Goal: Task Accomplishment & Management: Manage account settings

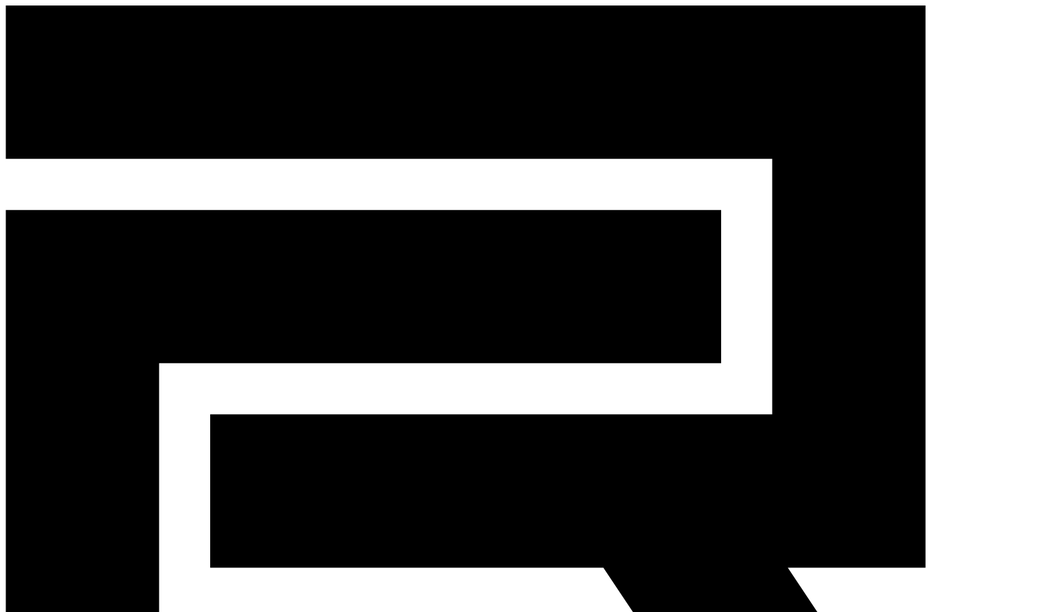
drag, startPoint x: 857, startPoint y: 119, endPoint x: 835, endPoint y: 119, distance: 22.0
paste input "**********"
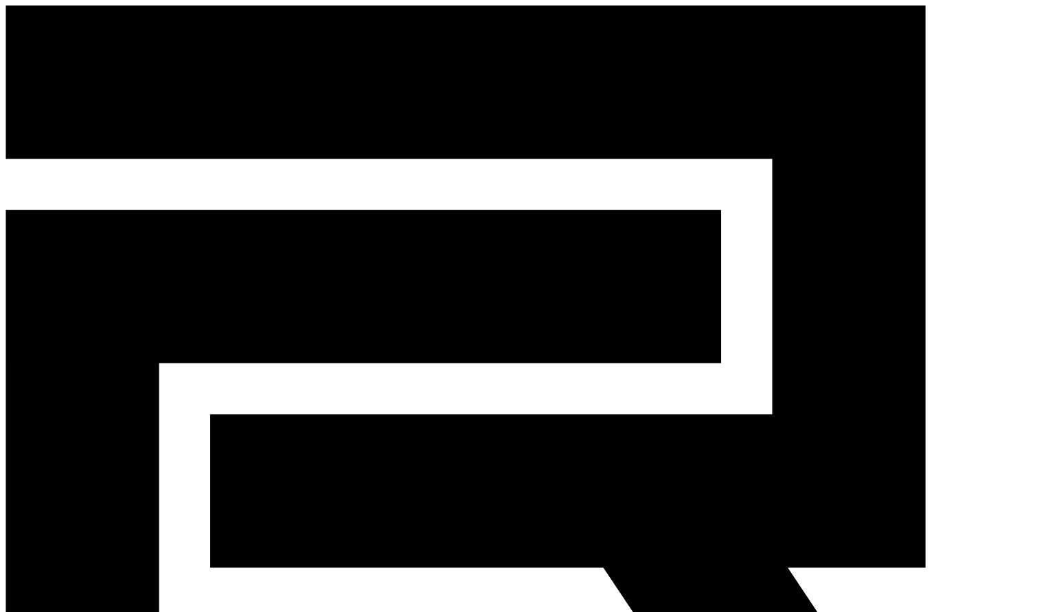
paste input "**********"
type input "**********"
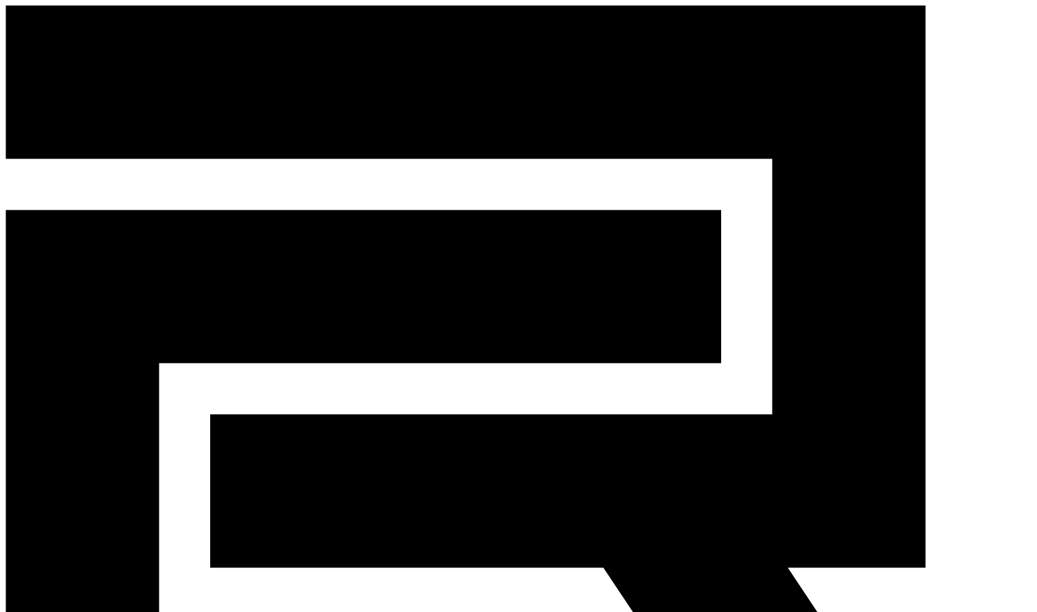
select select "********"
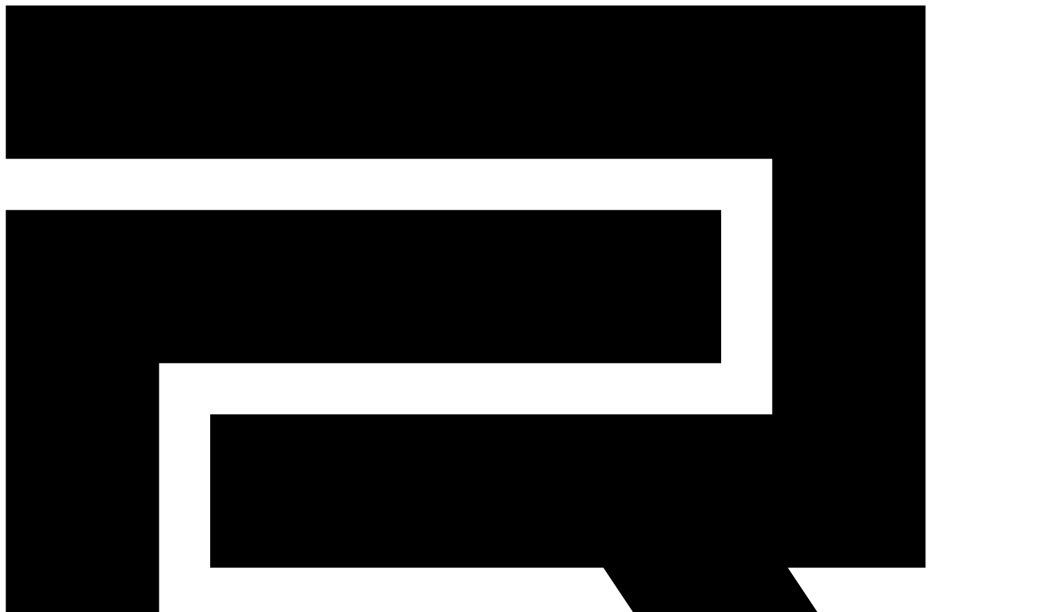
paste input "**********"
select select "modal"
type input "**********"
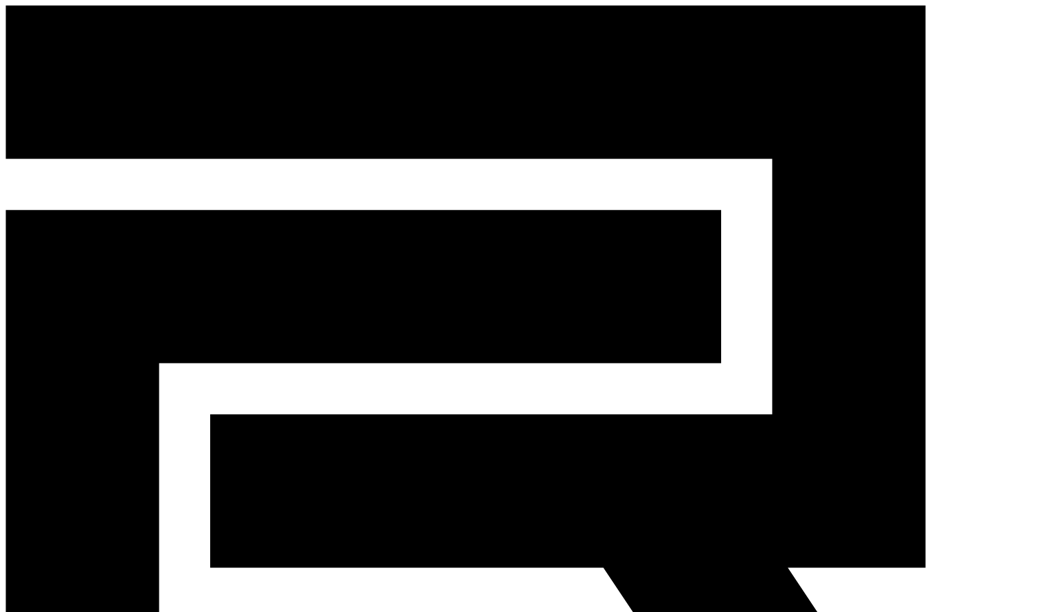
drag, startPoint x: 465, startPoint y: 180, endPoint x: 618, endPoint y: 183, distance: 153.1
copy td "workforhardi@gmail.com"
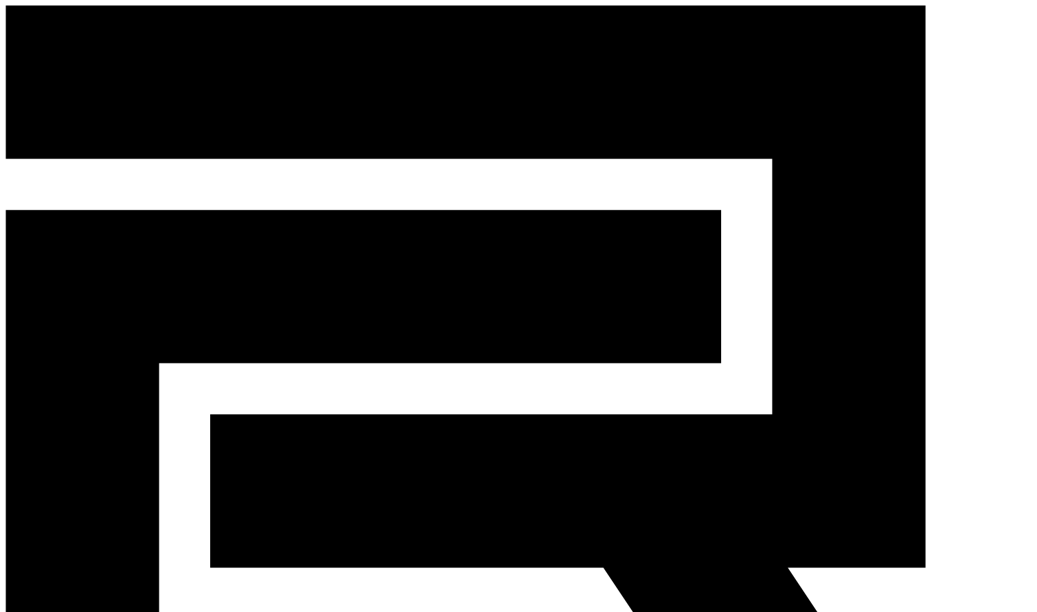
paste input "**********"
type input "**********"
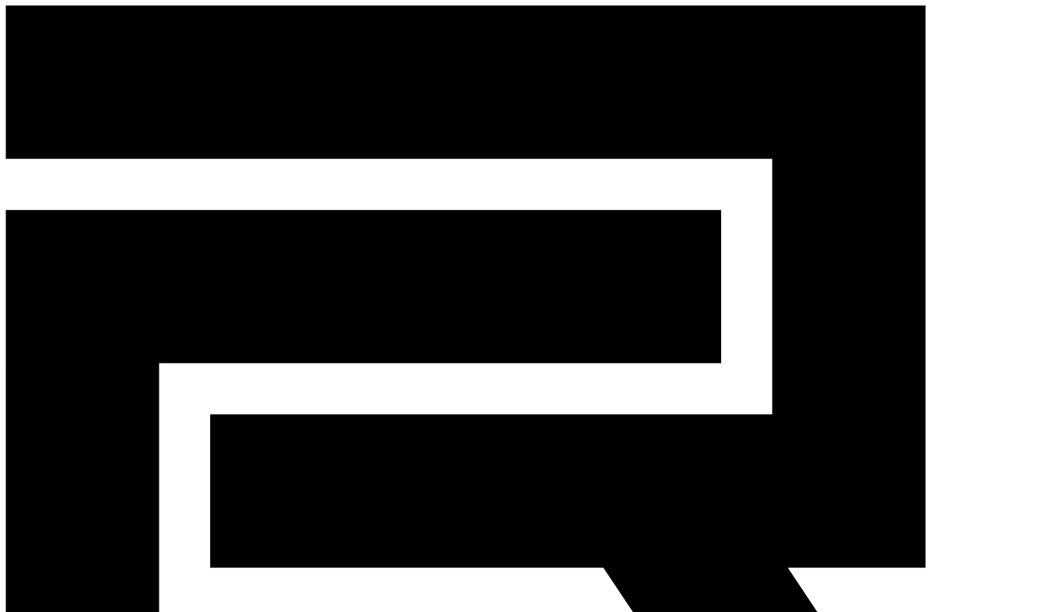
paste input "**********"
type input "**********"
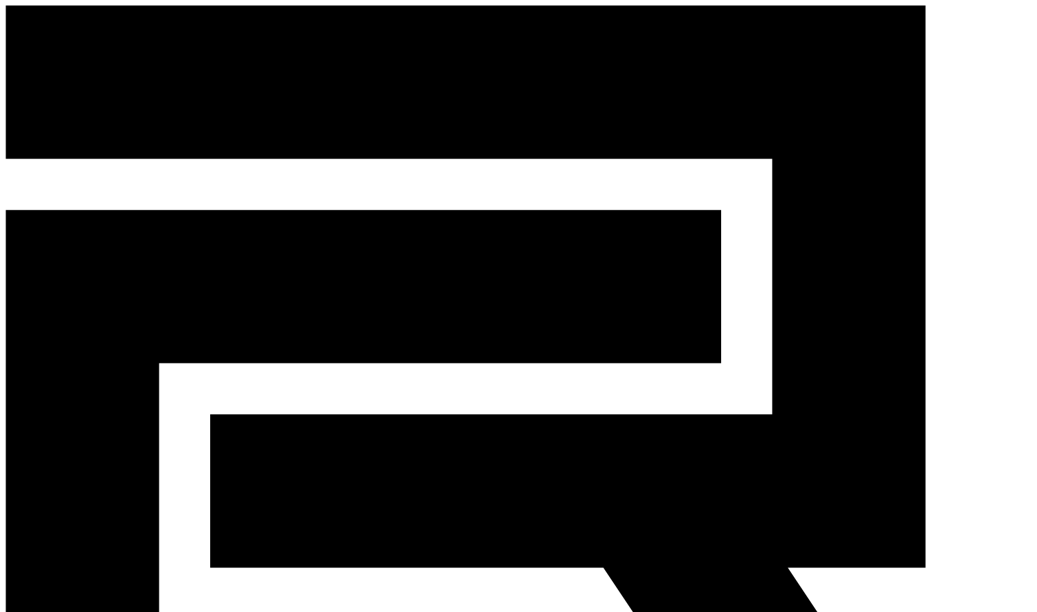
drag, startPoint x: 252, startPoint y: 128, endPoint x: 195, endPoint y: 117, distance: 58.2
paste input "**********"
type input "**********"
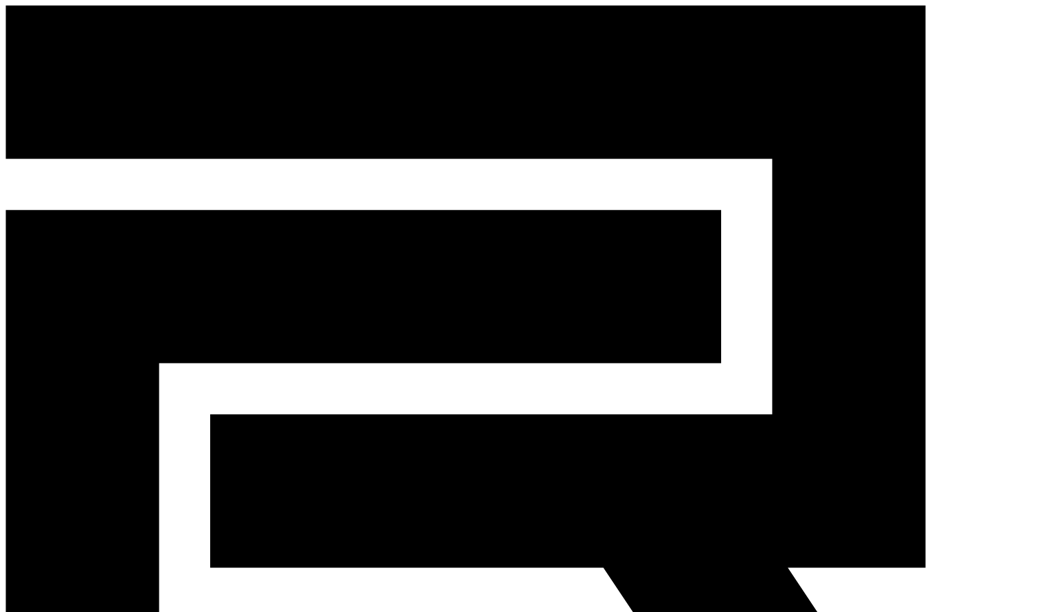
paste input "**********"
type input "**********"
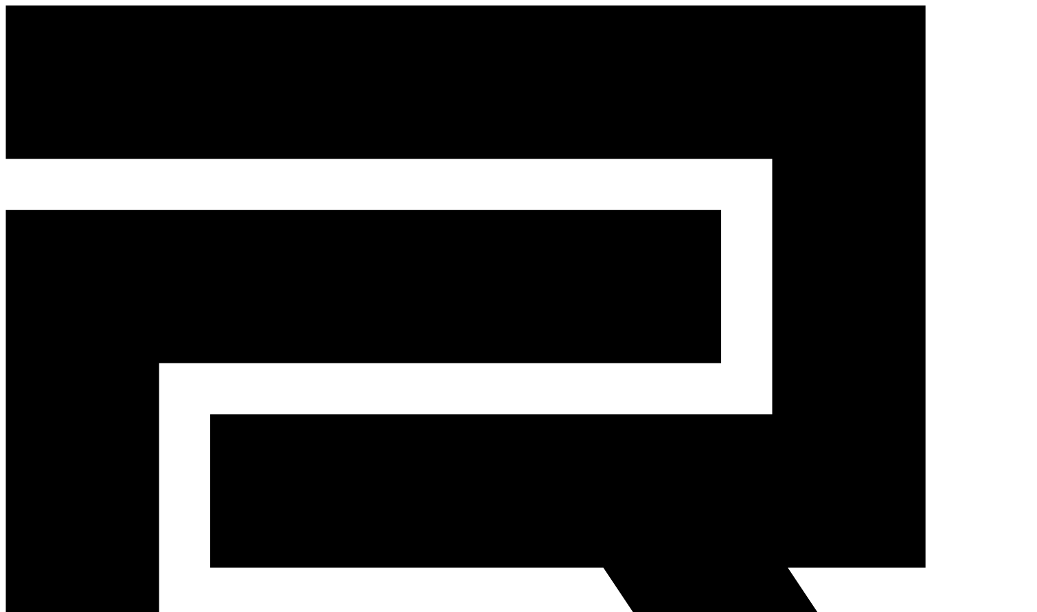
drag, startPoint x: 669, startPoint y: 203, endPoint x: 829, endPoint y: 190, distance: 159.7
copy link "tk4747.leed@gmail.com"
drag, startPoint x: 256, startPoint y: 184, endPoint x: 259, endPoint y: 196, distance: 12.8
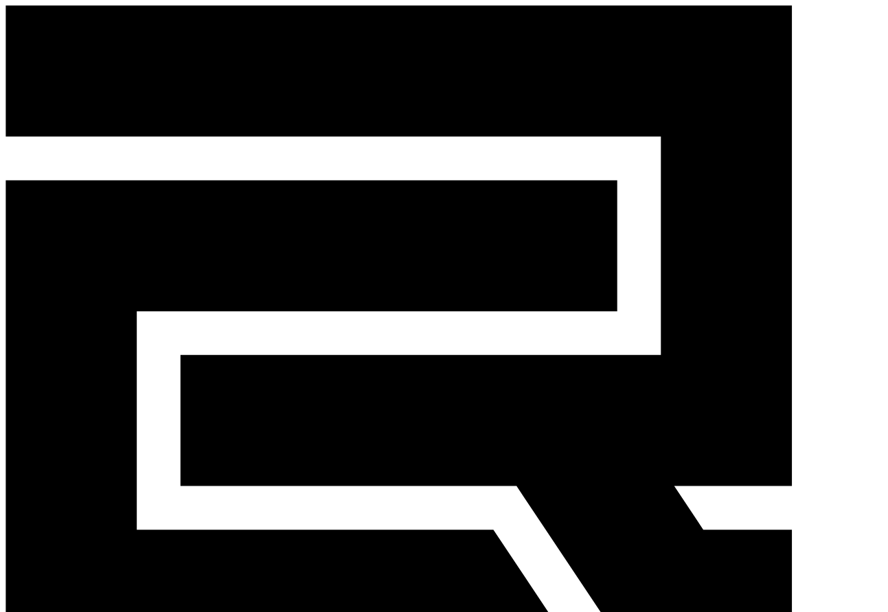
type input "*"
type input "**********"
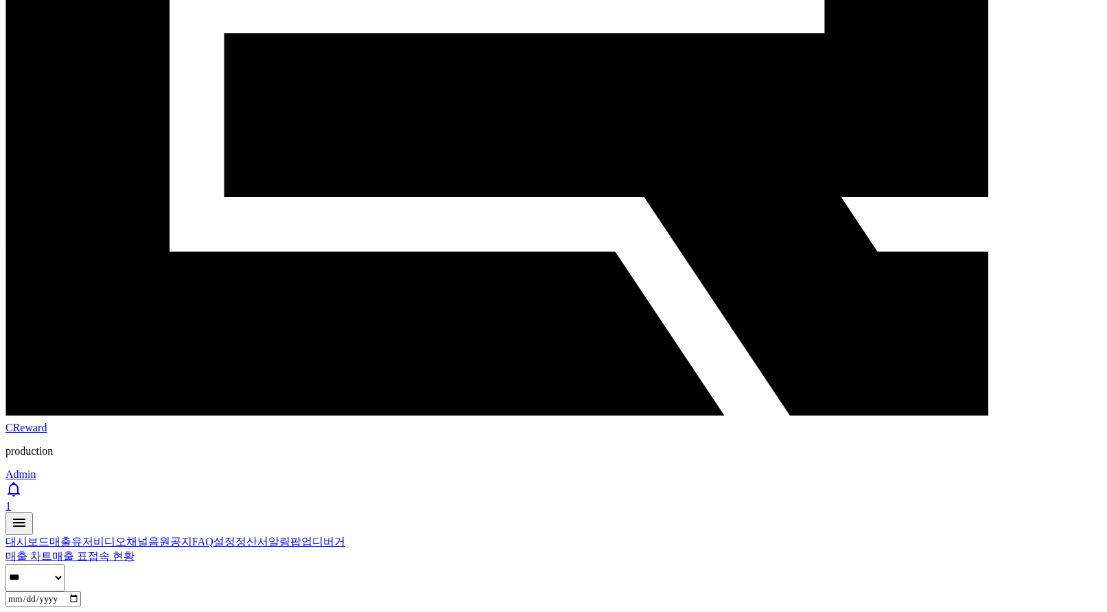
scroll to position [412, 0]
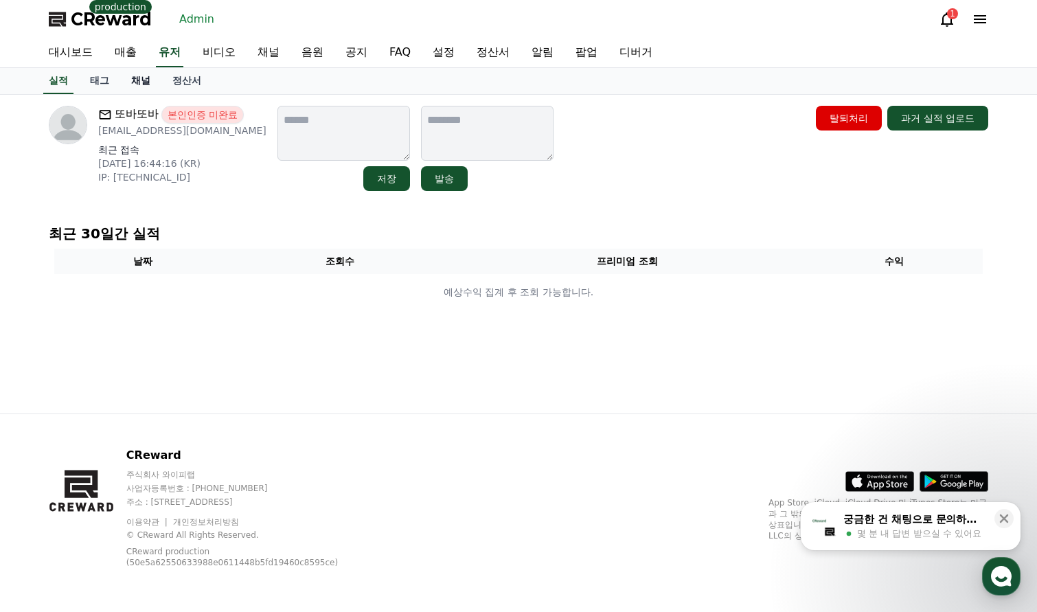
click at [150, 77] on link "채널" at bounding box center [140, 81] width 41 height 26
click at [157, 84] on link "채널" at bounding box center [140, 81] width 41 height 26
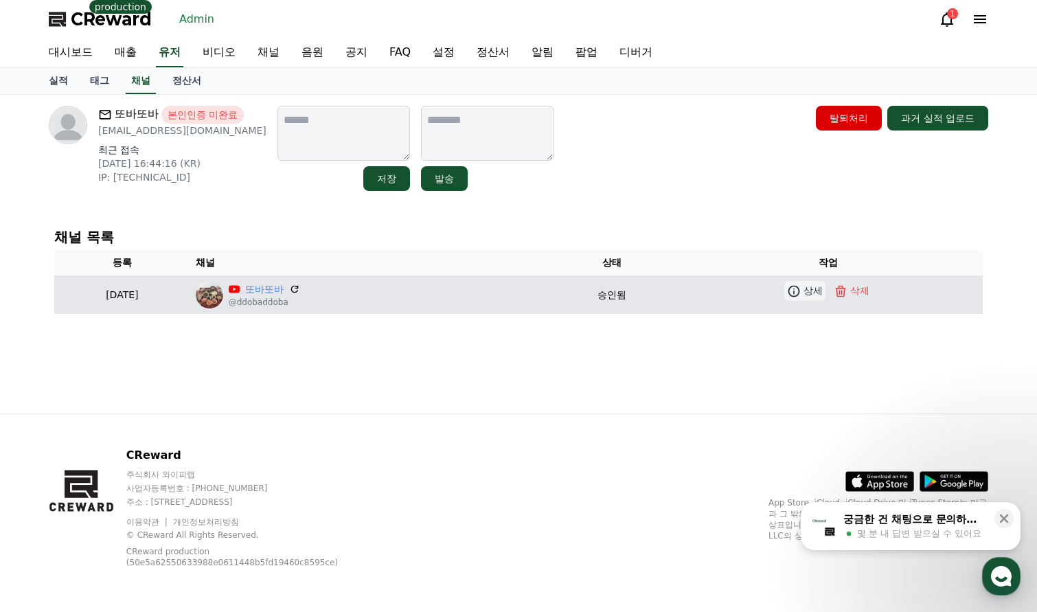
click at [800, 288] on icon at bounding box center [794, 291] width 14 height 14
click at [284, 287] on link "또바또바" at bounding box center [264, 289] width 38 height 14
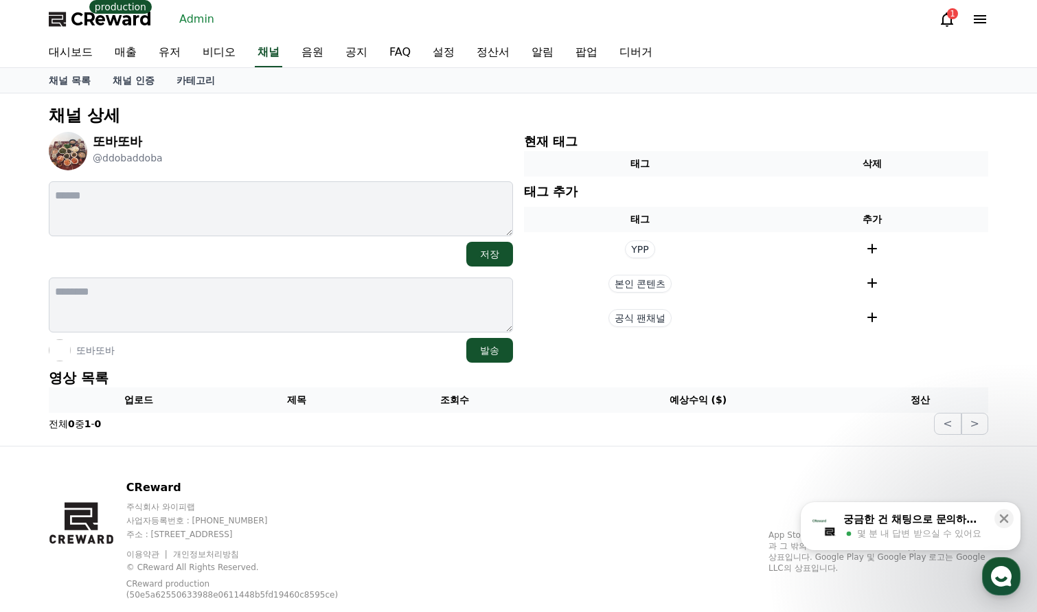
click at [337, 357] on div "또바또바 발송" at bounding box center [281, 350] width 464 height 25
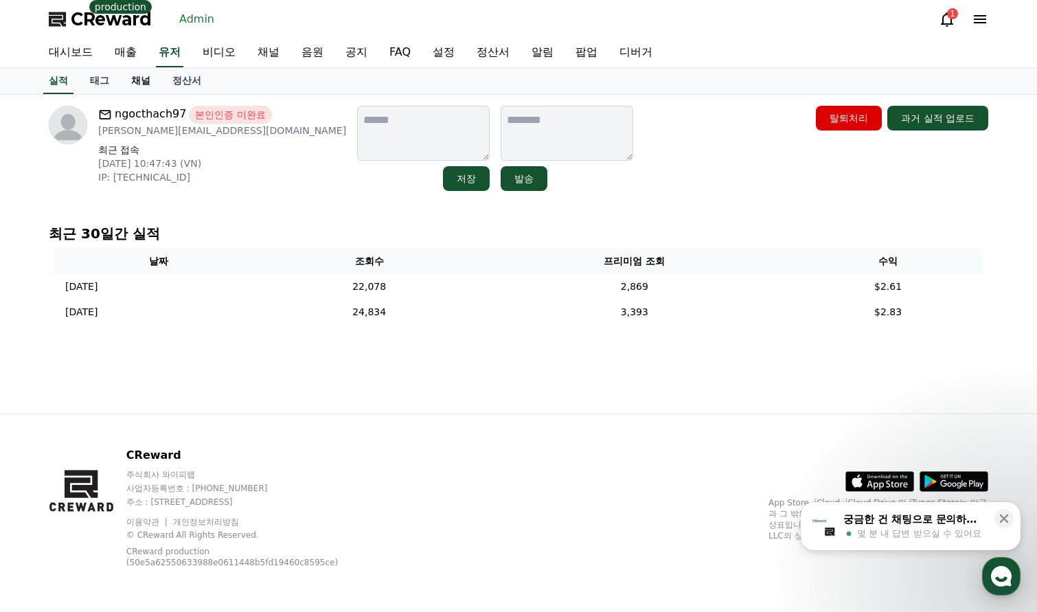
click at [135, 85] on link "채널" at bounding box center [140, 81] width 41 height 26
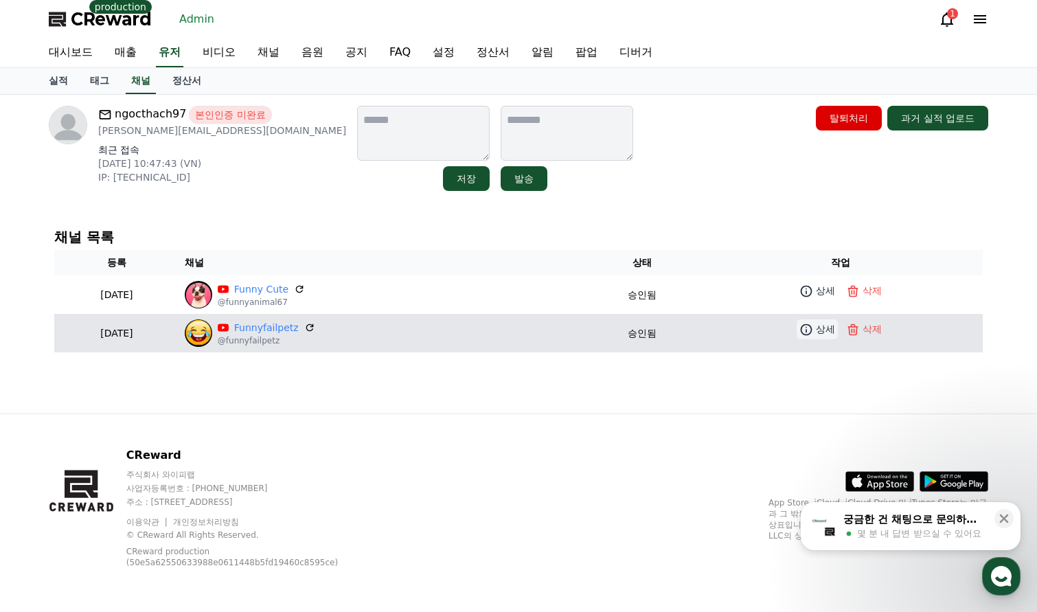
click at [819, 332] on link "상세" at bounding box center [816, 329] width 41 height 20
click at [305, 316] on td "Funnyfailpetz @funnyfailpetz" at bounding box center [382, 333] width 406 height 38
click at [299, 325] on link "Funnyfailpetz" at bounding box center [266, 328] width 65 height 14
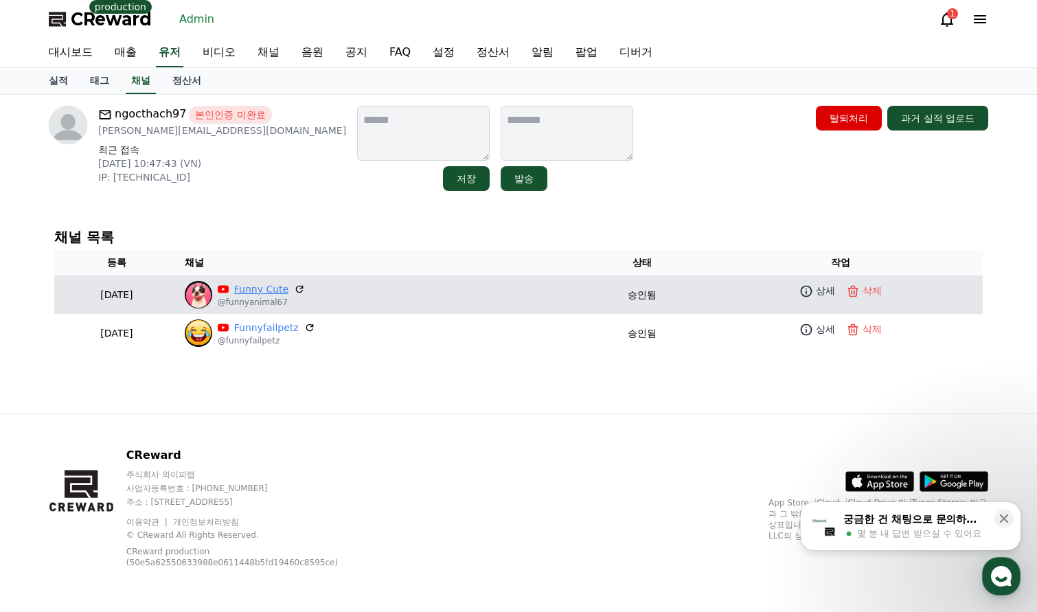
click at [288, 294] on link "Funny Cute" at bounding box center [261, 289] width 54 height 14
click at [288, 293] on link "Funny Cute" at bounding box center [261, 289] width 54 height 14
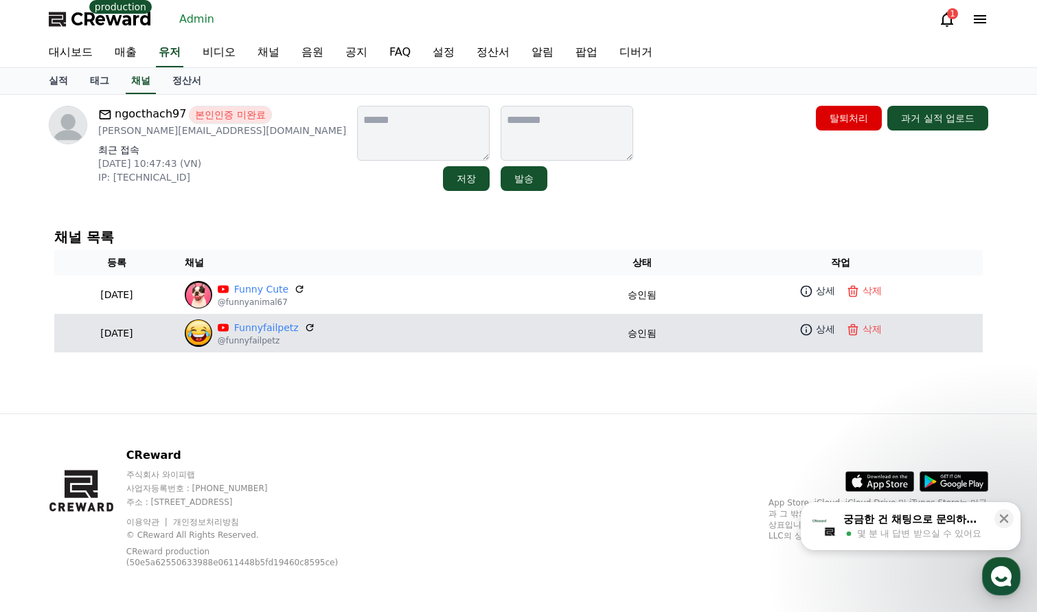
click at [295, 337] on p "@funnyfailpetz" at bounding box center [266, 340] width 97 height 11
click at [297, 332] on link "Funnyfailpetz" at bounding box center [266, 328] width 65 height 14
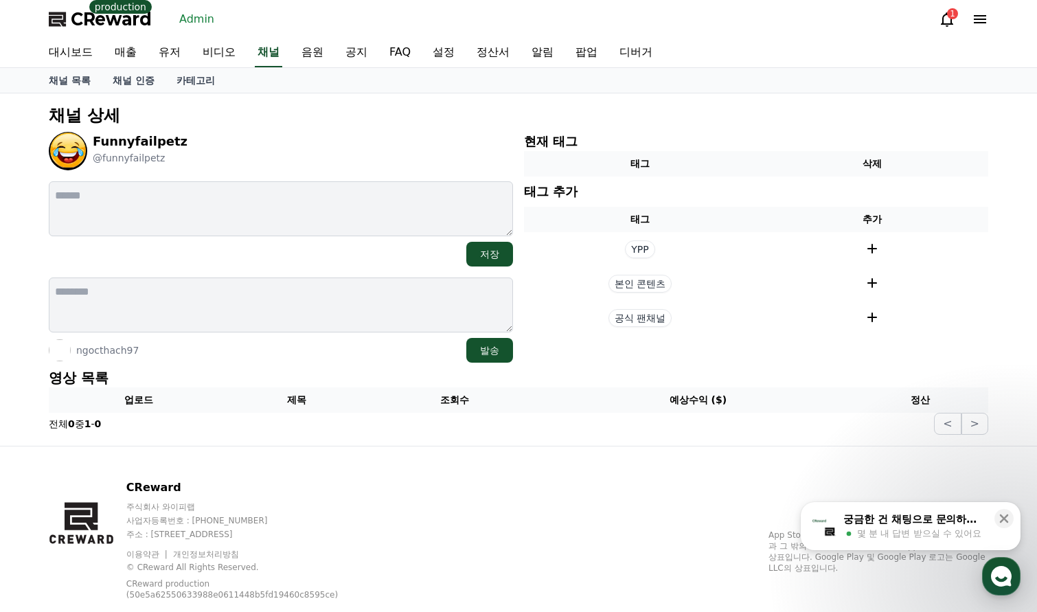
click at [343, 161] on div "Funnyfailpetz @funnyfailpetz" at bounding box center [281, 151] width 464 height 38
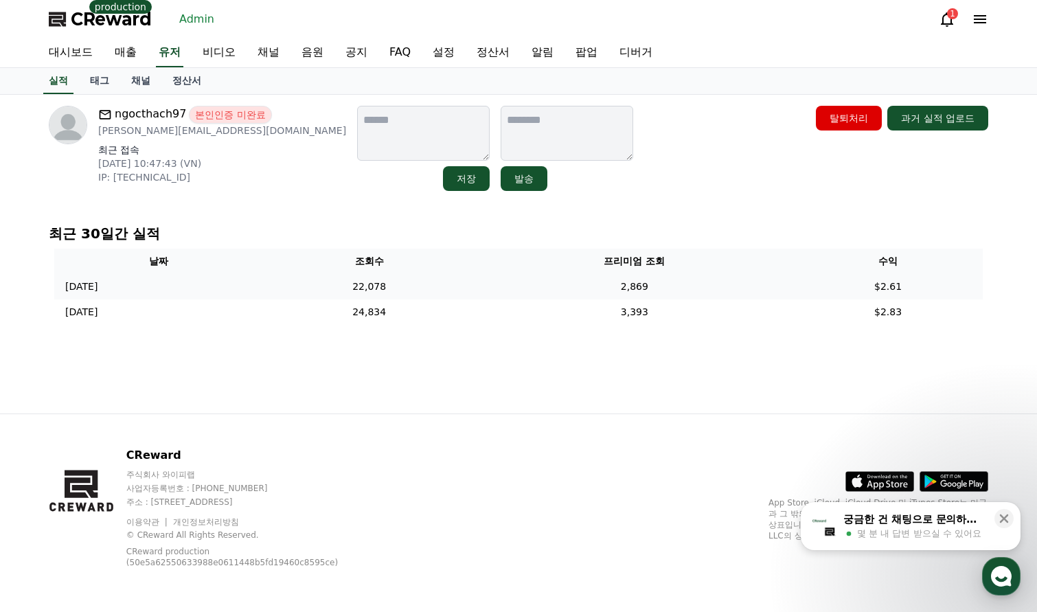
click at [610, 281] on td "2,869" at bounding box center [635, 286] width 318 height 25
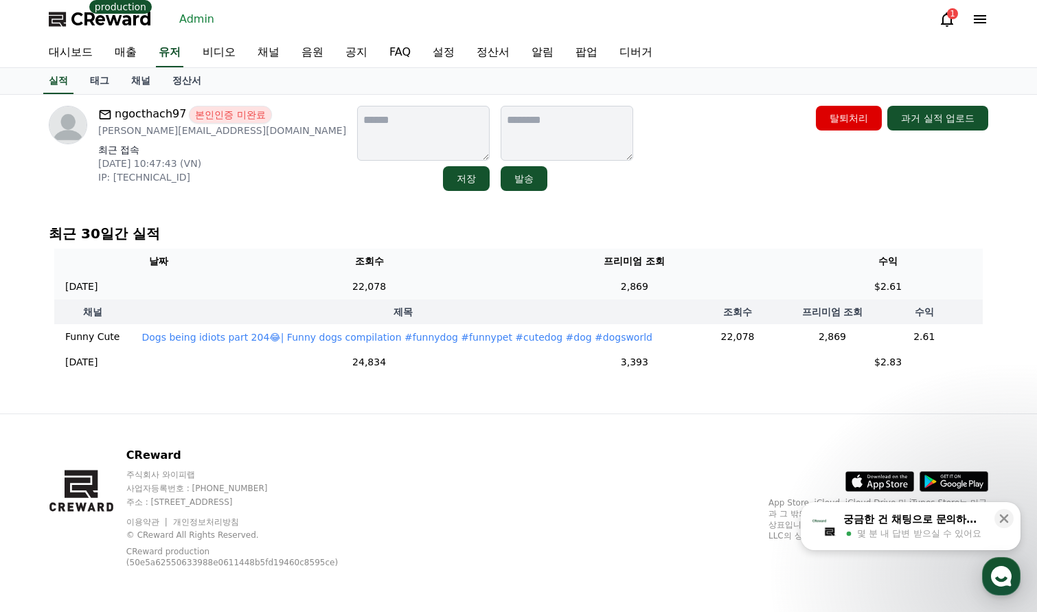
click at [662, 286] on td "2,869" at bounding box center [635, 286] width 318 height 25
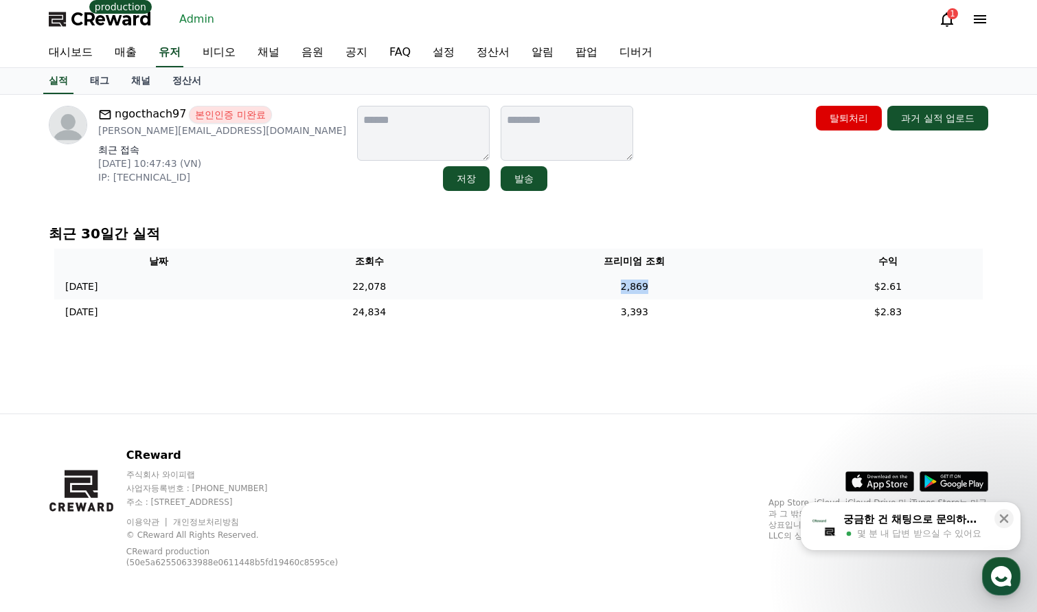
click at [662, 286] on td "2,869" at bounding box center [635, 286] width 318 height 25
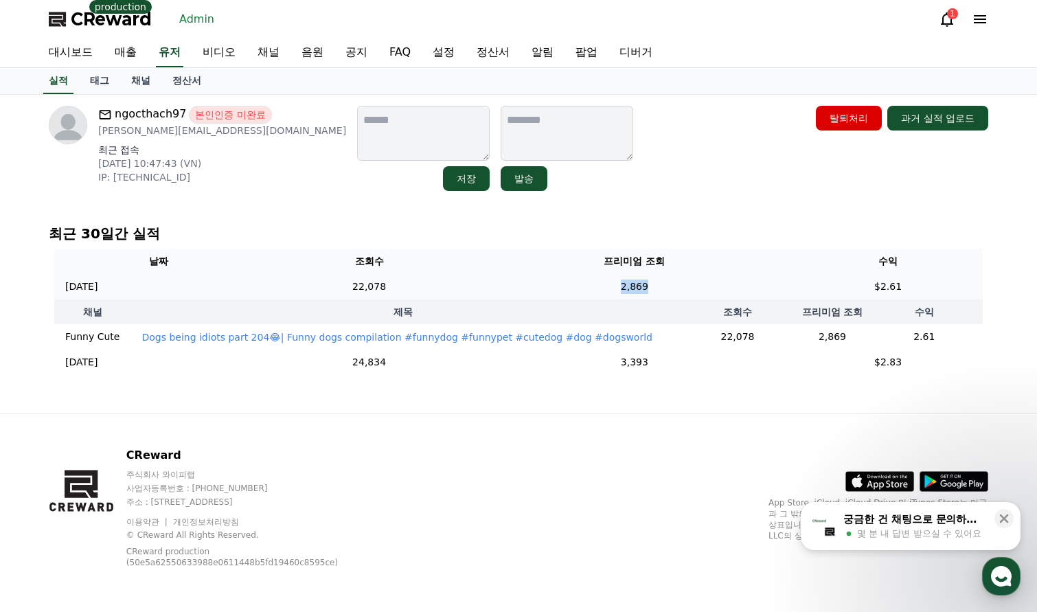
click at [646, 290] on td "2,869" at bounding box center [635, 286] width 318 height 25
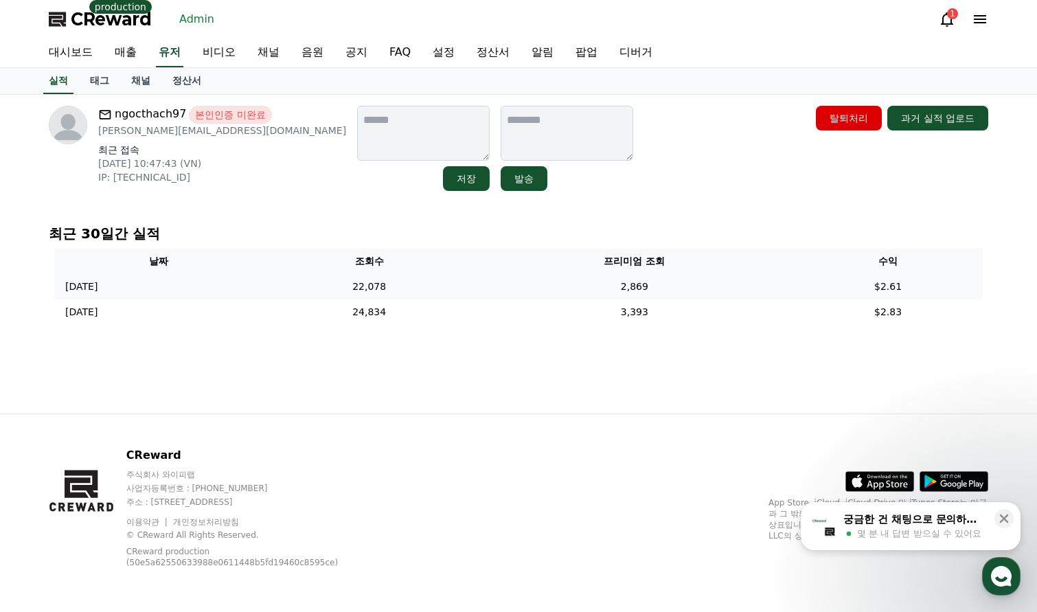
click at [646, 290] on td "2,869" at bounding box center [635, 286] width 318 height 25
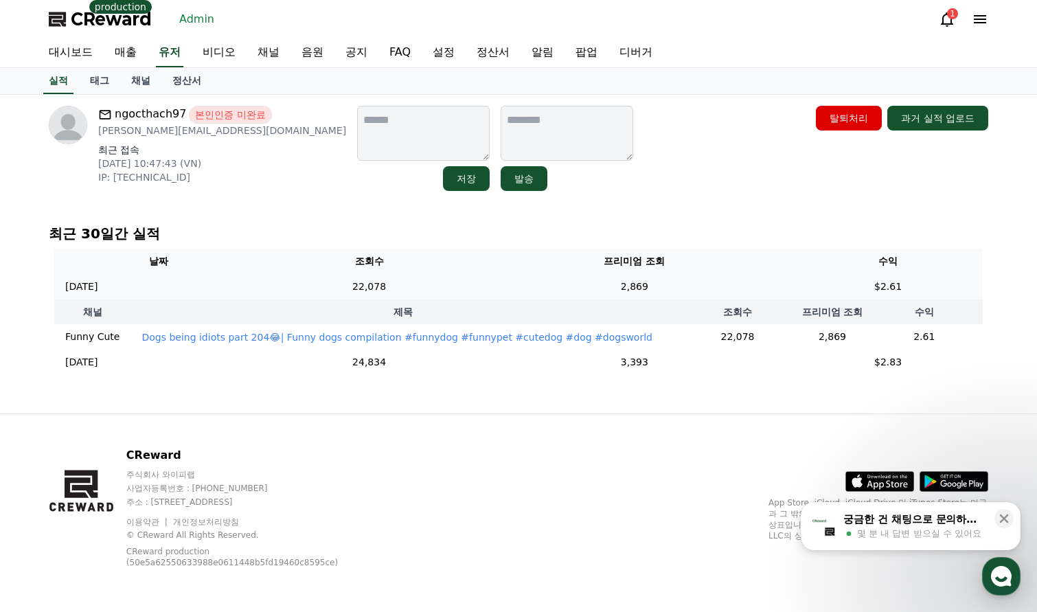
click at [646, 290] on td "2,869" at bounding box center [635, 286] width 318 height 25
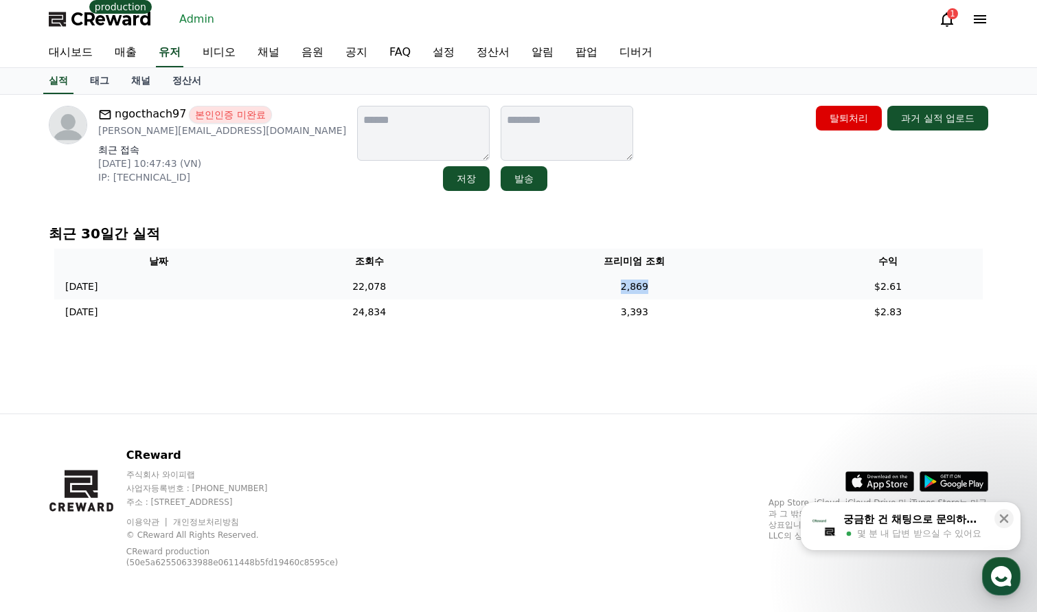
click at [646, 290] on td "2,869" at bounding box center [635, 286] width 318 height 25
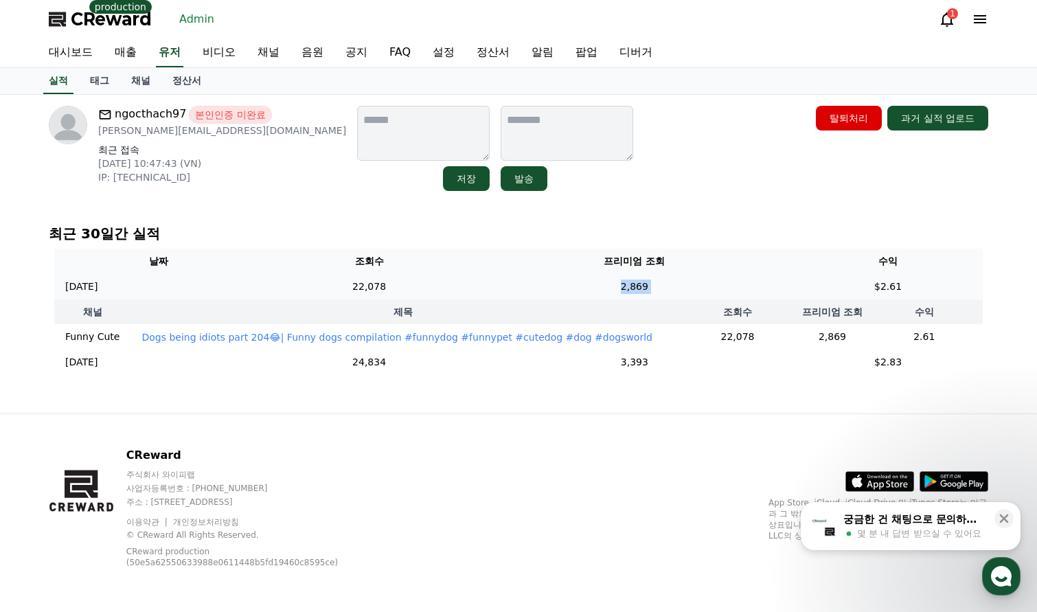
click at [646, 290] on td "2,869" at bounding box center [635, 286] width 318 height 25
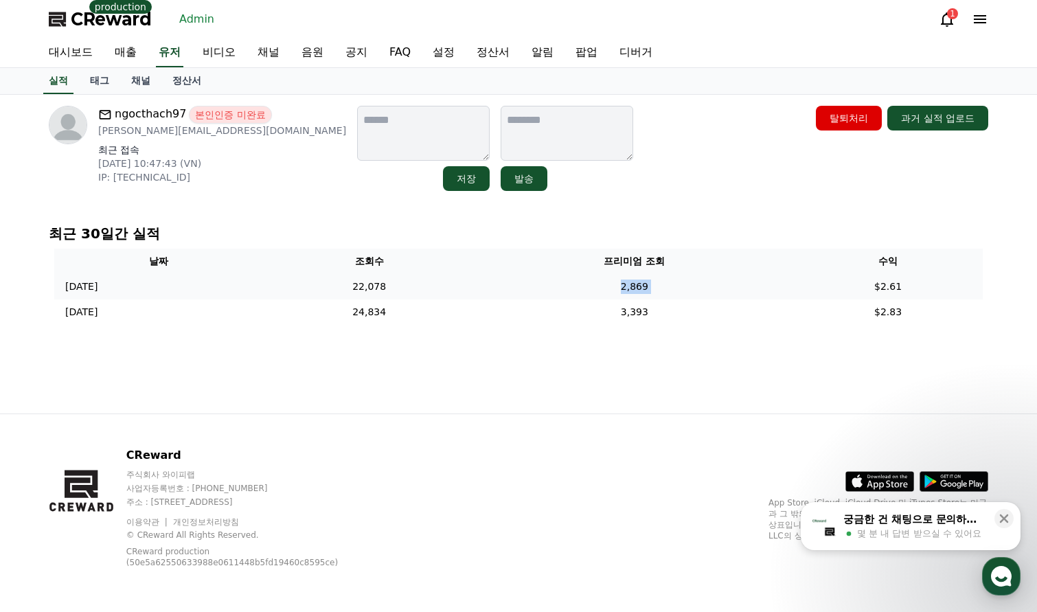
click at [581, 288] on td "2,869" at bounding box center [635, 286] width 318 height 25
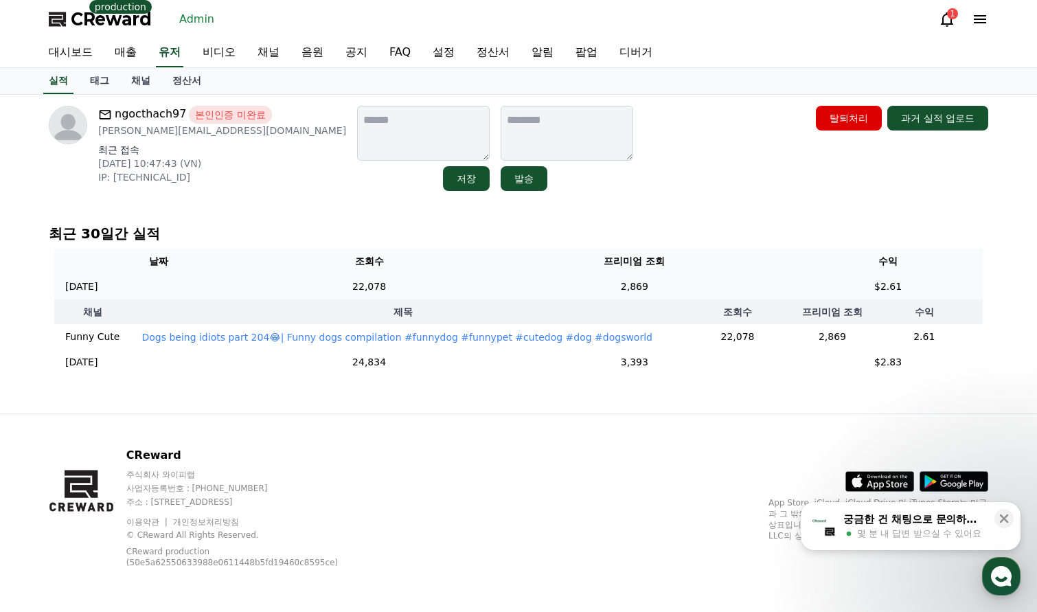
click at [581, 288] on td "2,869" at bounding box center [635, 286] width 318 height 25
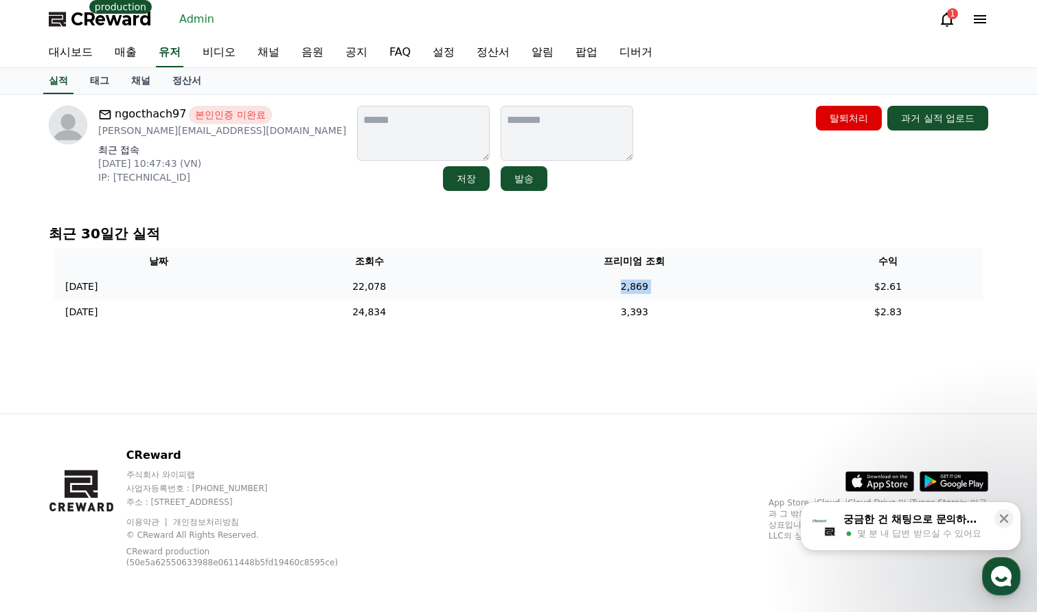
click at [581, 288] on td "2,869" at bounding box center [635, 286] width 318 height 25
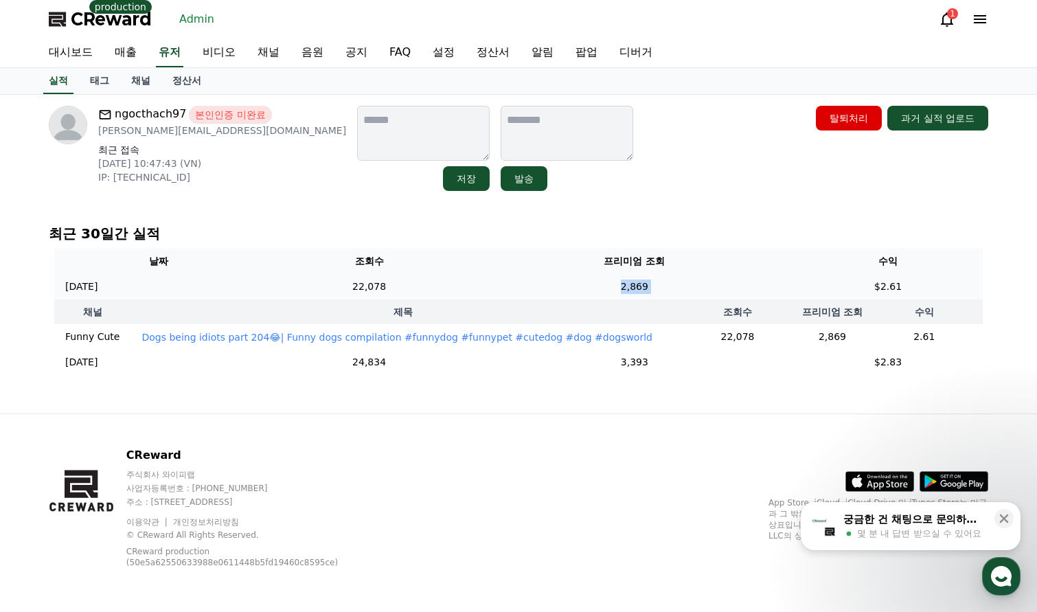
click at [581, 288] on td "2,869" at bounding box center [635, 286] width 318 height 25
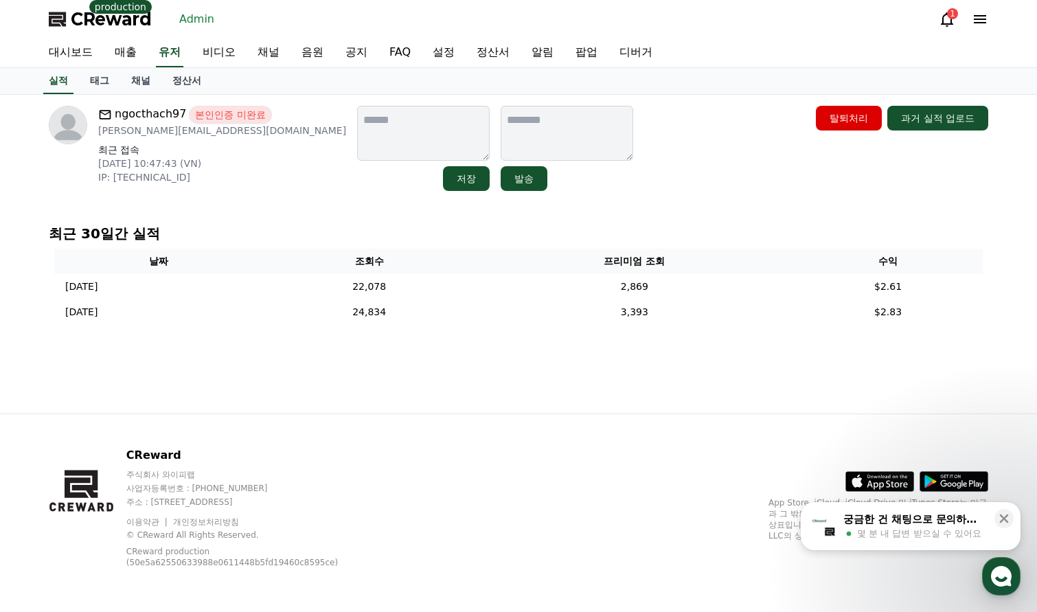
click at [204, 369] on div "ngocthach97 본인인증 미완료 Alexnam123997@gmail.com 최근 접속 2025-08-28 10:47:43 (VN) IP:…" at bounding box center [518, 254] width 961 height 319
click at [457, 288] on td "22,078" at bounding box center [369, 286] width 213 height 25
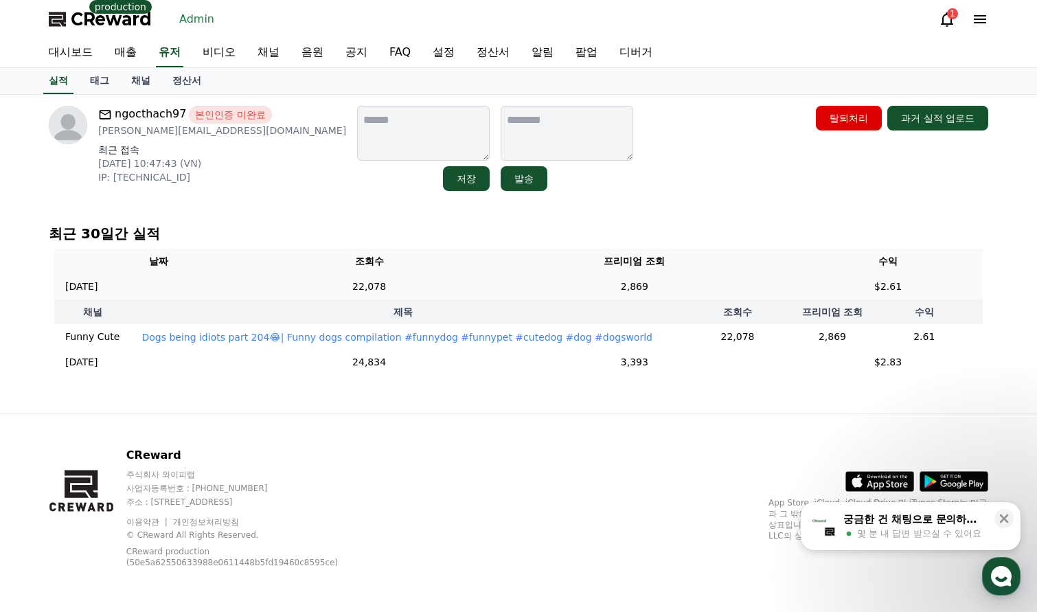
click at [424, 284] on td "22,078" at bounding box center [369, 286] width 213 height 25
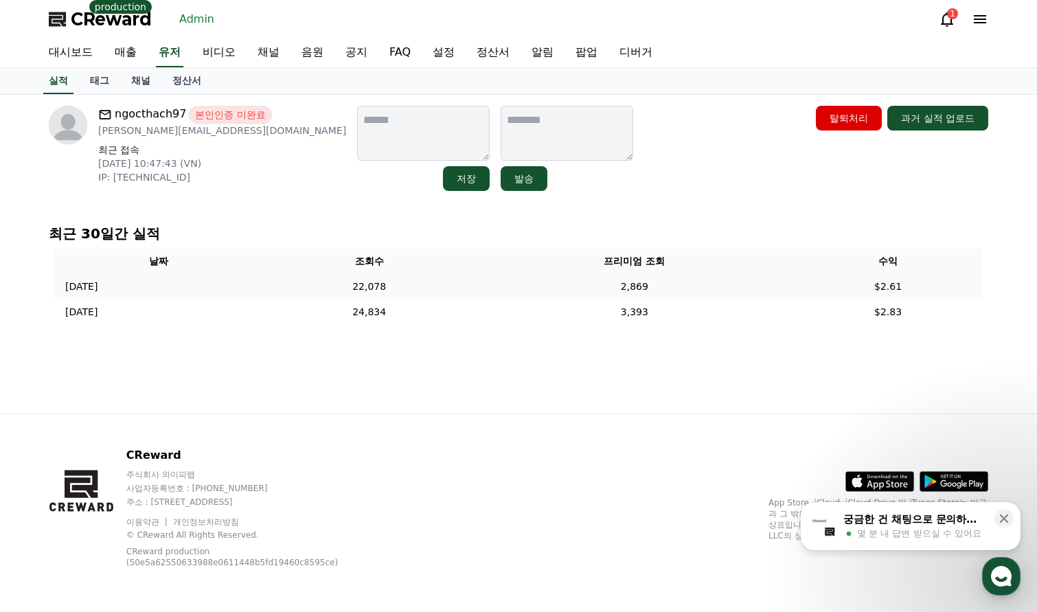
click at [419, 290] on td "22,078" at bounding box center [369, 286] width 213 height 25
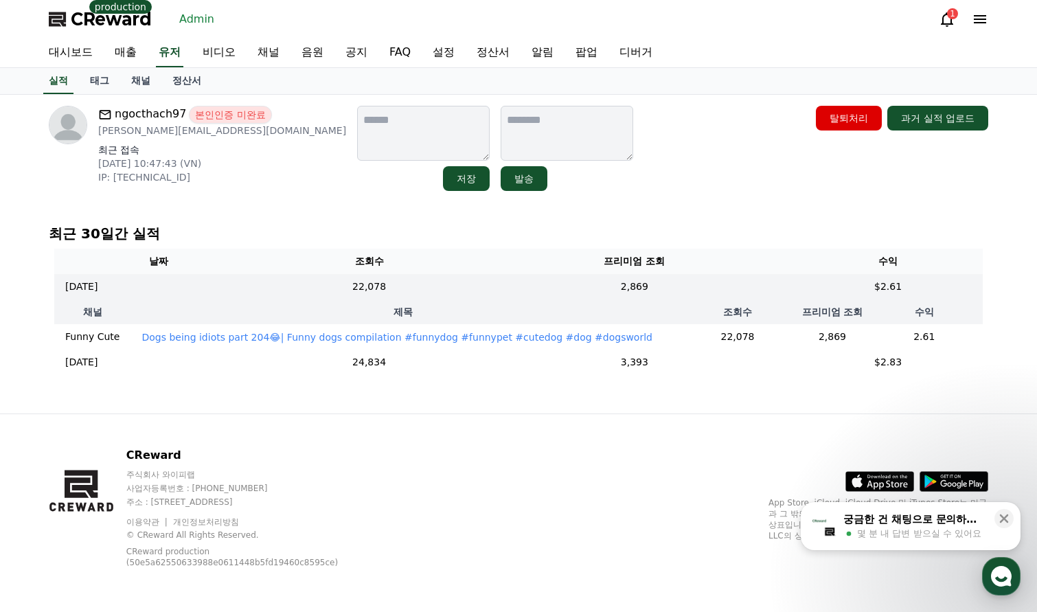
click at [414, 329] on td "Dogs being idiots part 204😂| Funny dogs compilation #funnydog #funnypet #cutedo…" at bounding box center [402, 336] width 545 height 25
click at [415, 337] on p "Dogs being idiots part 204😂| Funny dogs compilation #funnydog #funnypet #cutedo…" at bounding box center [396, 337] width 511 height 14
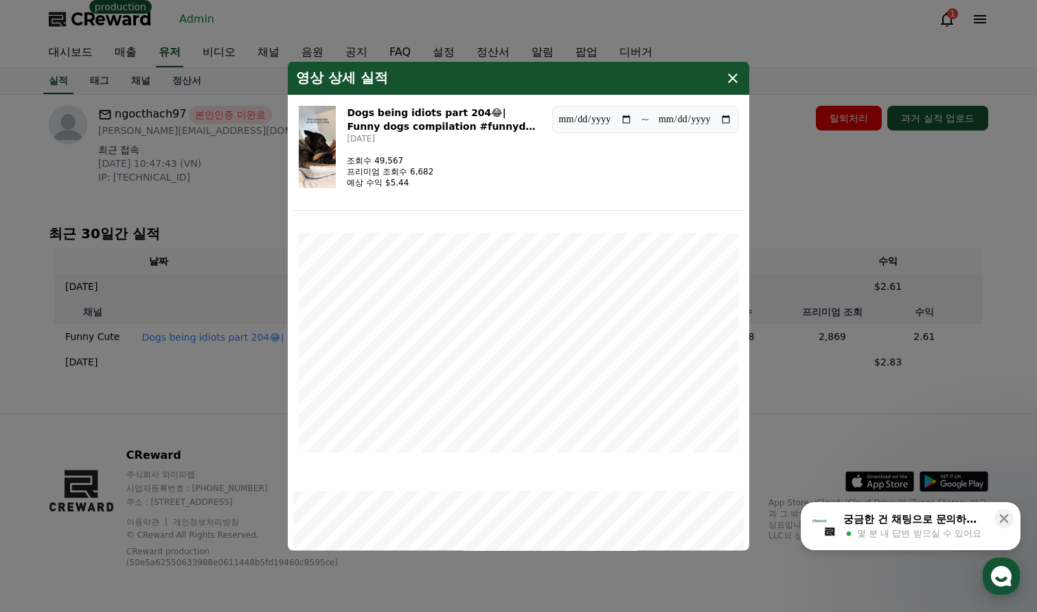
click at [326, 141] on img "modal" at bounding box center [317, 146] width 37 height 82
click at [732, 78] on icon "modal" at bounding box center [733, 78] width 10 height 10
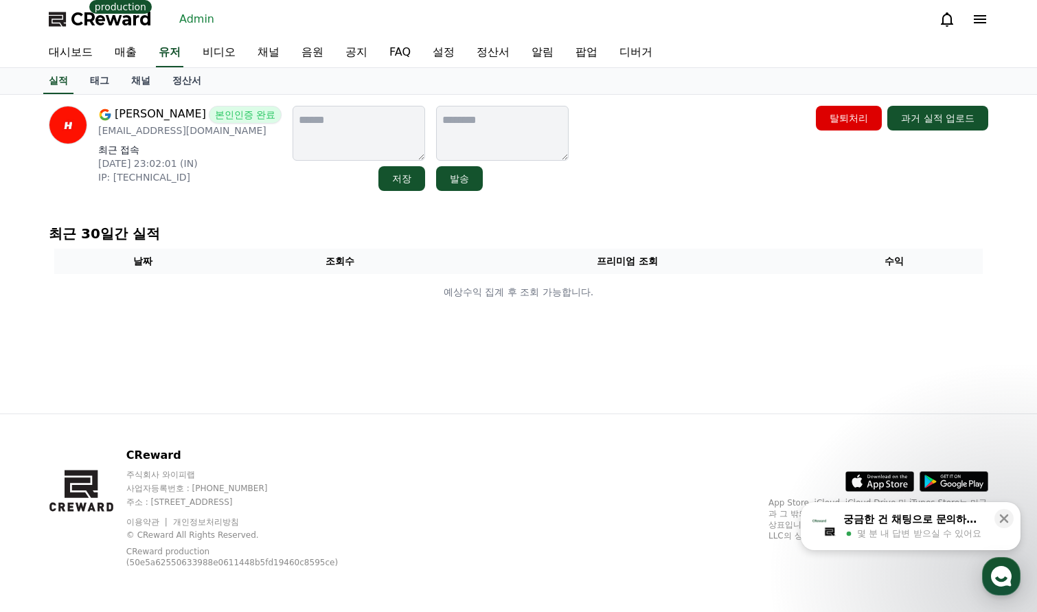
click at [160, 93] on link "채널" at bounding box center [140, 81] width 41 height 26
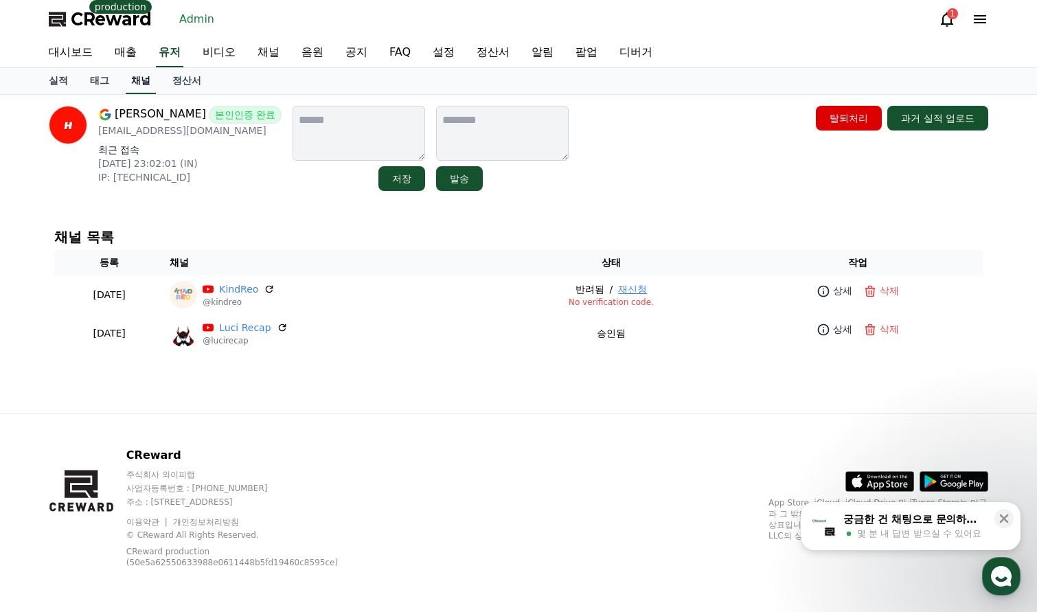
click at [144, 86] on link "채널" at bounding box center [141, 81] width 30 height 26
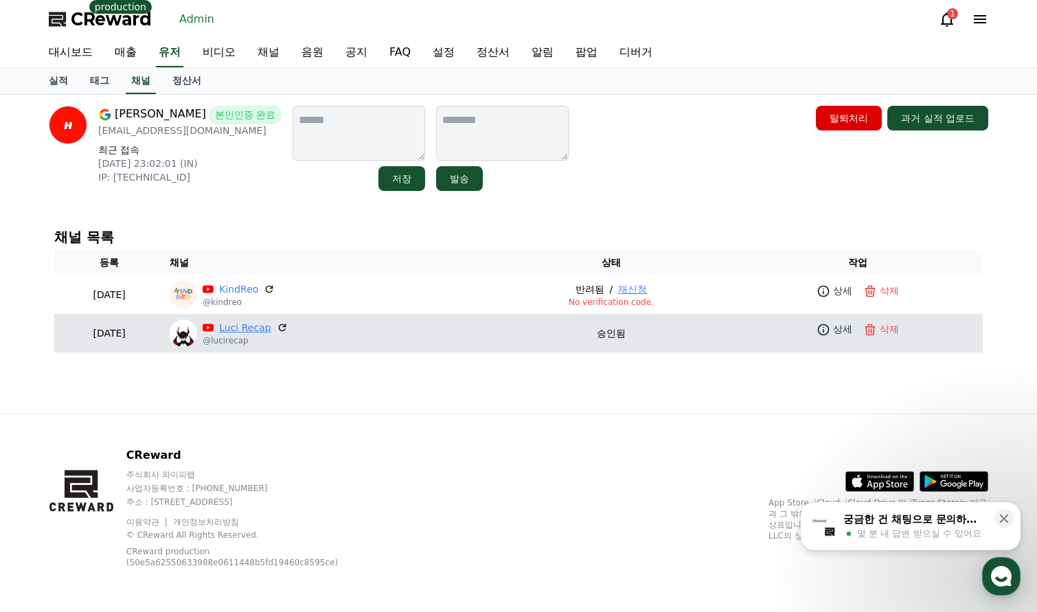
click at [270, 330] on link "Luci Recap" at bounding box center [244, 328] width 51 height 14
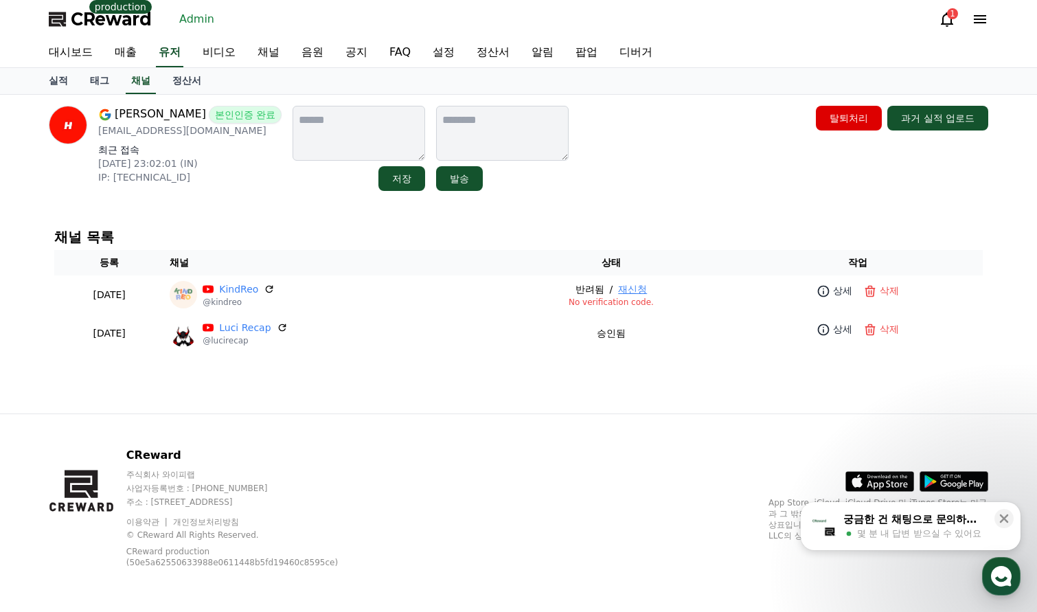
click at [429, 424] on div "CReward 주식회사 와이피랩 사업자등록번호 : 655-81-03655 주소 : 경기도 김포시 양촌읍 양곡로 495, 3층 305-비이16호…" at bounding box center [518, 513] width 961 height 198
drag, startPoint x: 371, startPoint y: 426, endPoint x: 360, endPoint y: 420, distance: 12.6
click at [371, 426] on div "CReward 주식회사 와이피랩 사업자등록번호 : 655-81-03655 주소 : 경기도 김포시 양촌읍 양곡로 495, 3층 305-비이16호…" at bounding box center [518, 513] width 961 height 198
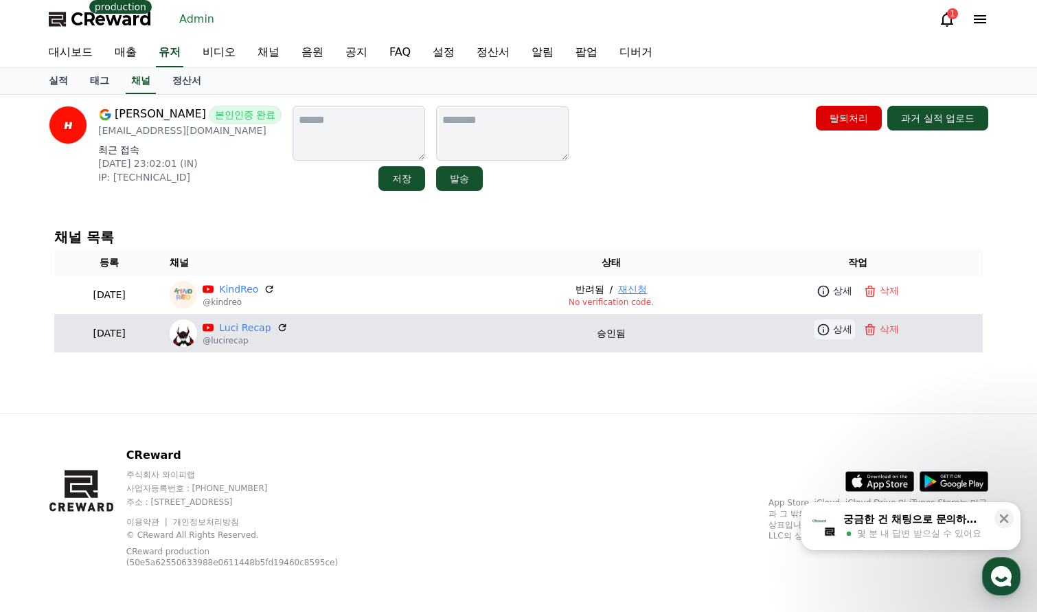
click at [842, 328] on p "상세" at bounding box center [842, 329] width 19 height 14
click at [270, 328] on link "Luci Recap" at bounding box center [244, 328] width 51 height 14
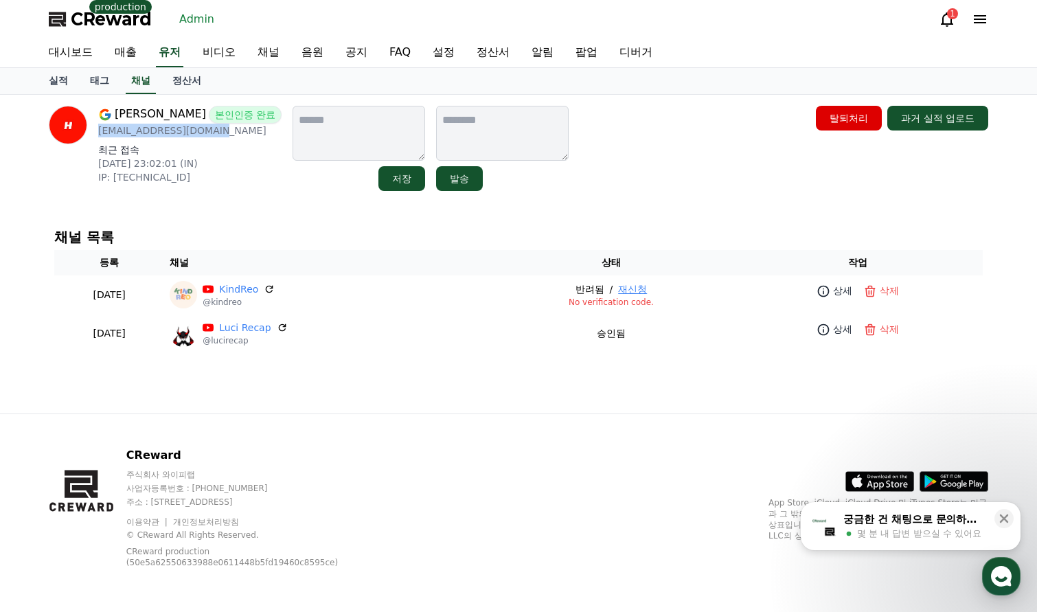
drag, startPoint x: 233, startPoint y: 136, endPoint x: 99, endPoint y: 137, distance: 133.9
click at [99, 137] on p "[EMAIL_ADDRESS][DOMAIN_NAME]" at bounding box center [189, 131] width 183 height 14
copy p "[EMAIL_ADDRESS][DOMAIN_NAME]"
drag, startPoint x: 209, startPoint y: 148, endPoint x: 212, endPoint y: 140, distance: 8.0
click at [209, 147] on p "최근 접속" at bounding box center [189, 150] width 183 height 14
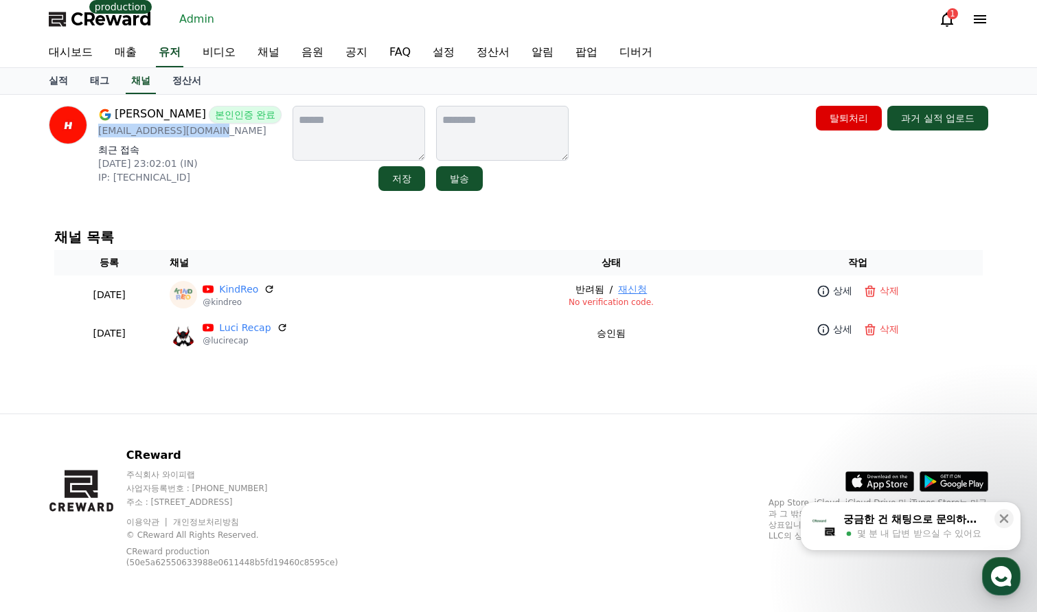
drag, startPoint x: 222, startPoint y: 132, endPoint x: 100, endPoint y: 134, distance: 122.2
click at [100, 134] on p "[EMAIL_ADDRESS][DOMAIN_NAME]" at bounding box center [189, 131] width 183 height 14
copy p "[EMAIL_ADDRESS][DOMAIN_NAME]"
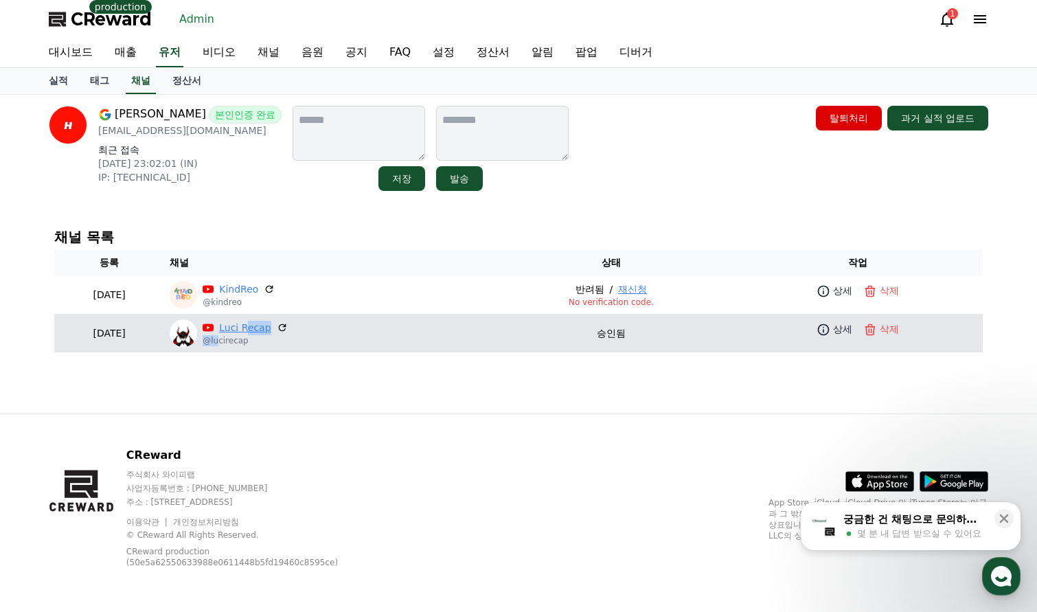
drag, startPoint x: 259, startPoint y: 334, endPoint x: 290, endPoint y: 330, distance: 31.2
click at [287, 330] on div "Luci Recap @lucirecap" at bounding box center [245, 333] width 84 height 25
click at [270, 332] on link "Luci Recap" at bounding box center [244, 328] width 51 height 14
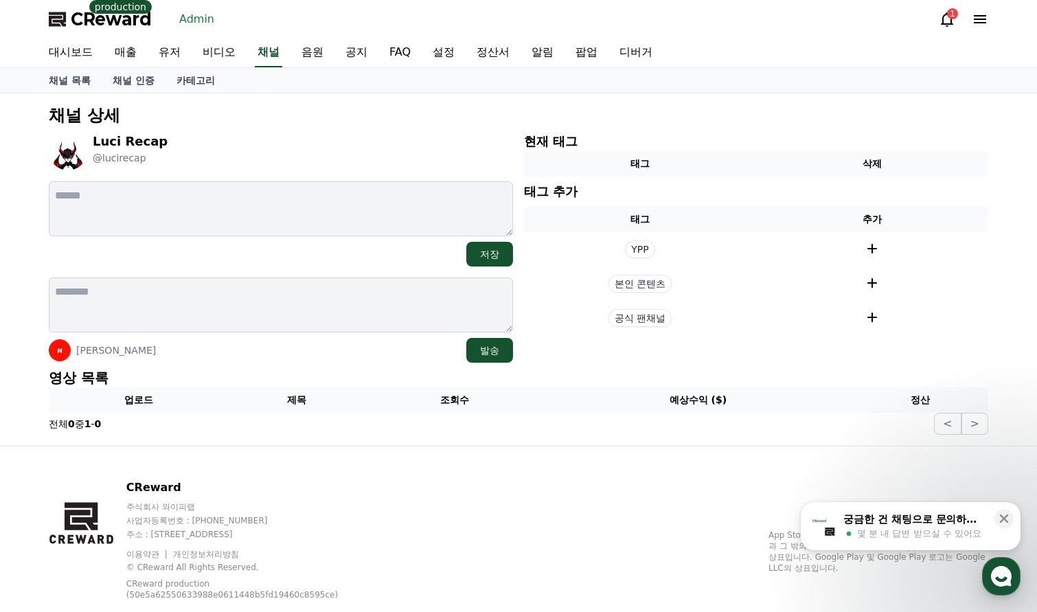
drag, startPoint x: 0, startPoint y: 0, endPoint x: 418, endPoint y: 489, distance: 643.7
click at [431, 495] on div "CReward 주식회사 와이피랩 사업자등록번호 : [PHONE_NUMBER] 주소 : [STREET_ADDRESS] 이용약관 개인정보처리방침 …" at bounding box center [518, 545] width 961 height 198
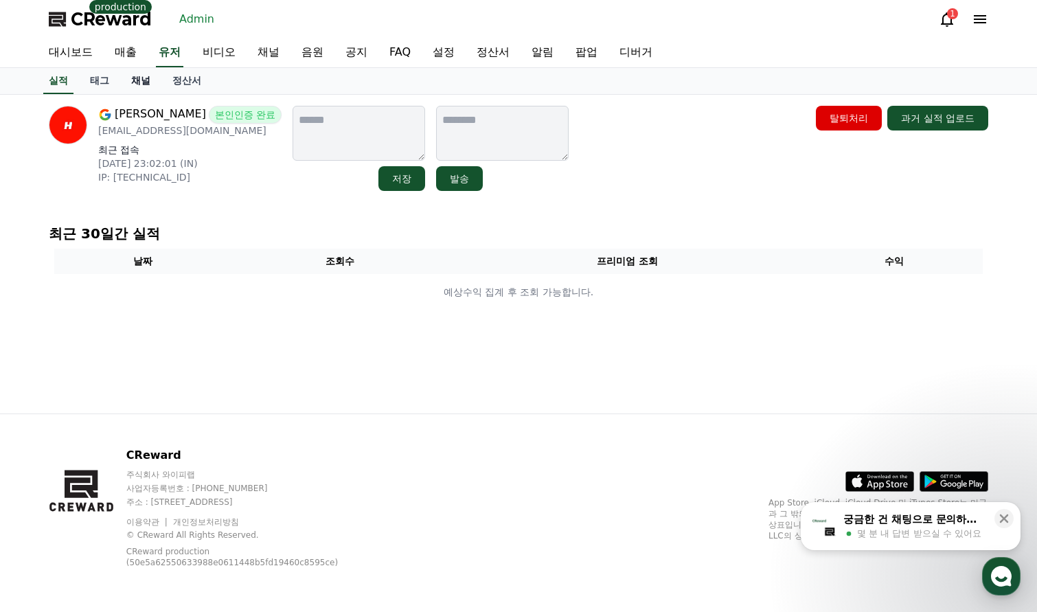
click at [141, 91] on link "채널" at bounding box center [140, 81] width 41 height 26
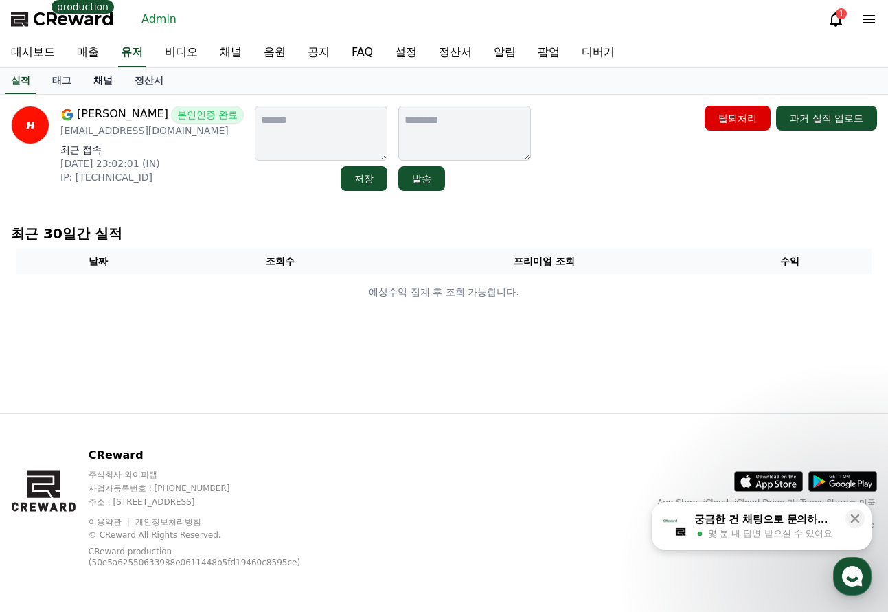
click at [107, 89] on link "채널" at bounding box center [102, 81] width 41 height 26
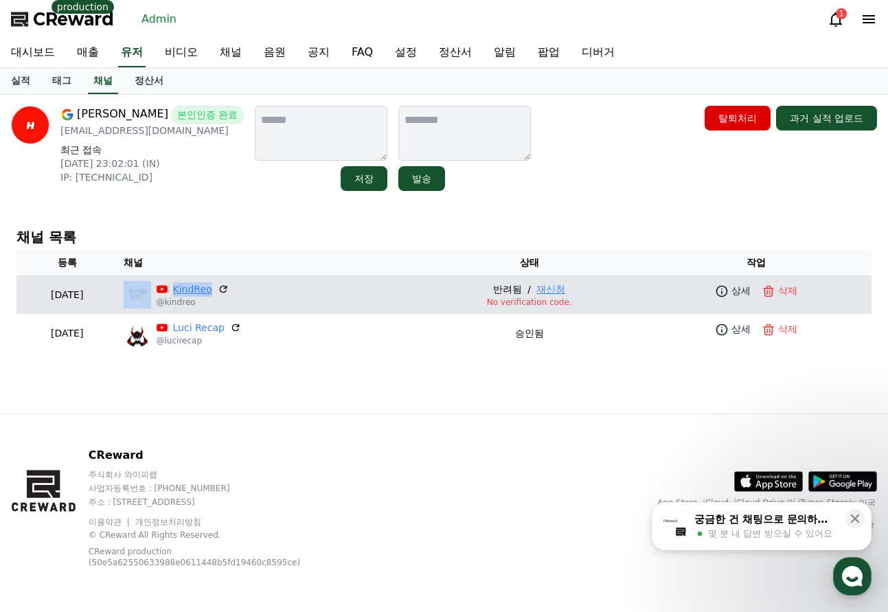
drag, startPoint x: 208, startPoint y: 289, endPoint x: 245, endPoint y: 290, distance: 37.1
click at [229, 290] on p "KindReo" at bounding box center [193, 289] width 72 height 14
copy div "KindReo"
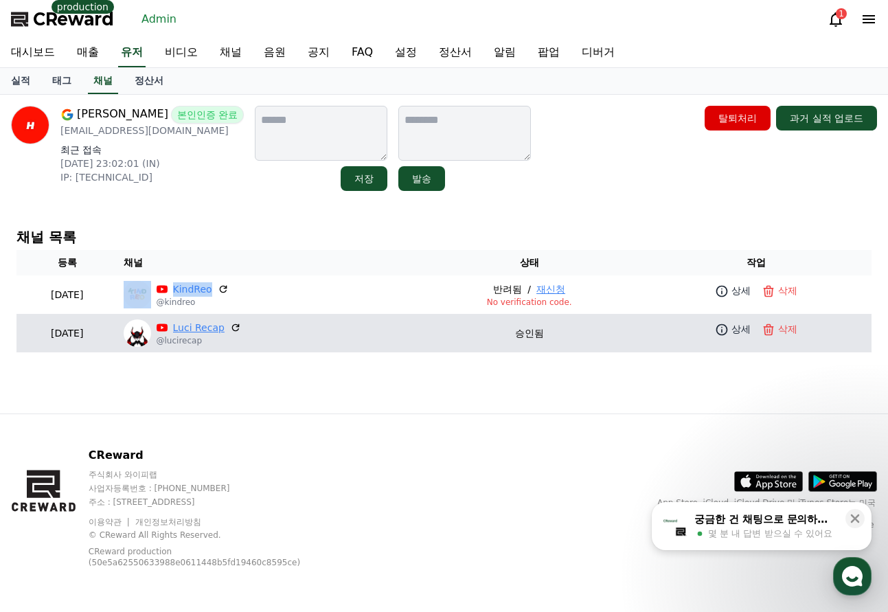
click at [224, 330] on link "Luci Recap" at bounding box center [198, 328] width 51 height 14
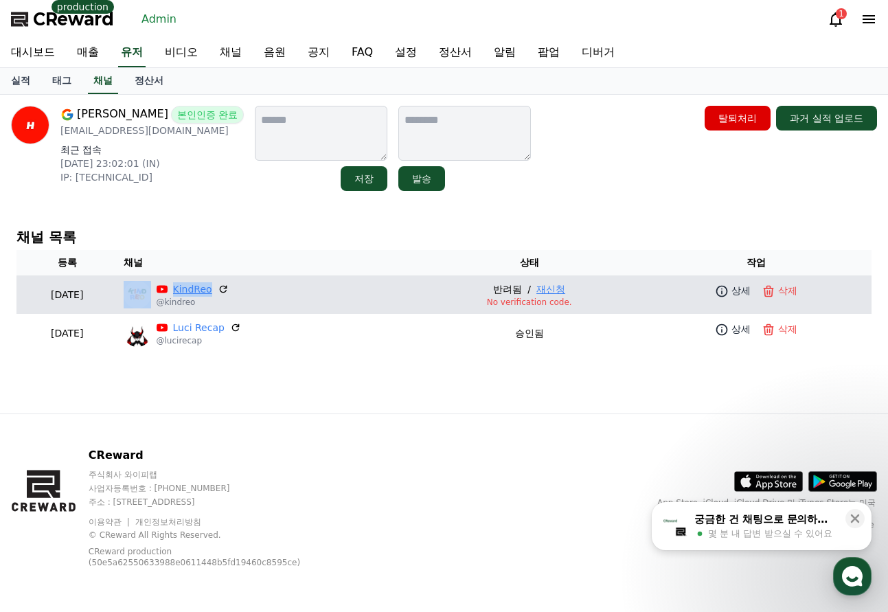
click at [212, 292] on link "KindReo" at bounding box center [192, 289] width 39 height 14
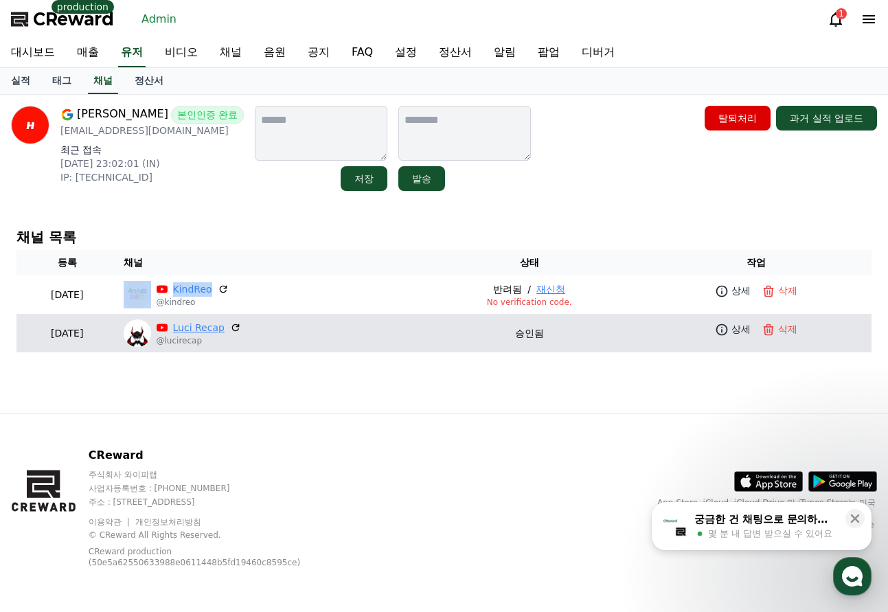
click at [224, 330] on link "Luci Recap" at bounding box center [198, 328] width 51 height 14
click at [224, 324] on link "Luci Recap" at bounding box center [198, 328] width 51 height 14
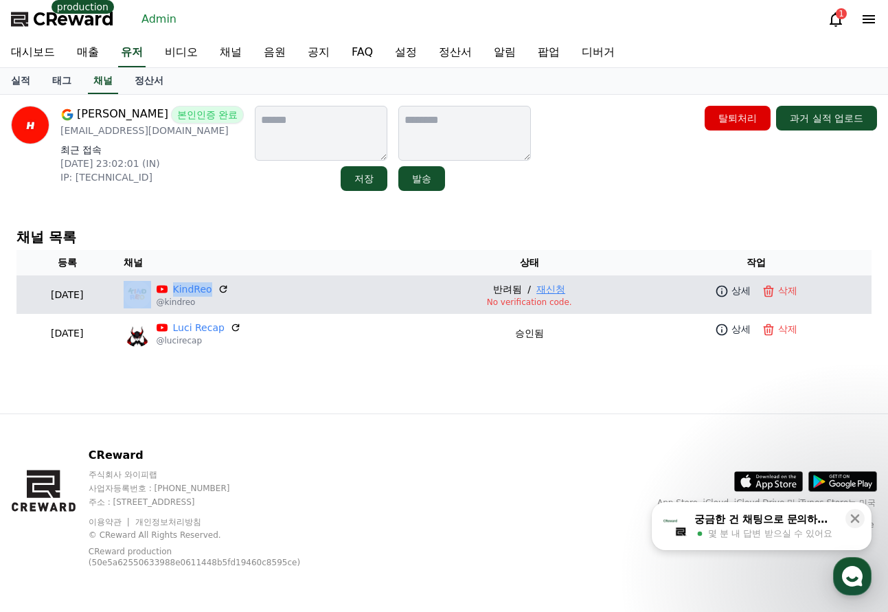
click at [565, 291] on button "재신청" at bounding box center [550, 289] width 29 height 14
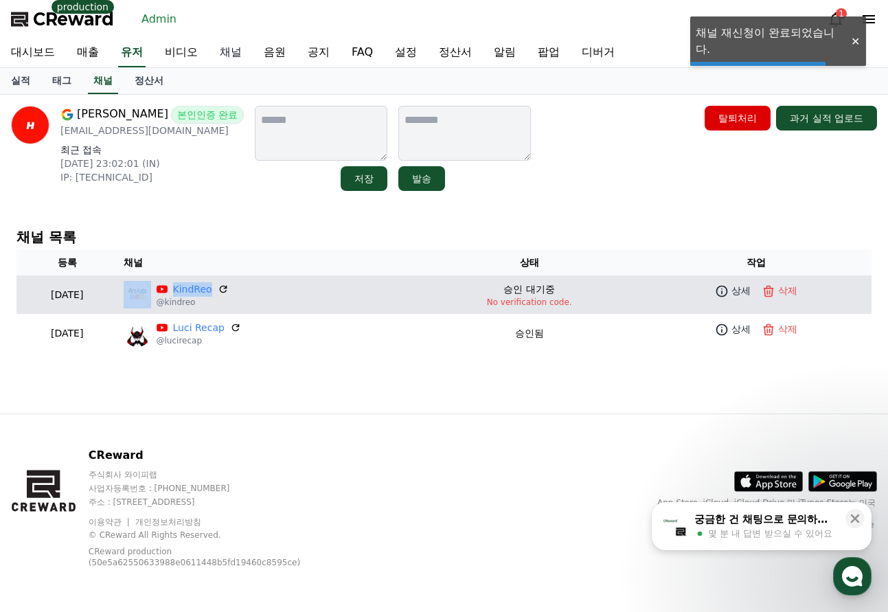
click at [242, 51] on link "채널" at bounding box center [231, 52] width 44 height 29
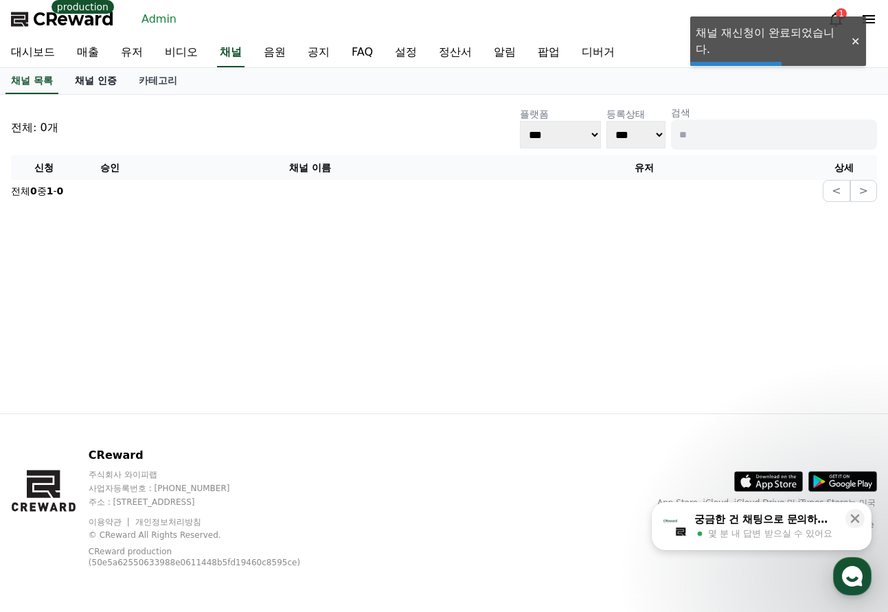
click at [94, 83] on link "채널 인증" at bounding box center [96, 81] width 64 height 26
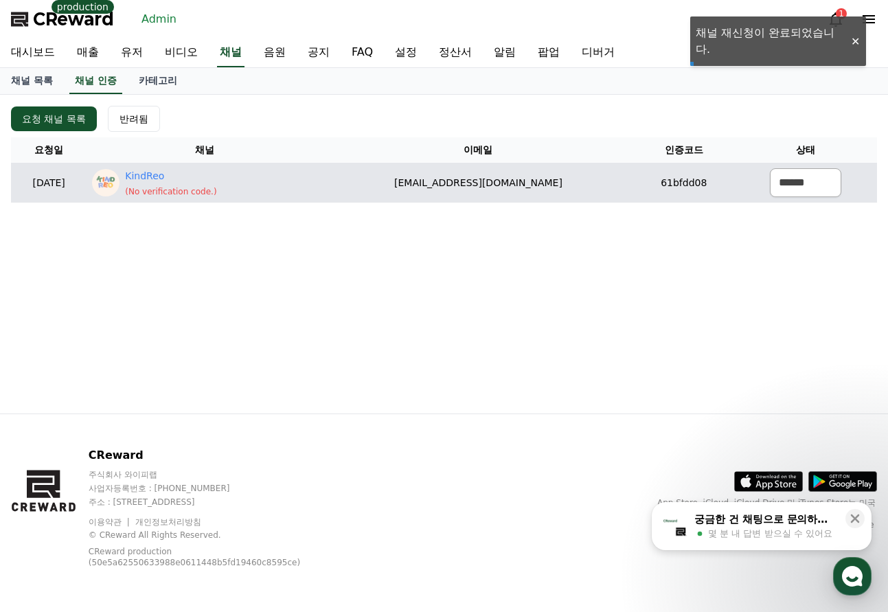
drag, startPoint x: 420, startPoint y: 178, endPoint x: 586, endPoint y: 181, distance: 165.5
click at [586, 181] on td "workforhardi@gmail.com" at bounding box center [479, 183] width 312 height 40
copy td "workforhardi@gmail.com"
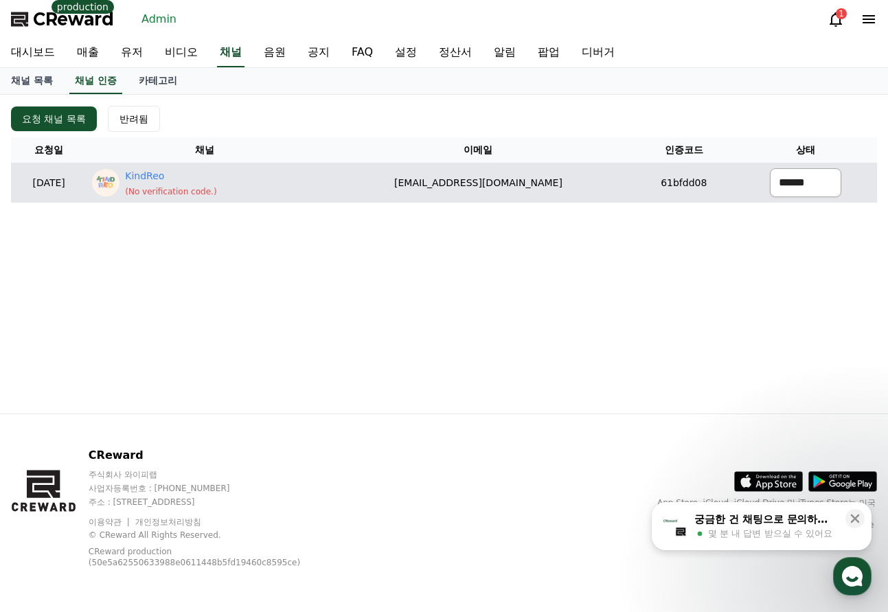
click at [770, 181] on select "****** *** ***" at bounding box center [805, 182] width 71 height 29
select select "********"
click at [770, 168] on select "****** *** ***" at bounding box center [805, 182] width 71 height 29
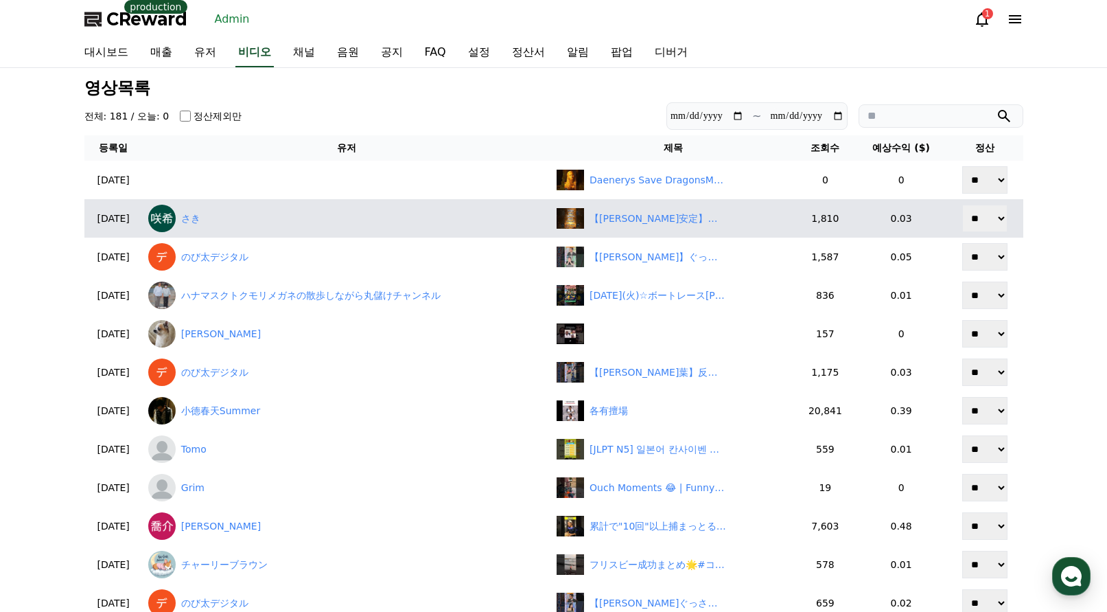
click at [660, 230] on td "【[PERSON_NAME]安定】不思議とお金に愛される誕生日占いランキング#誕生日占い #誕生日ランキング #占い #開運 #スピリチュアル #[PERSO…" at bounding box center [673, 218] width 244 height 38
click at [660, 219] on div "【[PERSON_NAME]安定】不思議とお金に愛される誕生日占いランキング#誕生日占い #誕生日ランキング #占い #開運 #スピリチュアル #[PERSO…" at bounding box center [658, 218] width 137 height 14
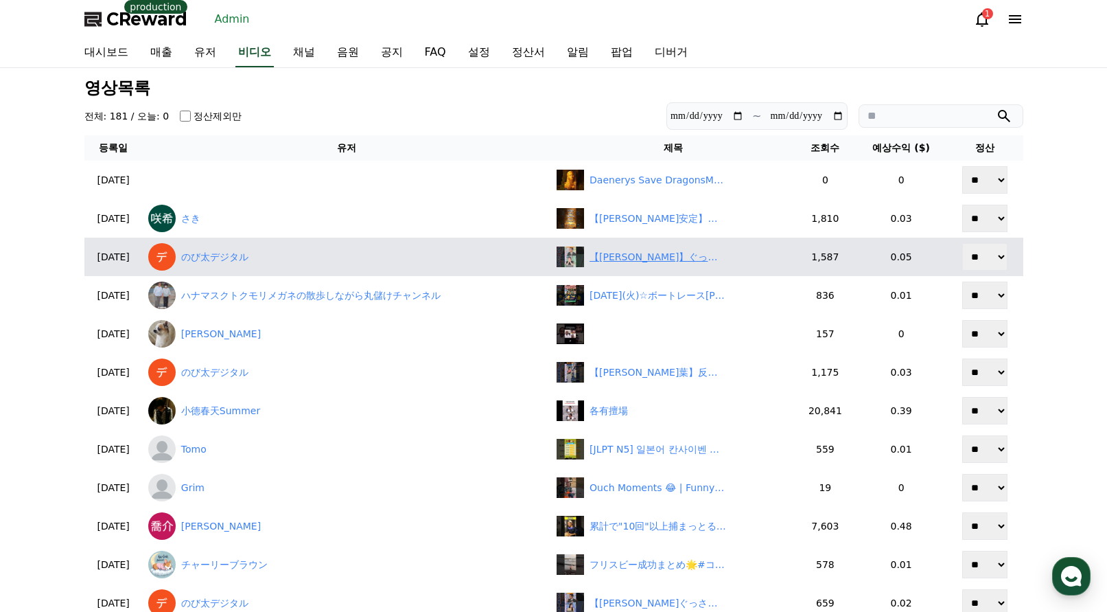
click at [655, 260] on div "【松本真央】ぐっさんが思わず「いいとも！」と言ってしまったキラーワードを繰り出す美人すぎるお天気キャスターおまお【ウェザーニュースLiVE切り抜き】 #かわいい" at bounding box center [658, 257] width 137 height 14
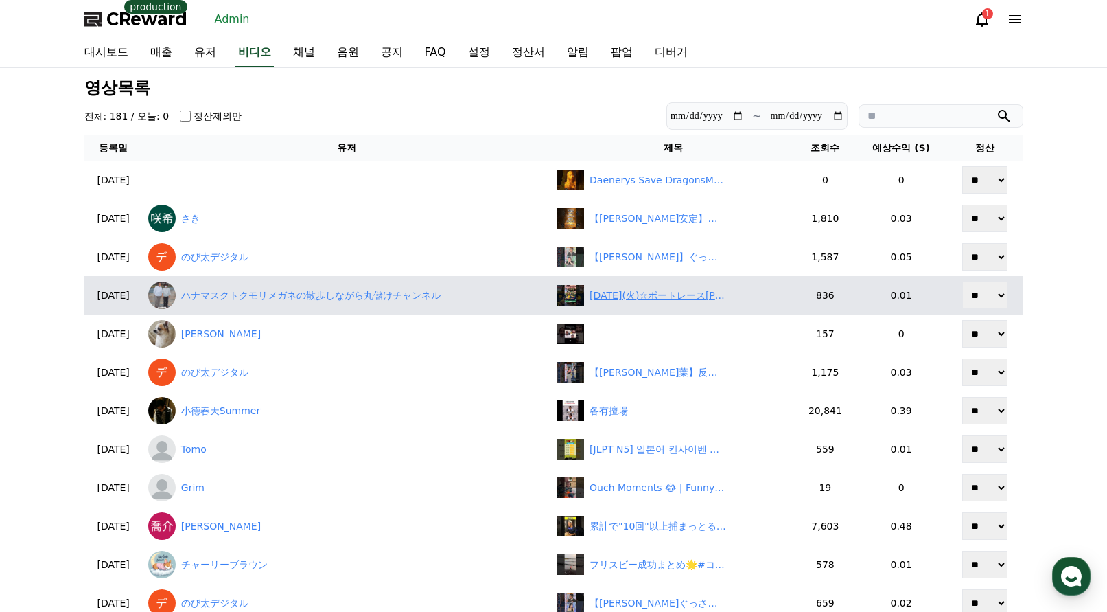
click at [666, 294] on div "2025年08月26日(火)☆ボートレース若松初日ドリーム戦#競艇#予想#ボートレース#shorts" at bounding box center [658, 295] width 137 height 14
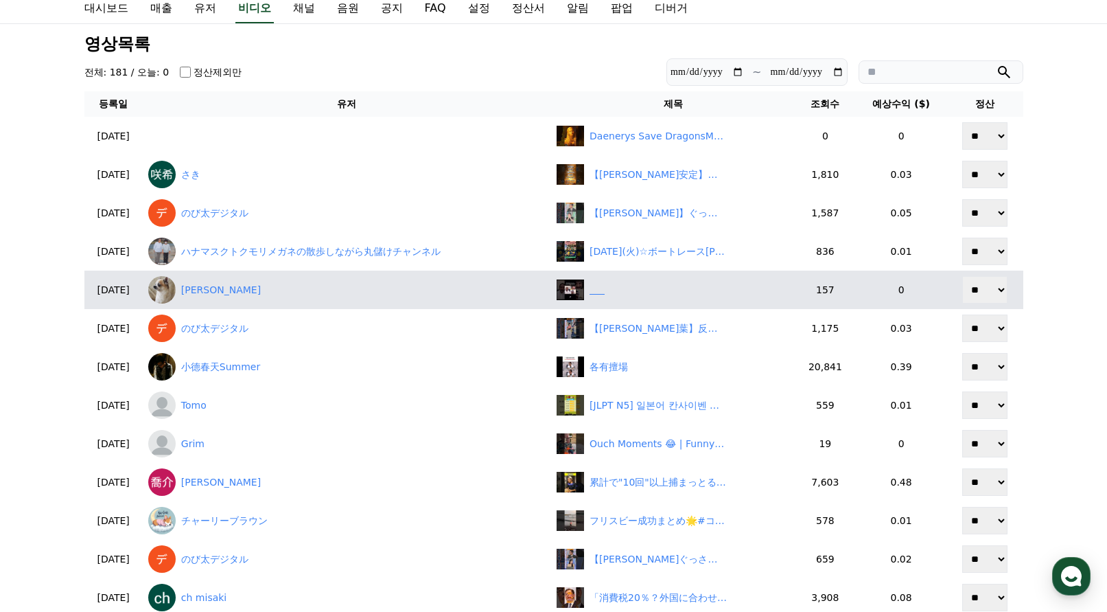
scroll to position [69, 0]
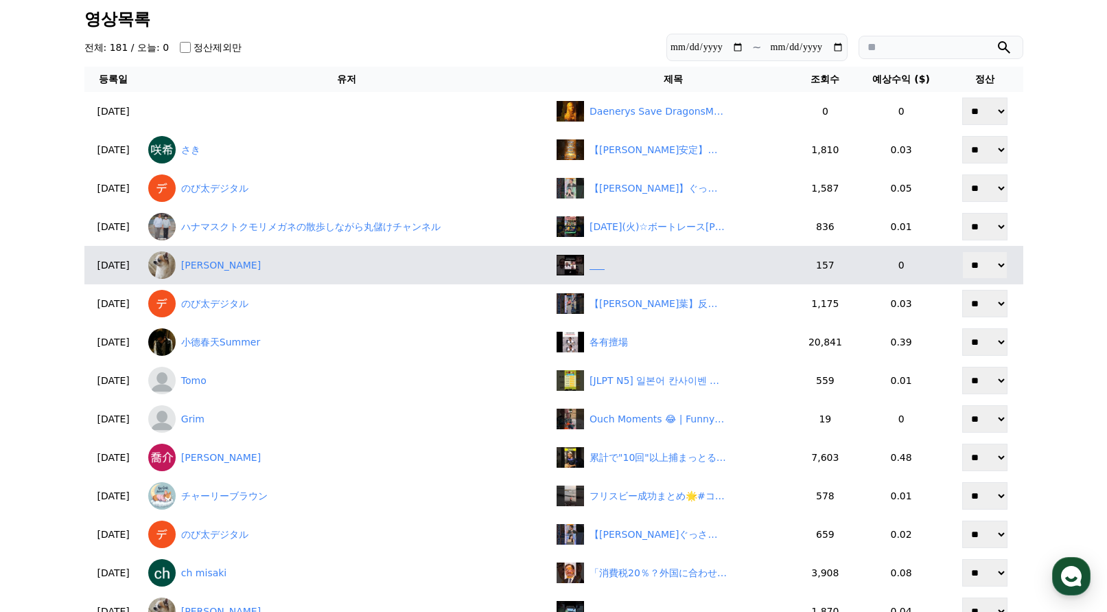
click at [641, 264] on div "‎ ‎ ‎ ‎ ‎ ‎" at bounding box center [673, 265] width 233 height 21
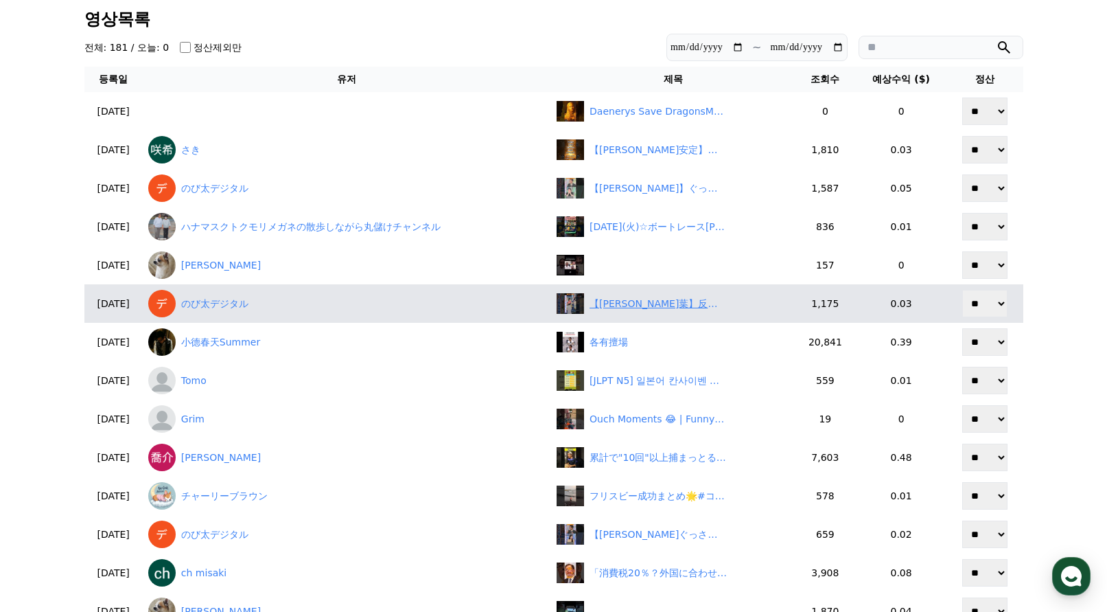
click at [662, 300] on div "【田辺真南葉】反省コメントあり！いそげ天気予報を公開生収録する美人すぎるお天気キャスターまなっはー【ウェザーニュースLiVE切り抜き】 #かわいい" at bounding box center [658, 304] width 137 height 14
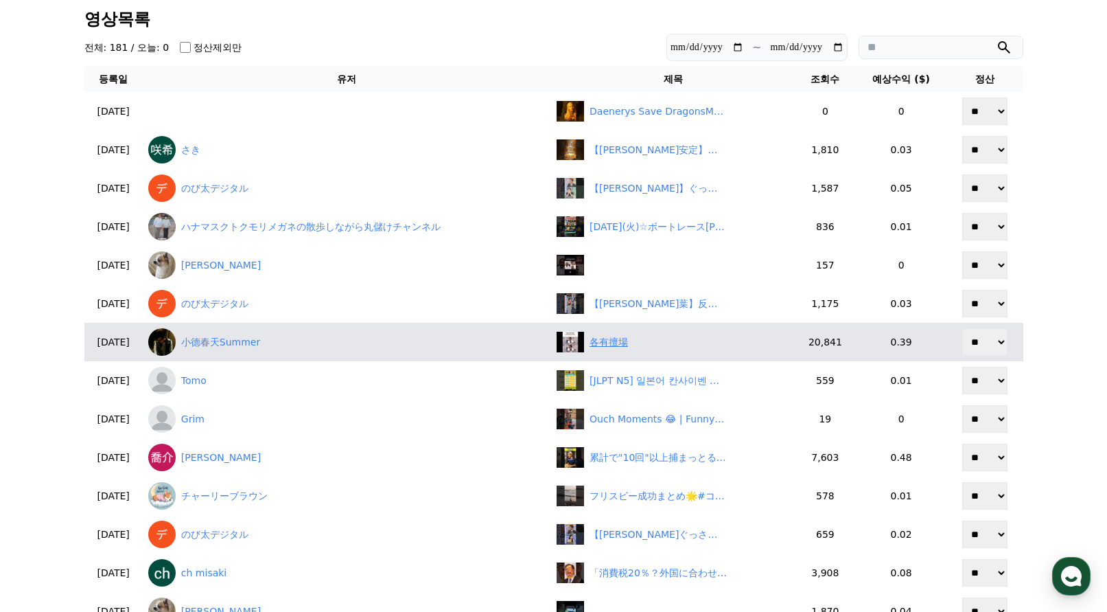
click at [608, 335] on div "各有擅場" at bounding box center [609, 342] width 38 height 14
click at [222, 344] on link "小德春天Summer" at bounding box center [346, 341] width 397 height 27
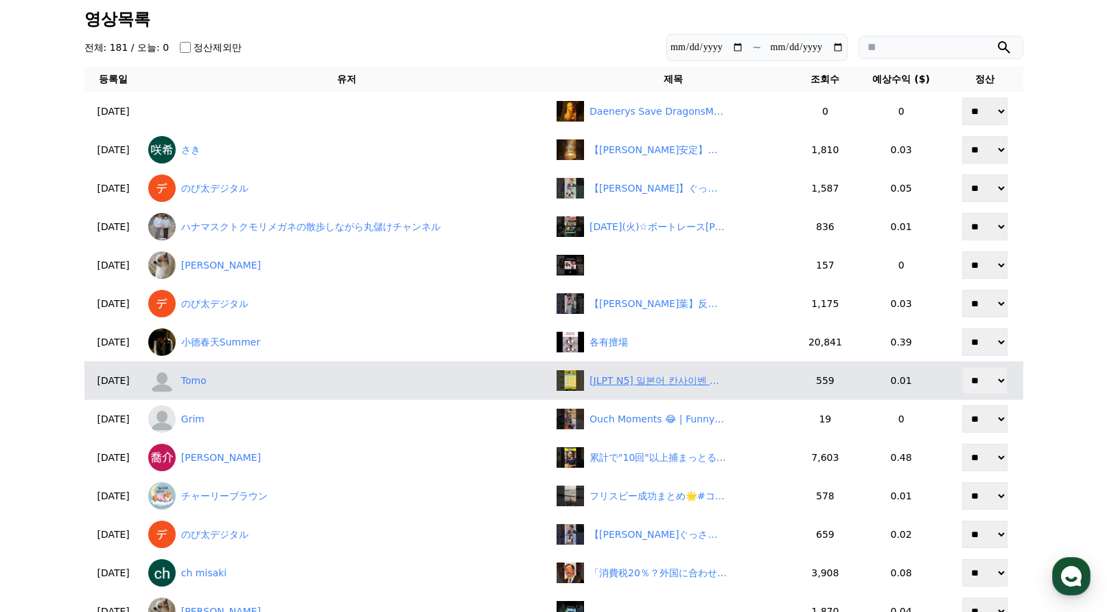
click at [629, 384] on div "[JLPT N5] 일본어 칸사이벤 동사 부정형 퀴즈 #1｜3초 안에 대답하기 #일본어 #JLPT #칸사이벤 #일본어퀴즈 #shorts" at bounding box center [658, 380] width 137 height 14
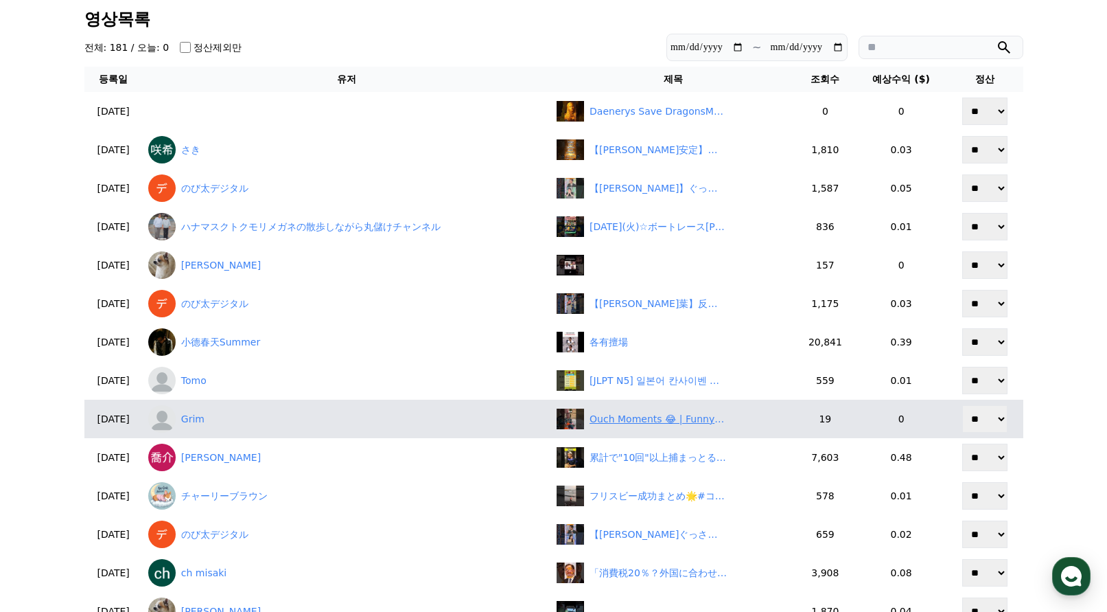
click at [648, 417] on div "Ouch Moments 😂 | Funny & Painful Fails" at bounding box center [658, 419] width 137 height 14
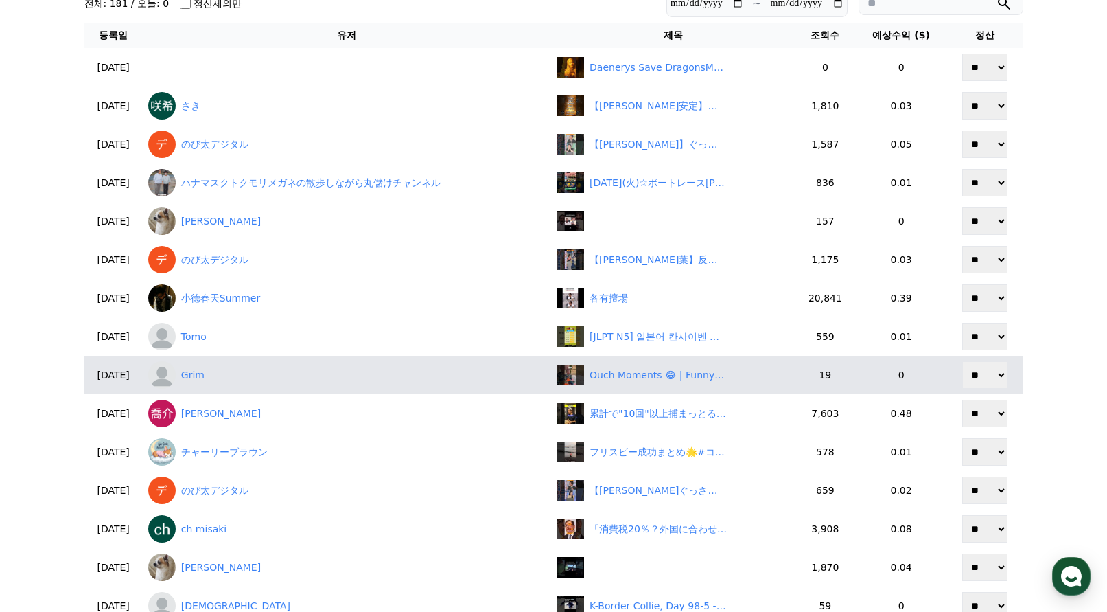
scroll to position [137, 0]
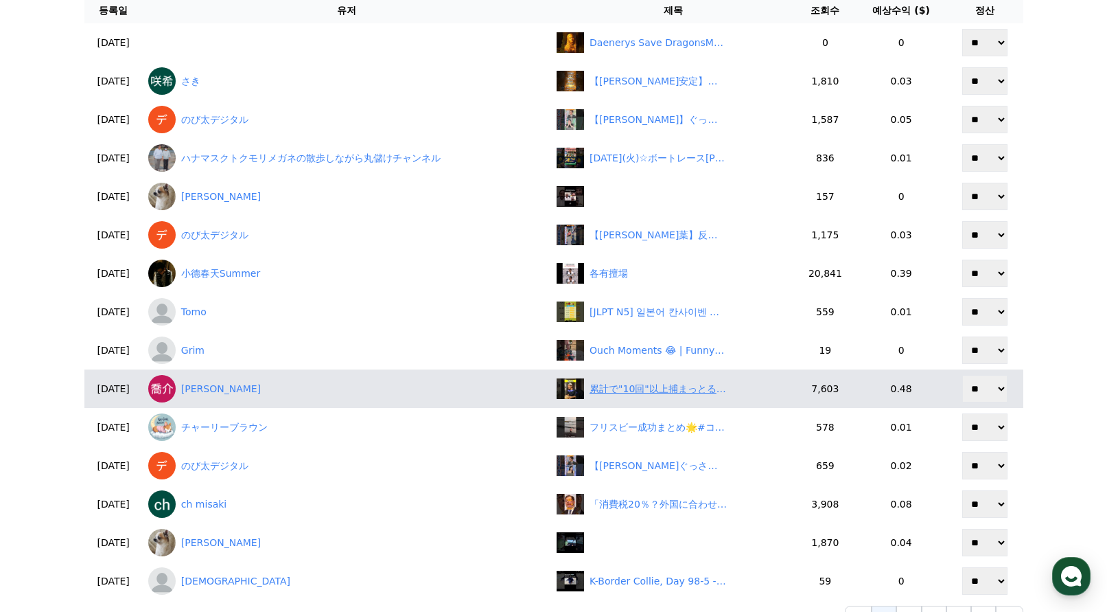
click at [607, 388] on div "累計で"10回"以上捕まっとるwww" at bounding box center [658, 389] width 137 height 14
click at [230, 388] on link "渡部喬介" at bounding box center [346, 388] width 397 height 27
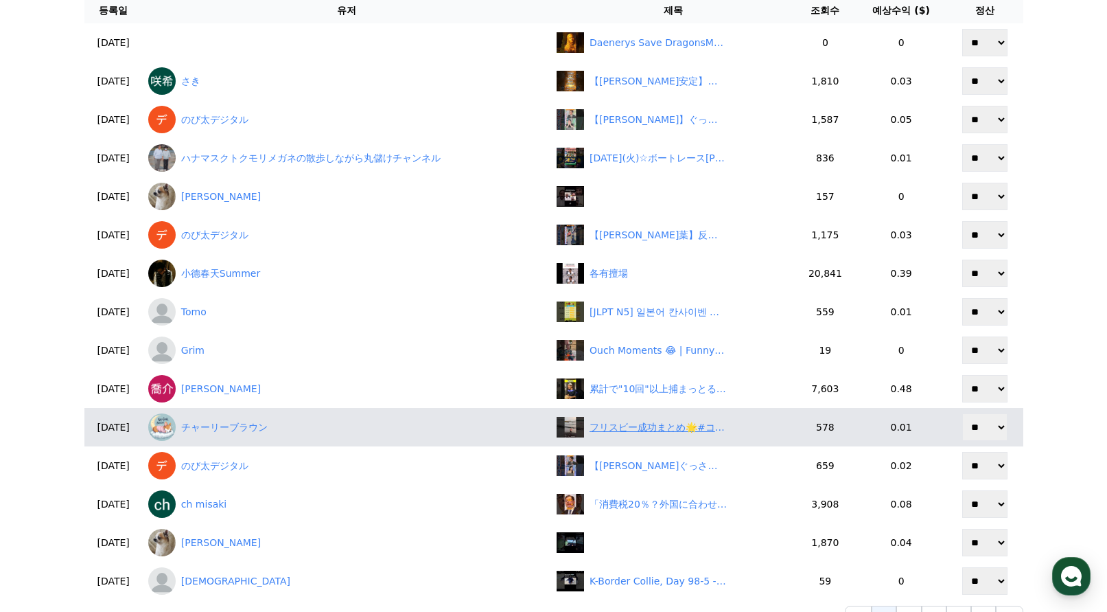
click at [639, 423] on div "フリスビー成功まとめ🌟#コーギー #dogshorts #shorts" at bounding box center [658, 427] width 137 height 14
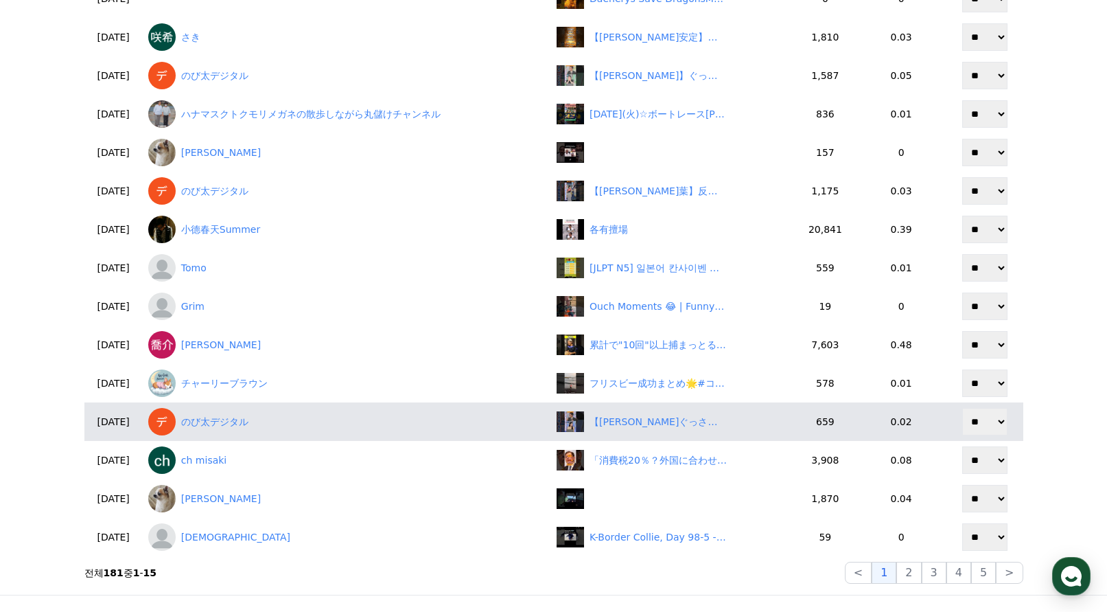
scroll to position [206, 0]
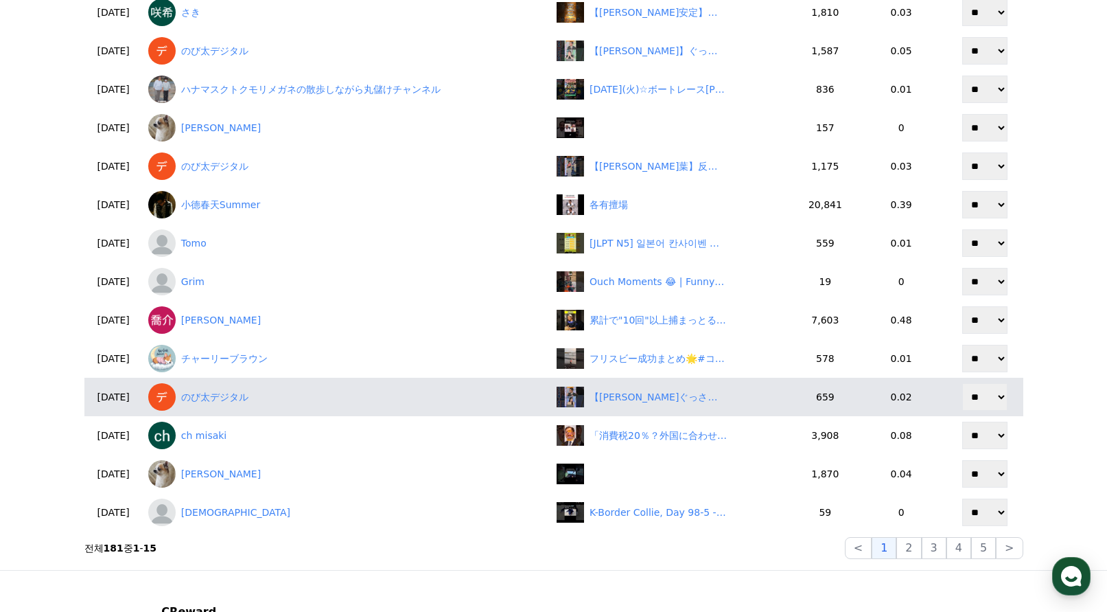
click at [651, 408] on td "【小川千奈】ぐっさんにとらほーをわからせられる野球を知らない美人すぎるお天気キャスターおせん【ウェザーニュースLiVE切り抜き】 #かわいい" at bounding box center [673, 397] width 244 height 38
click at [648, 400] on div "【小川千奈】ぐっさんにとらほーをわからせられる野球を知らない美人すぎるお天気キャスターおせん【ウェザーニュースLiVE切り抜き】 #かわいい" at bounding box center [658, 397] width 137 height 14
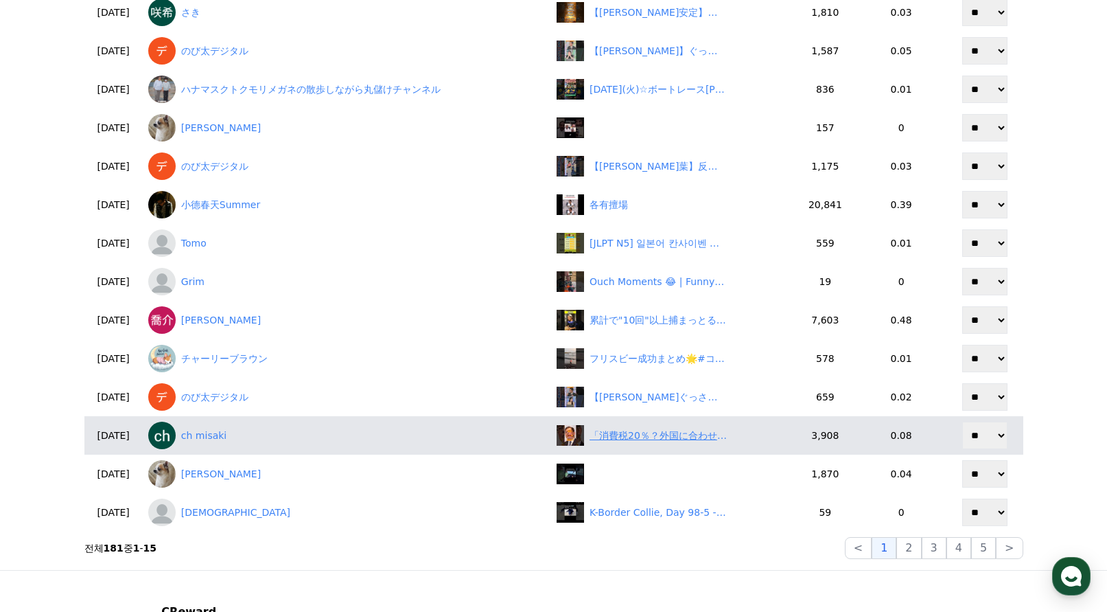
click at [618, 440] on div "「消費税20％？外国に合わせるならスパイ防止法もやれ！」" at bounding box center [658, 435] width 137 height 14
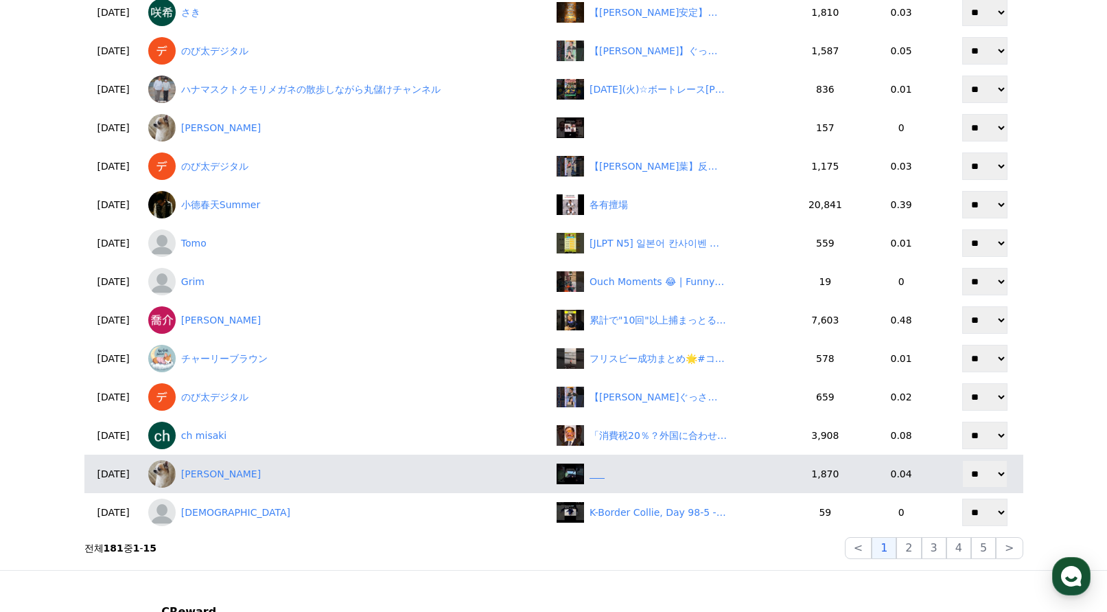
click at [638, 478] on div "‎ ‎ ‎ ‎ ‎ ‎" at bounding box center [673, 473] width 233 height 21
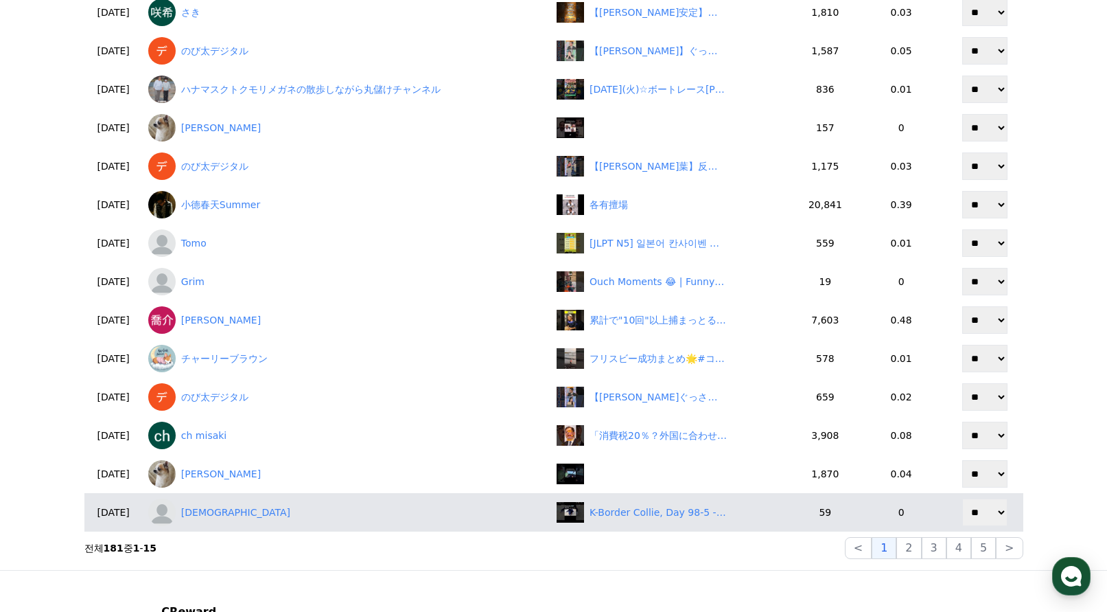
click at [664, 525] on td "K-Border Collie, Day 98-5 - Chew Time! Puppies Busy with Toys🐶🦴" at bounding box center [673, 512] width 244 height 38
click at [662, 516] on div "K-Border Collie, Day 98-5 - Chew Time! Puppies Busy with Toys🐶🦴" at bounding box center [658, 512] width 137 height 14
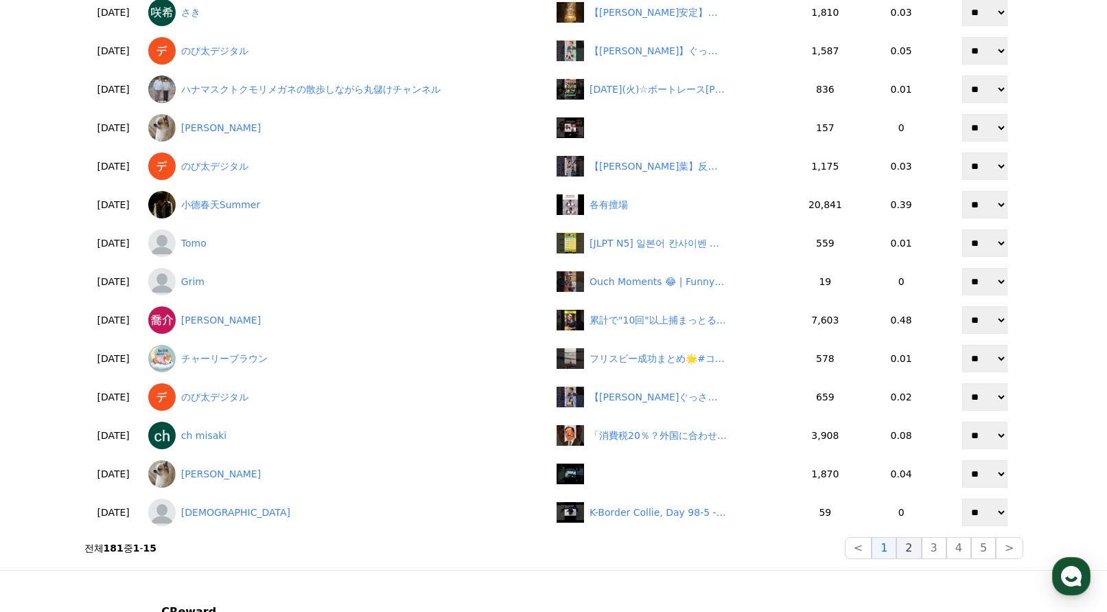
click at [922, 549] on button "2" at bounding box center [934, 548] width 25 height 22
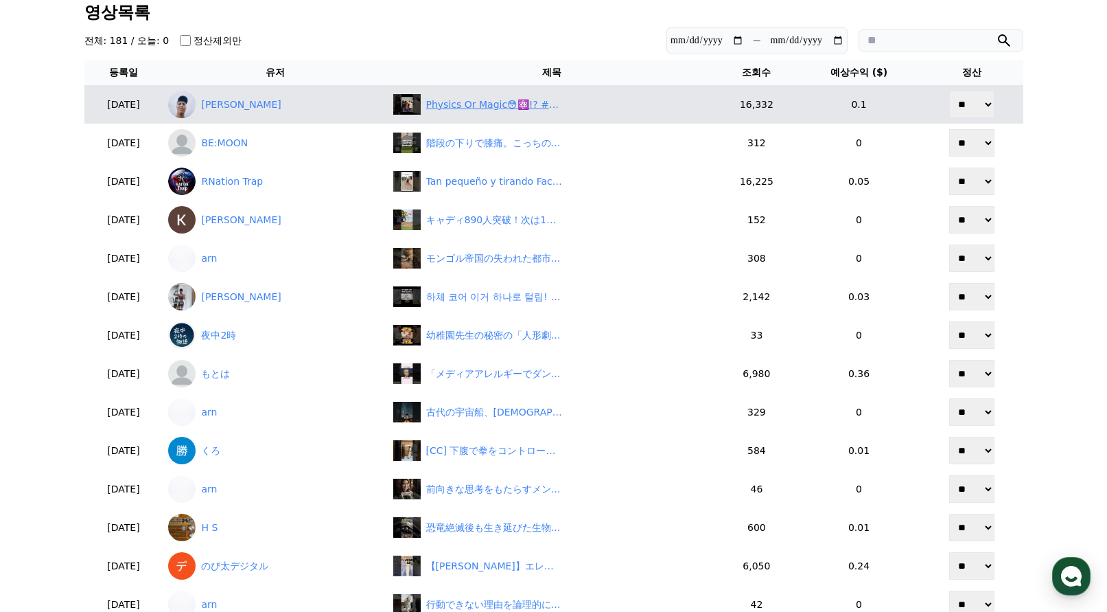
scroll to position [0, 0]
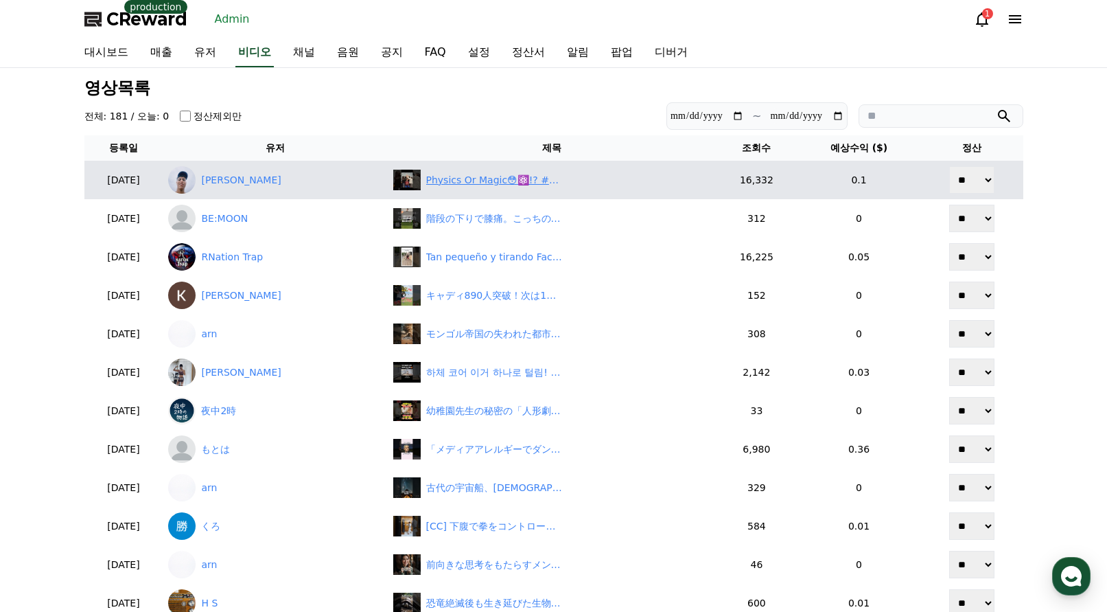
click at [516, 182] on div "Physics Or Magic😳⚛️!? #shorts" at bounding box center [494, 180] width 137 height 14
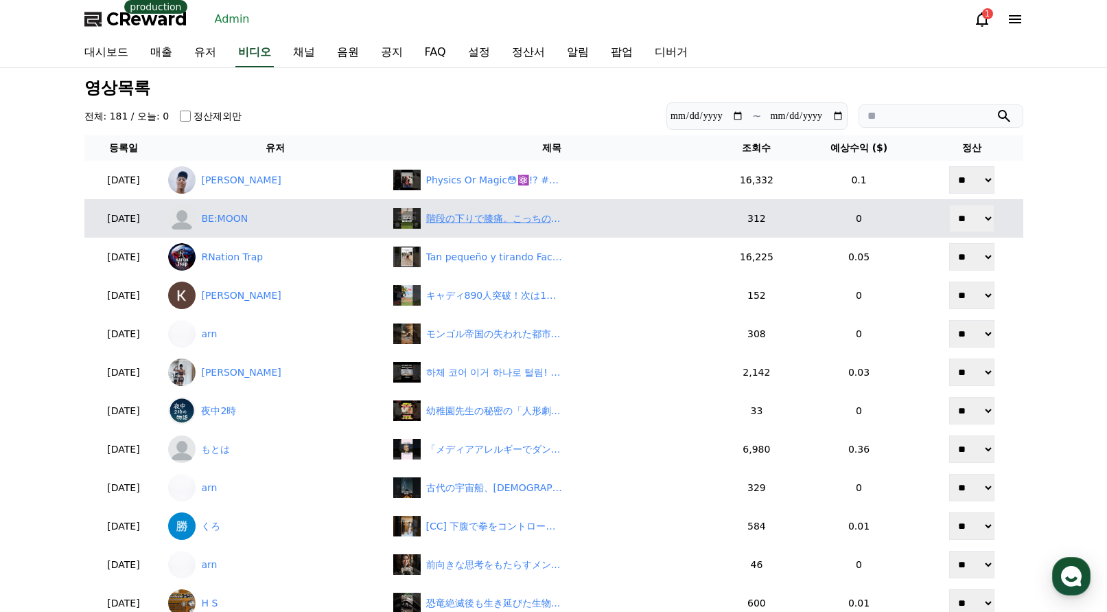
click at [498, 220] on div "階段の下りで膝痛。こっちの筋力ありきです。　#セルフケア#階段の下り#膝痛#ハムストリングトレーニング#膝痛改善" at bounding box center [494, 218] width 137 height 14
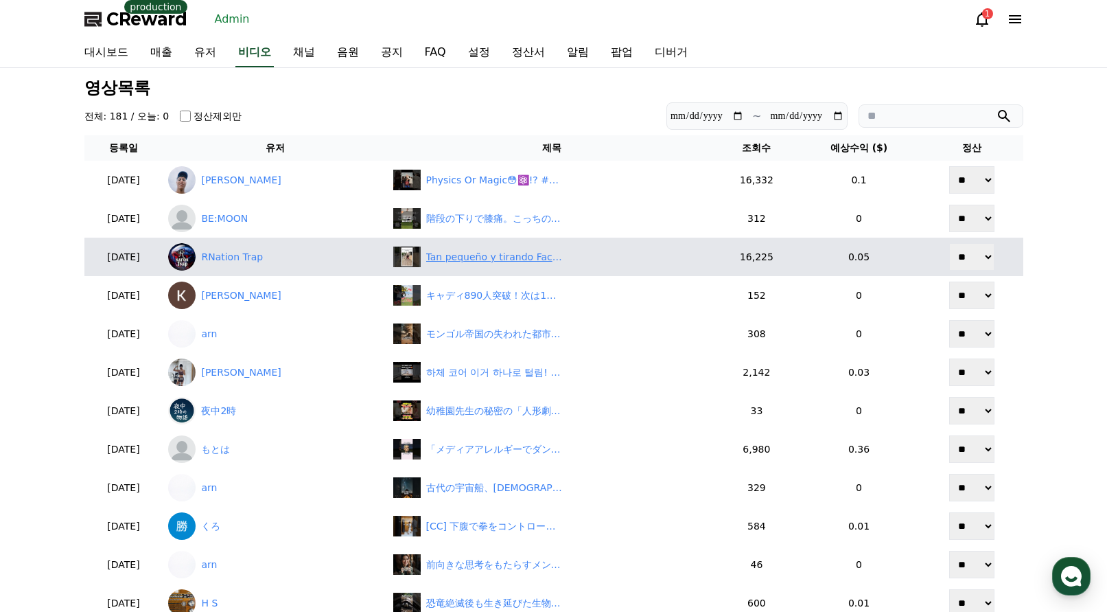
click at [500, 255] on div "Tan pequeño y tirando Factos 😂😂😂" at bounding box center [494, 257] width 137 height 14
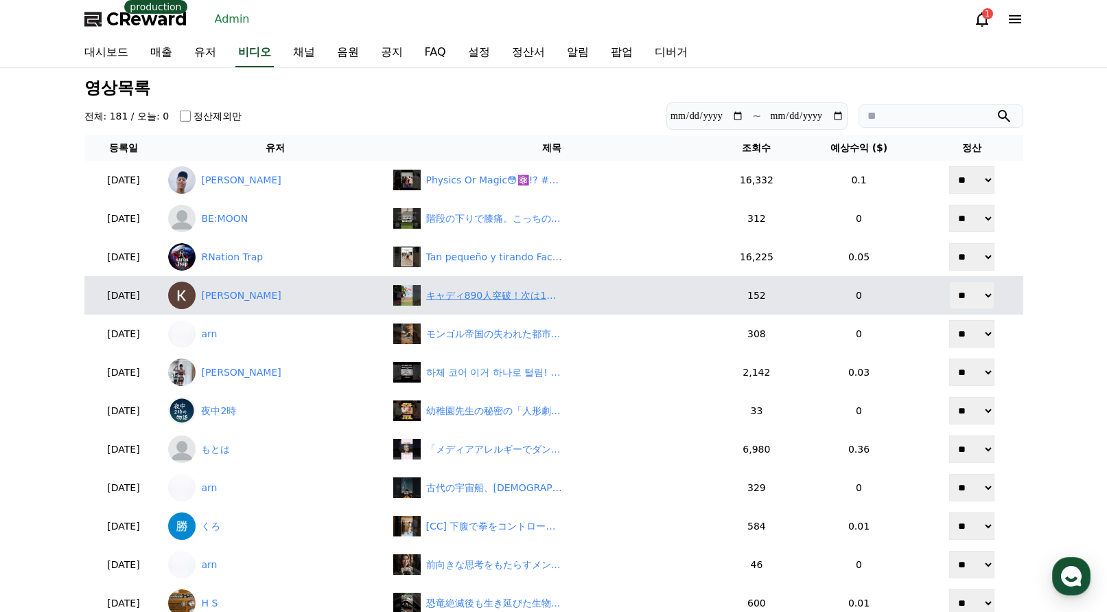
click at [520, 293] on div "キャディ890人突破！次は1万人計画始動！#ゴルフ #ゴルフ女子" at bounding box center [494, 295] width 137 height 14
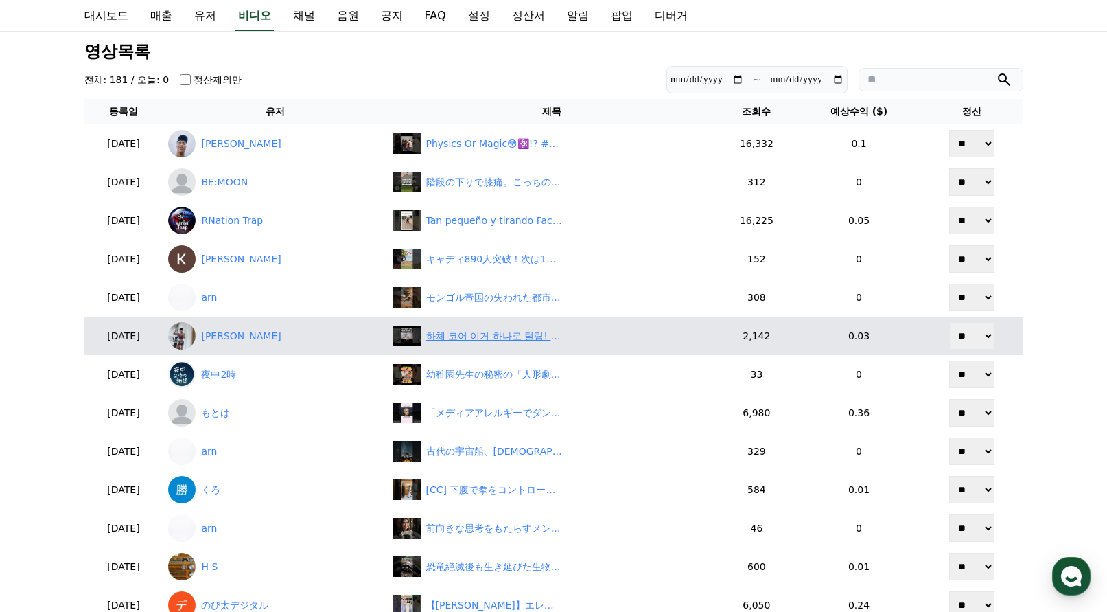
scroll to position [69, 0]
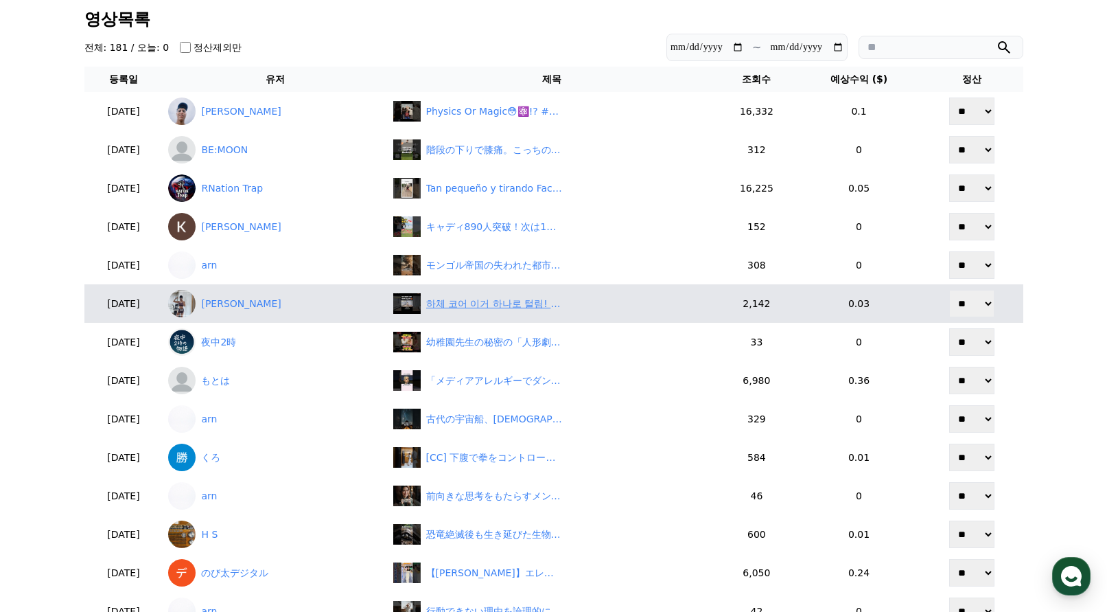
click at [505, 302] on div "하체 코어 이거 하나로 털림! #shutupfit #닥치고운동 #오운완 #10분운동 #맨몸운동 #운동루틴 #백런지" at bounding box center [494, 304] width 137 height 14
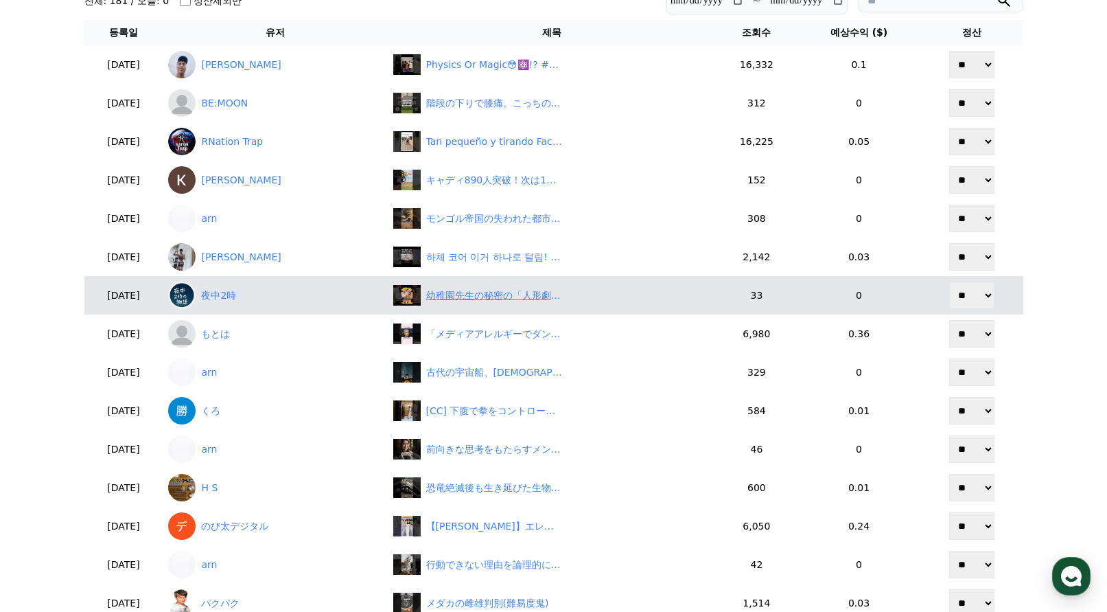
scroll to position [137, 0]
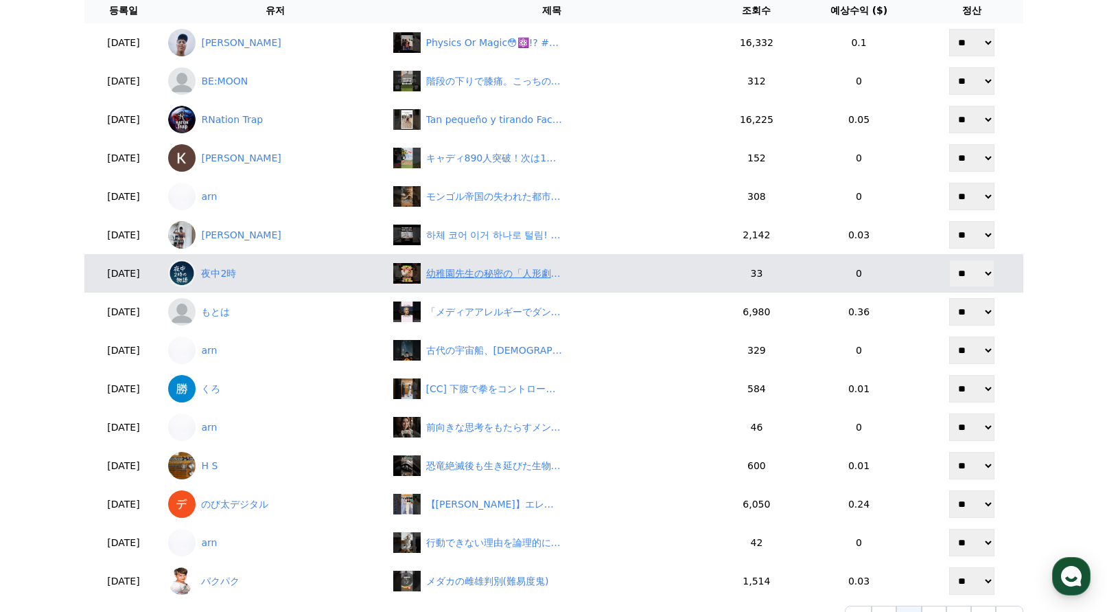
click at [509, 272] on div "幼稚園先生の秘密の「人形劇」素手と赤い爪、その奥に潜む「布一枚」の誘惑　#シニア #シニア恋愛 #シニアライフ #朗読 #熟年恋愛 #50代 #60代 #70…" at bounding box center [494, 273] width 137 height 14
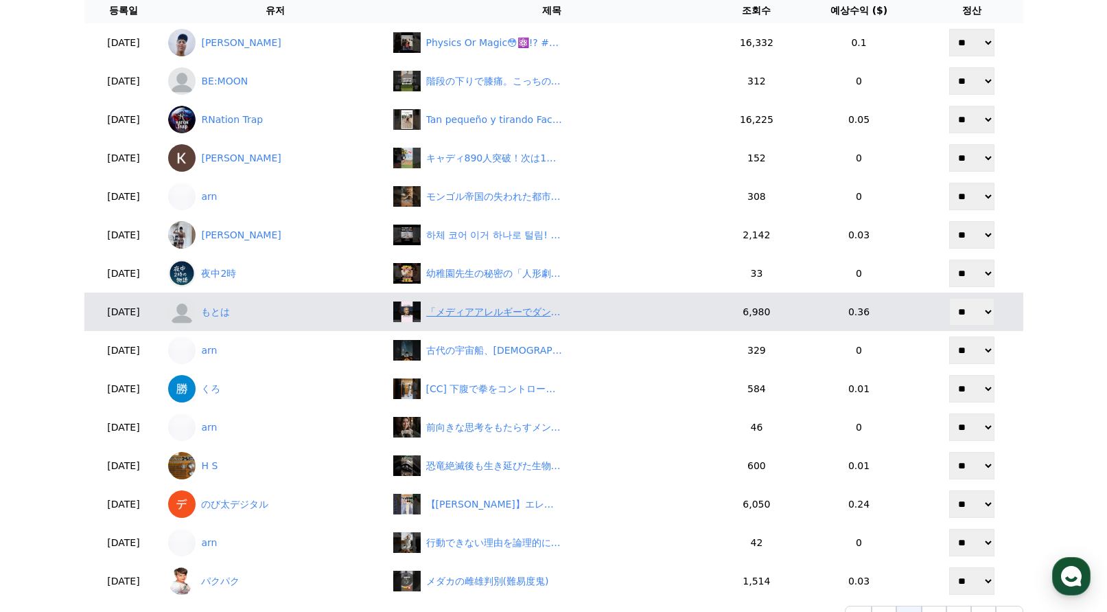
click at [515, 313] on div "「メディアアレルギーでダンマリを決め込んだ」イチローに関する雑学 #イチロー #メジャーリーグ #マスコミ" at bounding box center [494, 312] width 137 height 14
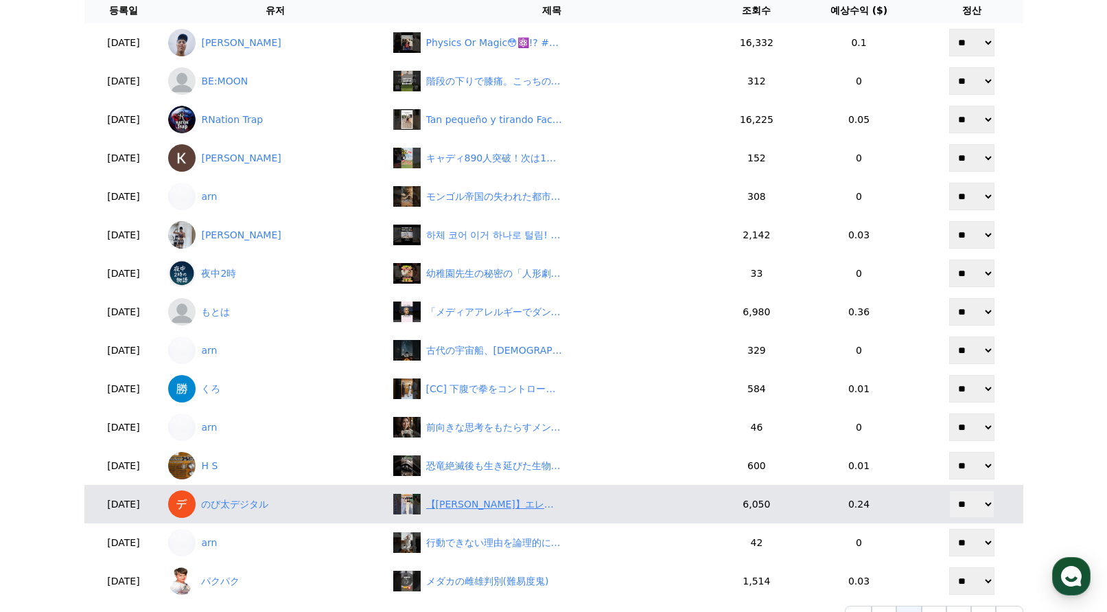
click at [544, 501] on div "【青原桃香】エレガントなお衣装を紹介する美人すぎるお天気キャスター煽原ももぴん【ウェザーニュースLiVE切り抜き】 #かわいい" at bounding box center [494, 504] width 137 height 14
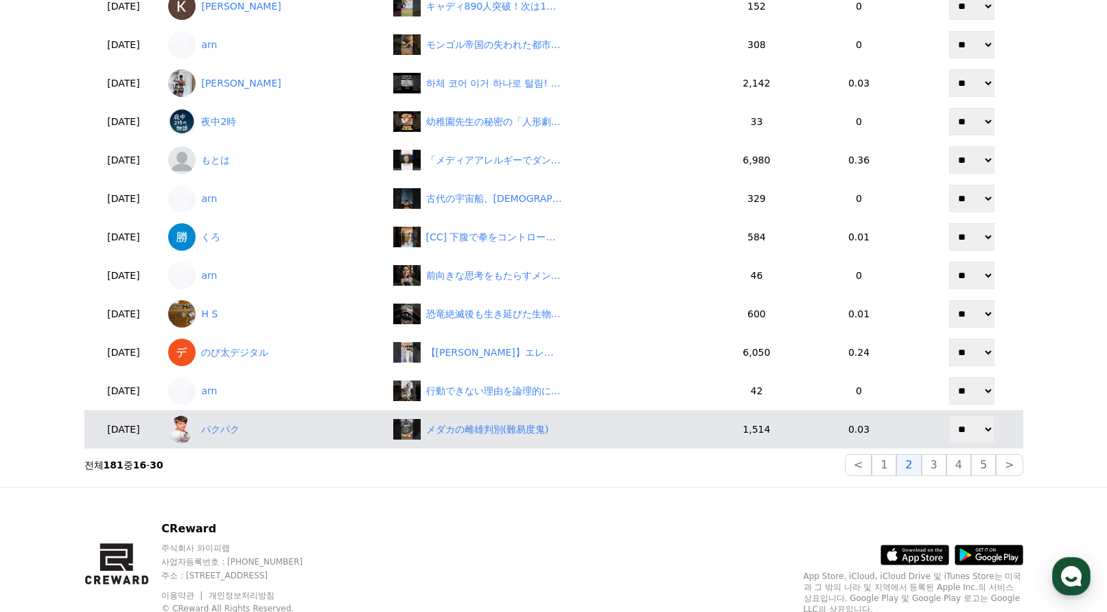
scroll to position [343, 0]
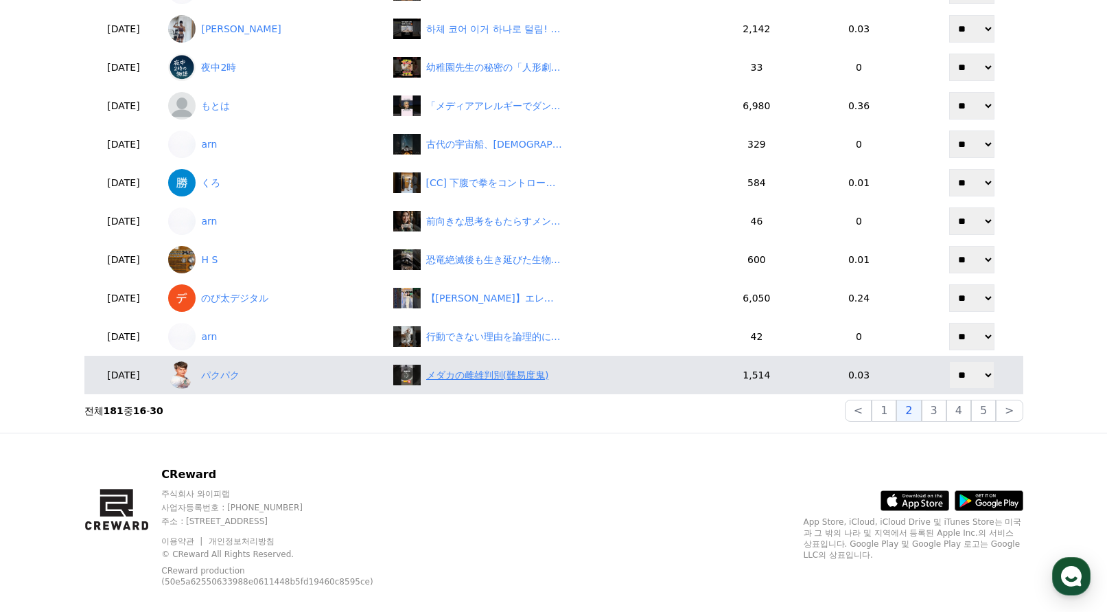
click at [509, 371] on div "メダカの雌雄判別(難易度鬼)" at bounding box center [487, 375] width 123 height 14
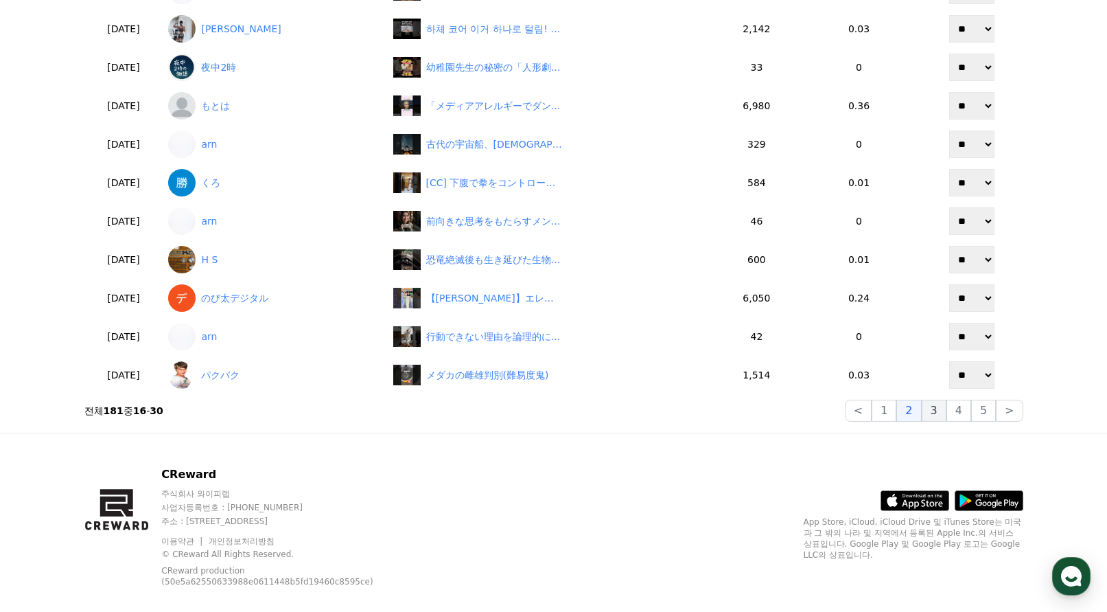
click at [971, 413] on button "3" at bounding box center [983, 411] width 25 height 22
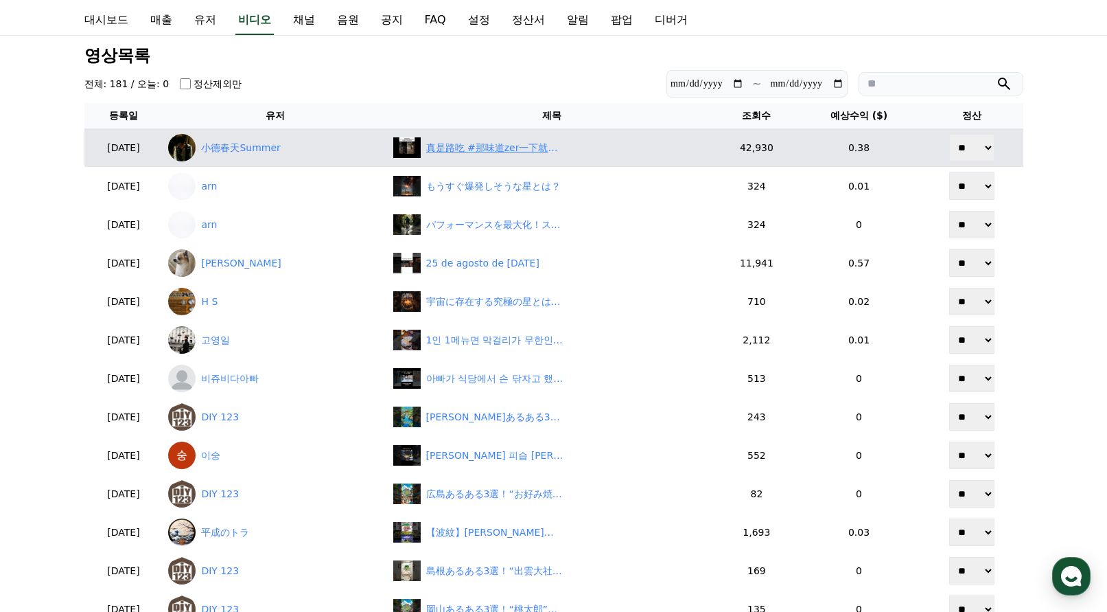
scroll to position [0, 0]
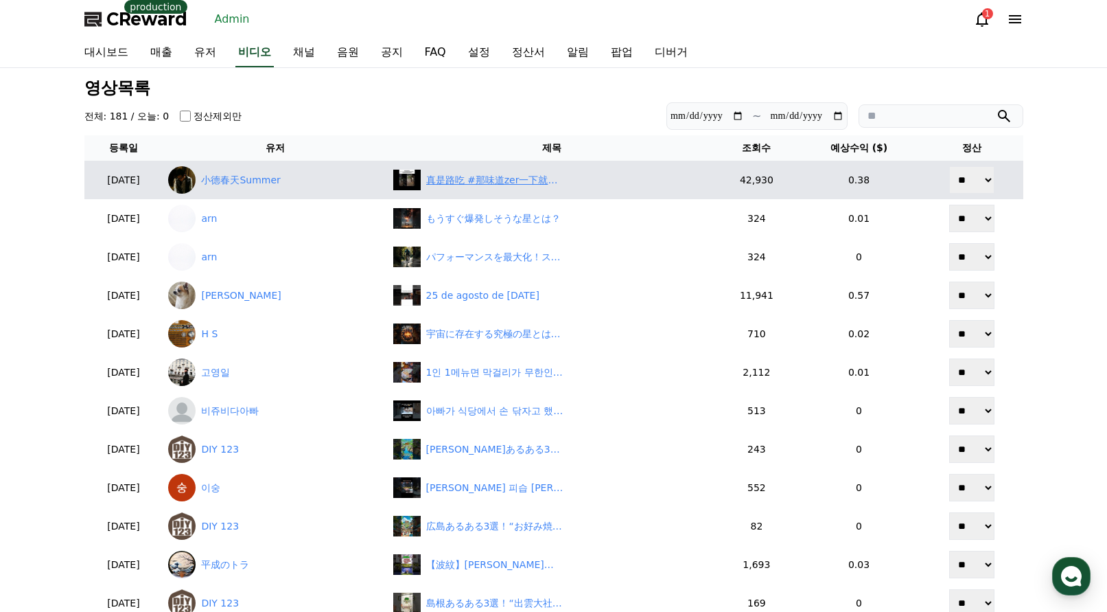
click at [539, 187] on div "真是路吃 #那味道zer一下就上來了" at bounding box center [552, 180] width 318 height 21
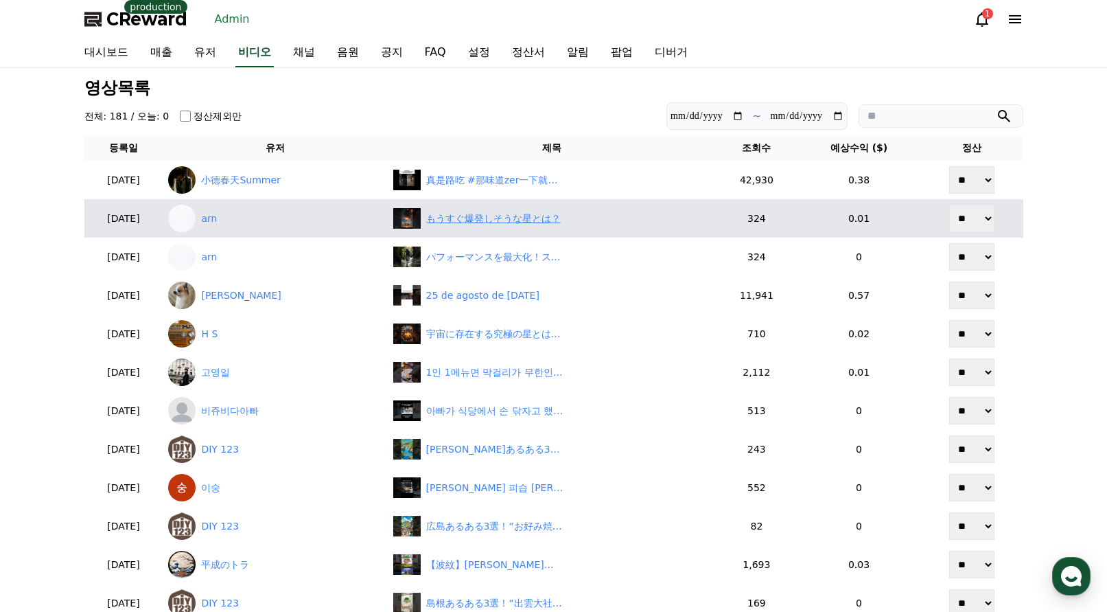
click at [544, 222] on div "もうすぐ爆発しそうな星とは？" at bounding box center [493, 218] width 135 height 14
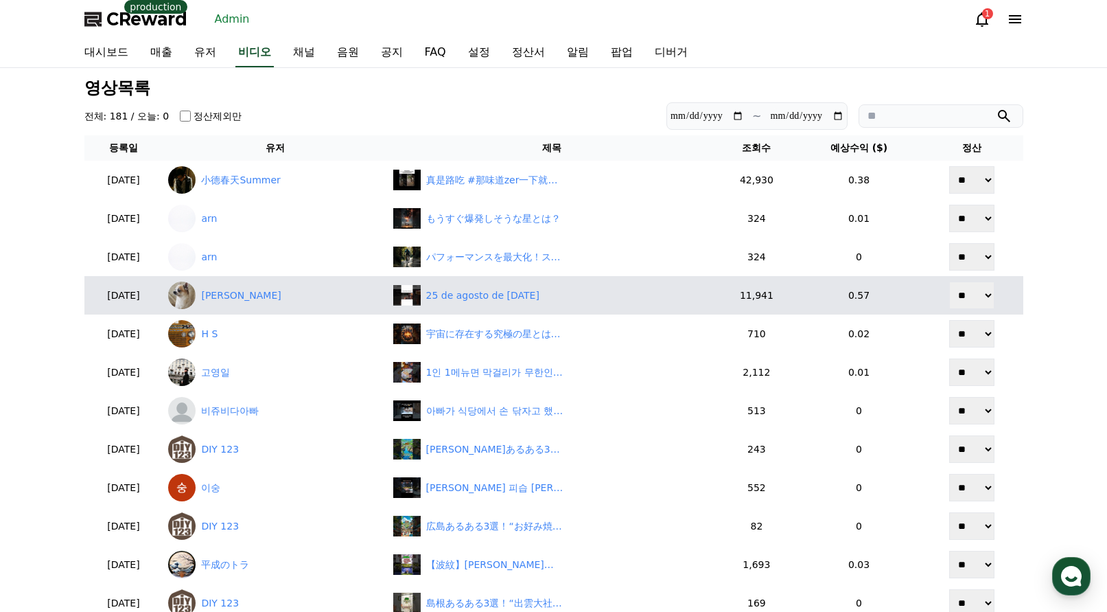
click at [557, 308] on td "25 de agosto de 2025" at bounding box center [552, 295] width 329 height 38
click at [551, 303] on div "25 de agosto de 2025" at bounding box center [552, 295] width 318 height 21
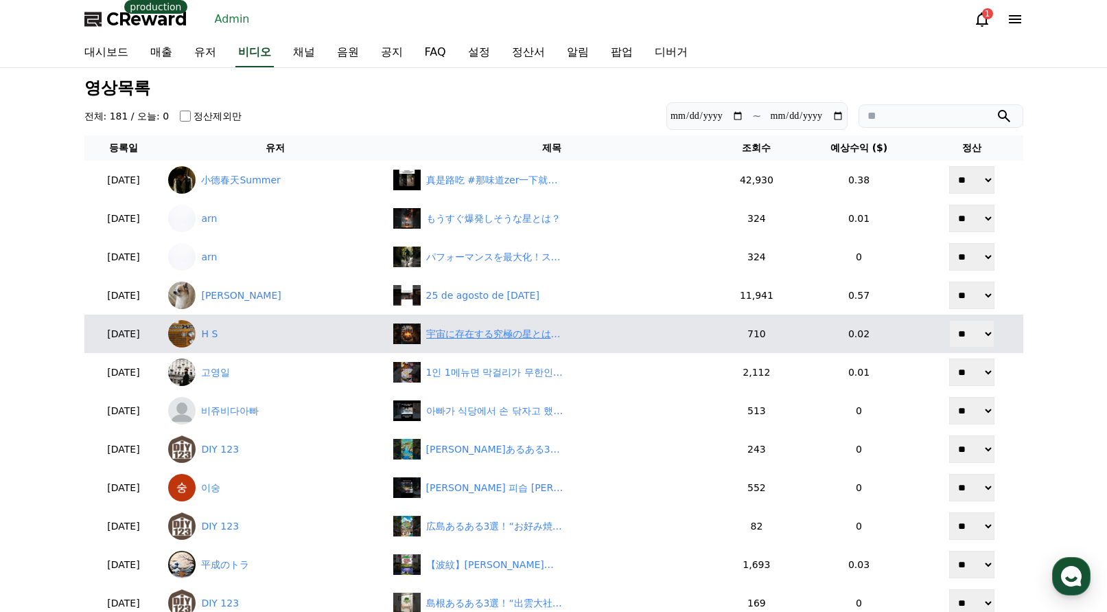
click at [524, 338] on div "宇宙に存在する究極の星とは？！　#宇宙　#雑学　#shorts" at bounding box center [494, 334] width 137 height 14
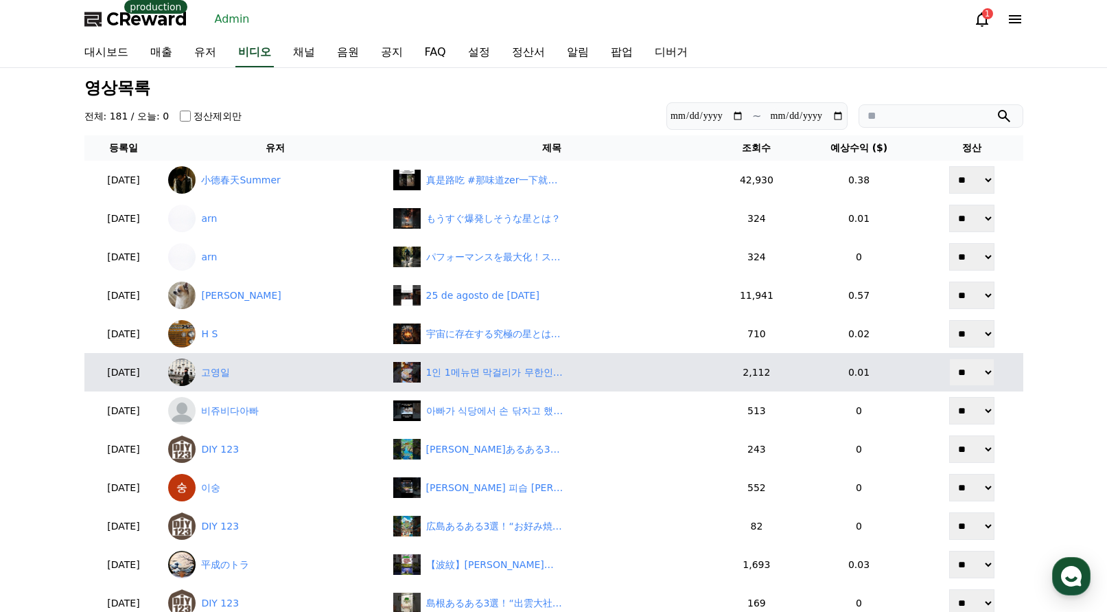
click at [537, 361] on td "1인 1메뉴면 막걸리가 무한인 곳ㄷㄷ" at bounding box center [552, 372] width 329 height 38
click at [538, 371] on div "1인 1메뉴면 막걸리가 무한인 곳ㄷㄷ" at bounding box center [494, 372] width 137 height 14
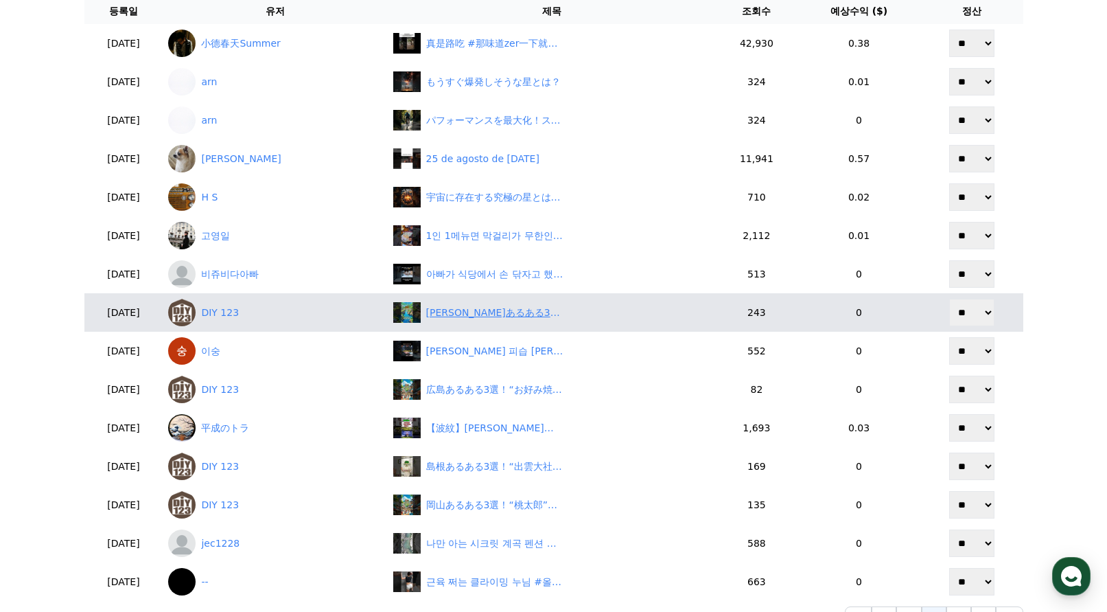
scroll to position [137, 0]
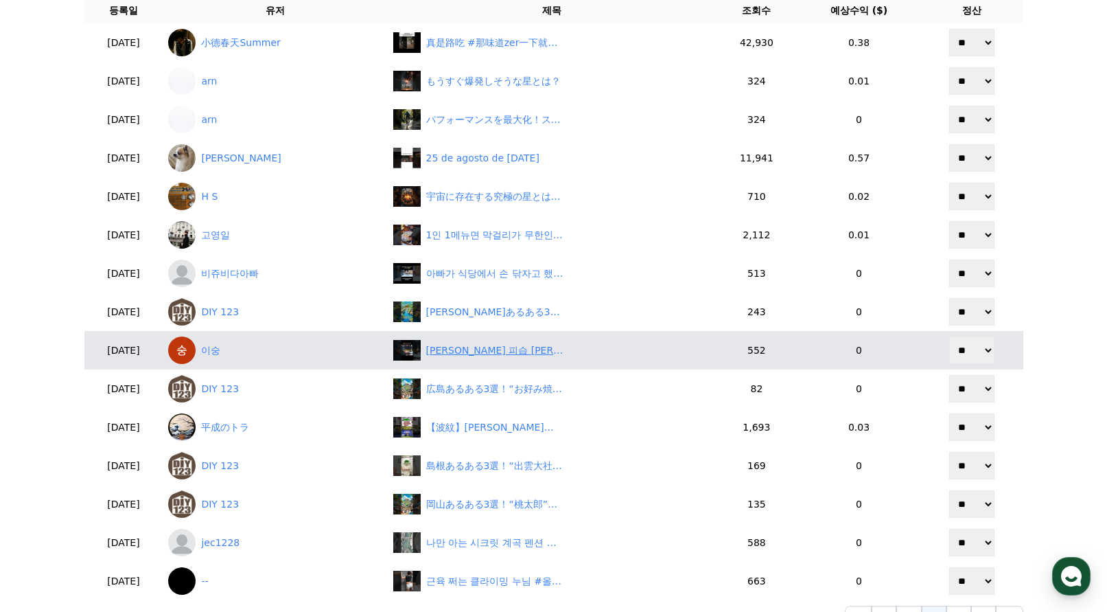
click at [509, 356] on div "이재명 피습 김건희가 배후" at bounding box center [494, 350] width 137 height 14
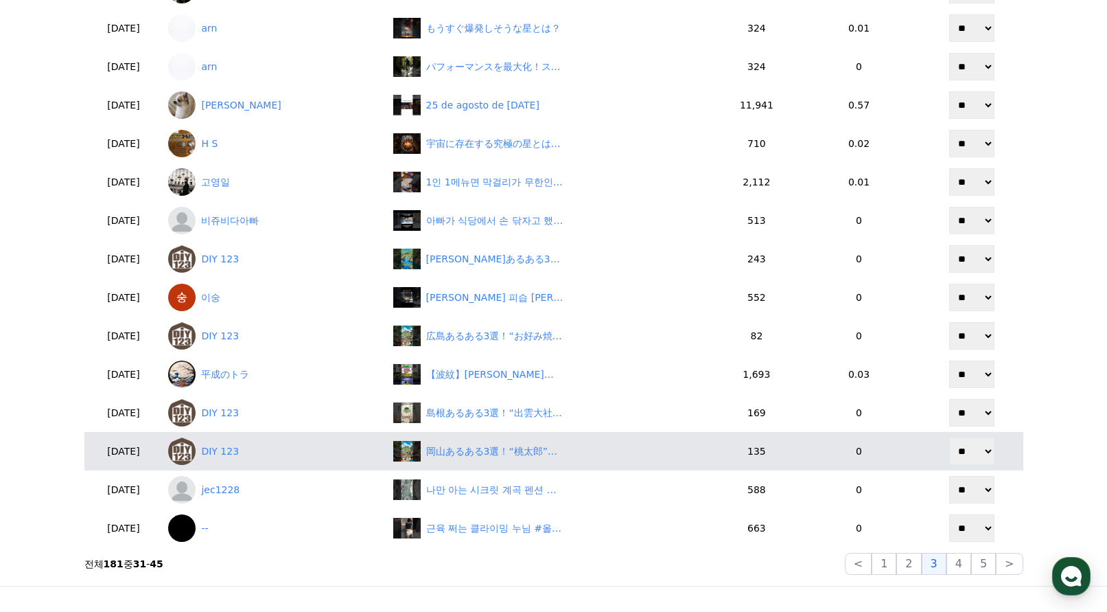
scroll to position [275, 0]
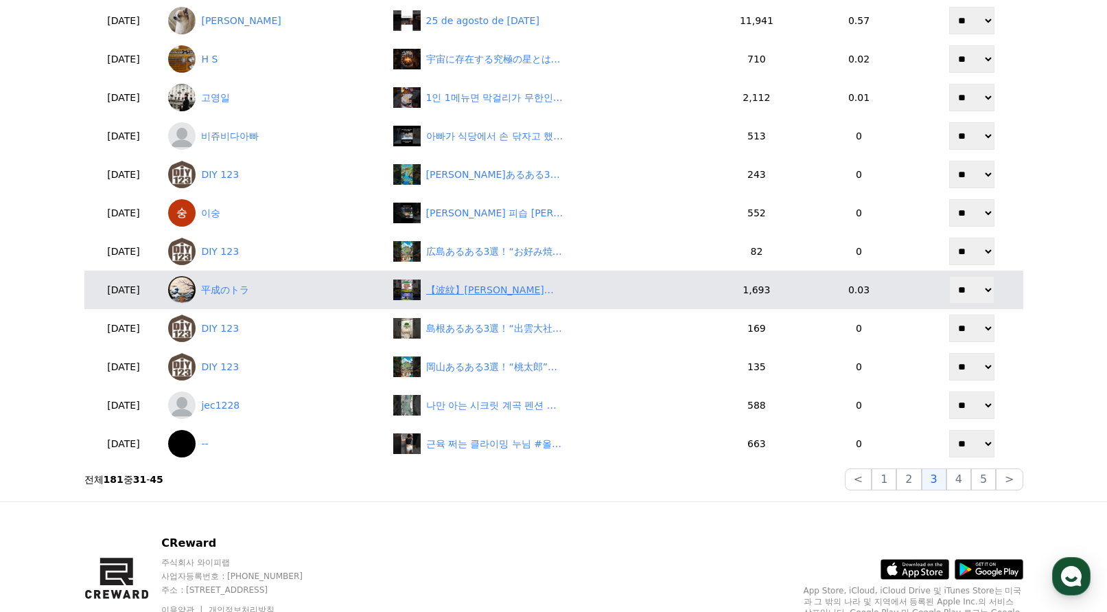
click at [520, 292] on div "【波紋】[PERSON_NAME]が2万円給付に反対！「民意否定」と主張もネットで批判殺到　#shorts" at bounding box center [494, 290] width 137 height 14
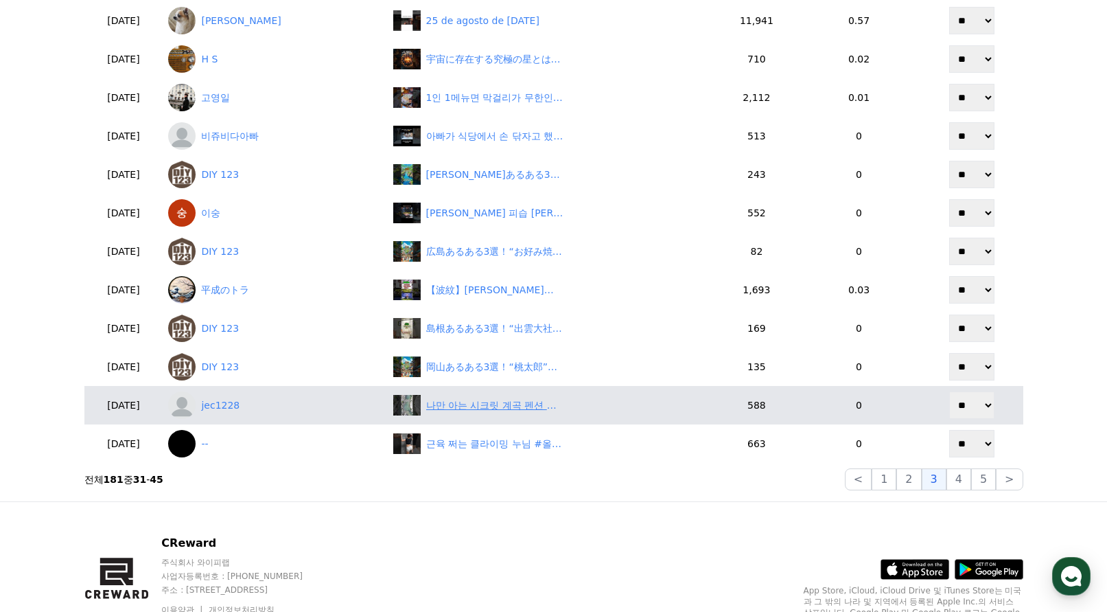
click at [513, 405] on div "나만 아는 시크릿 계곡 펜션 추천 #계곡 #펜션" at bounding box center [494, 405] width 137 height 14
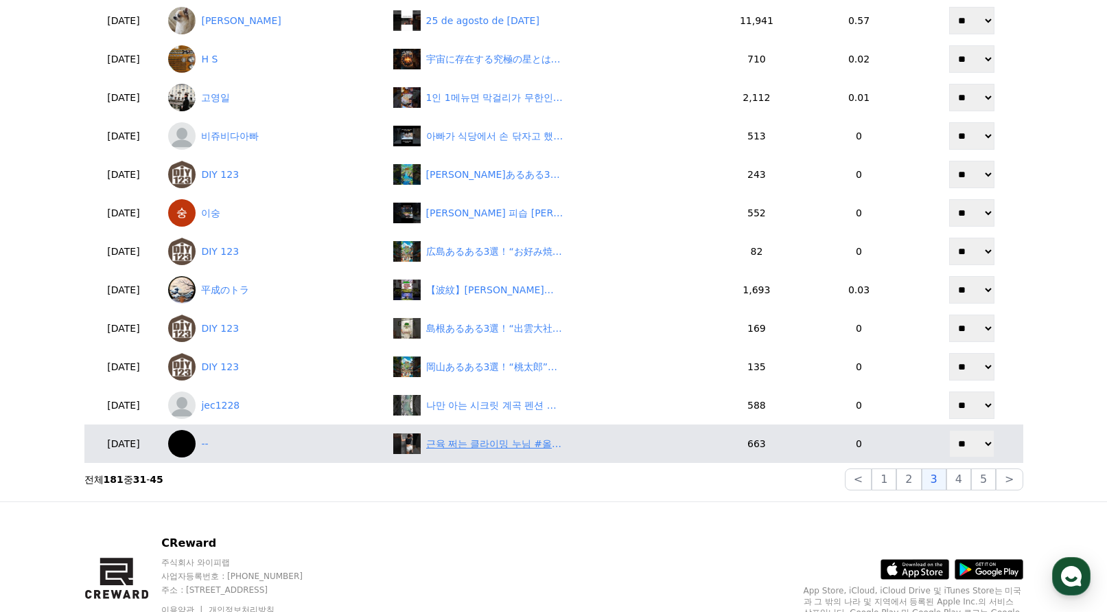
click at [534, 454] on div "근육 쩌는 클라이밍 누님 #올림픽 #climbing #olympics" at bounding box center [552, 443] width 318 height 21
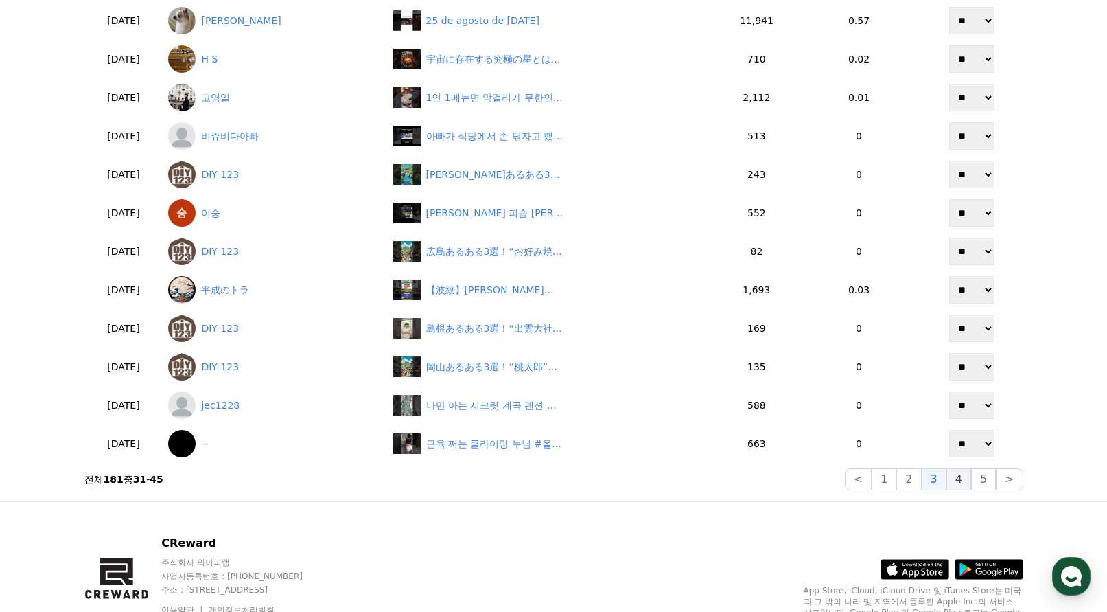
click at [958, 478] on button "4" at bounding box center [959, 479] width 25 height 22
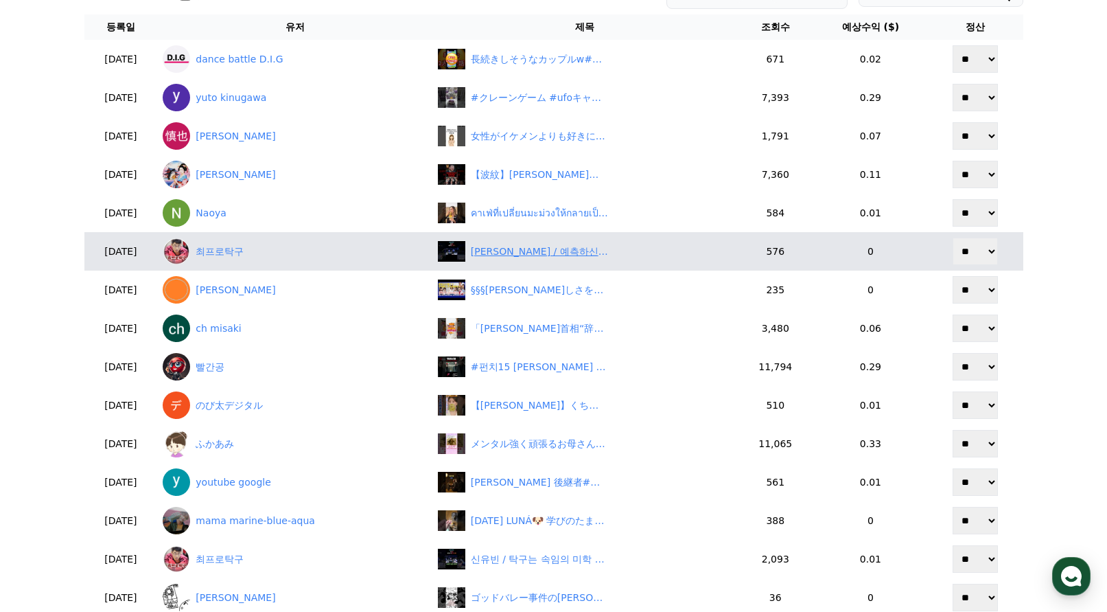
scroll to position [0, 0]
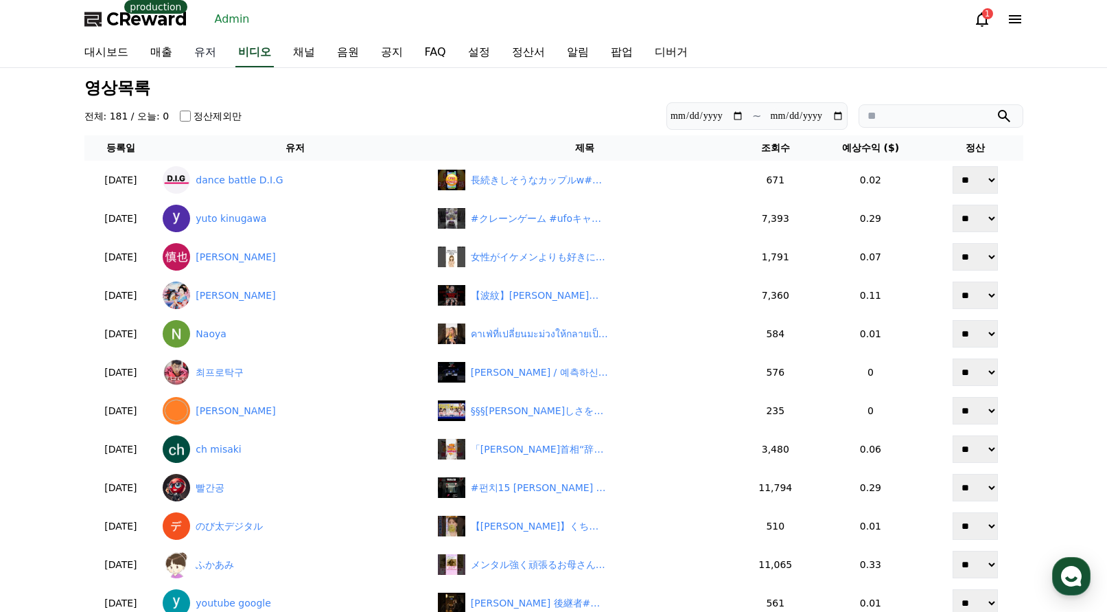
click at [196, 49] on link "유저" at bounding box center [205, 52] width 44 height 29
click at [218, 56] on link "유저" at bounding box center [205, 52] width 27 height 29
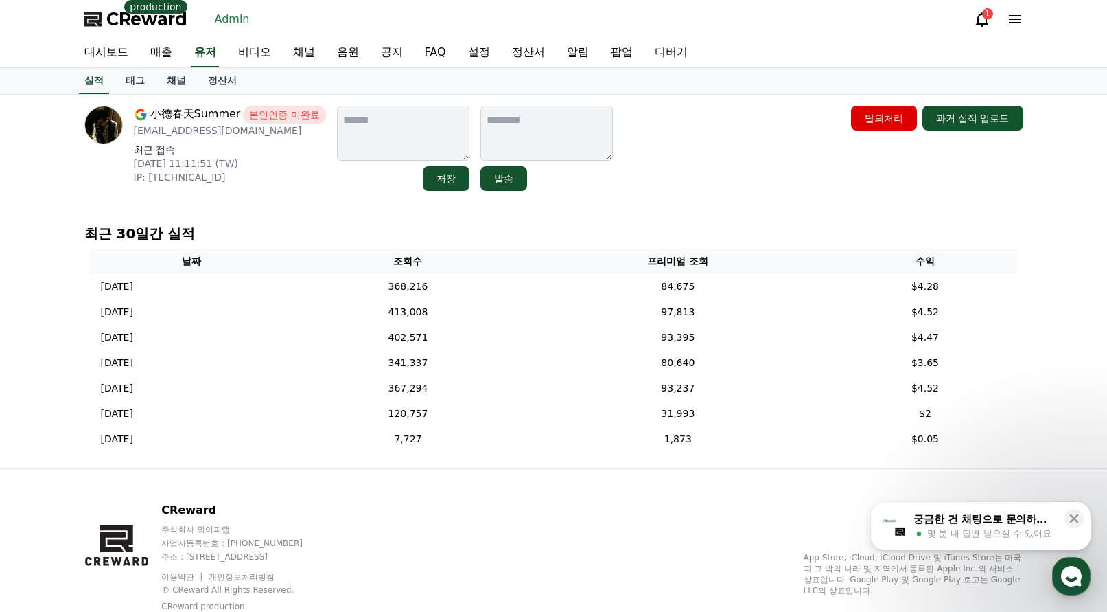
click at [679, 208] on div "小德春天Summer 본인인증 미완료 [EMAIL_ADDRESS][DOMAIN_NAME] 최근 접속 [DATE] 11:11:51 (TW) IP:…" at bounding box center [553, 281] width 961 height 373
click at [676, 218] on div "小德春天Summer 본인인증 미완료 [EMAIL_ADDRESS][DOMAIN_NAME] 최근 접속 [DATE] 11:11:51 (TW) IP:…" at bounding box center [553, 281] width 961 height 373
click at [672, 219] on div "최근 30일간 실적 날짜 조회수 프리미엄 조회 수익 [DATE] 08/26 368,216 84,675 $4.28 [DATE] 08/25 413…" at bounding box center [554, 340] width 950 height 244
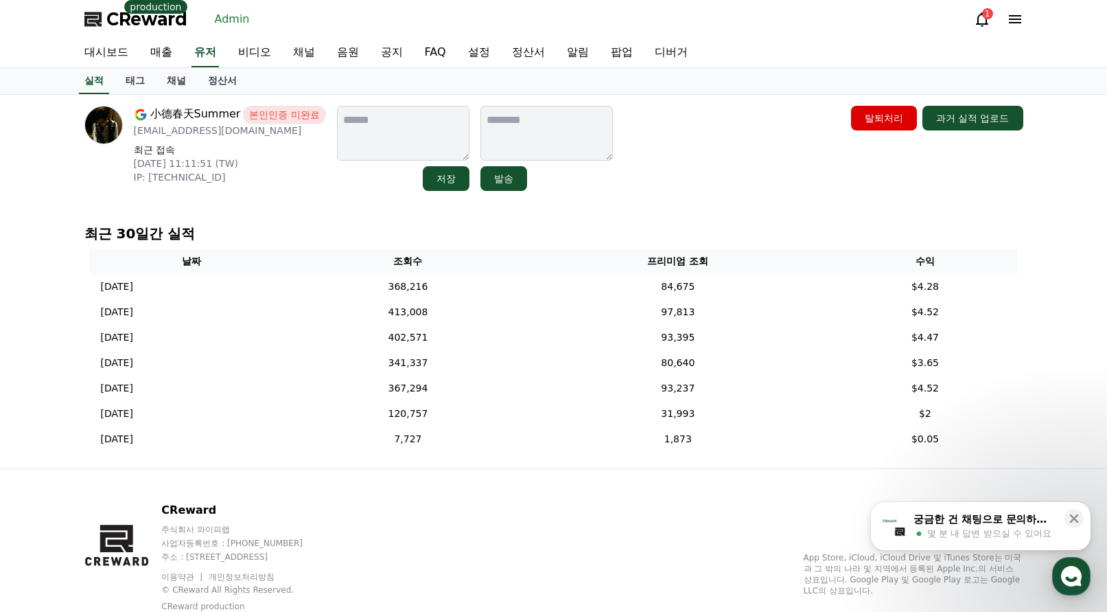
click at [651, 205] on div "小德春天Summer 본인인증 미완료 [EMAIL_ADDRESS][DOMAIN_NAME] 최근 접속 [DATE] 11:11:51 (TW) IP:…" at bounding box center [553, 281] width 961 height 373
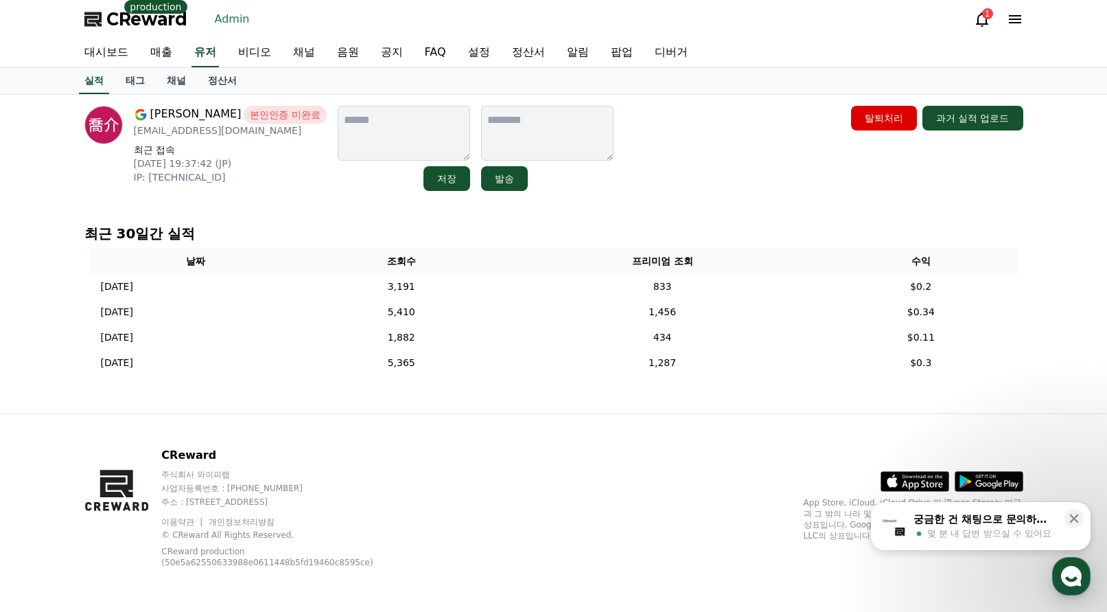
click at [687, 216] on div "渡部喬介 본인인증 미완료 [EMAIL_ADDRESS][DOMAIN_NAME] 최근 접속 [DATE] 19:37:42 (JP) IP: [TECH…" at bounding box center [553, 254] width 961 height 319
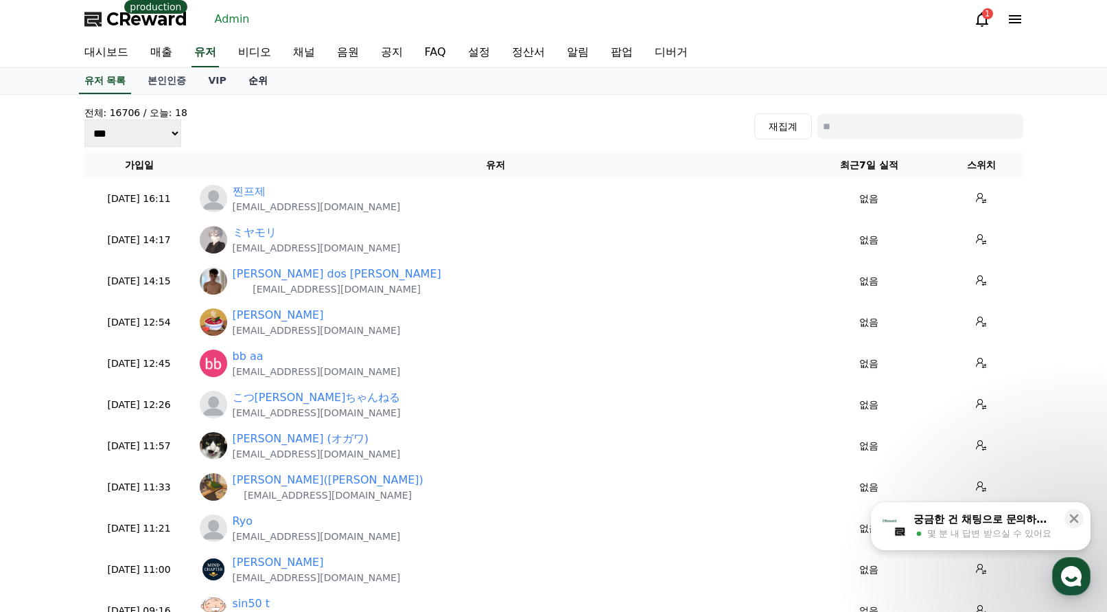
click at [255, 79] on link "순위" at bounding box center [258, 81] width 41 height 26
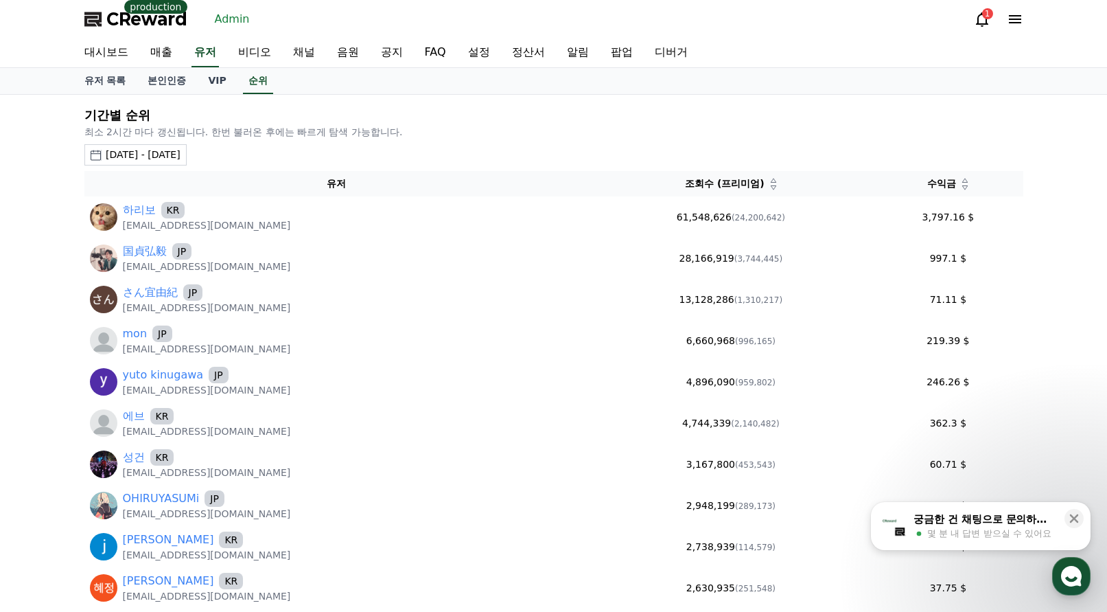
click at [962, 185] on icon at bounding box center [964, 187] width 5 height 4
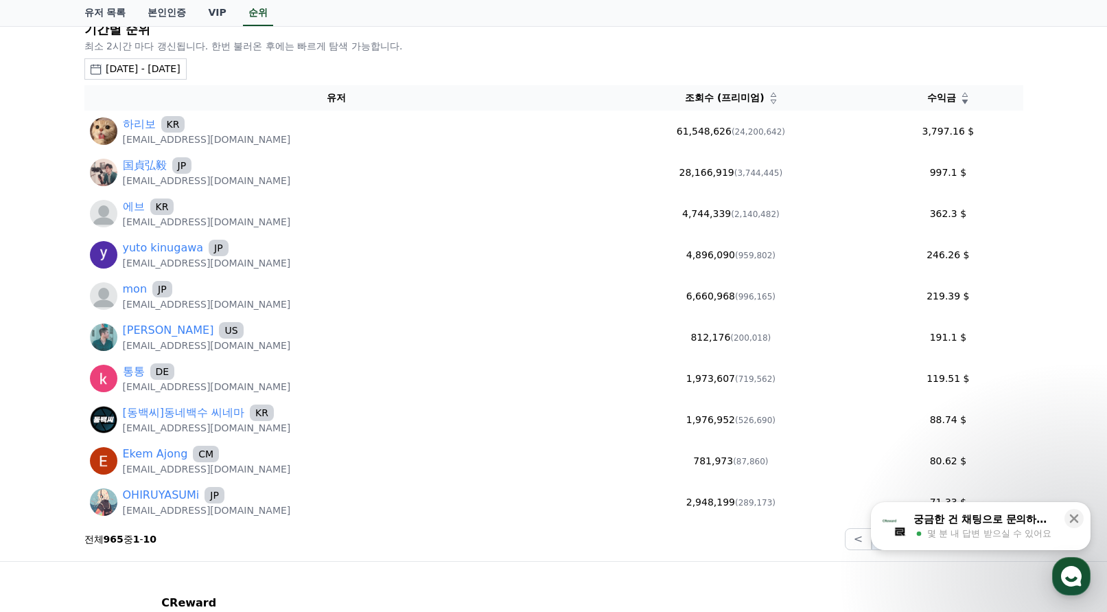
scroll to position [206, 0]
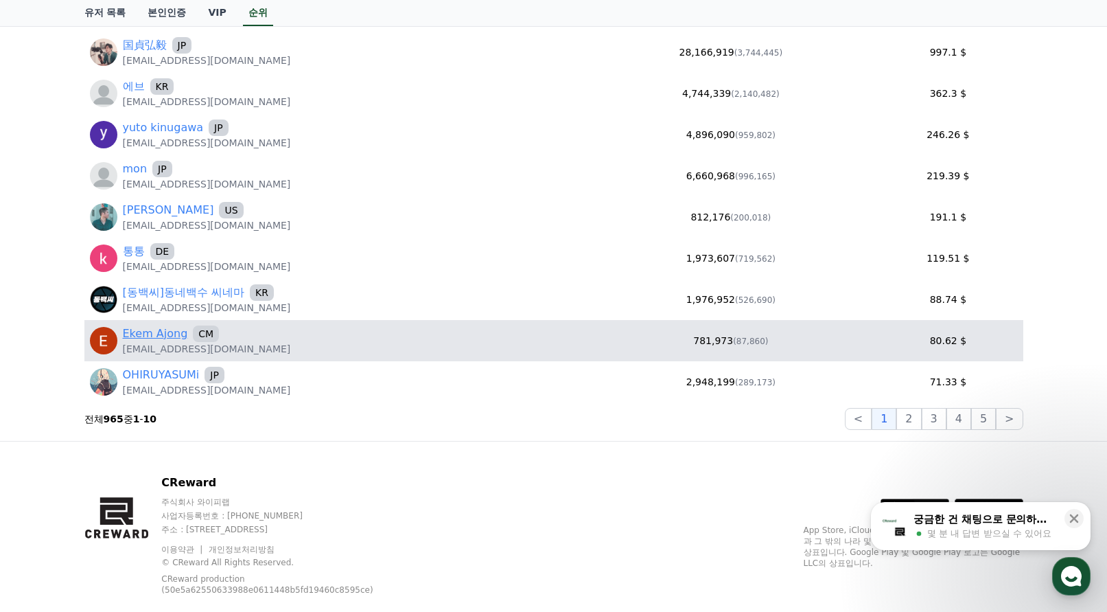
click at [170, 339] on link "Ekem Ajong" at bounding box center [155, 333] width 65 height 16
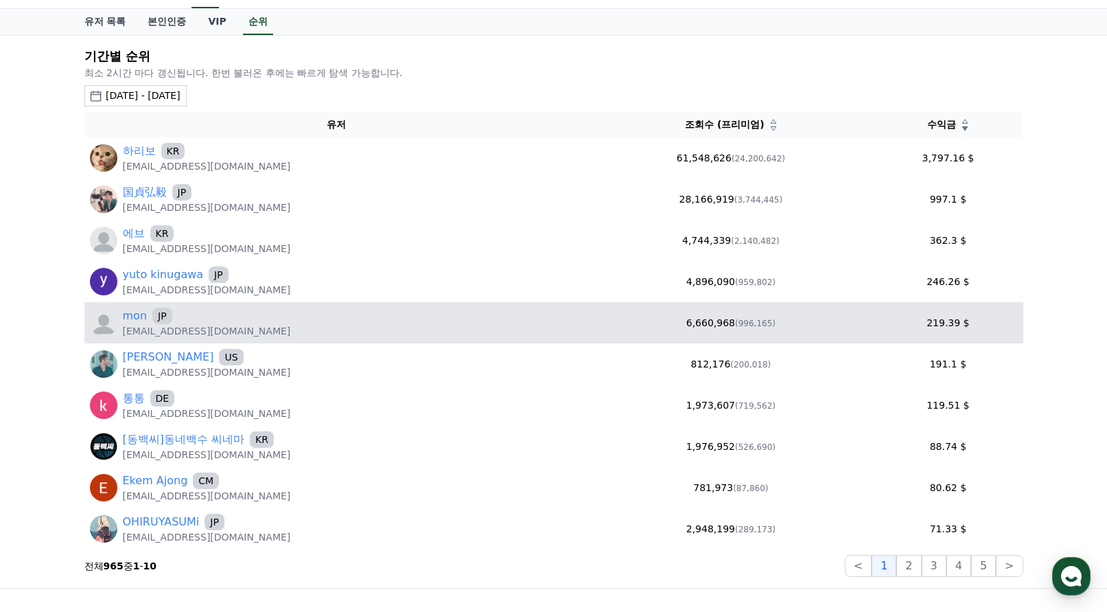
scroll to position [137, 0]
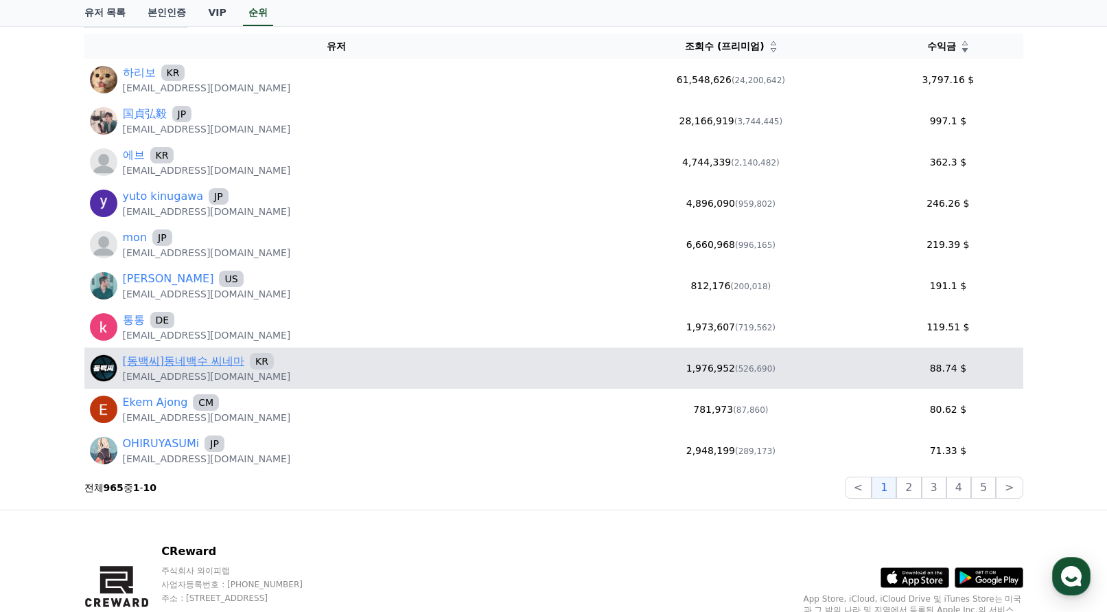
click at [223, 367] on link "[동백씨]동네백수 씨네마" at bounding box center [184, 361] width 122 height 16
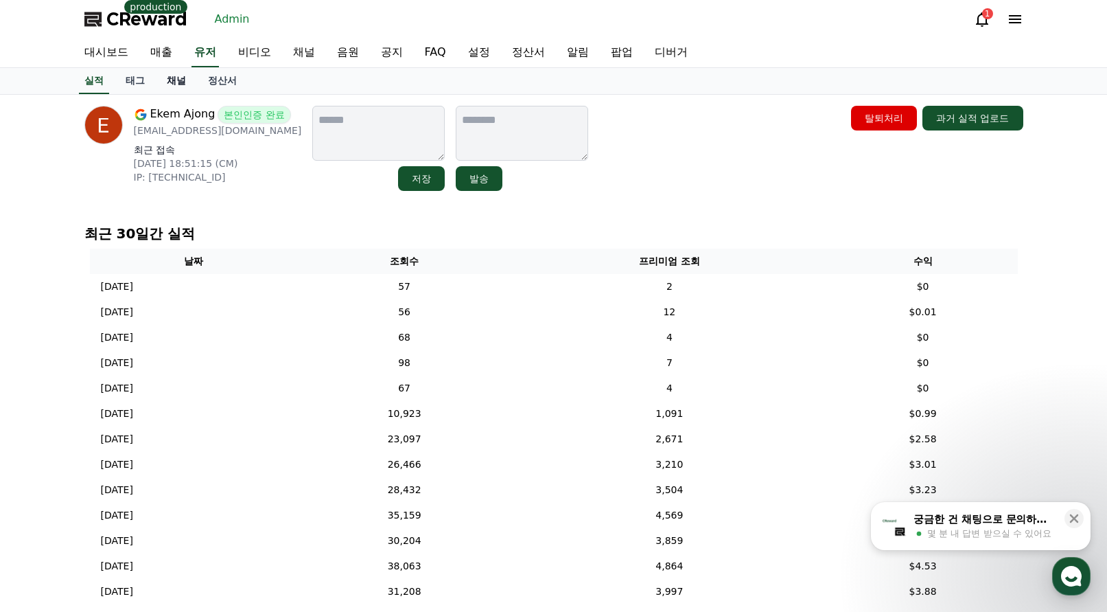
click at [184, 87] on link "채널" at bounding box center [176, 81] width 41 height 26
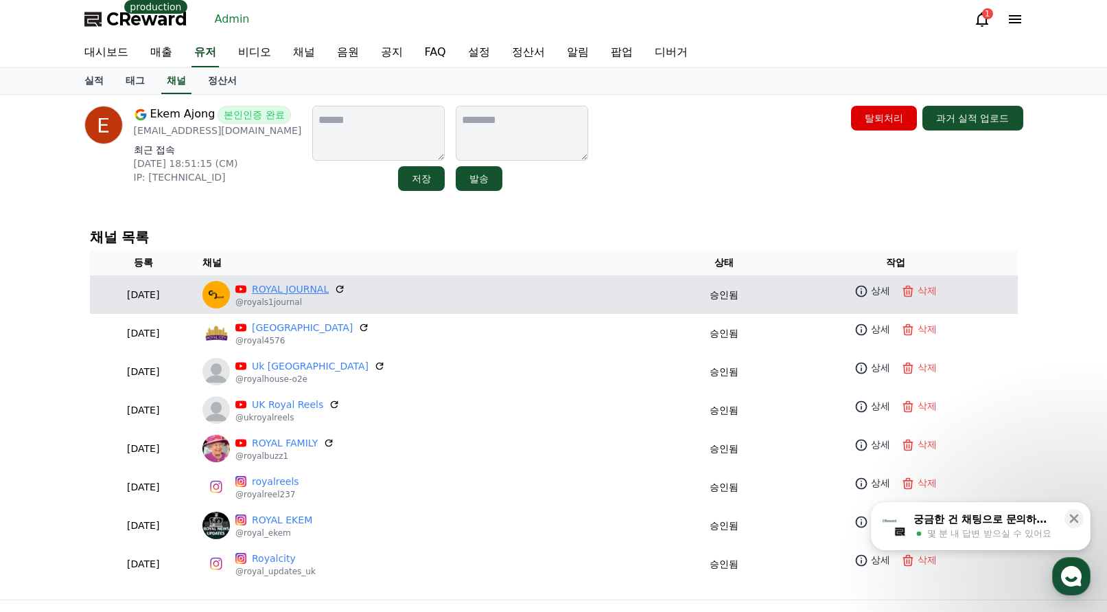
click at [329, 290] on link "ROYAL JOURNAL" at bounding box center [290, 289] width 77 height 14
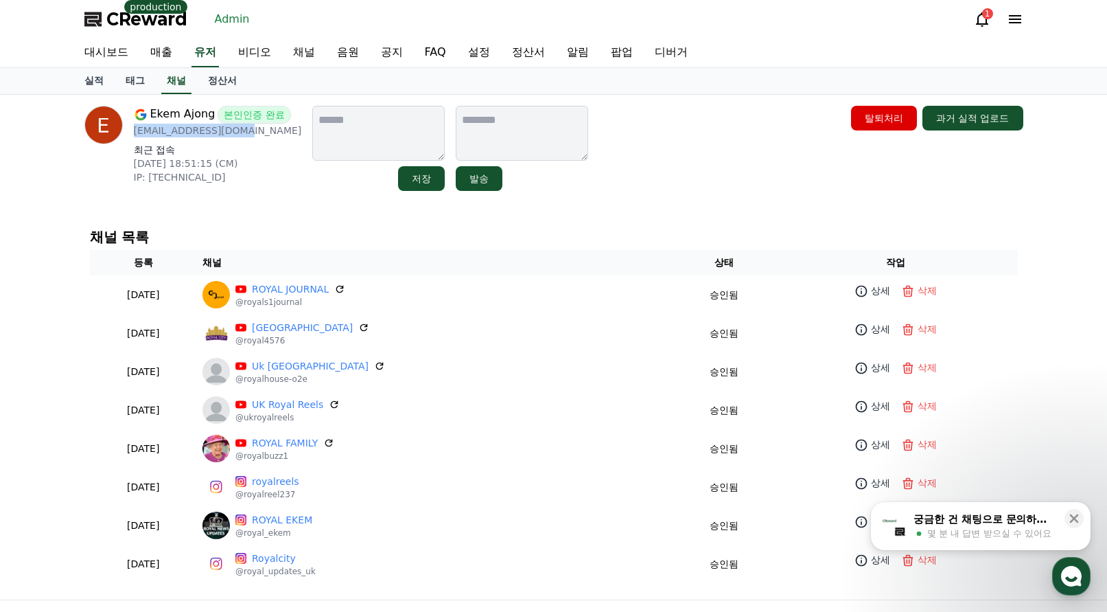
drag, startPoint x: 249, startPoint y: 132, endPoint x: 130, endPoint y: 137, distance: 119.5
click at [130, 137] on div "Ekem Ajong 본인인증 완료 ekemajong4@gmail.com 최근 접속 2025-08-25 18:51:15 (CM) IP: 2c0f…" at bounding box center [193, 148] width 218 height 85
copy p "ekemajong4@gmail.com"
click at [262, 141] on div "Ekem Ajong 본인인증 완료 ekemajong4@gmail.com 최근 접속 2025-08-25 18:51:15 (CM) IP: 2c0f…" at bounding box center [218, 148] width 168 height 85
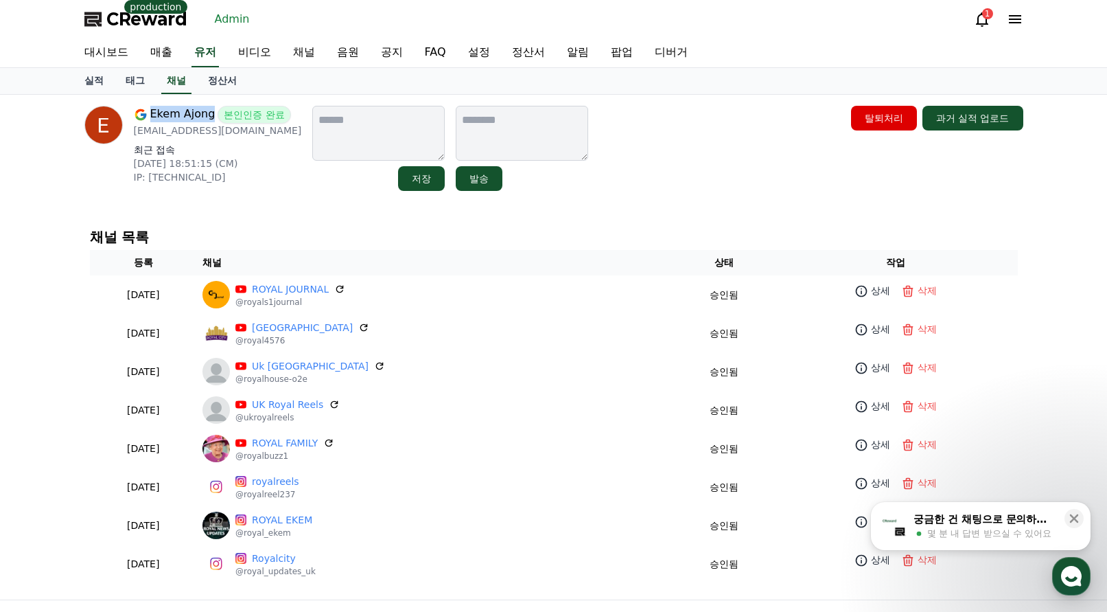
drag, startPoint x: 151, startPoint y: 117, endPoint x: 208, endPoint y: 115, distance: 57.0
click at [208, 115] on span "Ekem Ajong" at bounding box center [182, 115] width 65 height 18
copy span "Ekem Ajong"
click at [453, 262] on th "채널" at bounding box center [436, 262] width 478 height 25
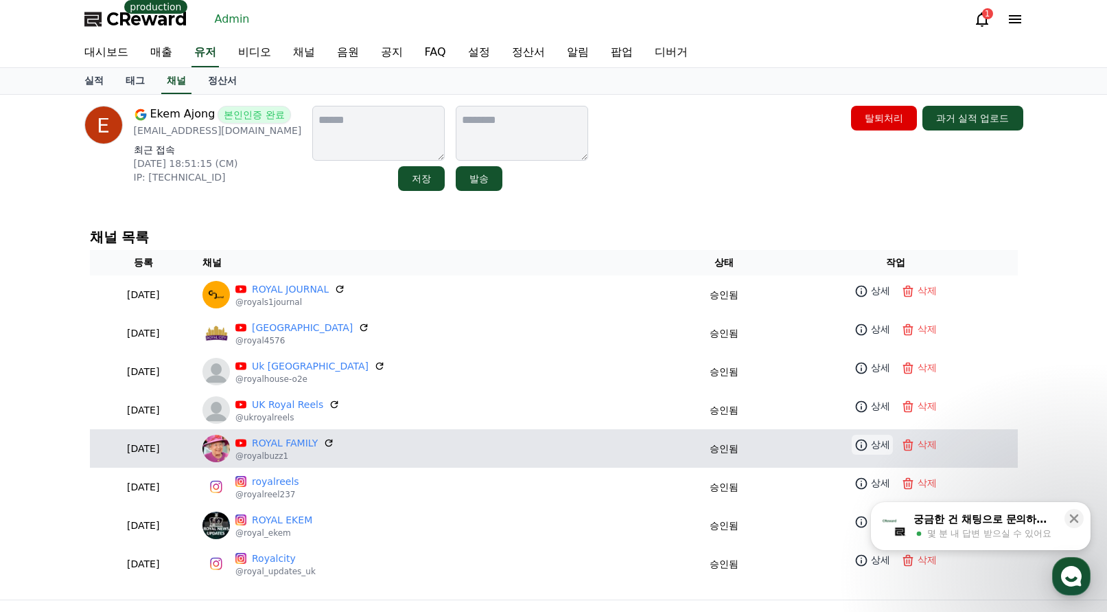
click at [855, 441] on icon at bounding box center [862, 445] width 14 height 14
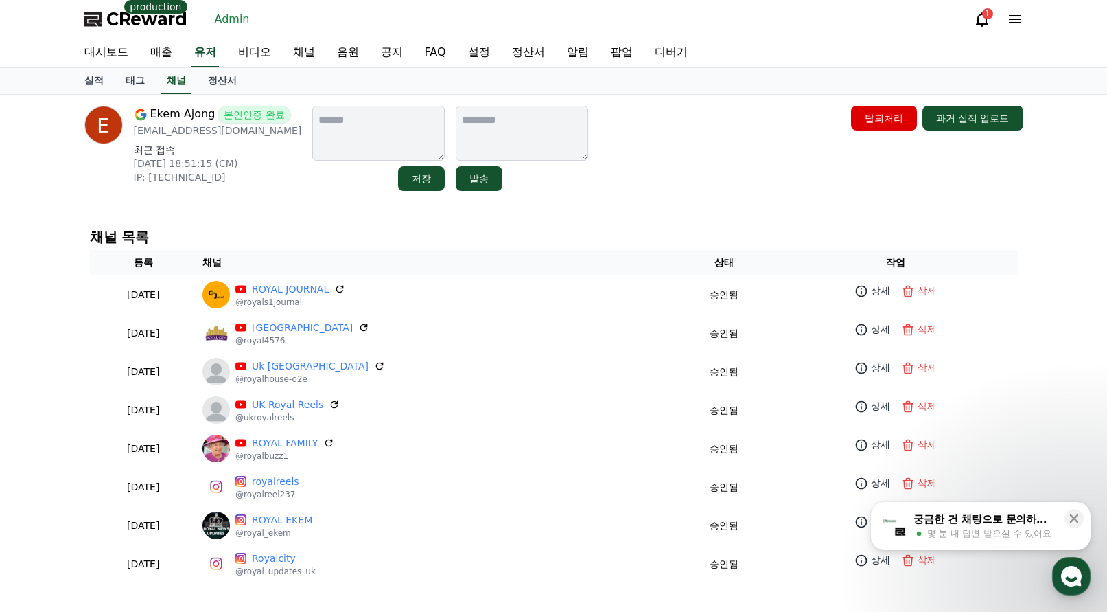
drag, startPoint x: 775, startPoint y: 103, endPoint x: 765, endPoint y: 97, distance: 11.1
click at [775, 103] on div "Ekem Ajong 본인인증 완료 ekemajong4@gmail.com 최근 접속 2025-08-25 18:51:15 (CM) IP: 2c0f…" at bounding box center [554, 148] width 950 height 96
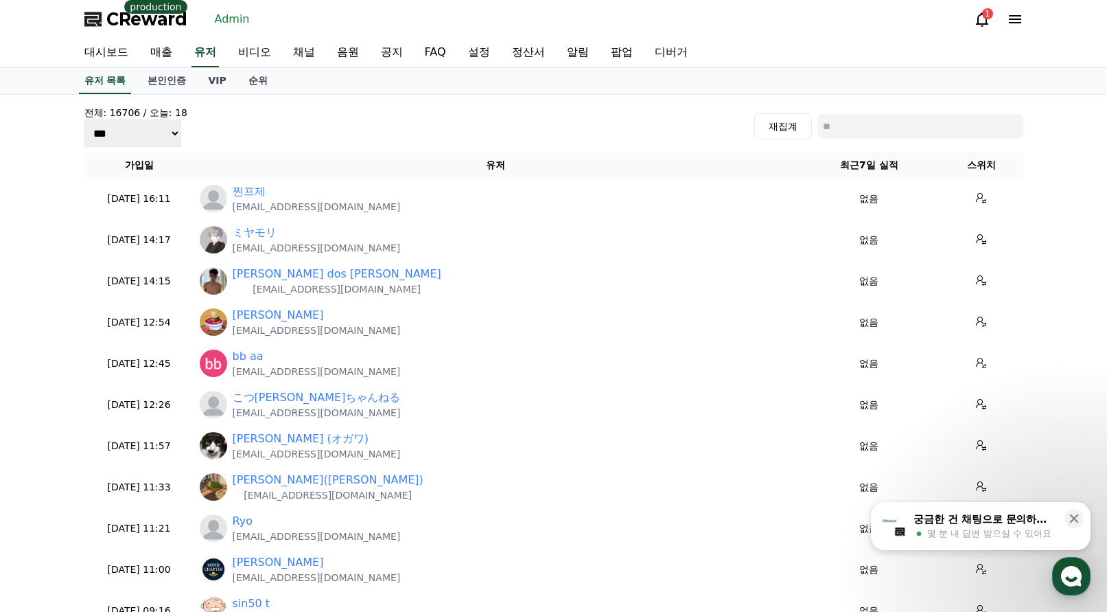
click at [892, 136] on input at bounding box center [921, 126] width 206 height 25
paste input "**********"
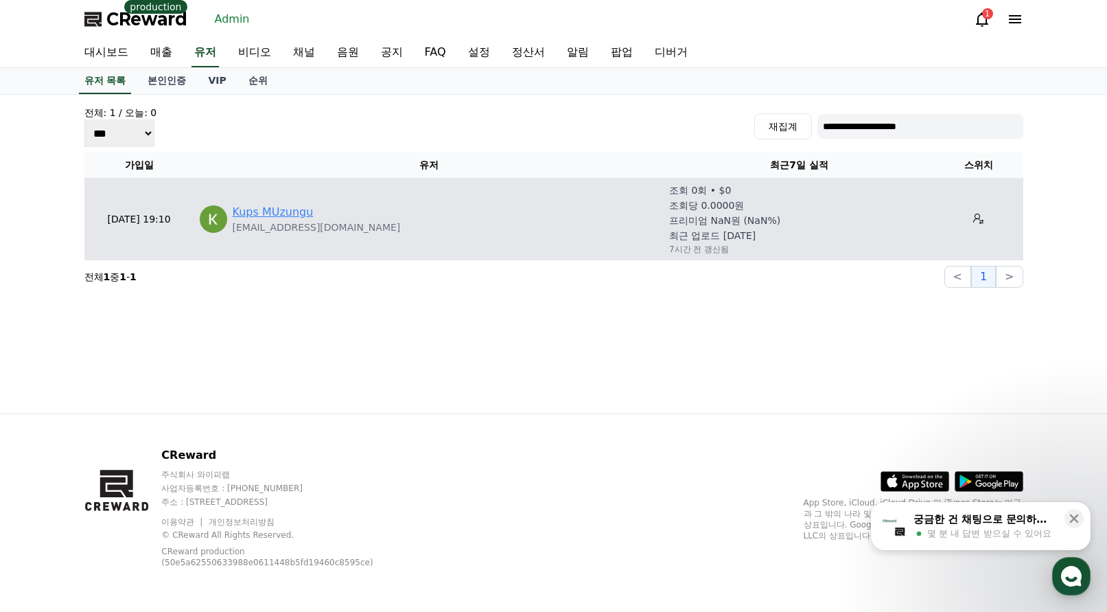
click at [279, 218] on link "Kups MUzungu" at bounding box center [273, 212] width 81 height 16
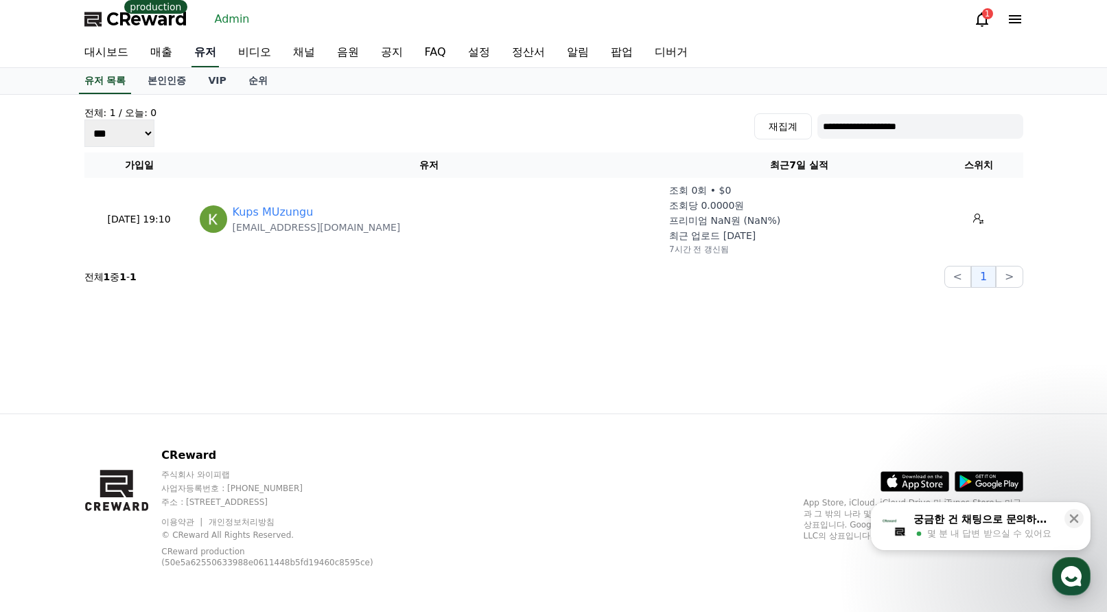
click at [216, 53] on link "유저" at bounding box center [205, 52] width 27 height 29
click at [910, 126] on input "**********" at bounding box center [921, 126] width 206 height 25
paste input
type input "**********"
click at [208, 80] on link "VIP" at bounding box center [217, 81] width 40 height 26
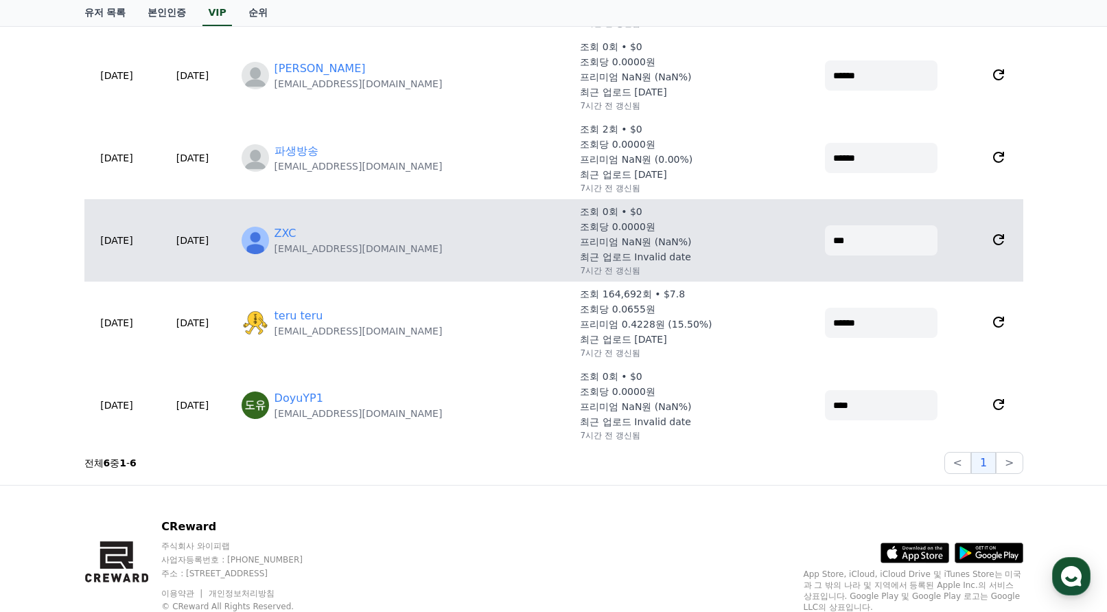
scroll to position [1131, 0]
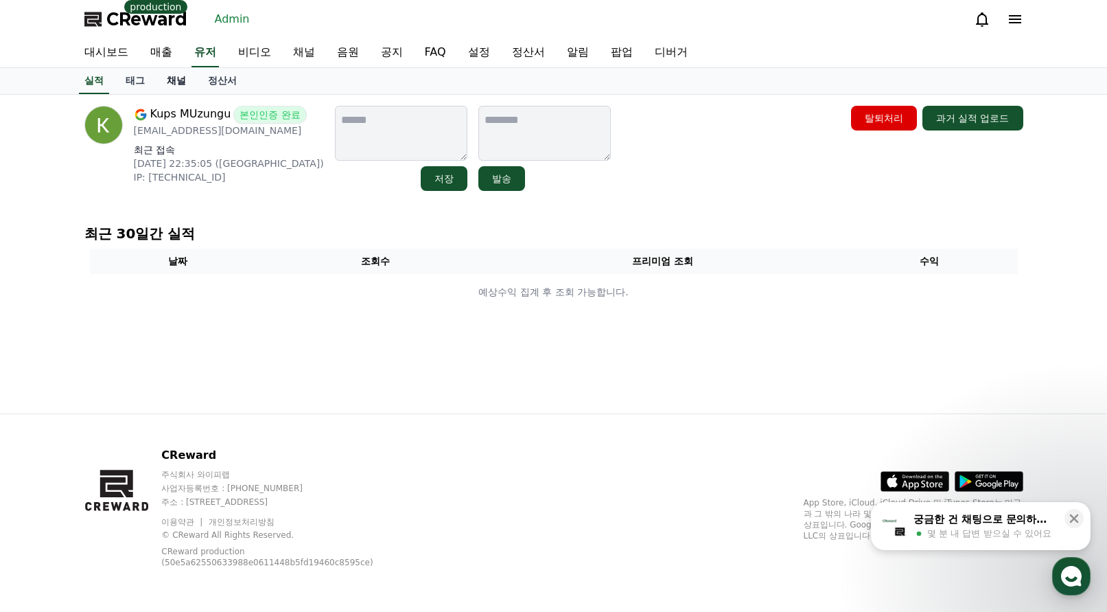
click at [183, 73] on link "채널" at bounding box center [176, 81] width 41 height 26
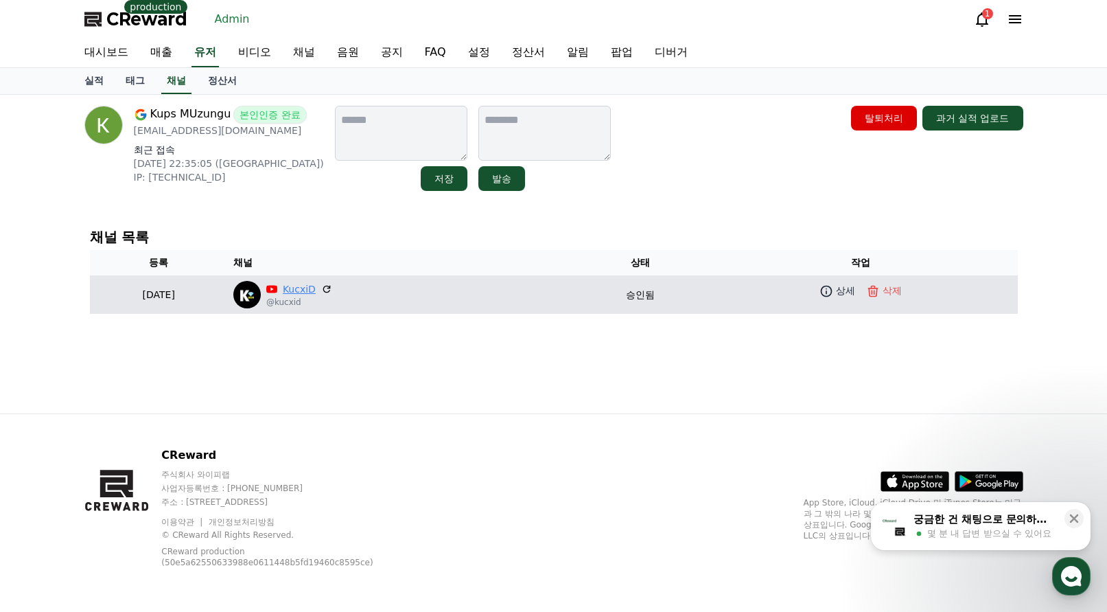
click at [316, 295] on link "KucxiD" at bounding box center [299, 289] width 33 height 14
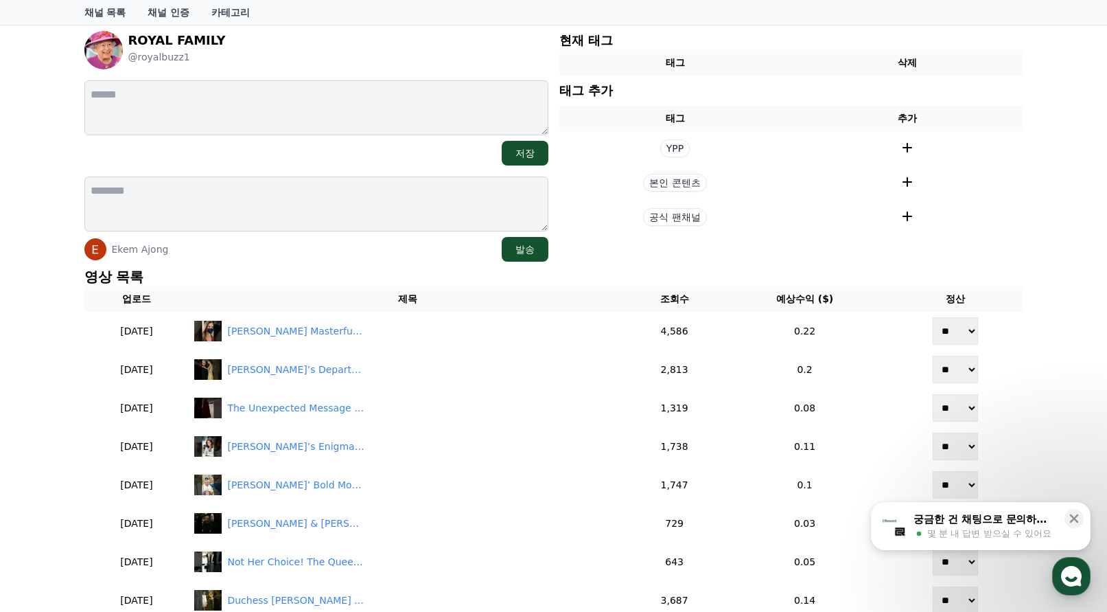
click at [413, 270] on p "영상 목록" at bounding box center [553, 276] width 939 height 19
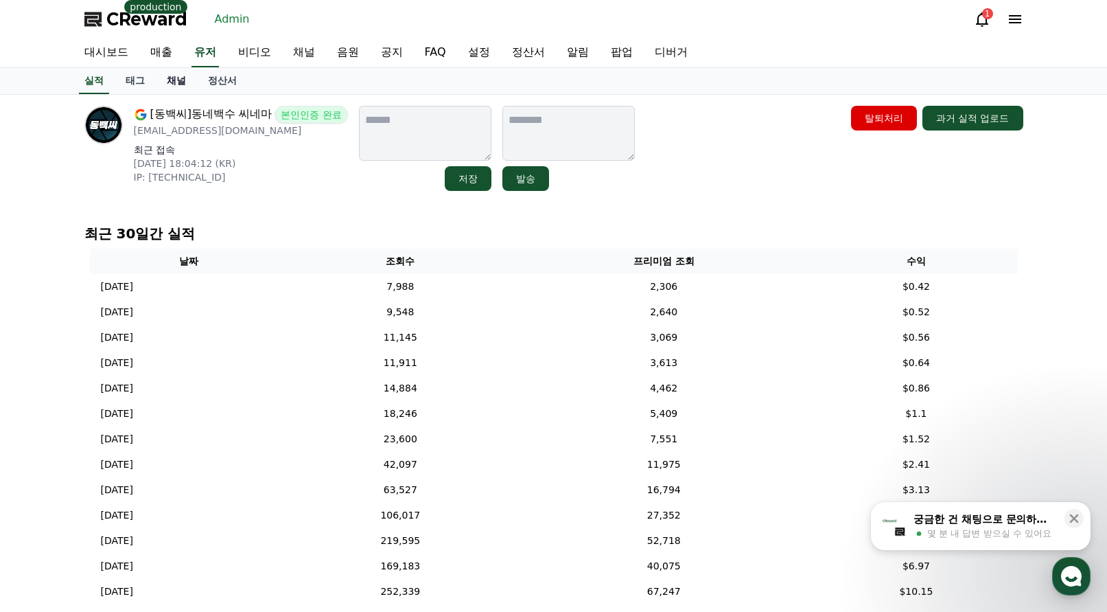
click at [175, 78] on link "채널" at bounding box center [176, 81] width 41 height 26
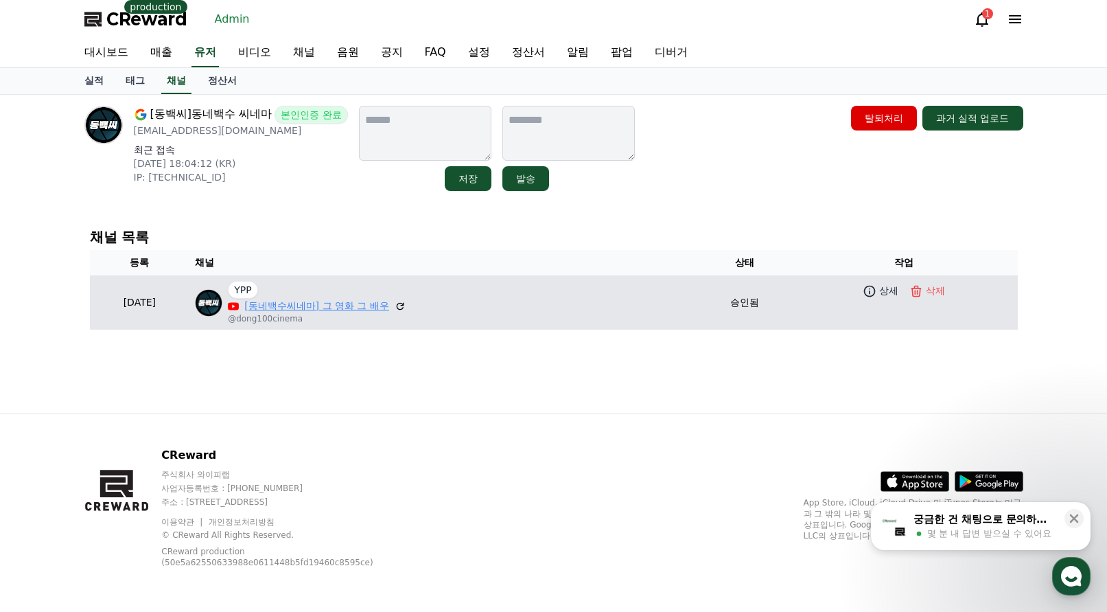
click at [316, 302] on link "[동네백수씨네마] 그 영화 그 배우" at bounding box center [316, 306] width 145 height 14
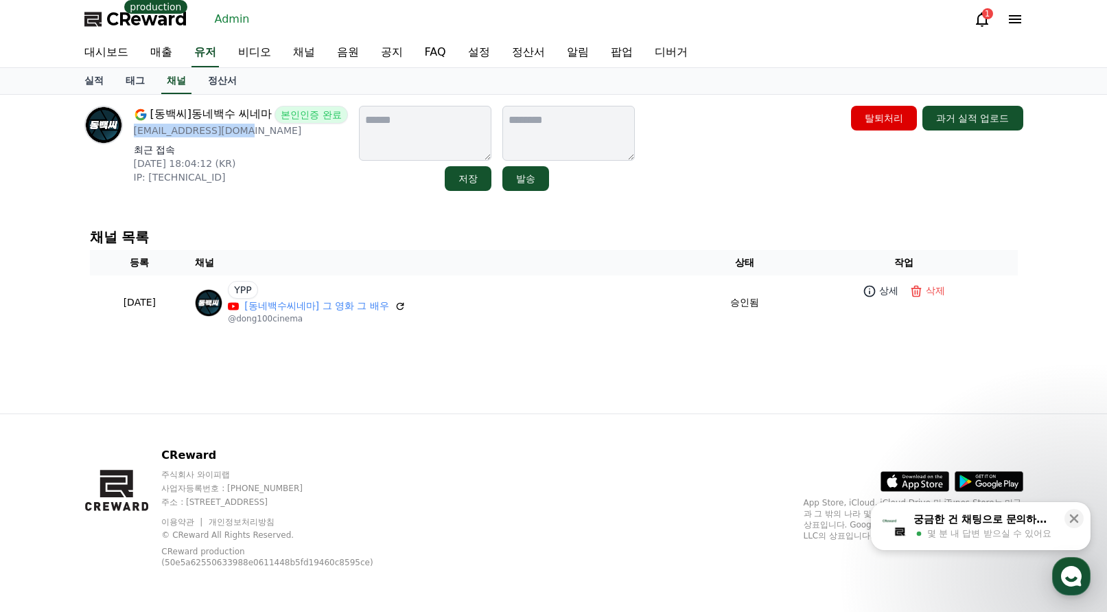
drag, startPoint x: 258, startPoint y: 128, endPoint x: 131, endPoint y: 131, distance: 127.0
click at [131, 131] on div "[동백씨]동네백수 씨네마 본인인증 완료 dbc.cinema@gmail.com 최근 접속 2025-07-16 18:04:12 (KR) IP: 2…" at bounding box center [216, 148] width 264 height 85
copy p "dbc.cinema@gmail.com"
click at [221, 81] on link "정산서" at bounding box center [222, 81] width 51 height 26
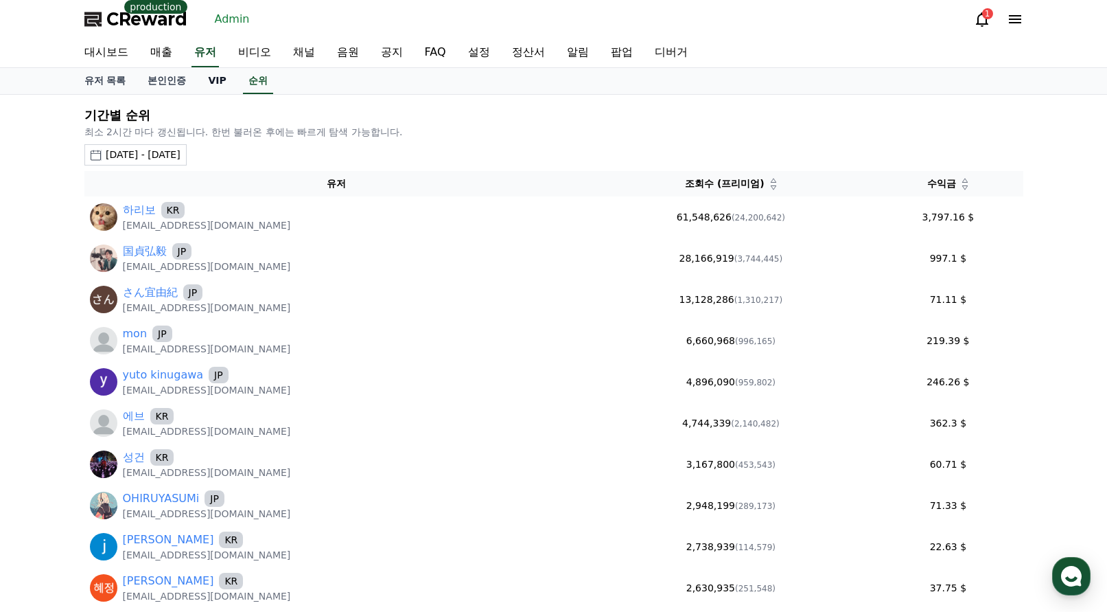
click at [210, 82] on link "VIP" at bounding box center [217, 81] width 40 height 26
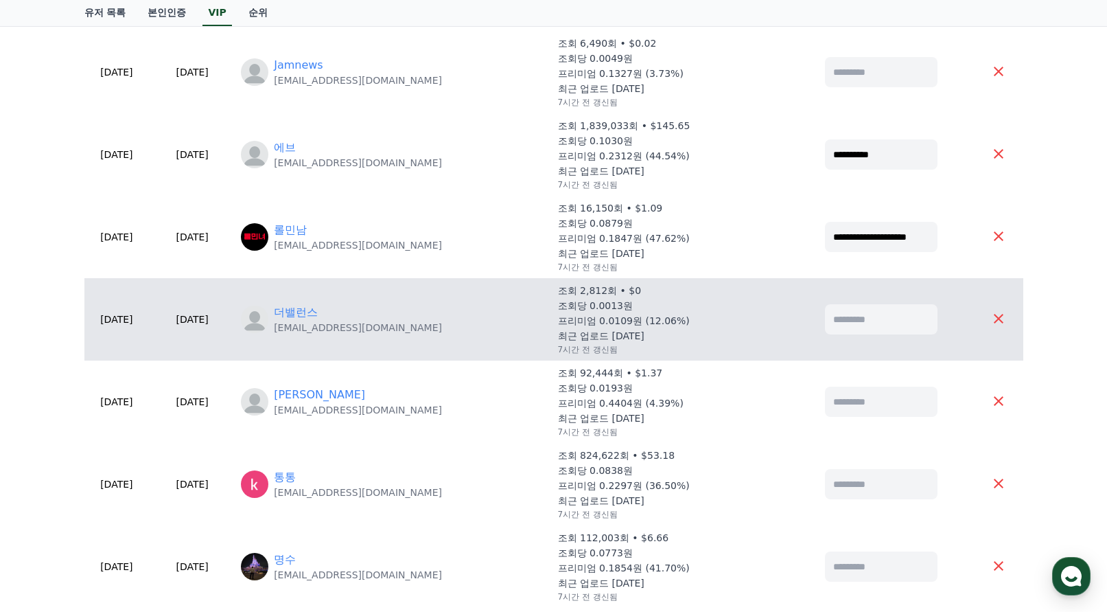
scroll to position [275, 0]
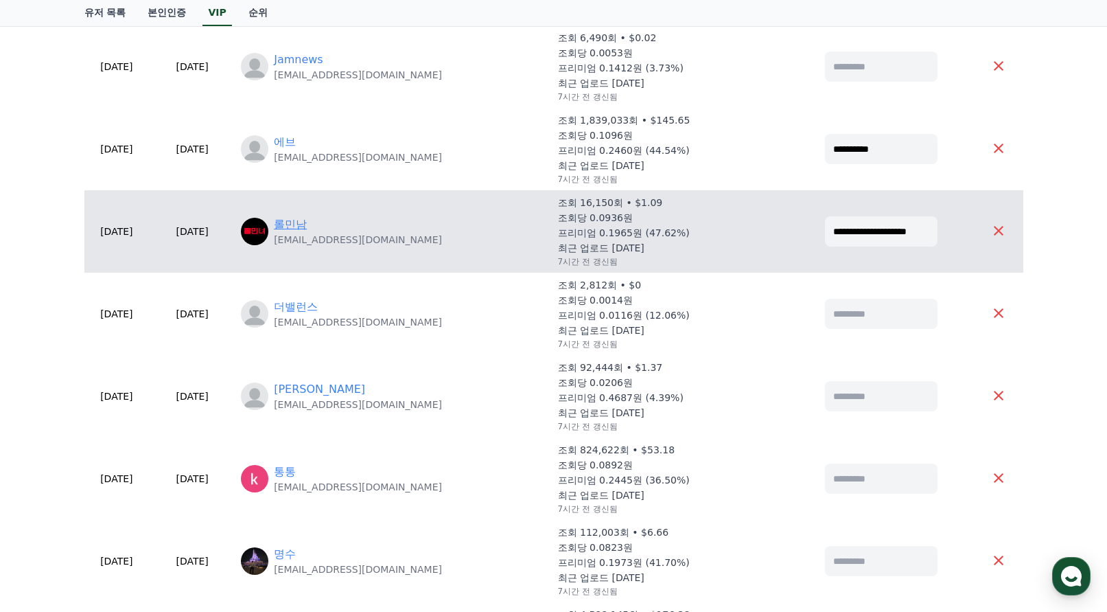
click at [307, 218] on link "롤민남" at bounding box center [290, 224] width 33 height 16
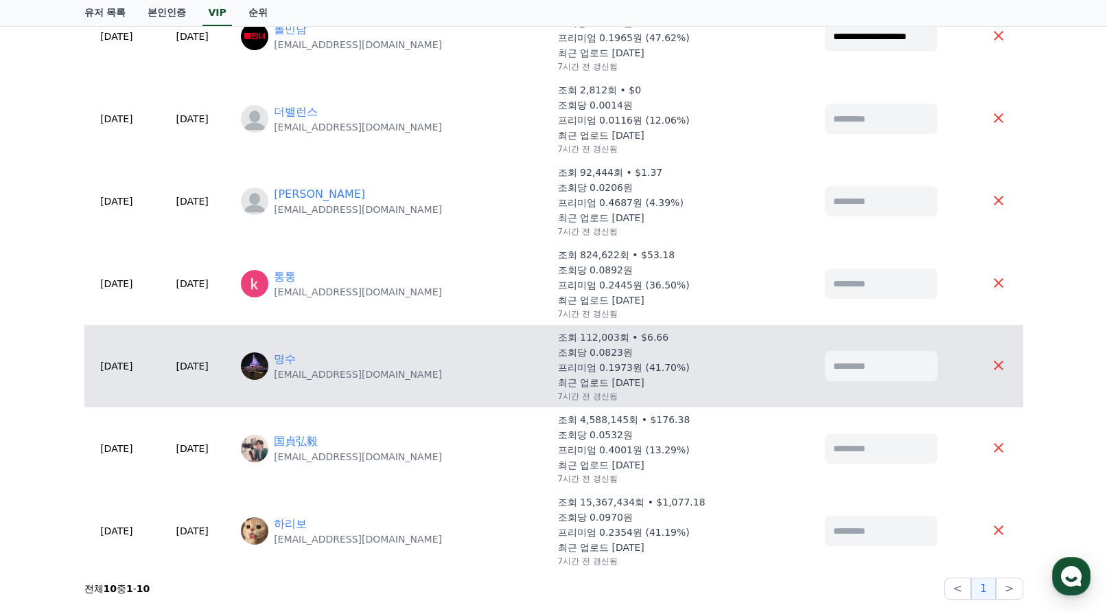
scroll to position [549, 0]
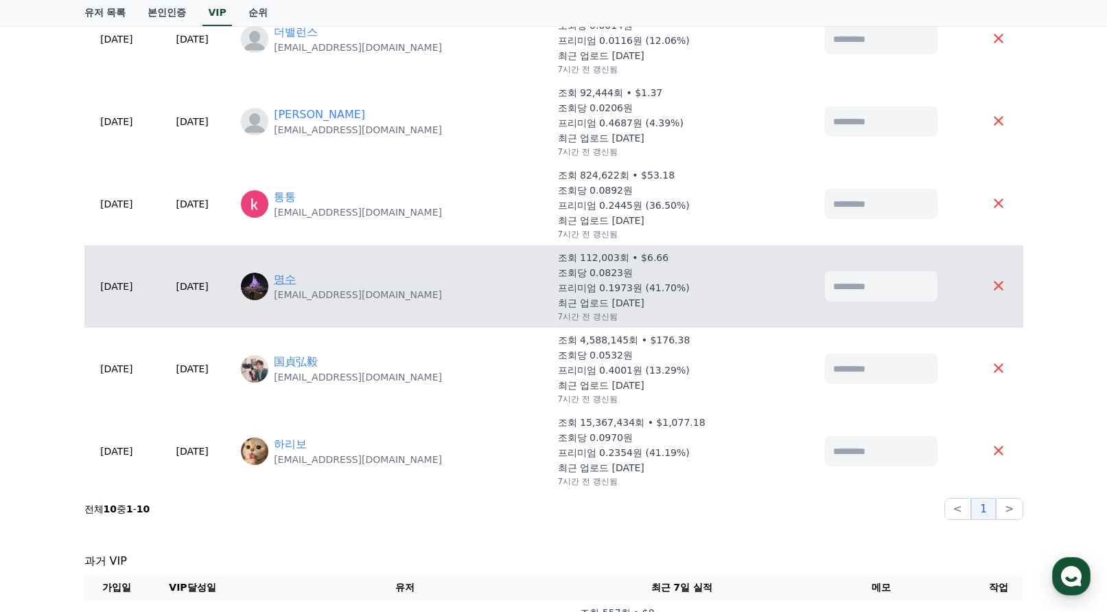
click at [296, 277] on link "명수" at bounding box center [285, 279] width 22 height 16
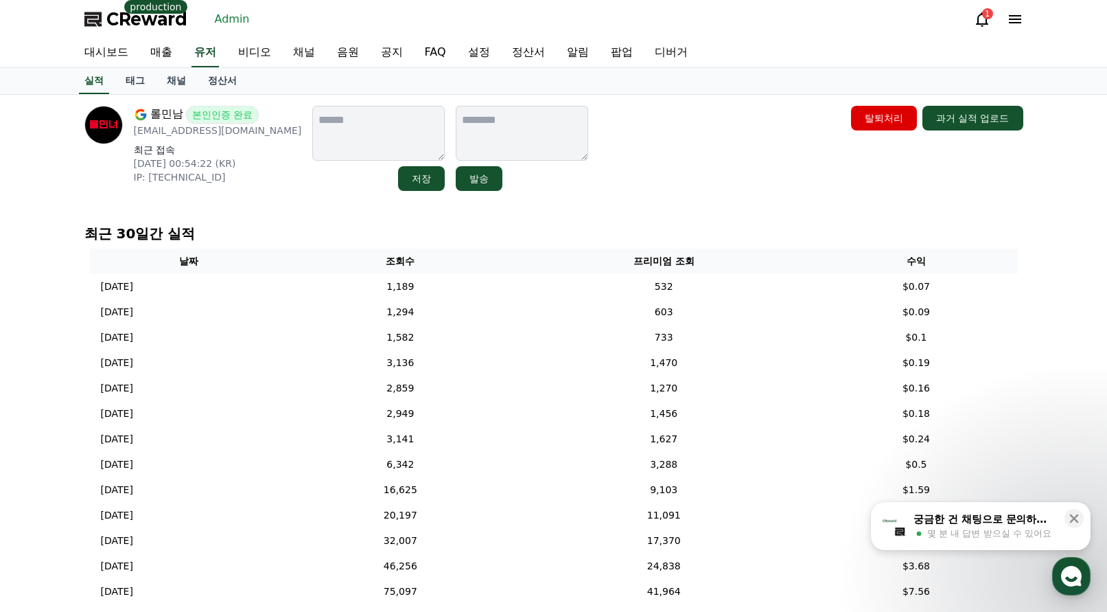
click at [604, 152] on div "롤민남 본인인증 완료 [EMAIL_ADDRESS][DOMAIN_NAME] 최근 접속 [DATE] 00:54:22 (KR) IP: [TECHNI…" at bounding box center [553, 148] width 939 height 85
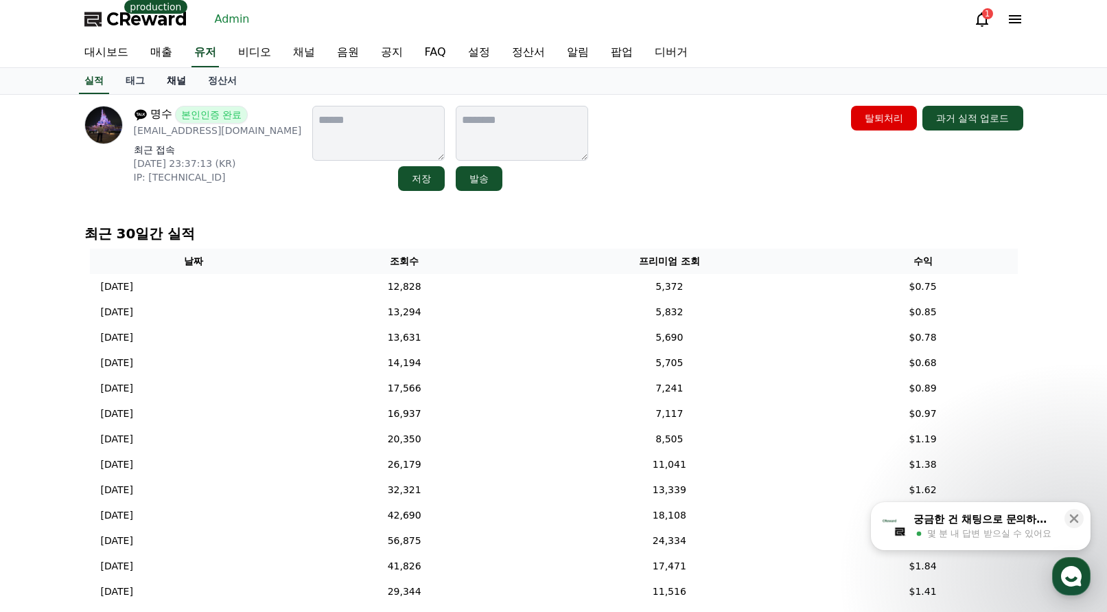
click at [168, 80] on link "채널" at bounding box center [176, 81] width 41 height 26
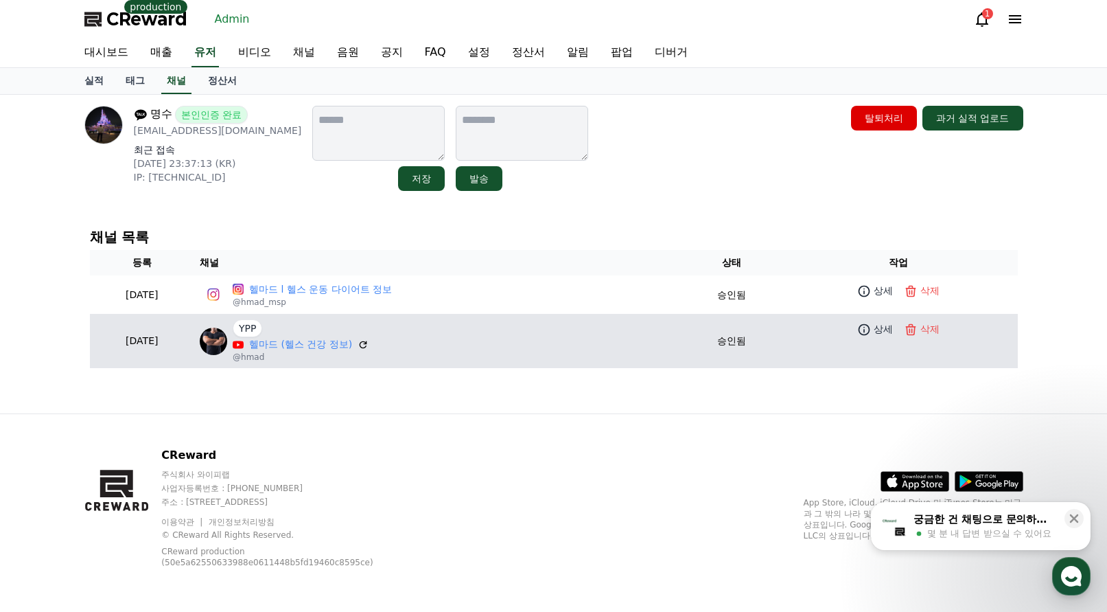
click at [336, 336] on div "YPP" at bounding box center [301, 328] width 136 height 18
click at [341, 343] on link "헬마드 (헬스 건강 정보)" at bounding box center [300, 344] width 103 height 14
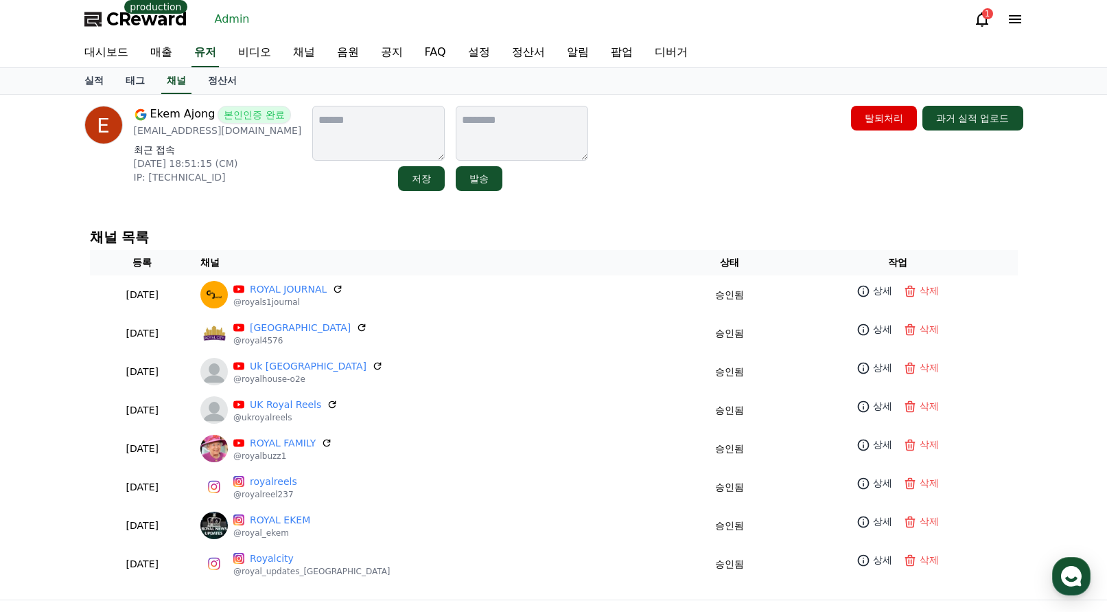
drag, startPoint x: 271, startPoint y: 100, endPoint x: 262, endPoint y: 101, distance: 9.6
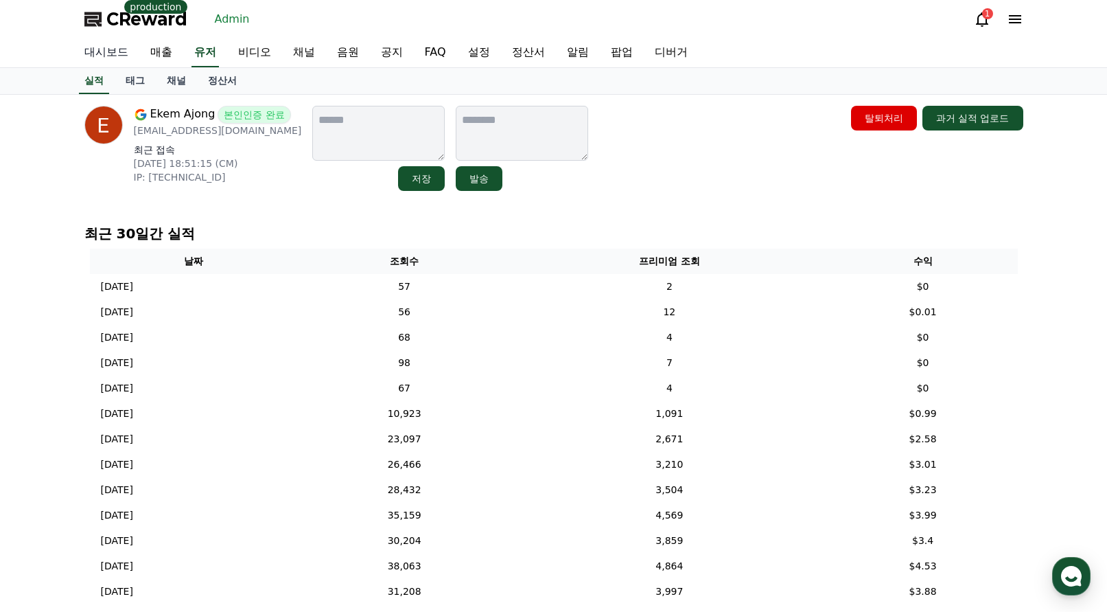
click at [88, 50] on link "대시보드" at bounding box center [106, 52] width 66 height 29
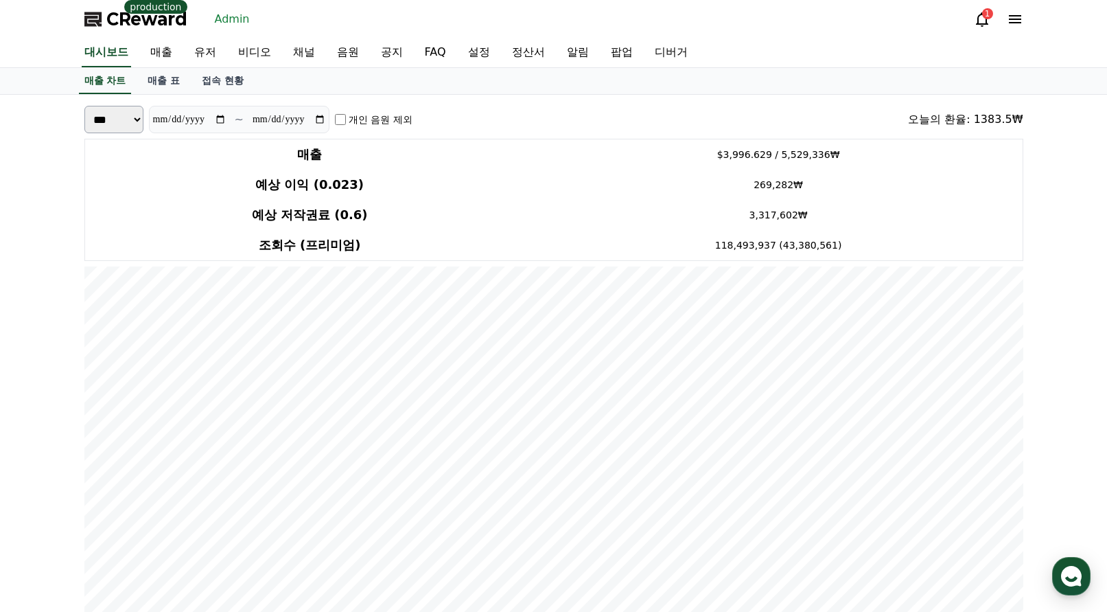
scroll to position [206, 0]
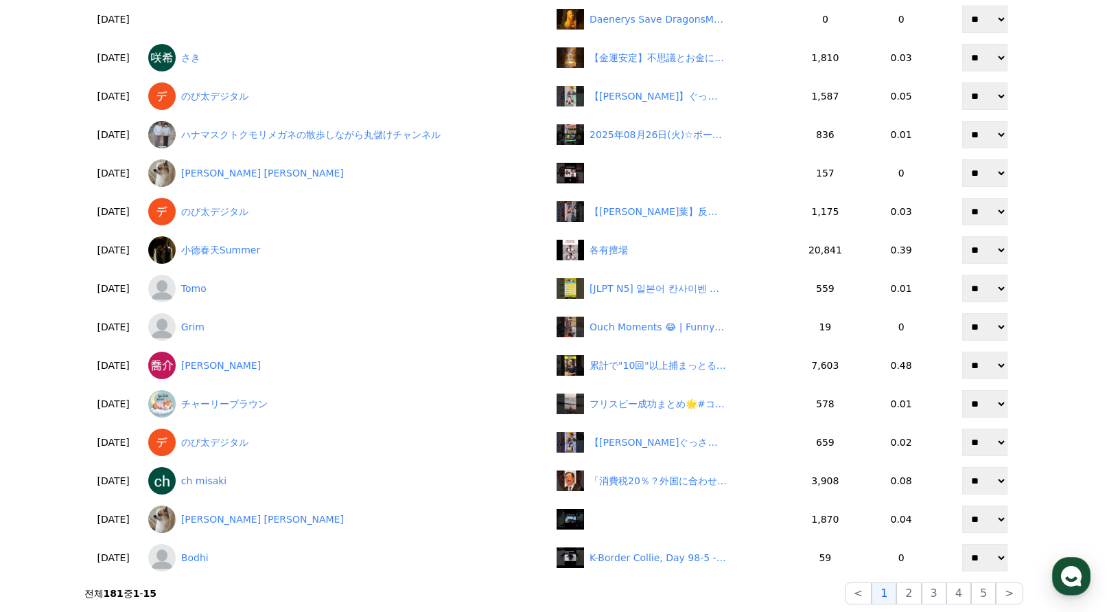
scroll to position [362, 0]
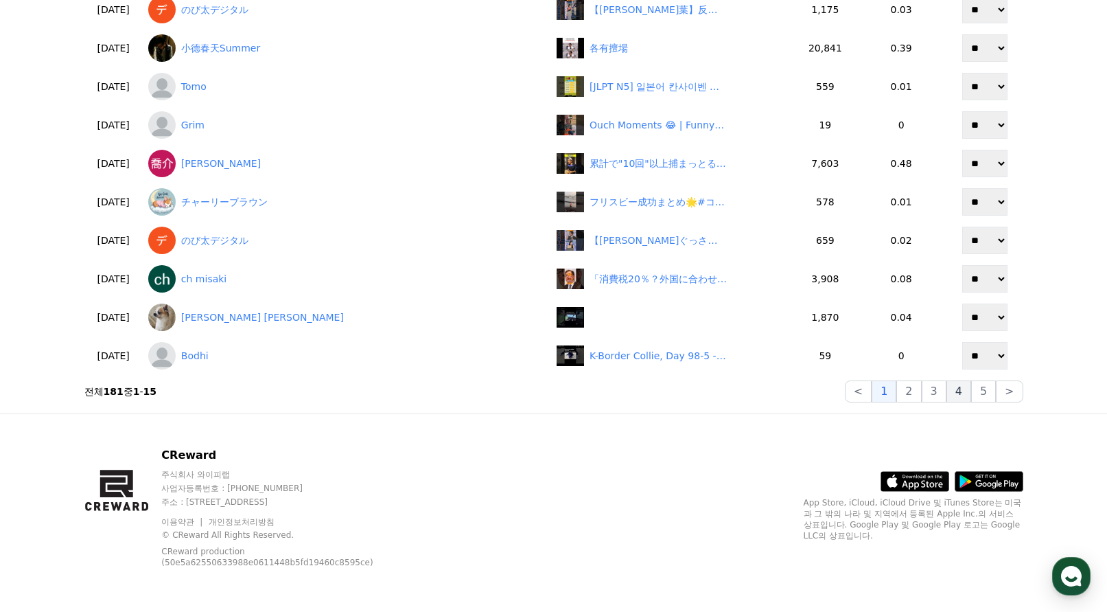
click at [959, 395] on button "4" at bounding box center [959, 391] width 25 height 22
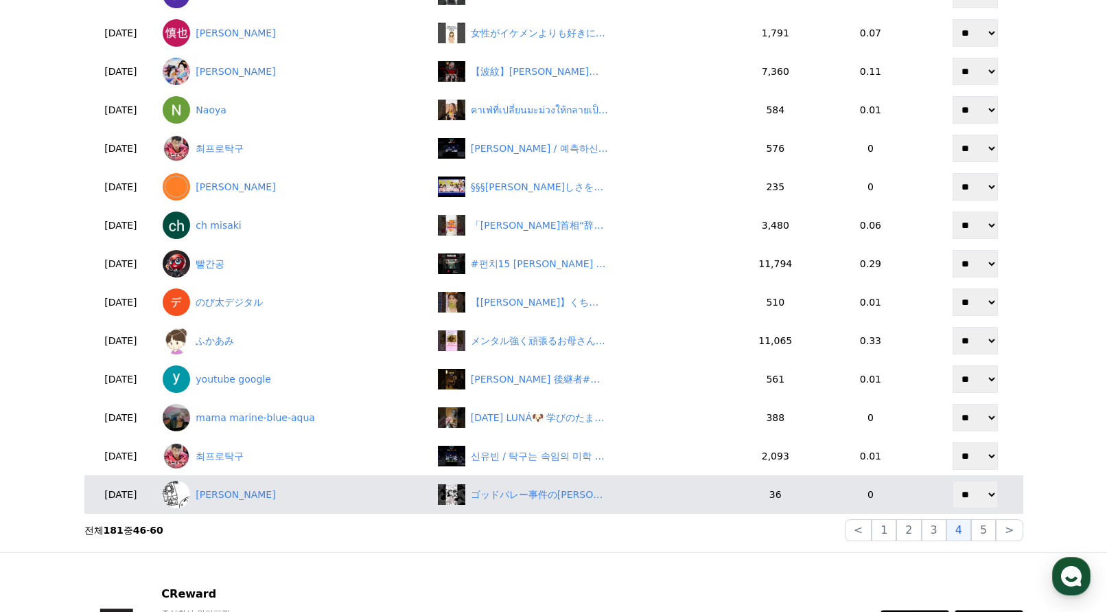
scroll to position [225, 0]
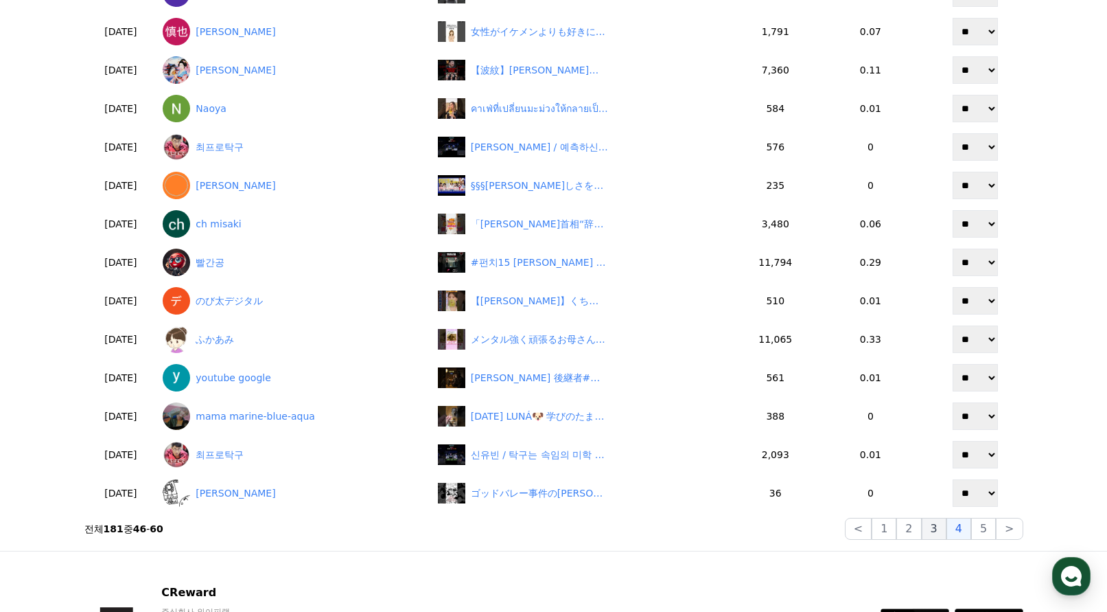
click at [971, 531] on button "3" at bounding box center [983, 529] width 25 height 22
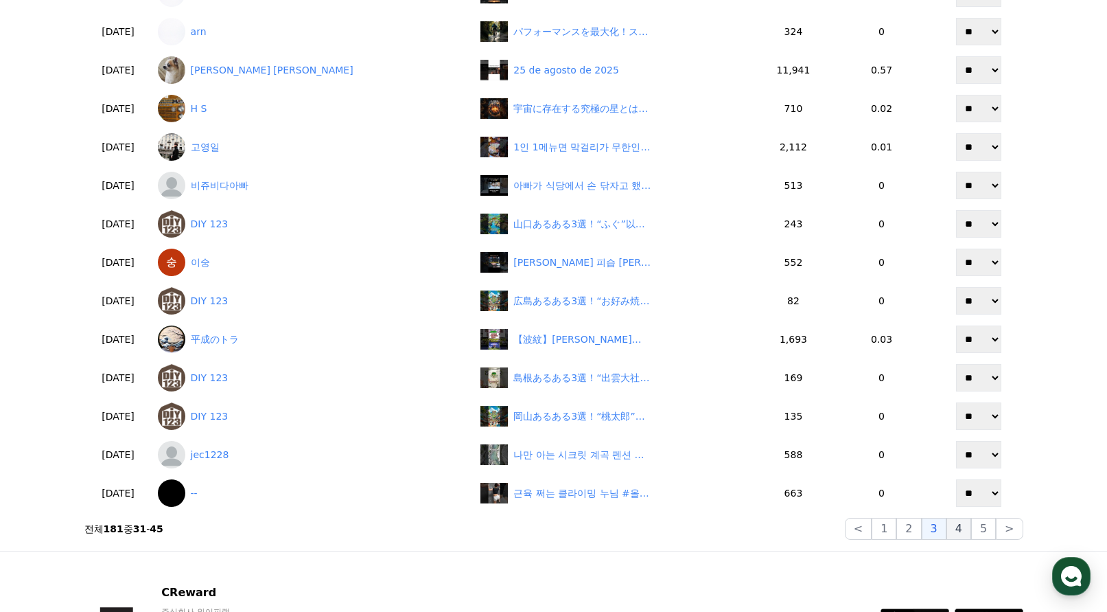
click at [967, 524] on button "4" at bounding box center [959, 529] width 25 height 22
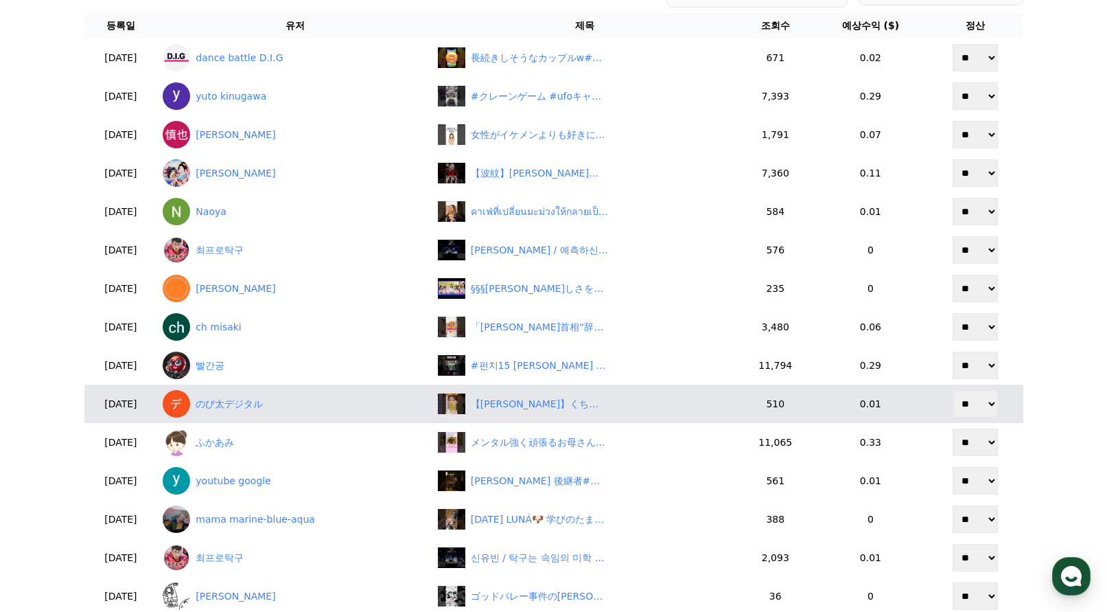
scroll to position [88, 0]
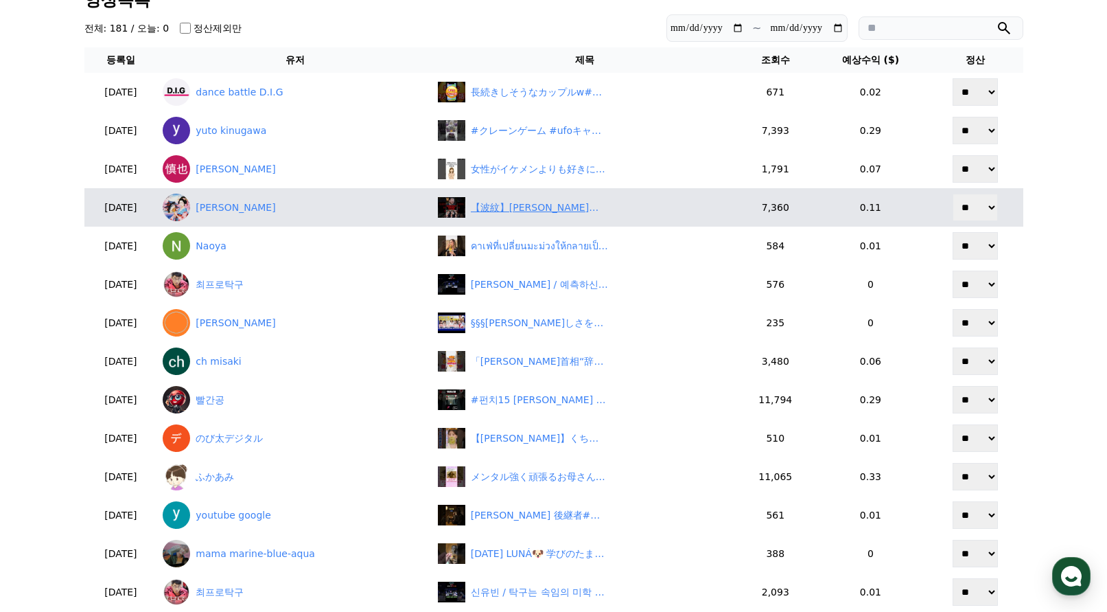
click at [559, 210] on div "【波紋】石破内閣支持率39％急上昇！選挙大敗なのに「民意無視？」とネット騒然　#shorts" at bounding box center [539, 207] width 137 height 14
click at [245, 221] on link "野比のび太" at bounding box center [295, 207] width 264 height 27
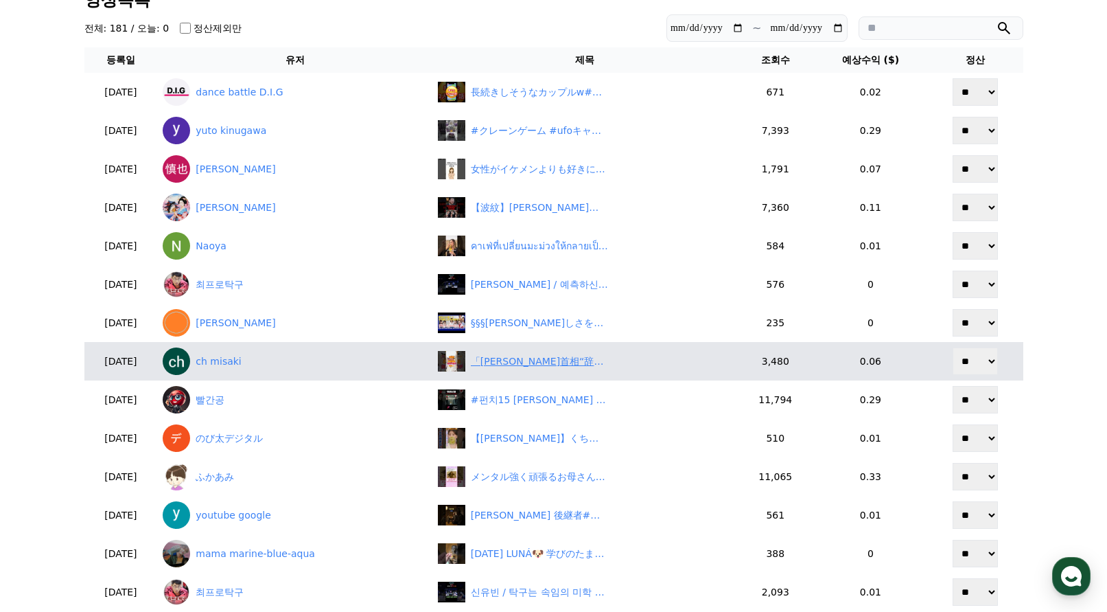
click at [553, 363] on div "「石破首相“辞任不要”43％　参院選大敗でも続投OK？世論の本音」" at bounding box center [539, 361] width 137 height 14
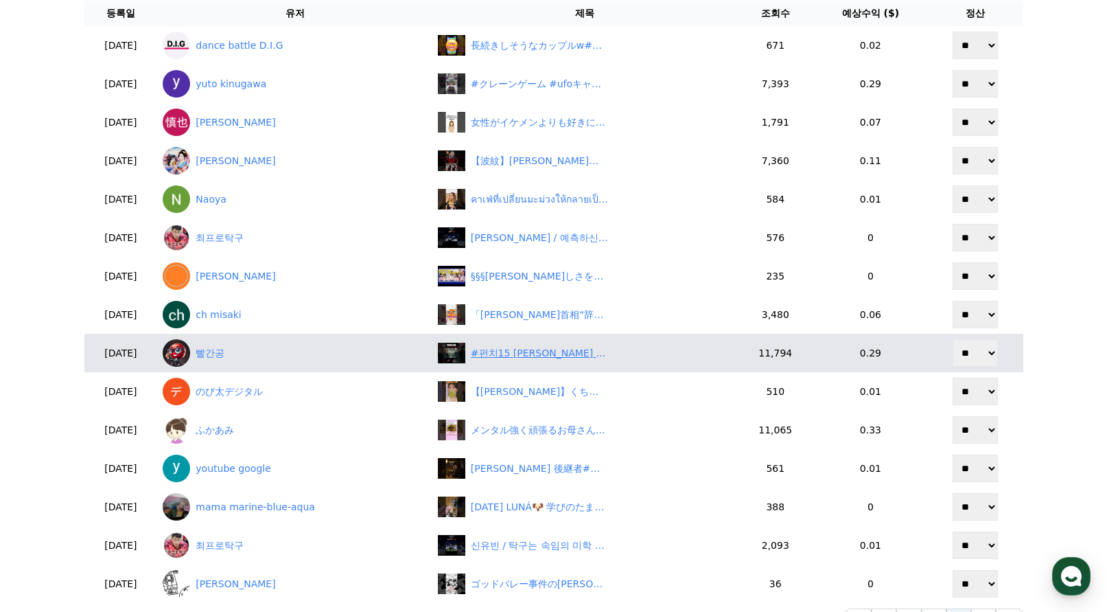
scroll to position [157, 0]
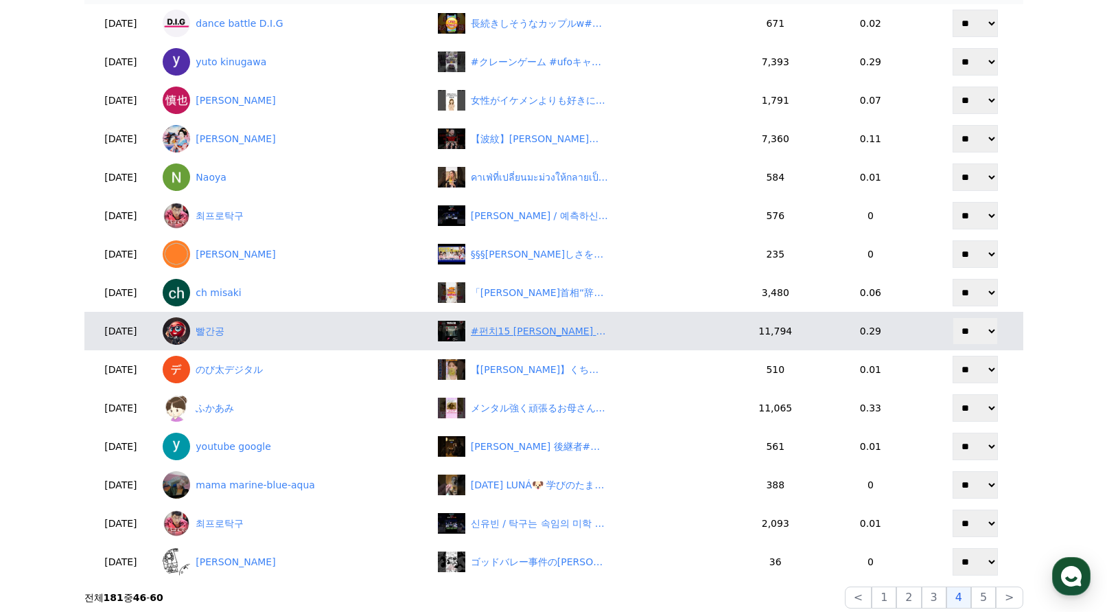
click at [553, 325] on div "#펀치15 권력의 가면 박정환게이트" at bounding box center [539, 331] width 137 height 14
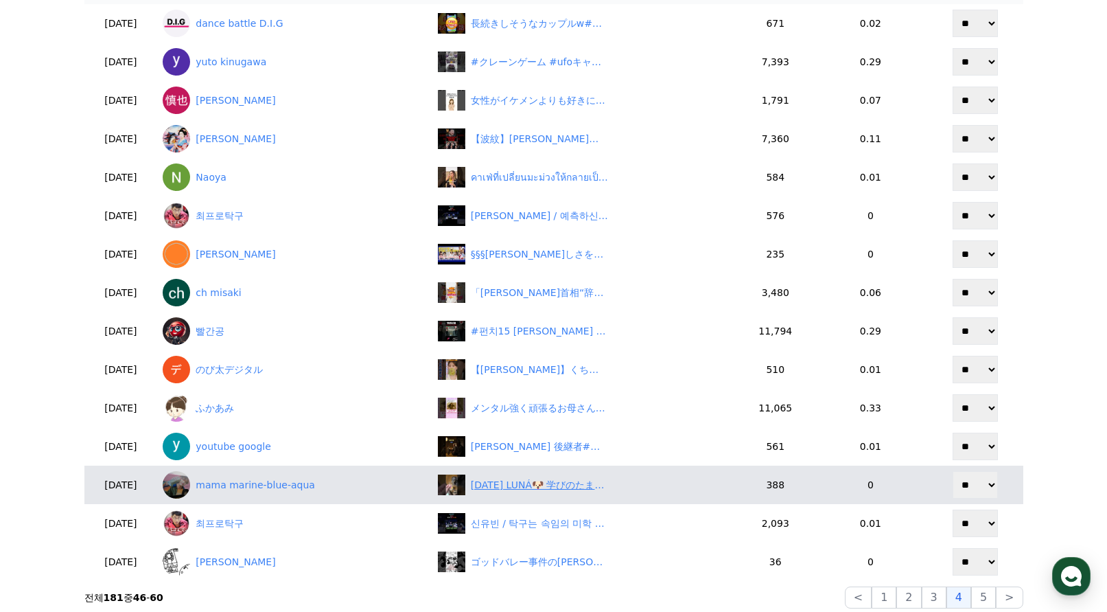
click at [544, 481] on div "2025年08月25日 LUNÁ🐶 学びのたまご、破壊😱 何個、おもちゃを壊せば、気がすむのだろう💦 #ミニチュアダックス #子犬のいる暮らし #ブルータン" at bounding box center [539, 485] width 137 height 14
click at [309, 485] on link "mama marine-blue-aqua" at bounding box center [295, 484] width 264 height 27
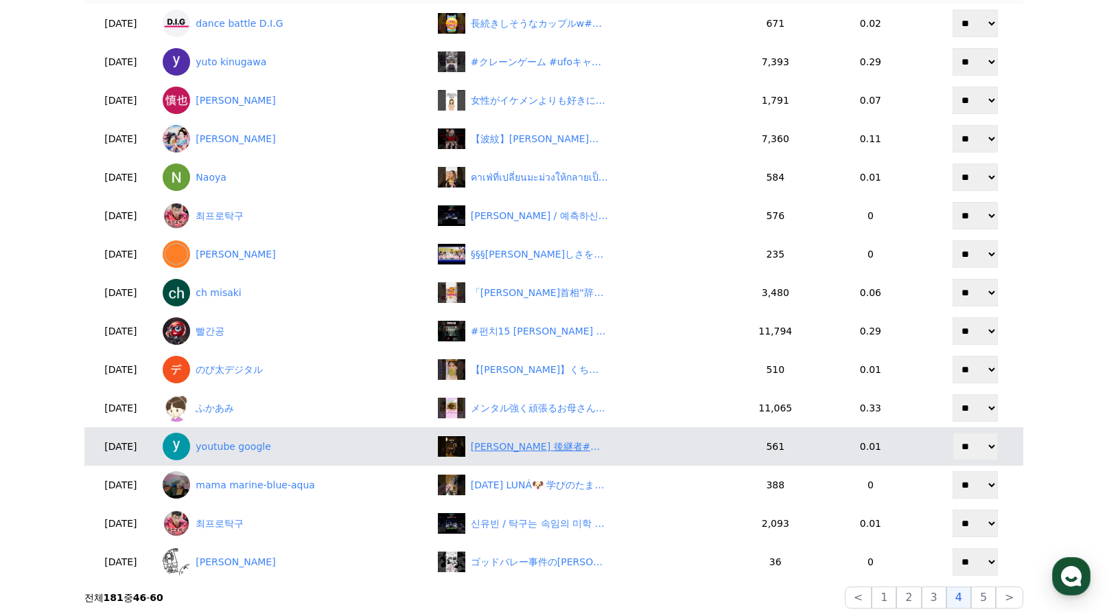
click at [575, 454] on div "北条氏康 後継者#戦国時代 #歴史 #北条氏康" at bounding box center [585, 446] width 295 height 21
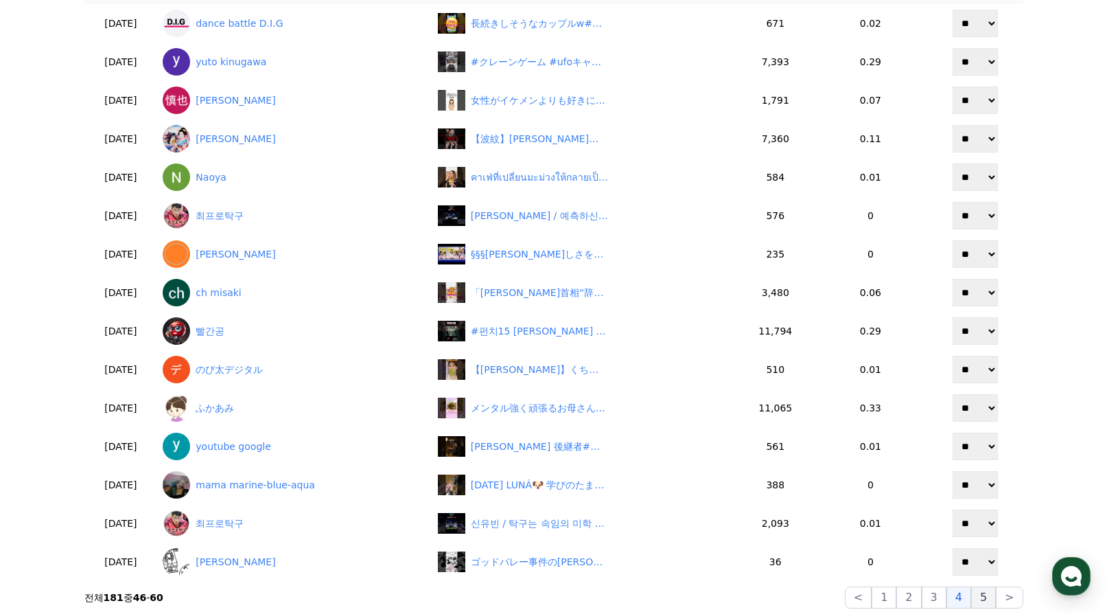
click at [991, 600] on button "5" at bounding box center [983, 597] width 25 height 22
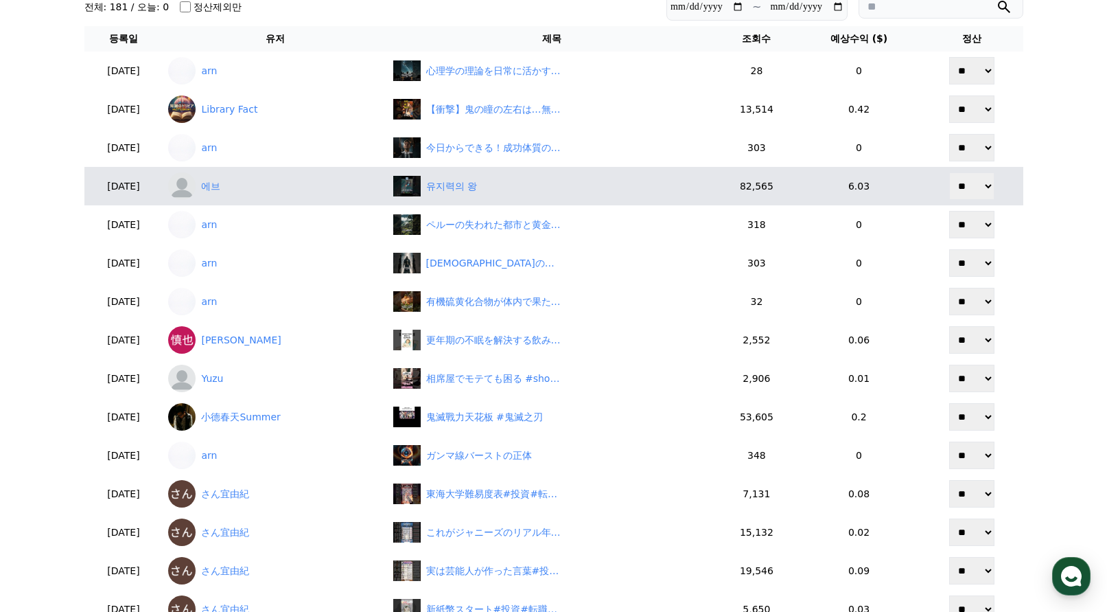
scroll to position [88, 0]
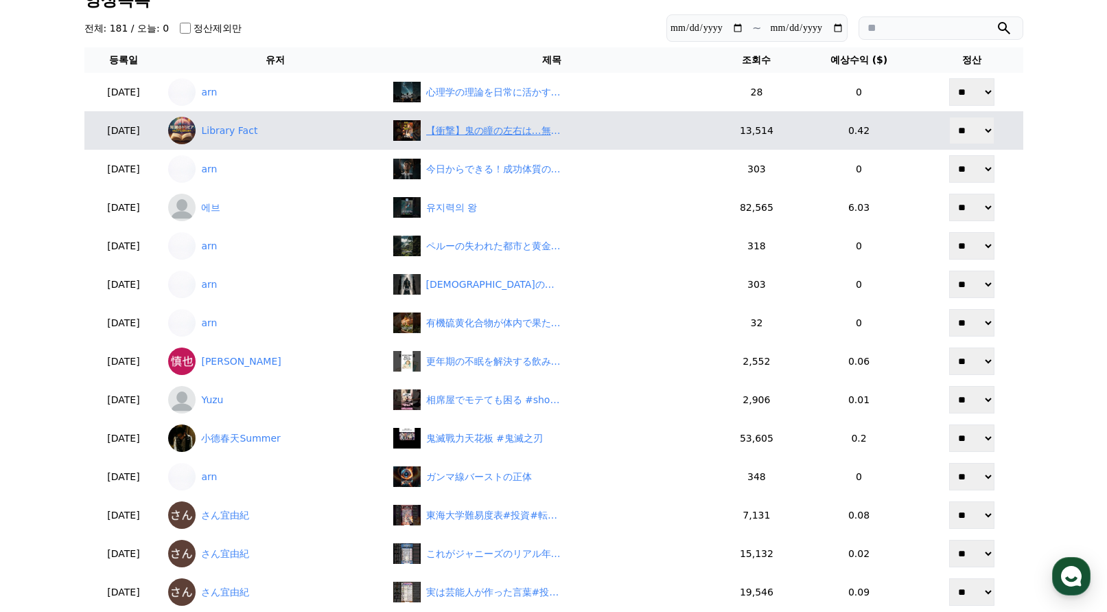
click at [513, 134] on div "【衝撃】鬼の瞳の左右は…無惨の“お気に入り”と“嫌い”の証だった！？　#鬼滅の刃 #童磨 #猗窩座 #黒死牟 #鬼舞辻無惨" at bounding box center [494, 131] width 137 height 14
click at [275, 130] on link "Library Fact" at bounding box center [274, 130] width 213 height 27
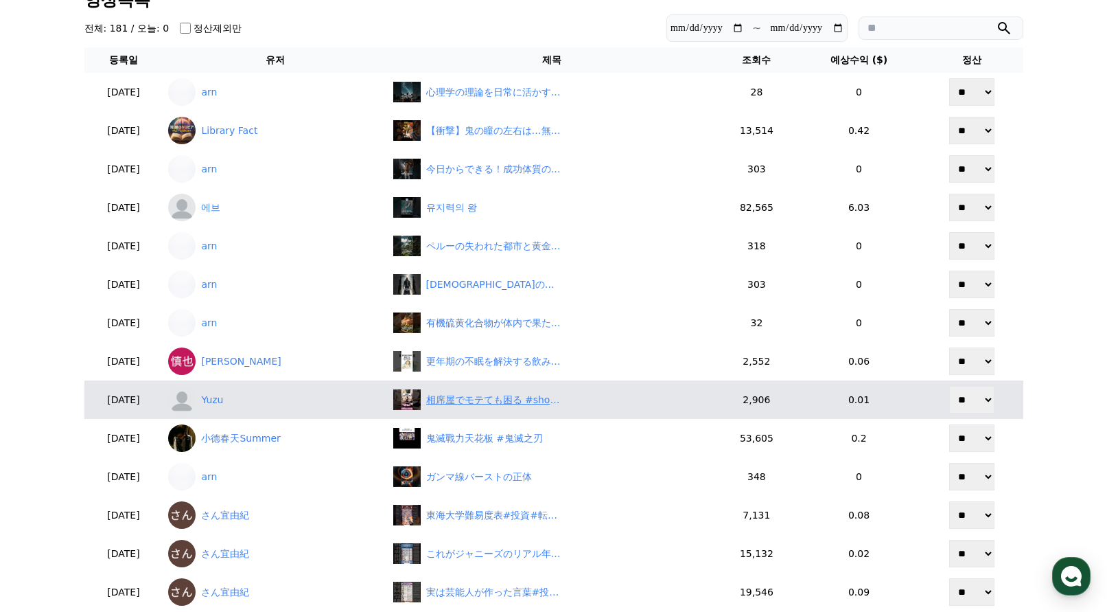
click at [489, 404] on div "相席屋でモテても困る #shorts #同棲 #カップル #日常" at bounding box center [494, 400] width 137 height 14
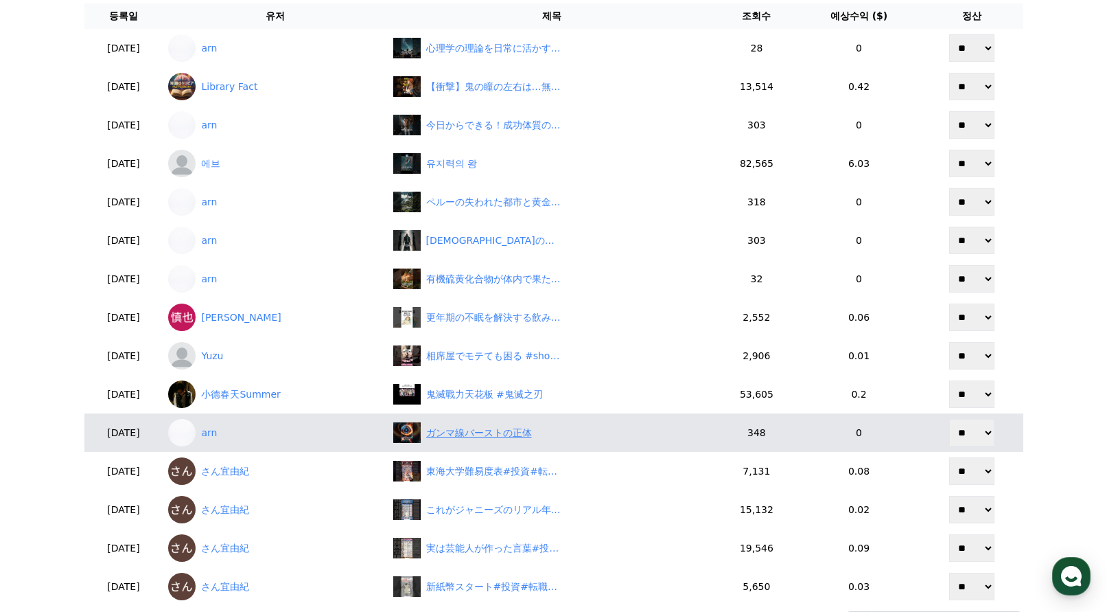
scroll to position [157, 0]
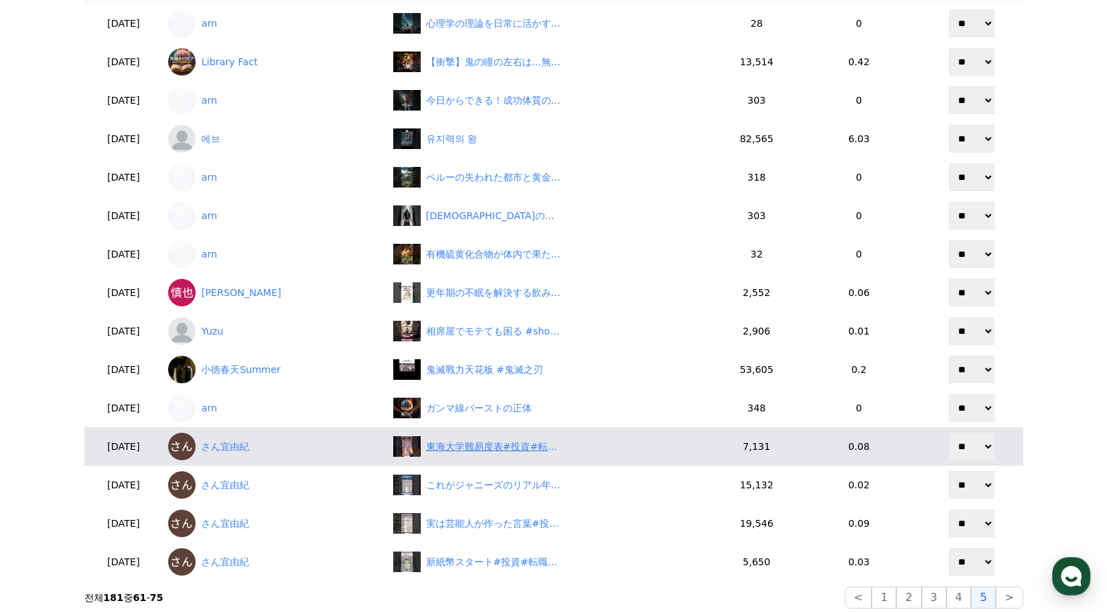
click at [505, 448] on div "東海大学難易度表#投資#転職#貯金" at bounding box center [494, 446] width 137 height 14
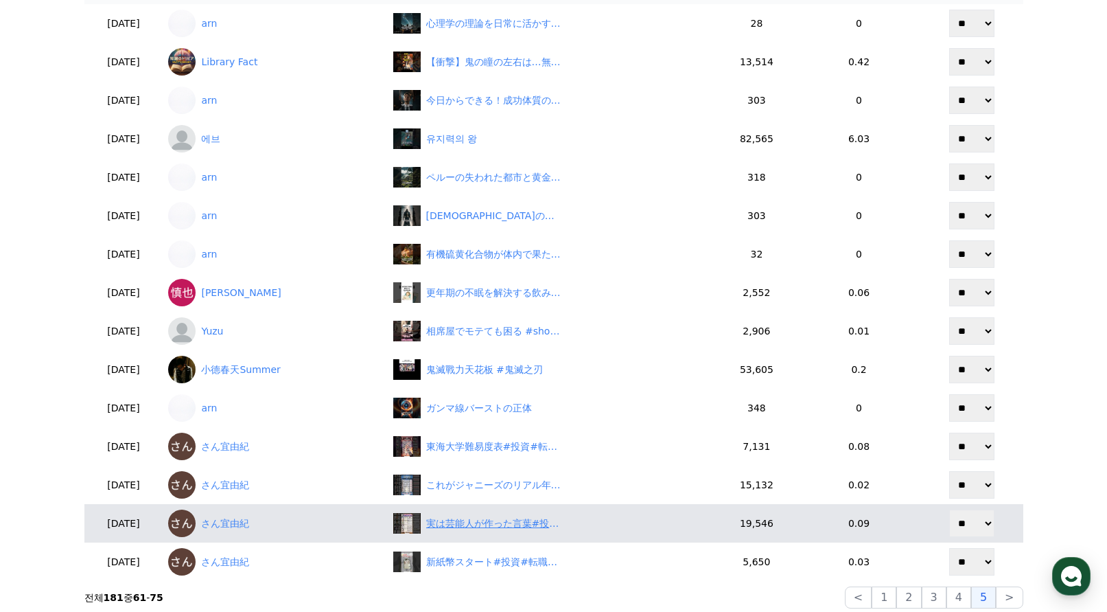
click at [549, 531] on div "実は芸能人が作った言葉#投資#転職#貯金" at bounding box center [552, 523] width 318 height 21
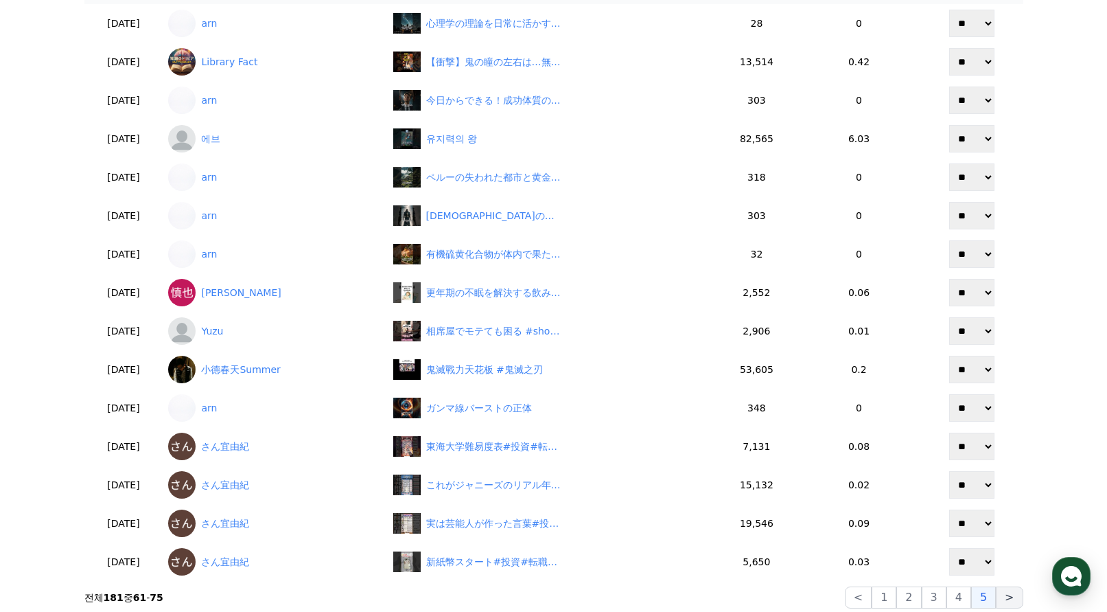
click at [1006, 592] on button ">" at bounding box center [1009, 597] width 27 height 22
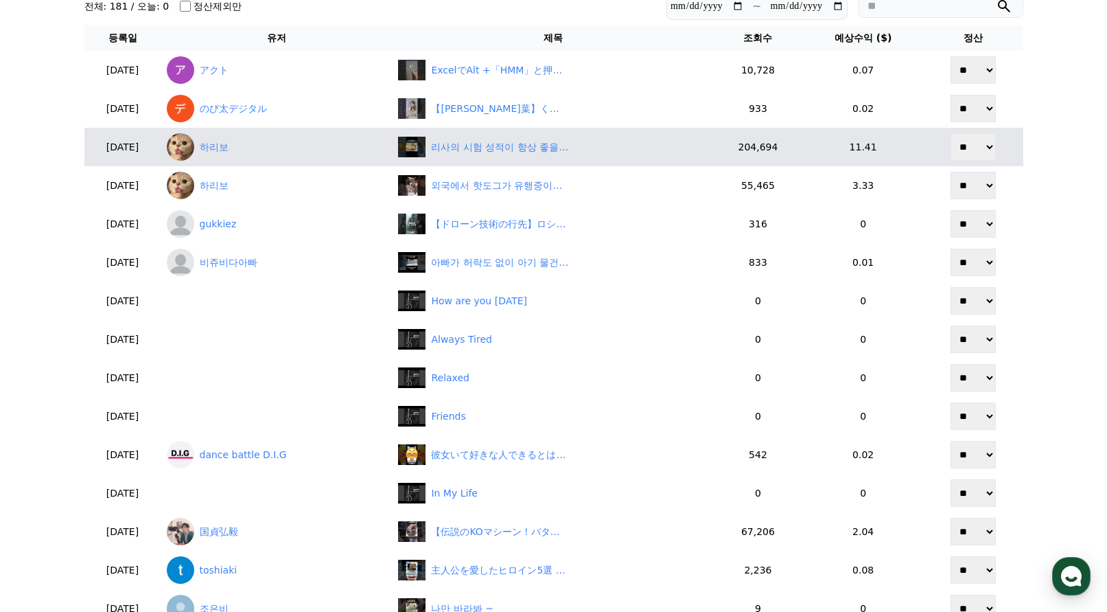
scroll to position [88, 0]
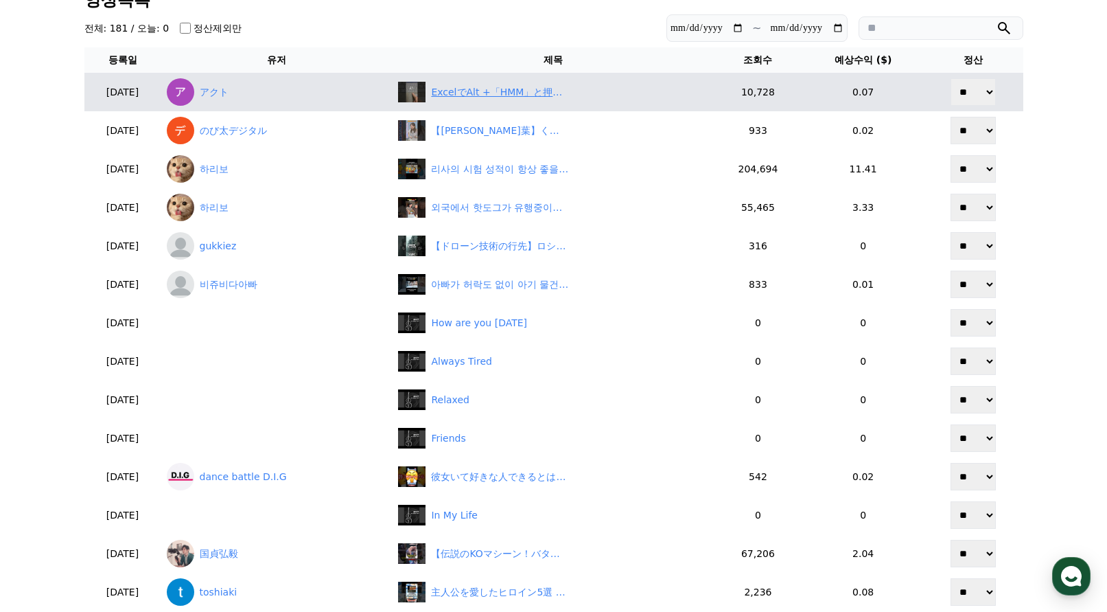
click at [502, 86] on div "ExcelでAlt +「HMM」と押すと…？#Excel#ショートカット#時短" at bounding box center [499, 92] width 137 height 14
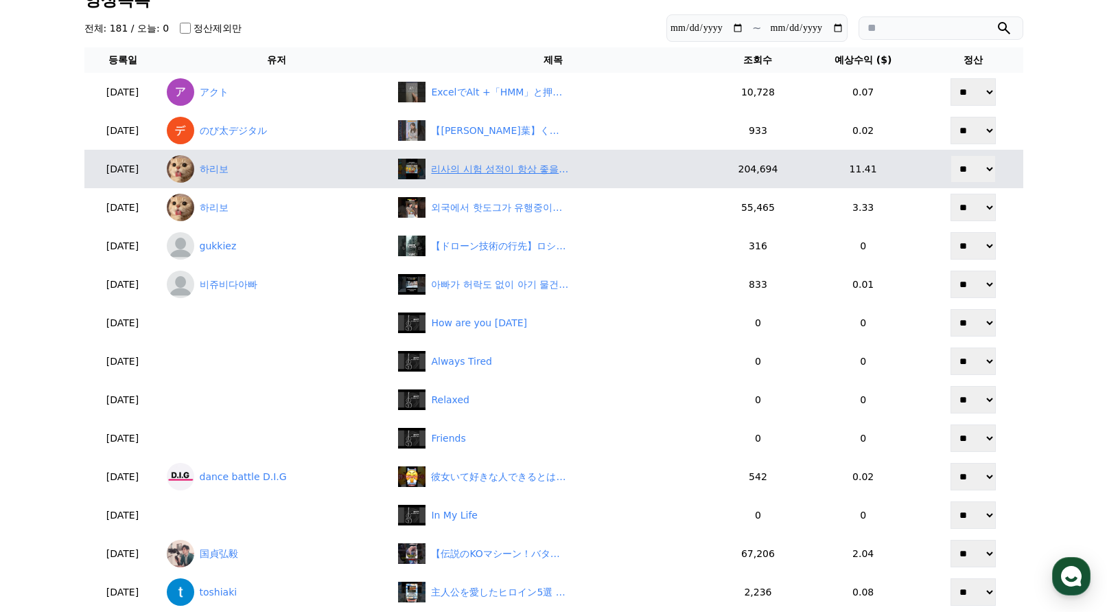
click at [511, 175] on div "리사의 시험 성적이 항상 좋을 수 있었던 충격적인 비밀" at bounding box center [499, 169] width 137 height 14
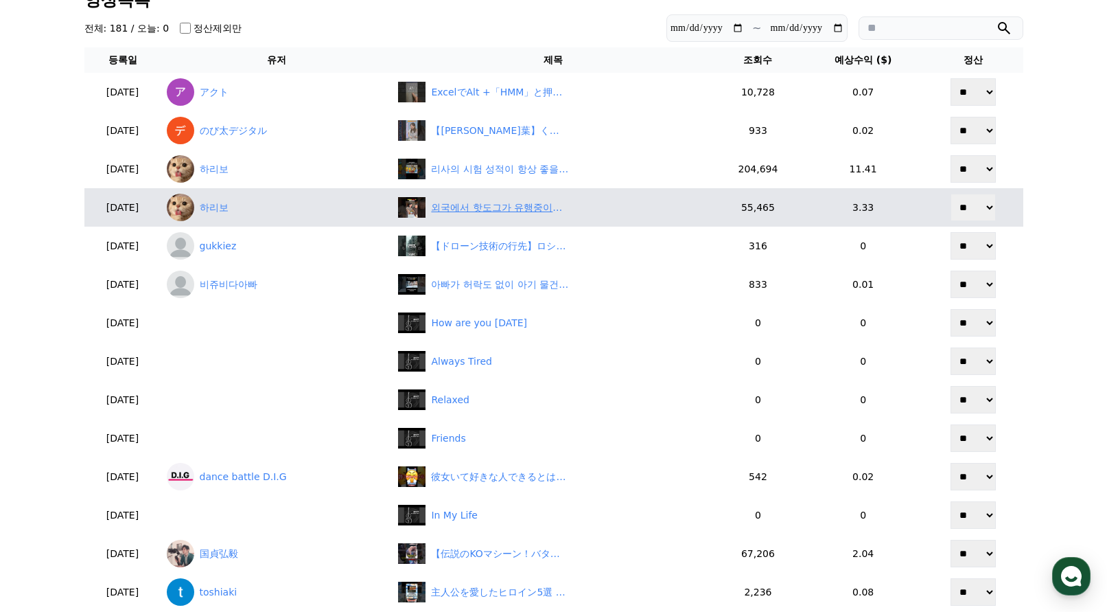
click at [492, 206] on div "외국에서 핫도그가 유행중이라고?" at bounding box center [499, 207] width 137 height 14
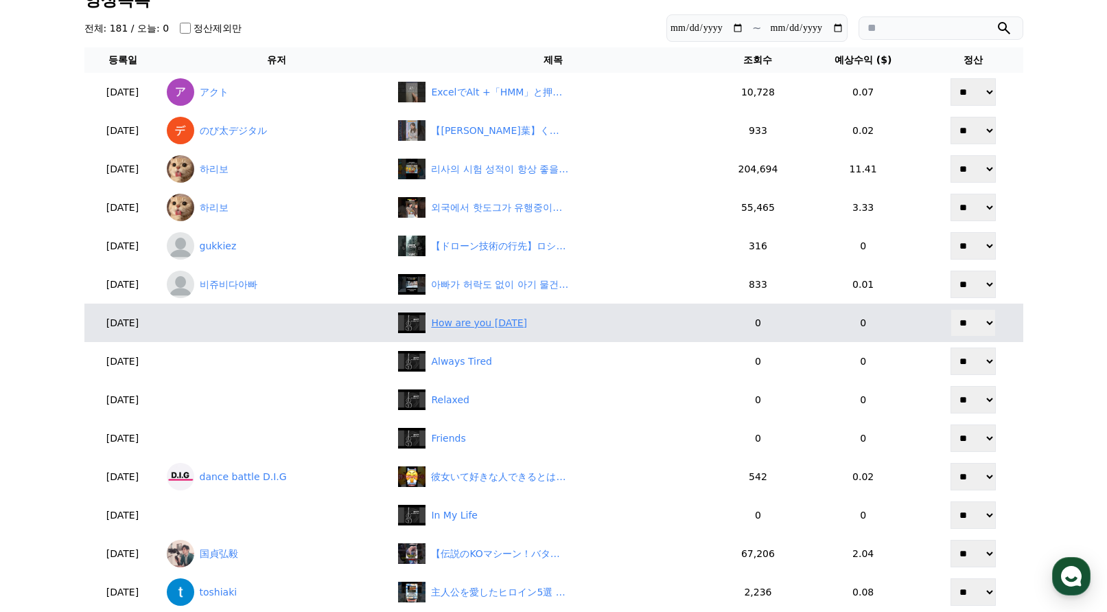
click at [494, 332] on div "How are you today" at bounding box center [553, 322] width 310 height 21
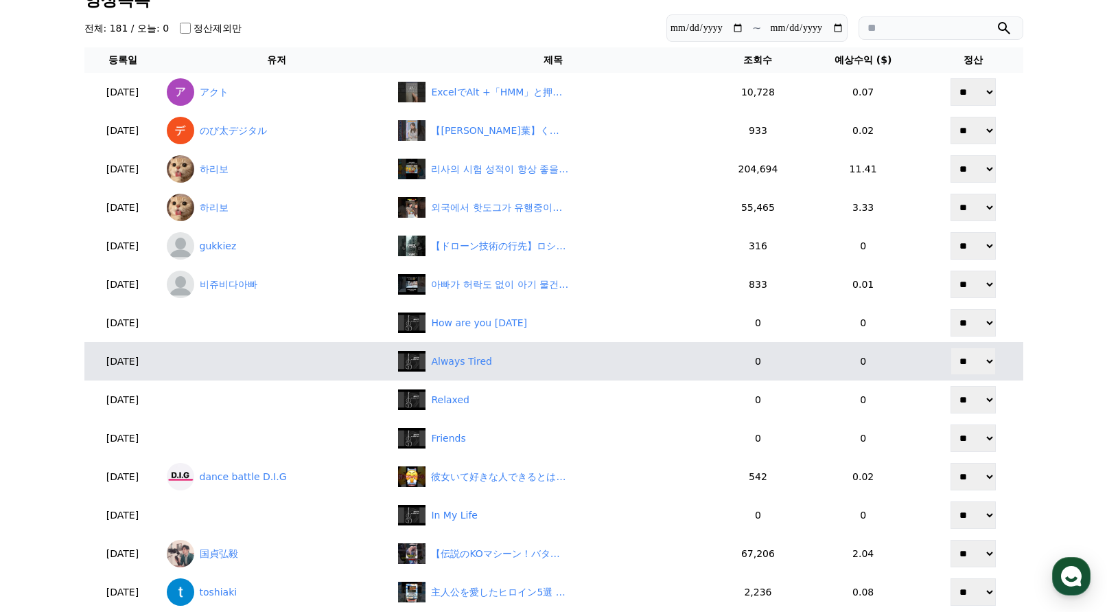
click at [456, 372] on td "Always Tired" at bounding box center [553, 361] width 321 height 38
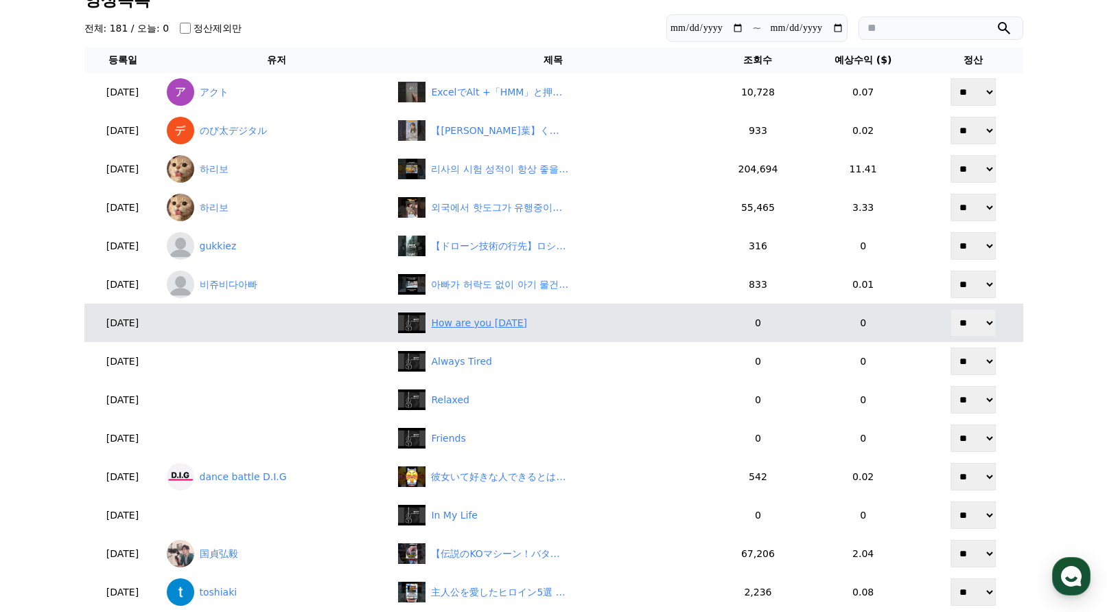
click at [460, 330] on div "How are you today" at bounding box center [479, 323] width 96 height 14
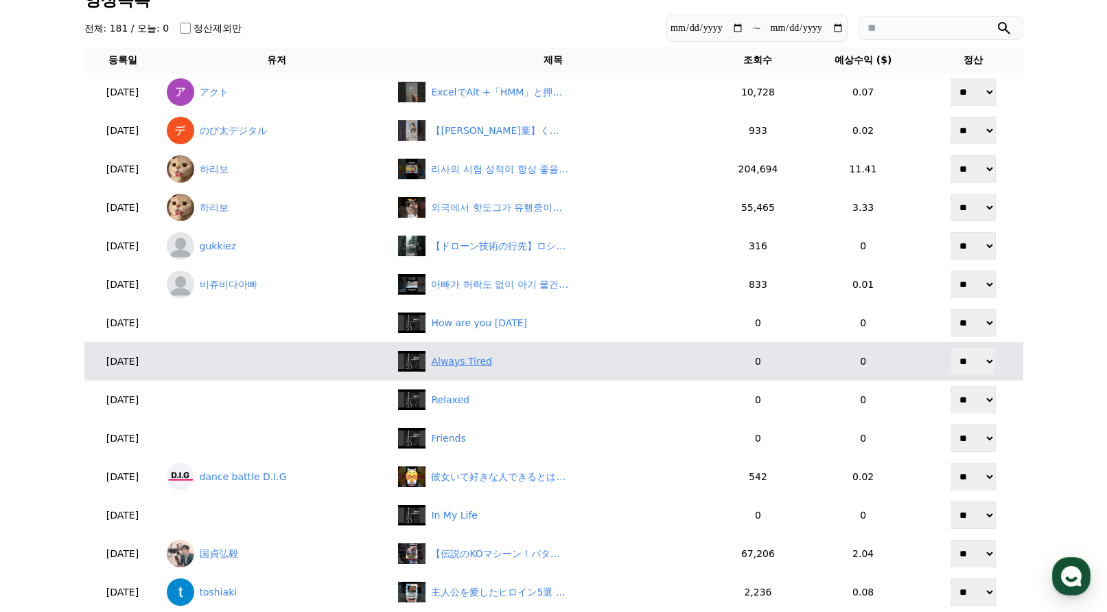
click at [470, 358] on div "Always Tired" at bounding box center [461, 361] width 60 height 14
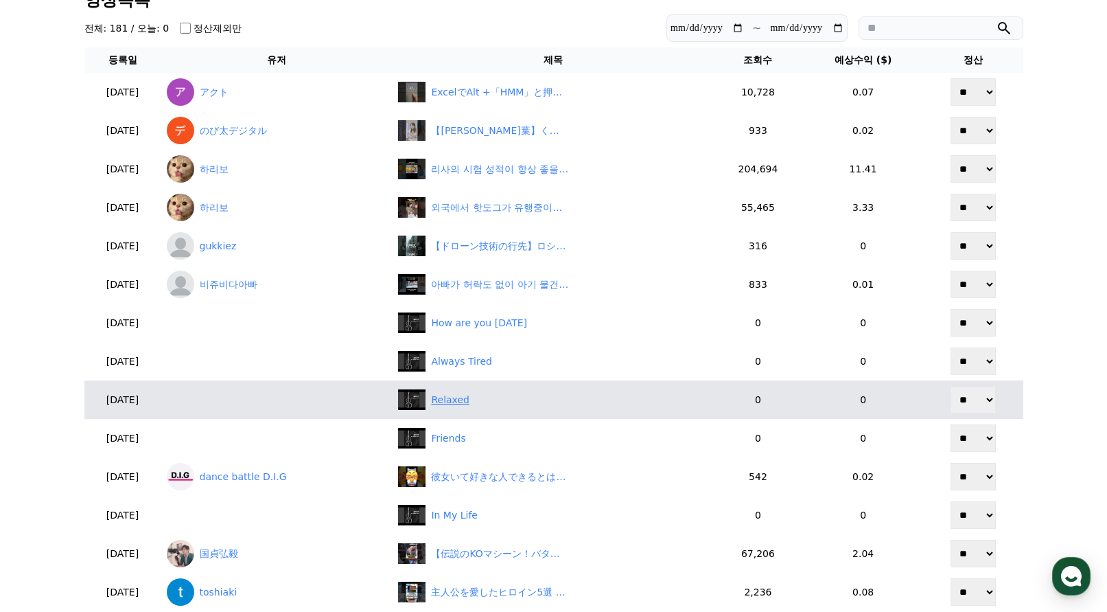
click at [455, 404] on div "Relaxed" at bounding box center [450, 400] width 38 height 14
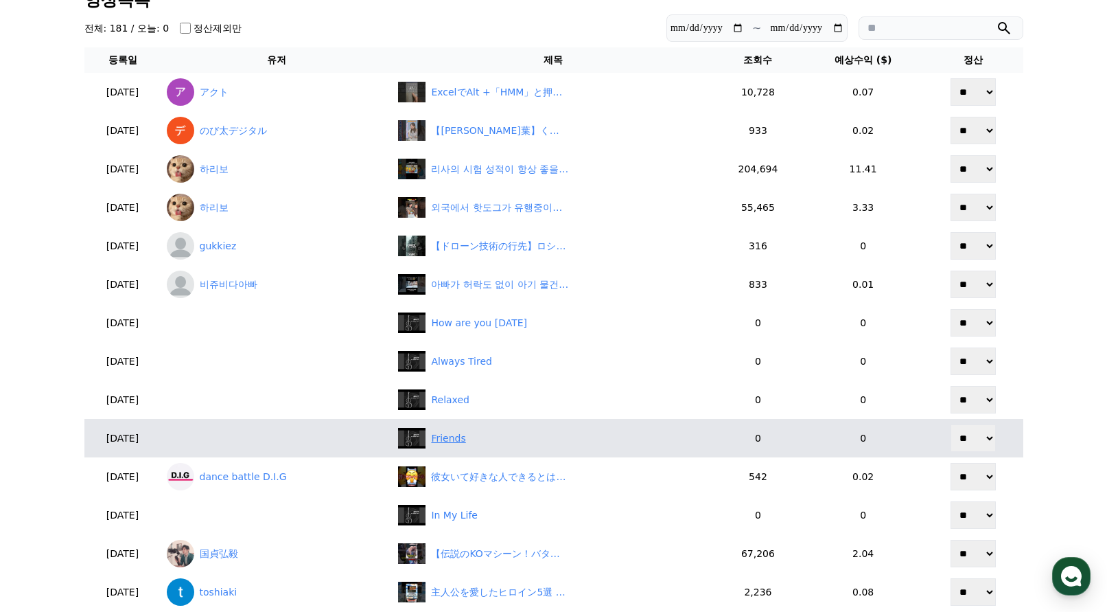
click at [457, 436] on div "Friends" at bounding box center [448, 438] width 34 height 14
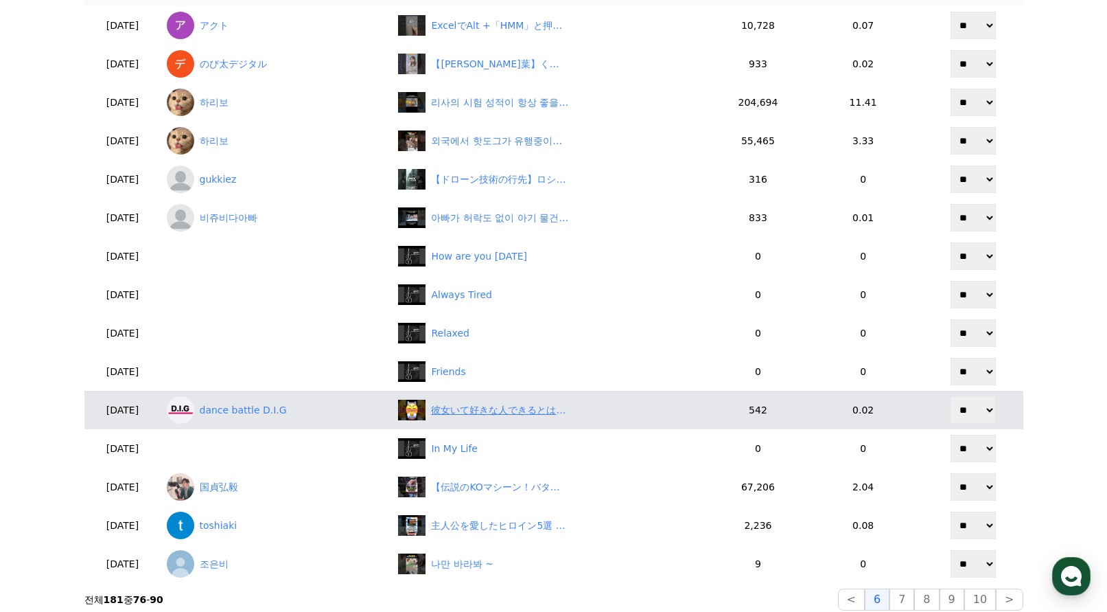
scroll to position [157, 0]
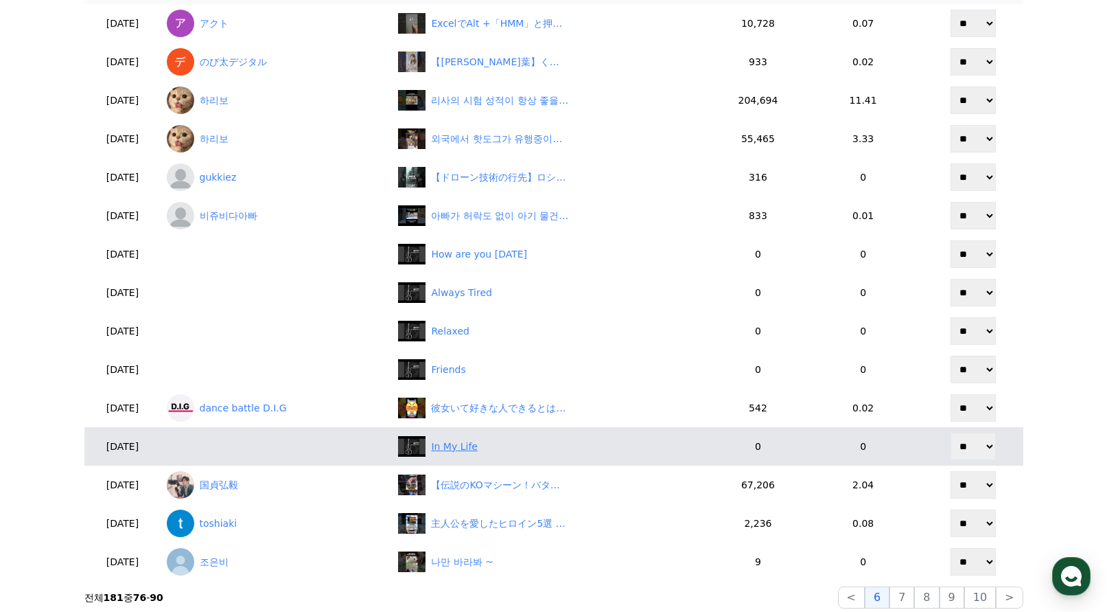
click at [474, 451] on div "In My Life" at bounding box center [454, 446] width 47 height 14
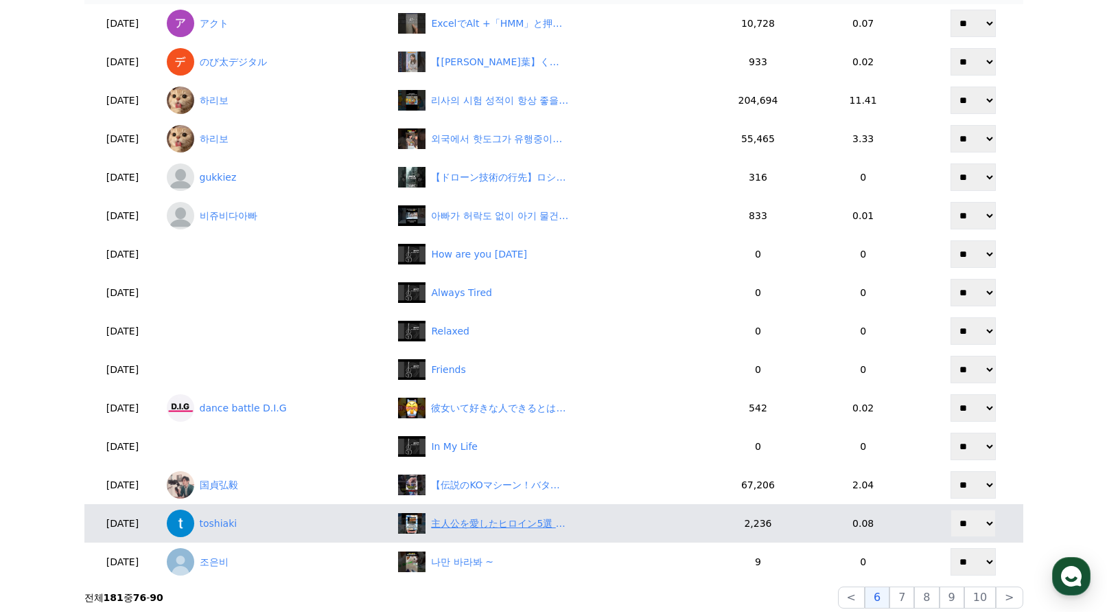
click at [517, 525] on div "主人公を愛したヒロイン5選 #ドラクエ5 #ドラクエ11 #ドラクエ8 #ドラクエ4 #主人公 #ヒロイン #花嫁 #王女 #姫 #ビアンカ #エマ #ローラ…" at bounding box center [499, 523] width 137 height 14
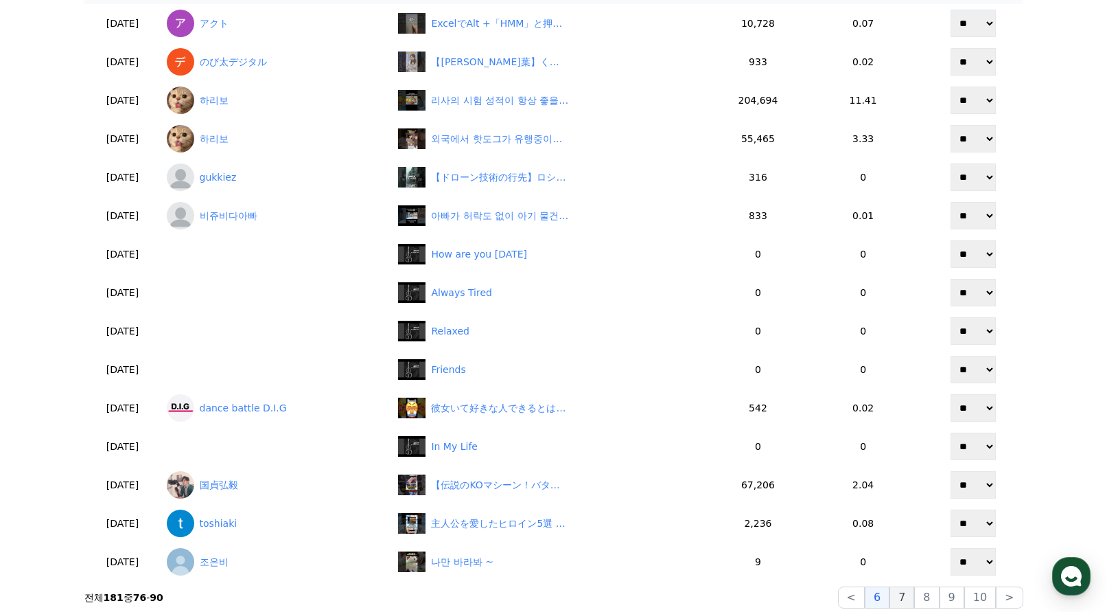
click at [914, 598] on button "7" at bounding box center [926, 597] width 25 height 22
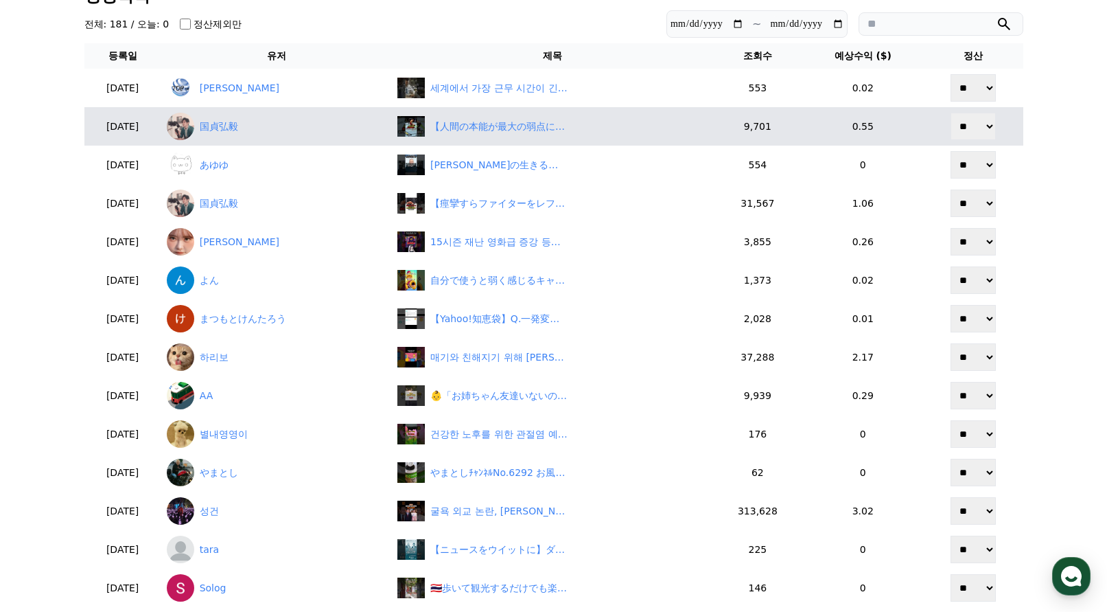
scroll to position [0, 0]
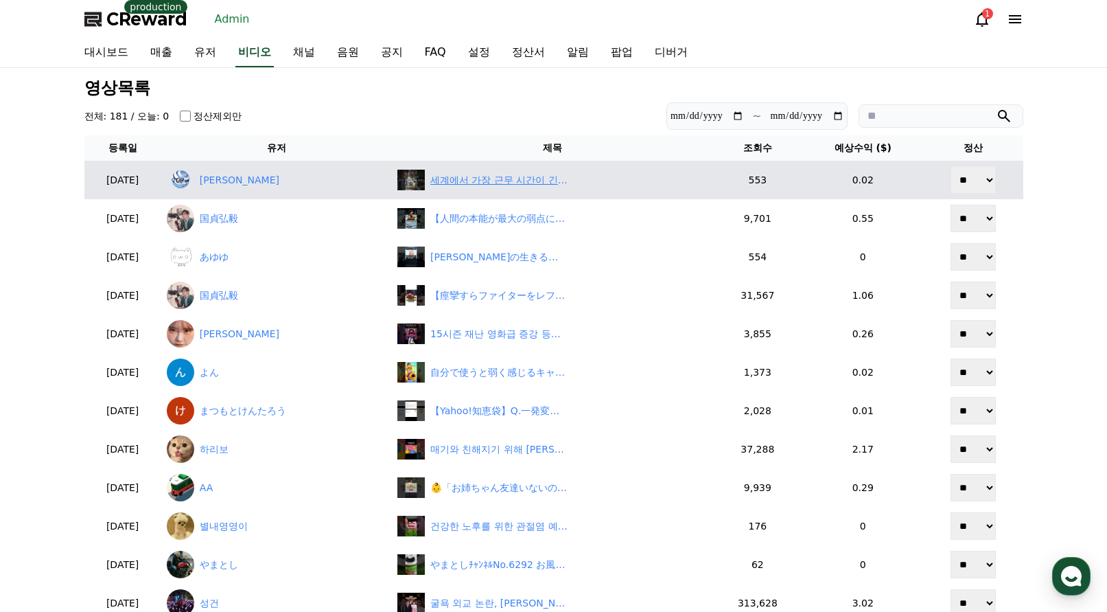
click at [541, 182] on div "세계에서 가장 근무 시간이 긴 나라 TOP10" at bounding box center [498, 180] width 137 height 14
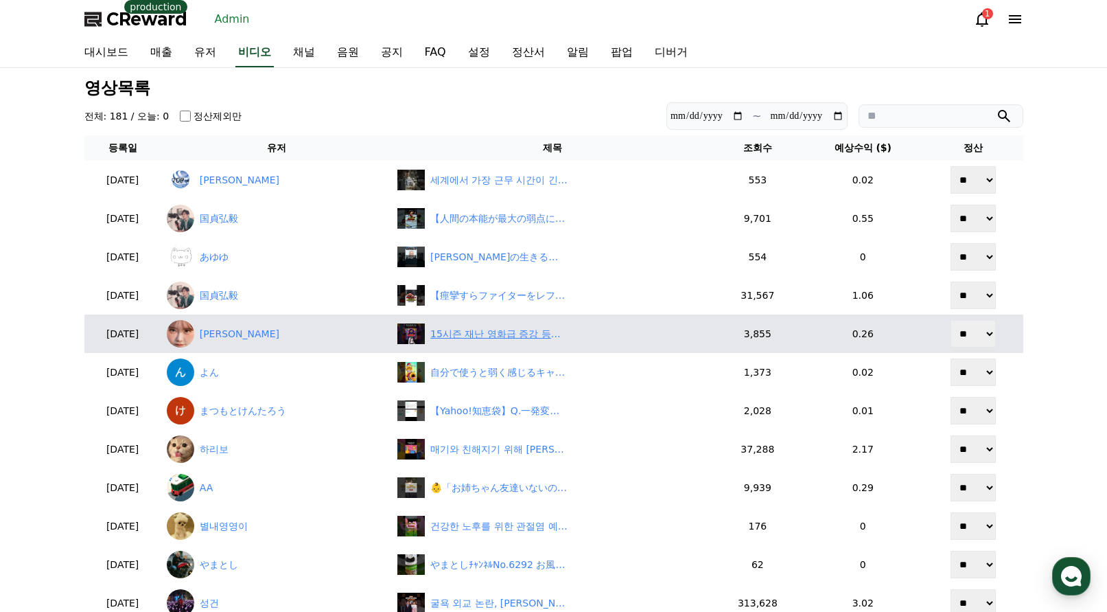
click at [535, 334] on div "15시즌 재난 영화급 증강 등장! #tft #롤토체스" at bounding box center [498, 334] width 137 height 14
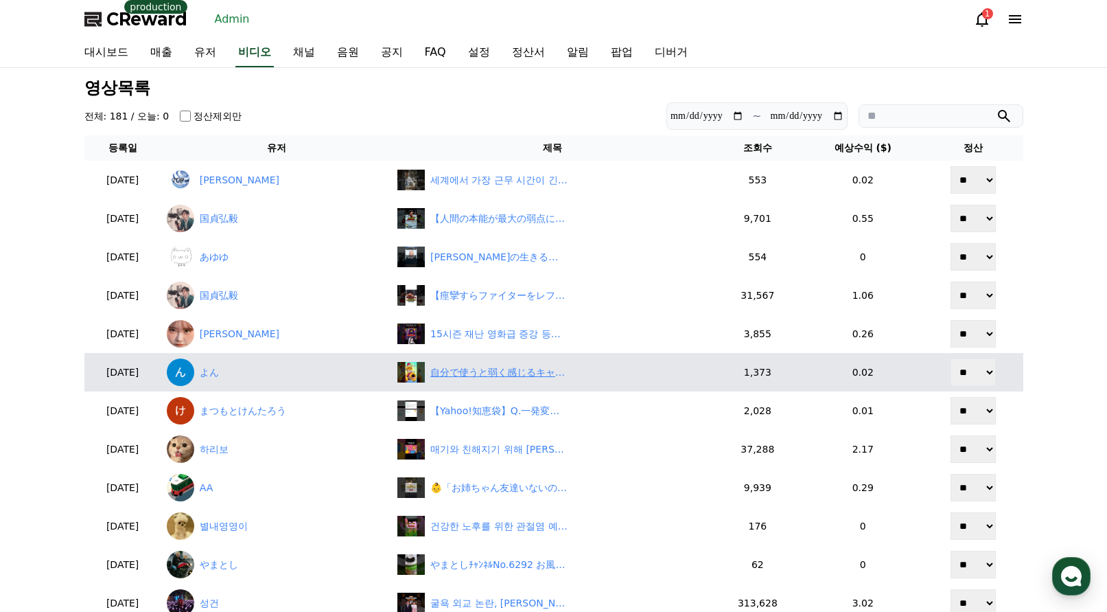
click at [512, 372] on div "自分で使うと弱く感じるキャラ3選#ブロスタ #shorts" at bounding box center [498, 372] width 137 height 14
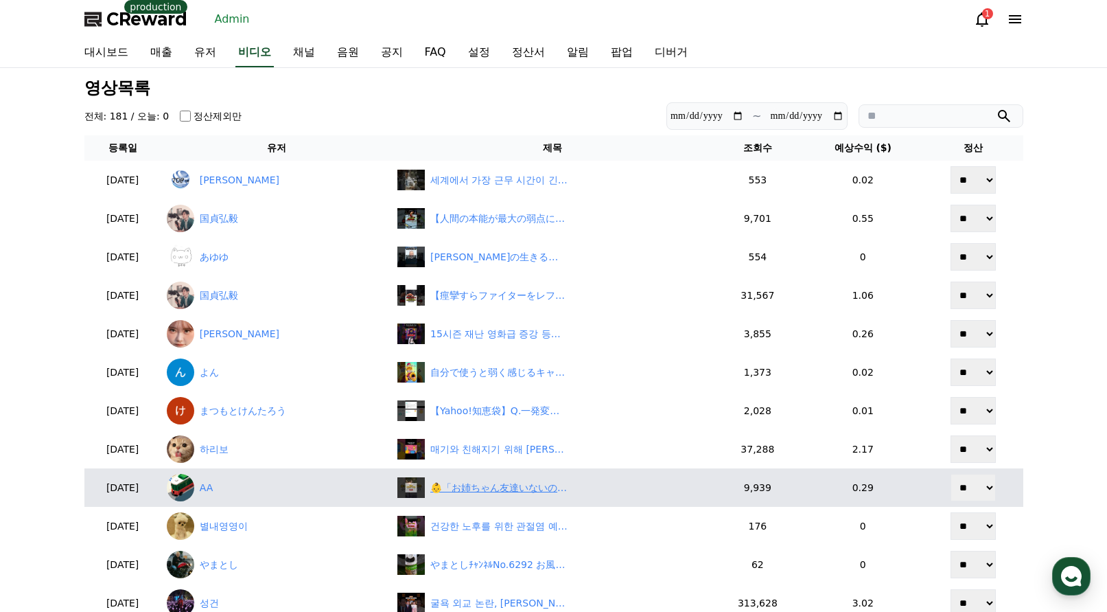
click at [531, 489] on div "👶「お姉ちゃん友達いないの？」 #shorts" at bounding box center [498, 488] width 137 height 14
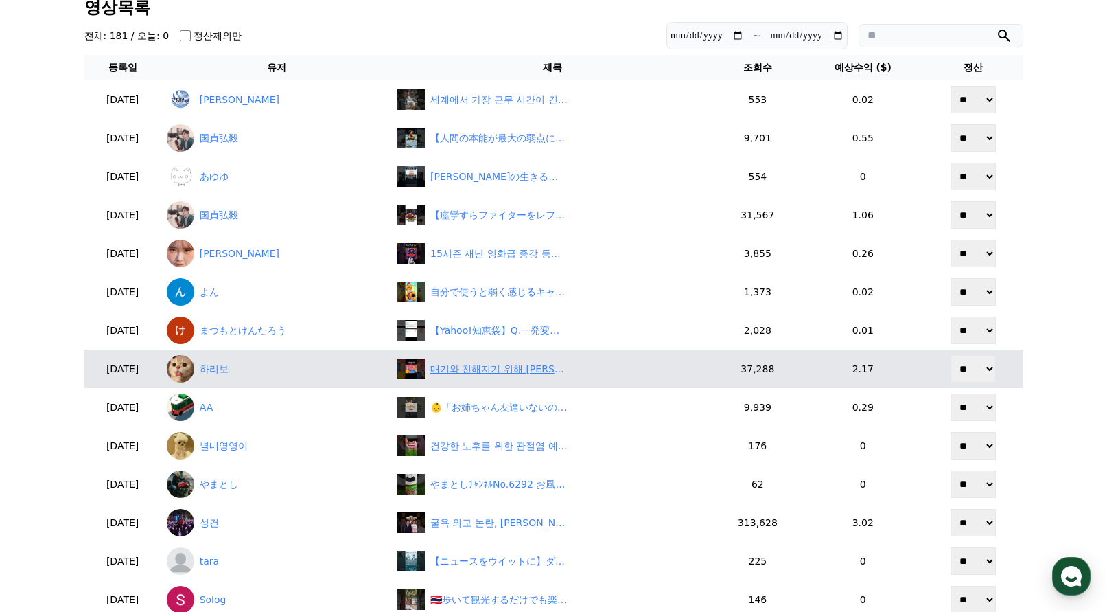
scroll to position [206, 0]
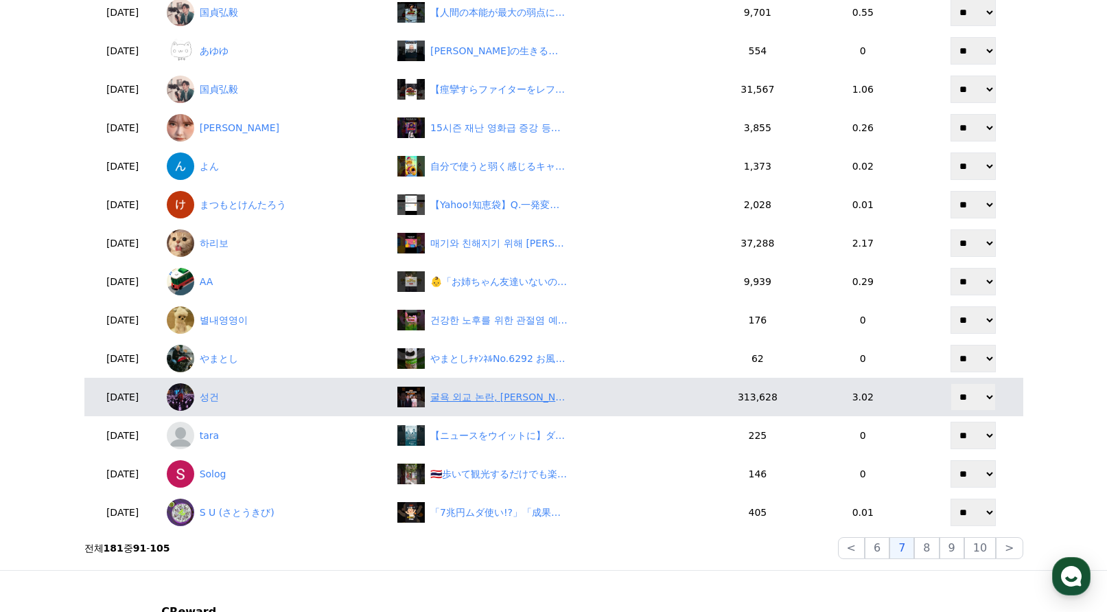
click at [515, 397] on div "굴욕 외교 논란, 이재명 향한 교민들 분노의 함성" at bounding box center [498, 397] width 137 height 14
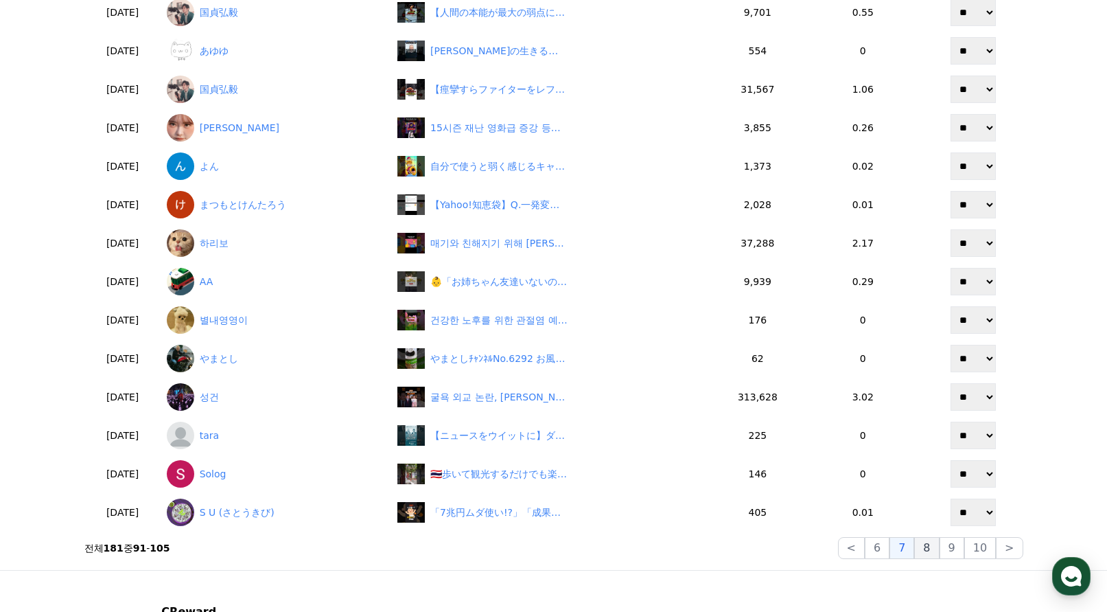
click at [965, 550] on button "8" at bounding box center [981, 548] width 32 height 22
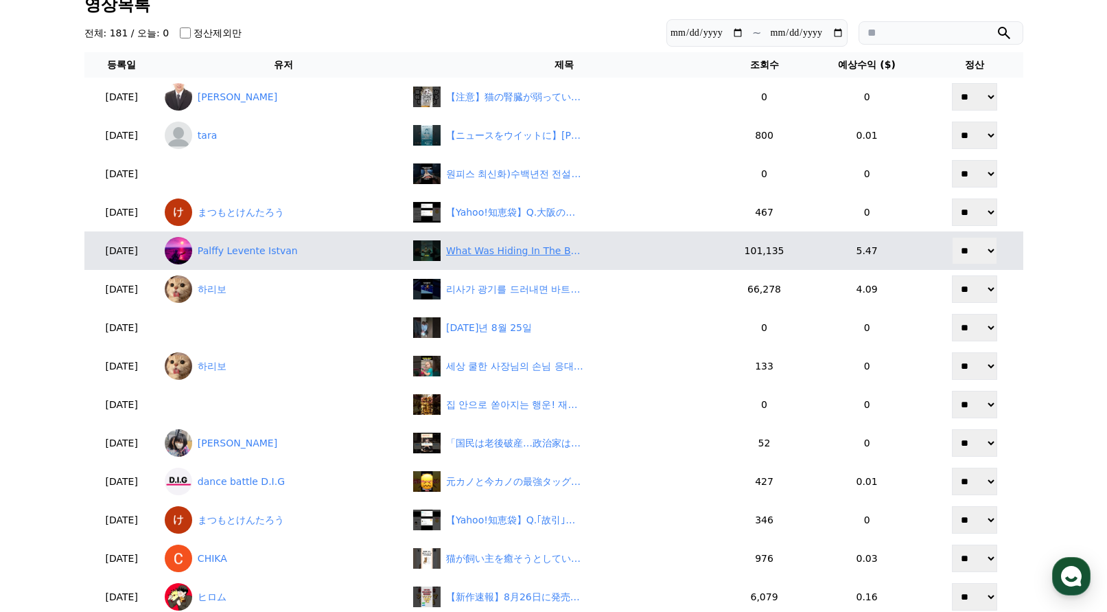
scroll to position [69, 0]
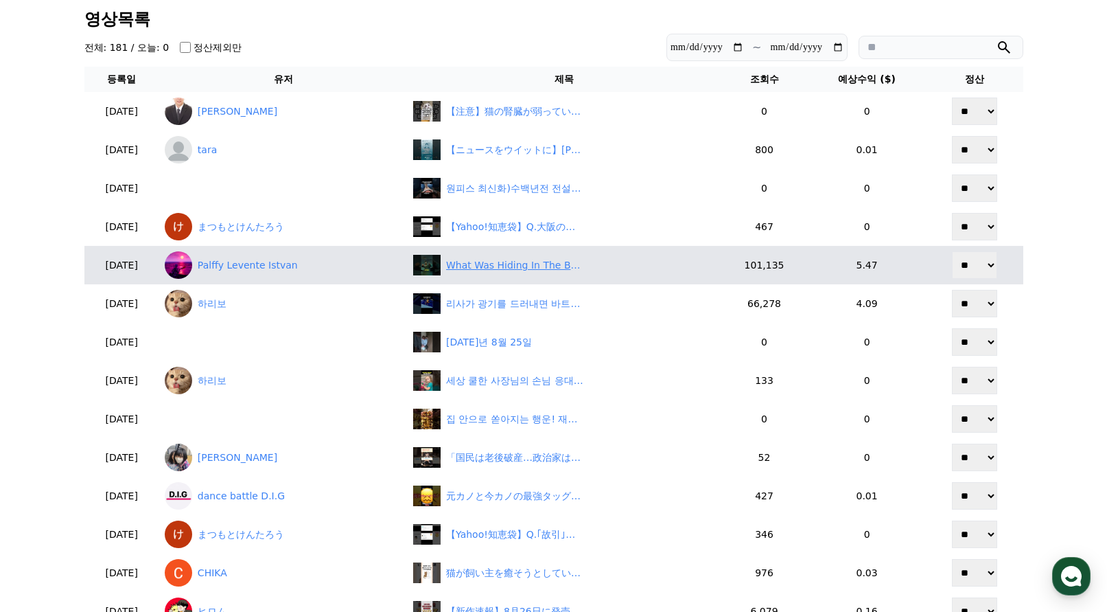
click at [503, 272] on div "What Was Hiding In The Bathroom At 2AM? #shorts" at bounding box center [514, 265] width 137 height 14
click at [256, 267] on link "Palffy Levente Istvan" at bounding box center [284, 264] width 238 height 27
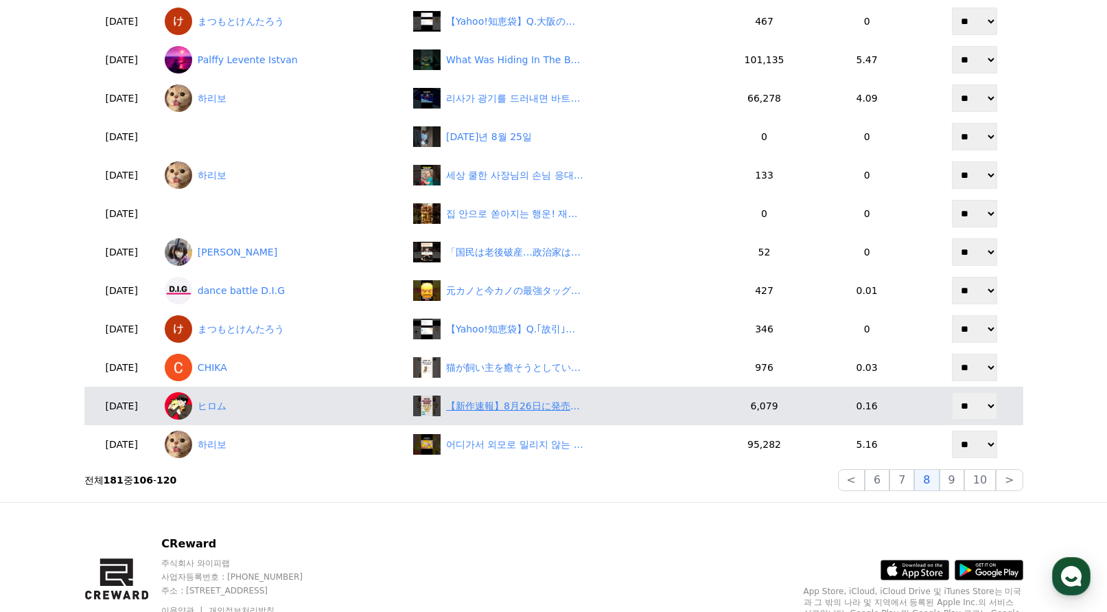
scroll to position [275, 0]
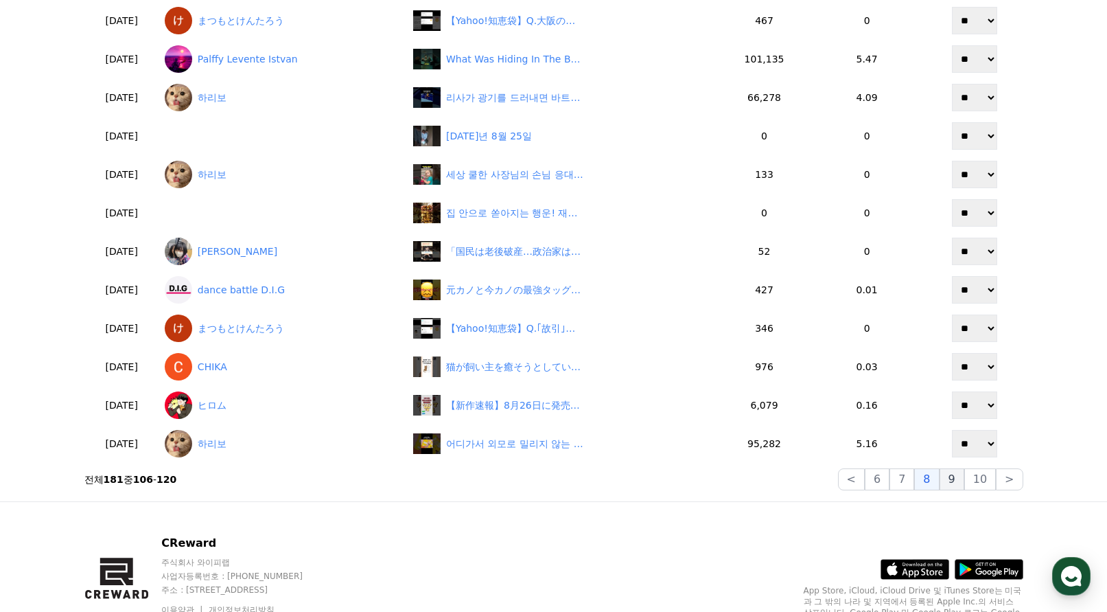
click at [960, 477] on button "9" at bounding box center [952, 479] width 25 height 22
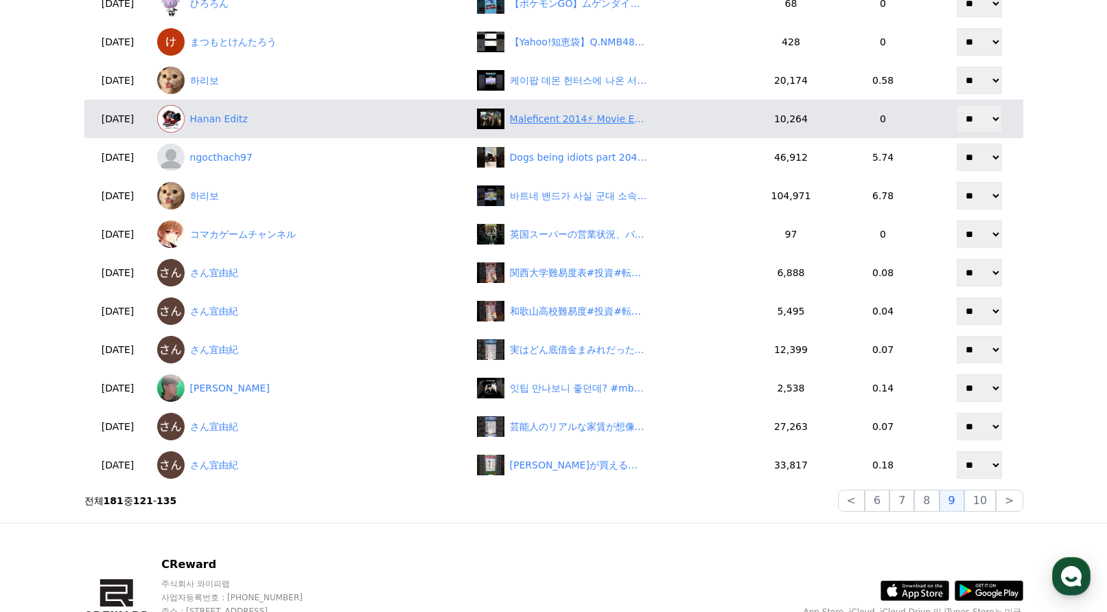
scroll to position [69, 0]
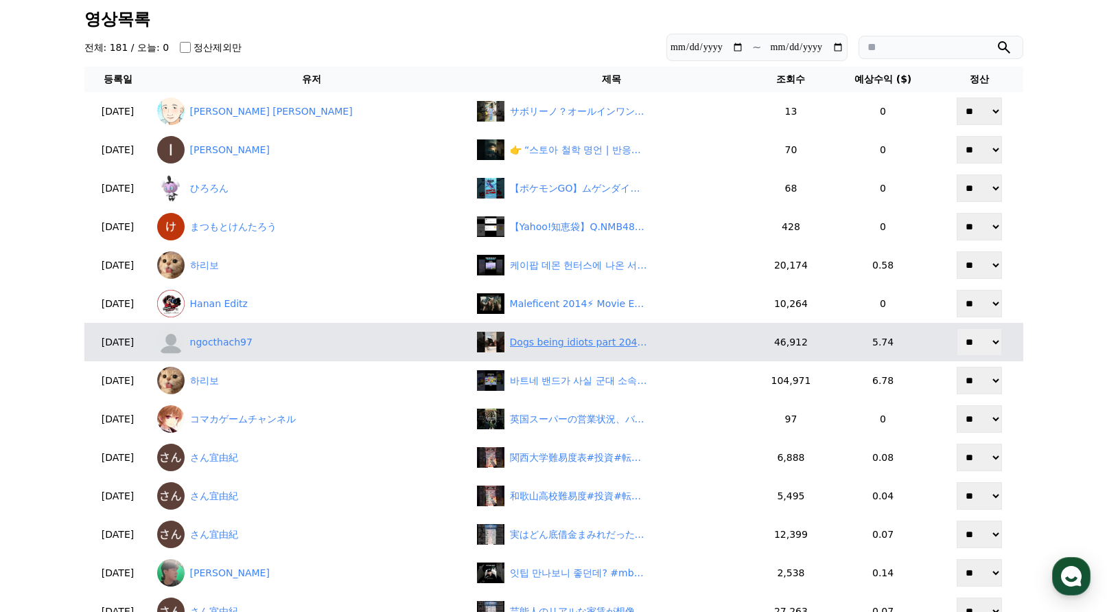
click at [544, 345] on div "Dogs being idiots part 204😂| Funny dogs compilation #funnydog #funnypet #cutedo…" at bounding box center [578, 342] width 137 height 14
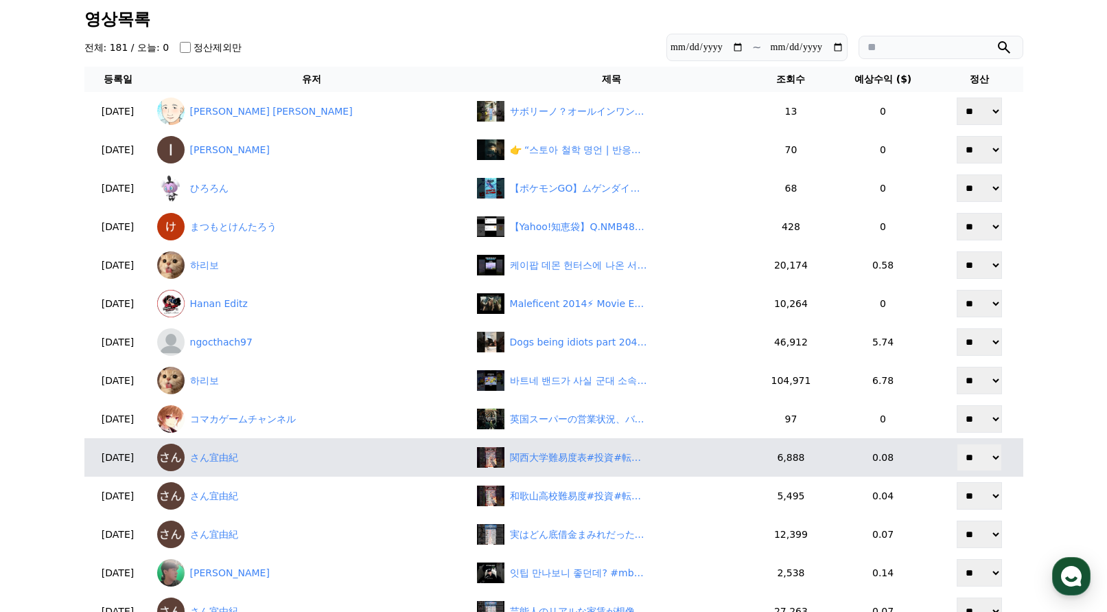
scroll to position [137, 0]
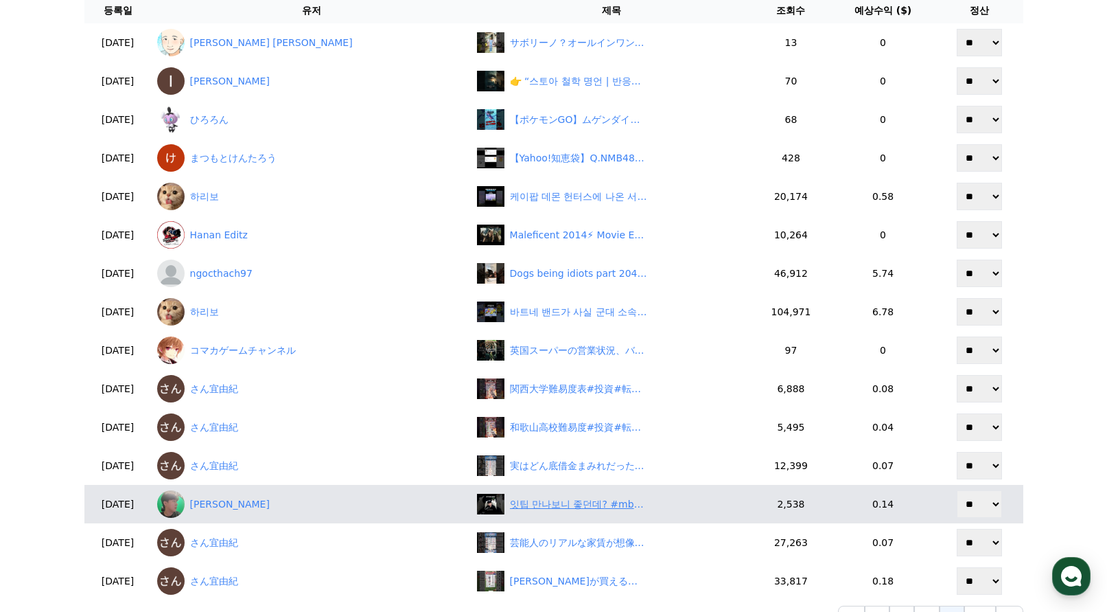
click at [544, 508] on div "잇팁 만나보니 좋던데? #mbti #istp" at bounding box center [578, 504] width 137 height 14
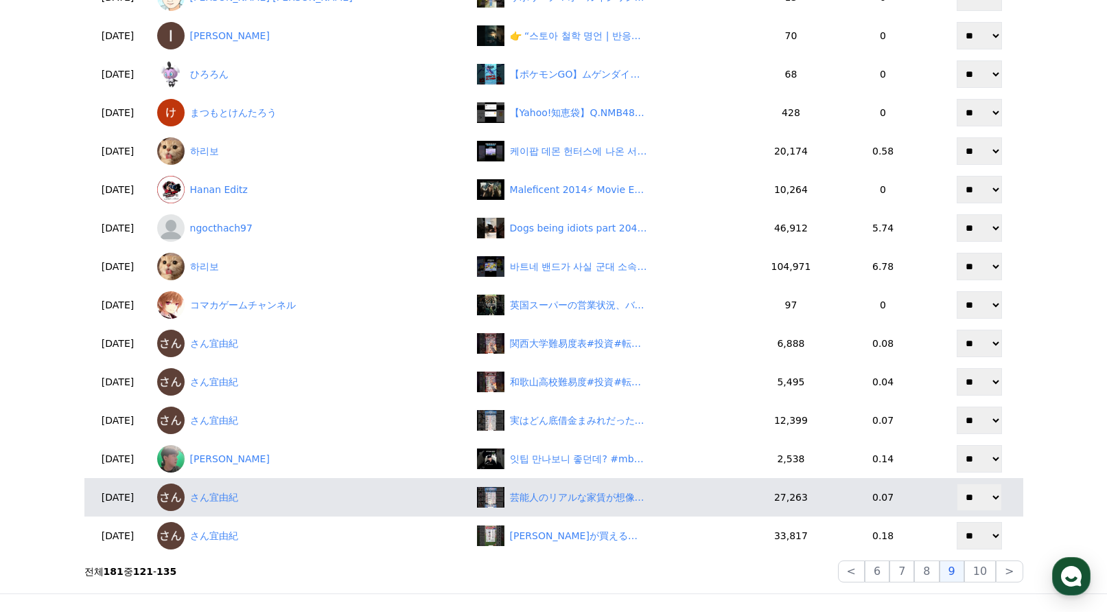
scroll to position [206, 0]
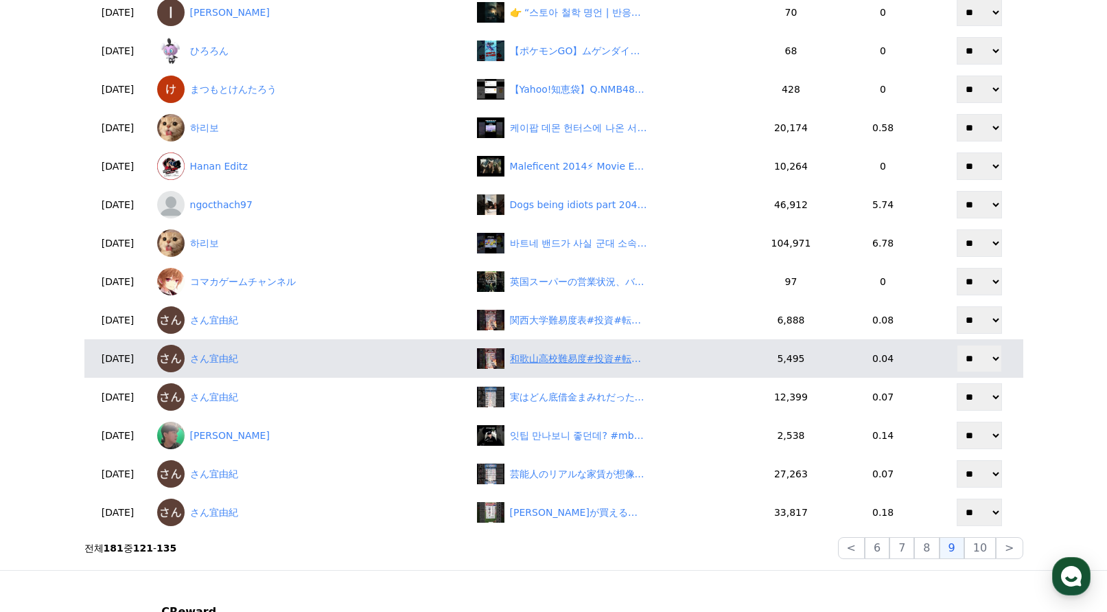
click at [544, 358] on div "和歌山高校難易度#投資#転職#貯金" at bounding box center [578, 358] width 137 height 14
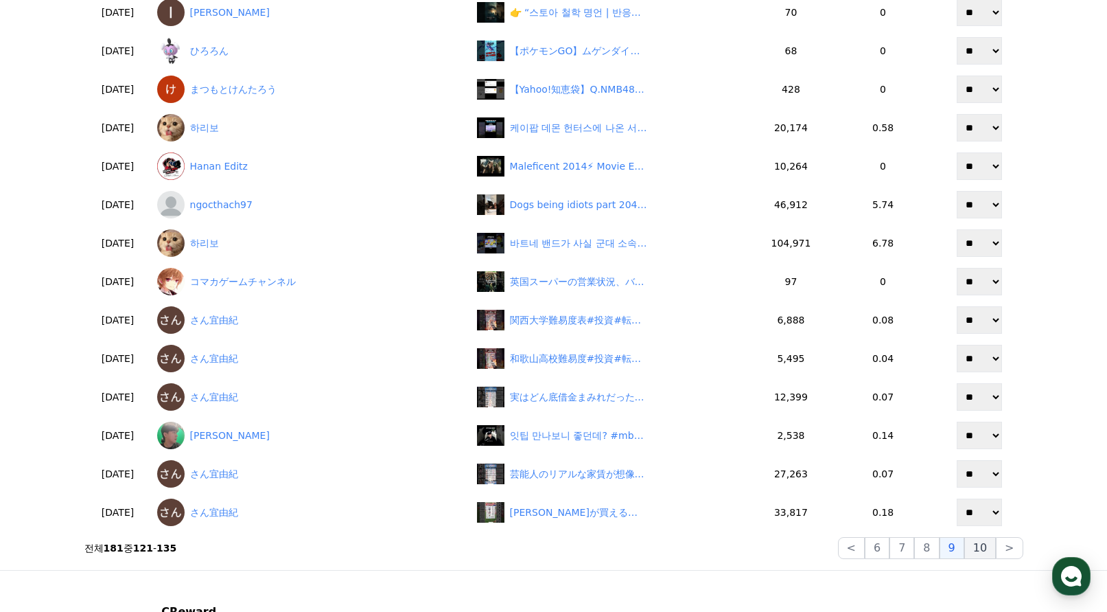
click at [978, 548] on button "10" at bounding box center [981, 548] width 32 height 22
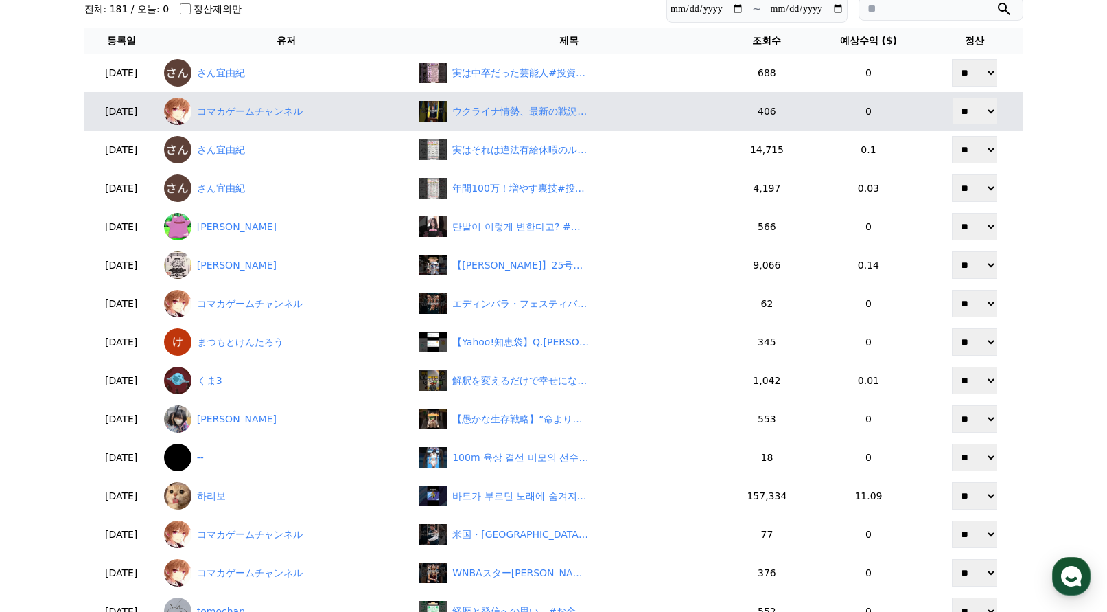
scroll to position [0, 0]
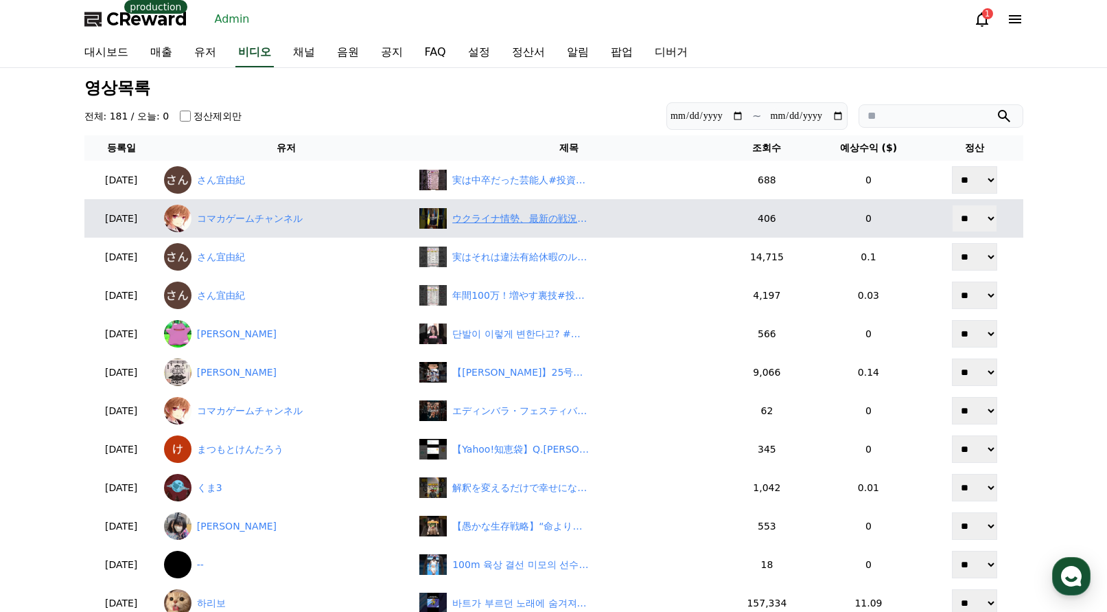
click at [530, 217] on div "ウクライナ情勢、最新の戦況と国際的反応" at bounding box center [520, 218] width 137 height 14
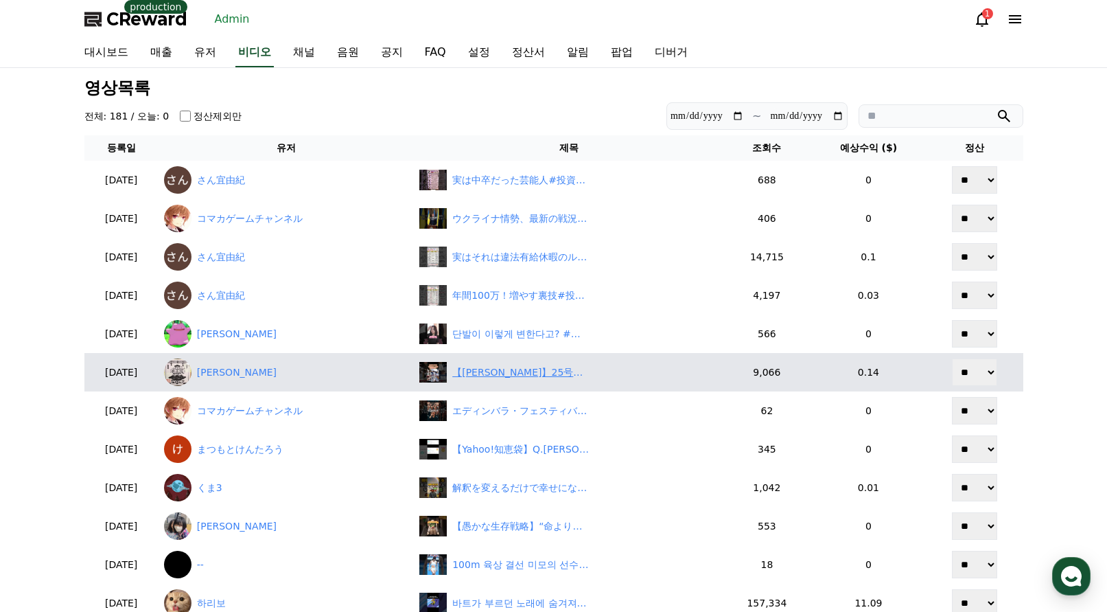
click at [523, 367] on div "【大谷翔平】25号豪快弾、直後の行動に驚き！" at bounding box center [520, 372] width 137 height 14
click at [251, 369] on link "杉元博幸" at bounding box center [286, 371] width 244 height 27
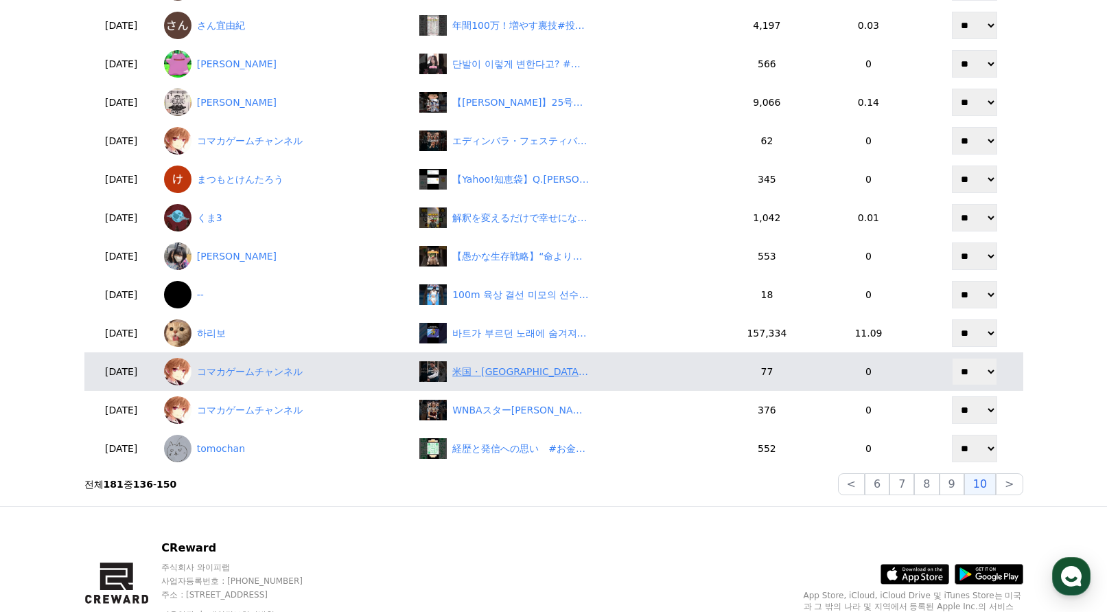
scroll to position [275, 0]
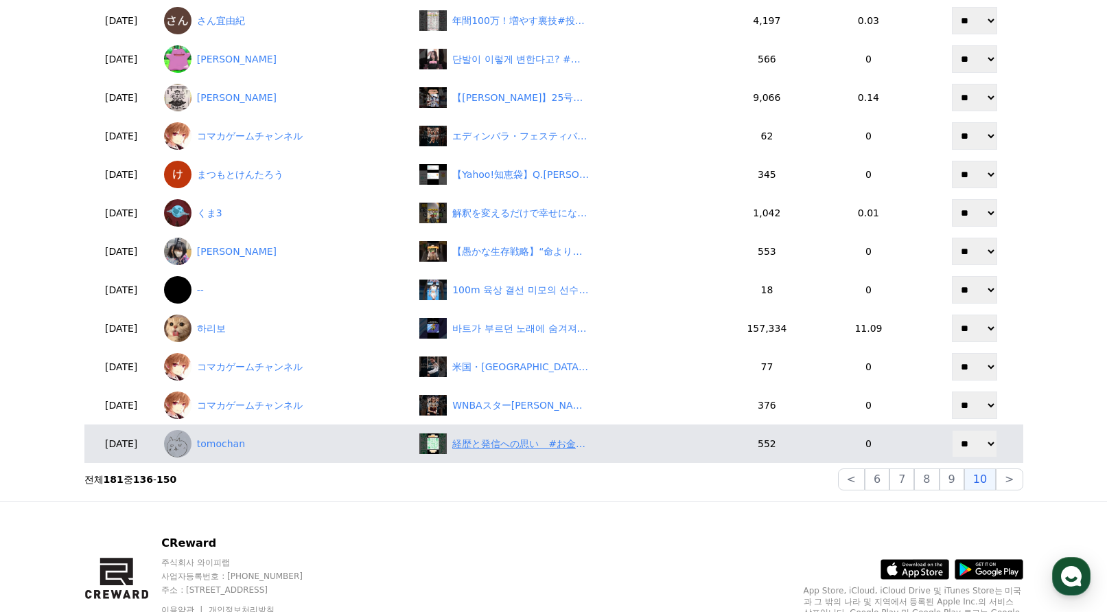
click at [575, 449] on div "経歴と発信への思い　#お金　#投資　#お金を増やす" at bounding box center [520, 444] width 137 height 14
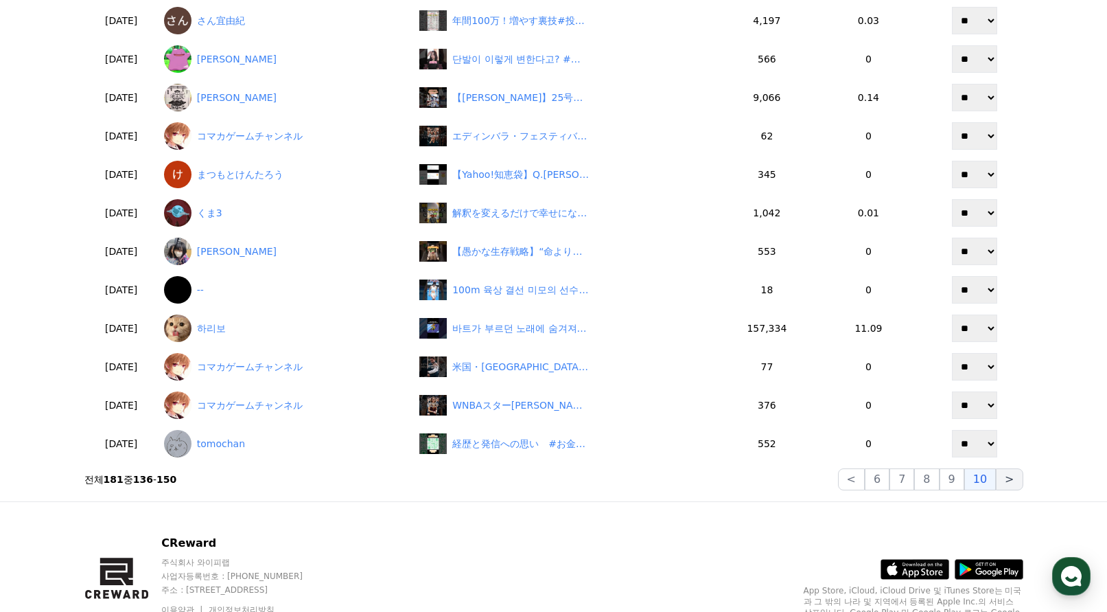
click at [1013, 483] on button ">" at bounding box center [1009, 479] width 27 height 22
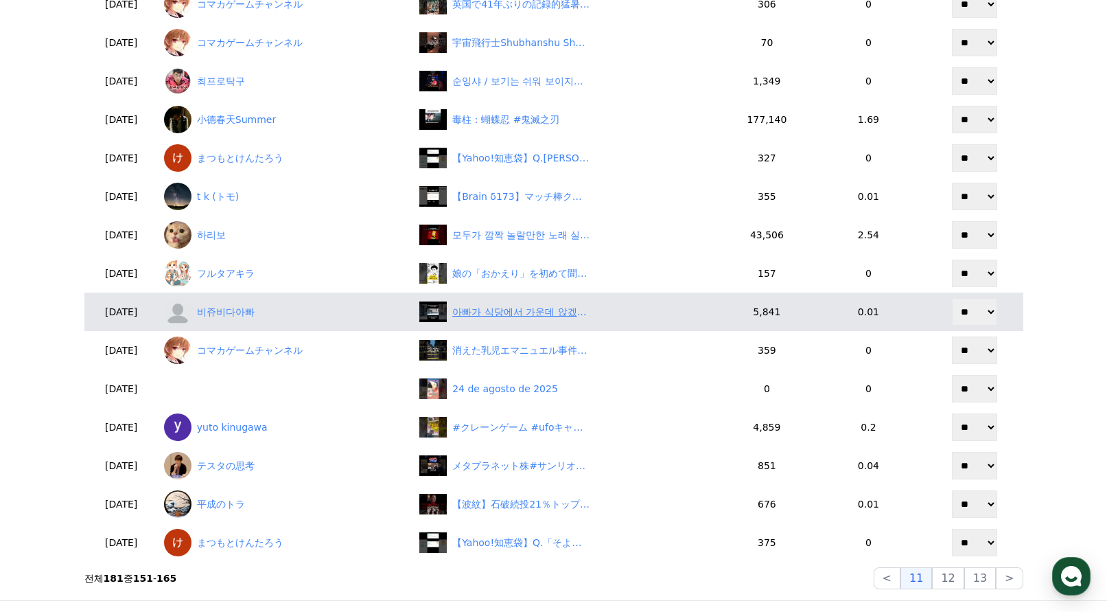
scroll to position [69, 0]
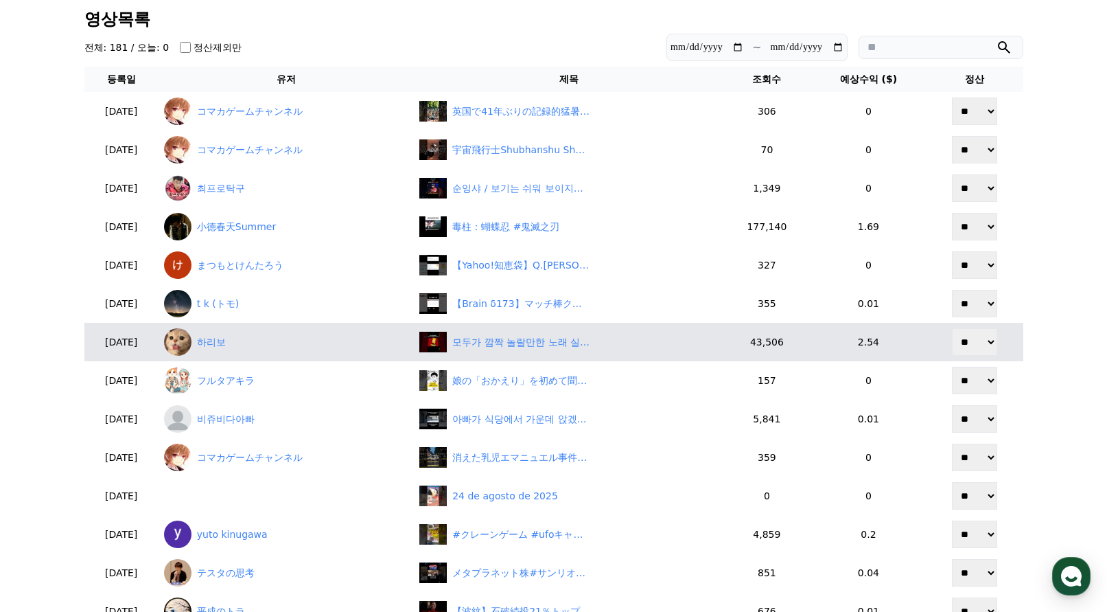
click at [520, 356] on td "모두가 깜짝 놀랄만한 노래 실력을 보여주는 바트와 친구들" at bounding box center [569, 342] width 310 height 38
click at [520, 351] on div "모두가 깜짝 놀랄만한 노래 실력을 보여주는 바트와 친구들" at bounding box center [568, 342] width 299 height 21
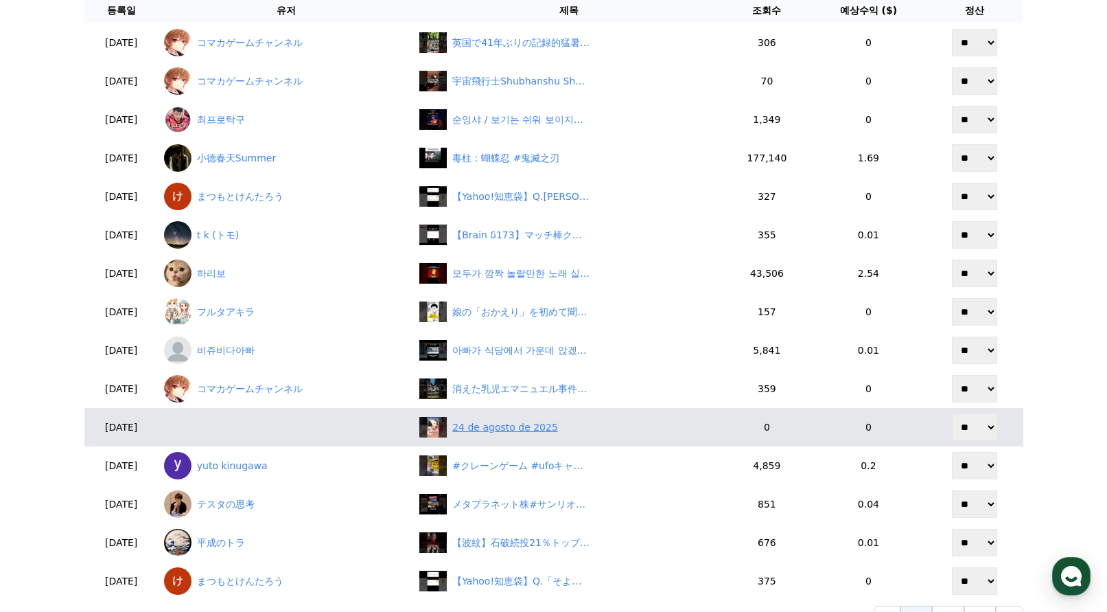
scroll to position [206, 0]
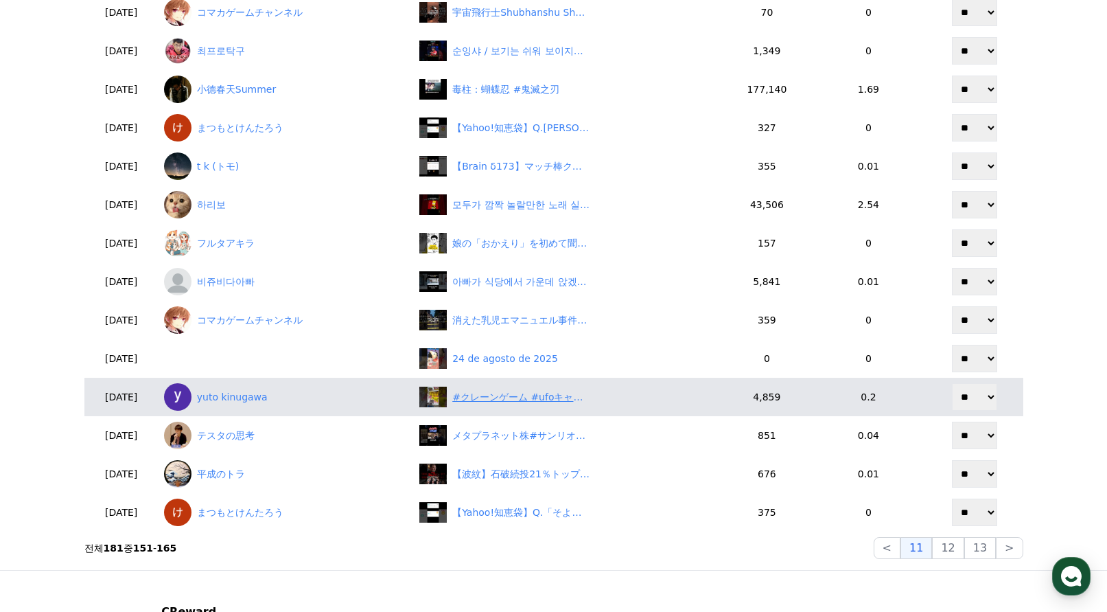
click at [529, 395] on div "#クレーンゲーム #ufoキャッチャー #shorts #short #shortvideo #shortsfeed #ROUND1 #ﾍﾞﾈｸｽ #クレゲ …" at bounding box center [520, 397] width 137 height 14
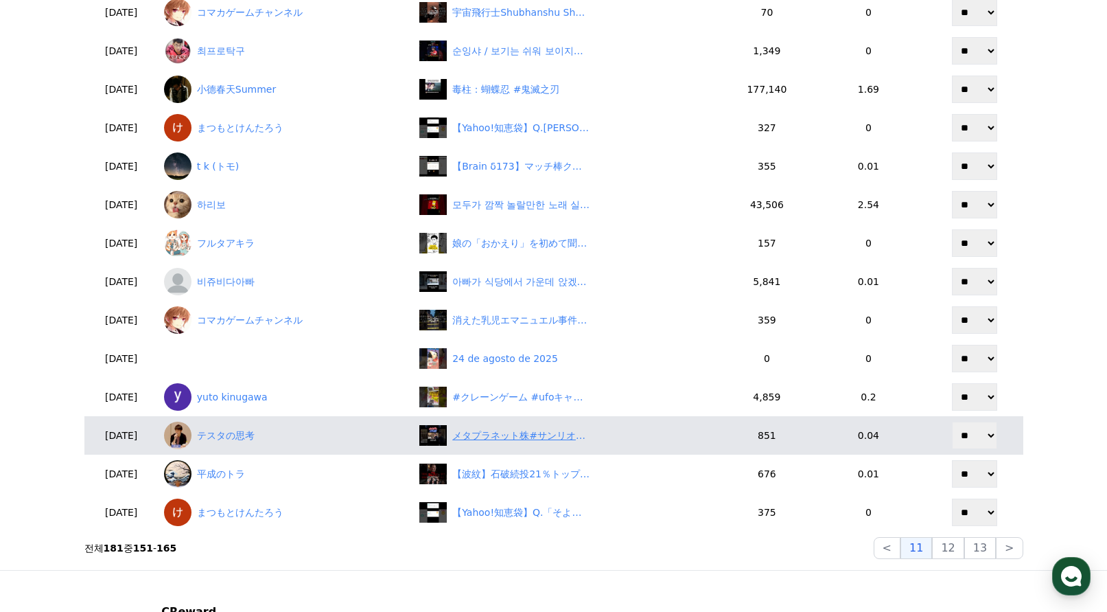
click at [531, 440] on div "メタプラネット株#サンリオ株#ソフトバンク株#テスタ#テスタ切り抜き#投資初心者#株初心者#塩漬け#ナンピン#中長期投資#ビットコイン#暗号資産#仮想通貨#フ…" at bounding box center [520, 435] width 137 height 14
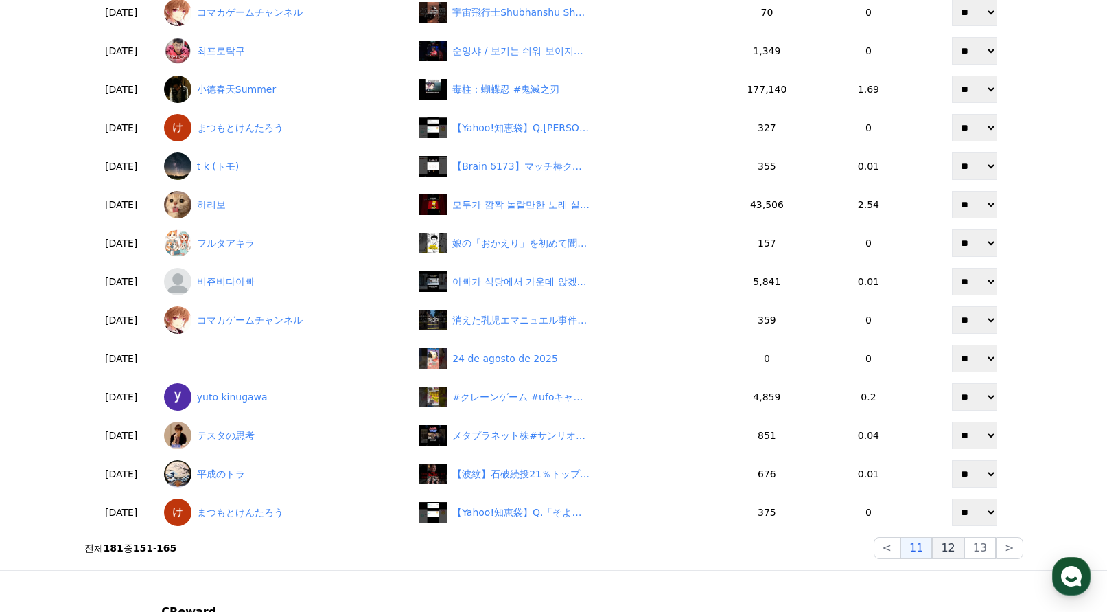
click at [965, 544] on button "12" at bounding box center [981, 548] width 32 height 22
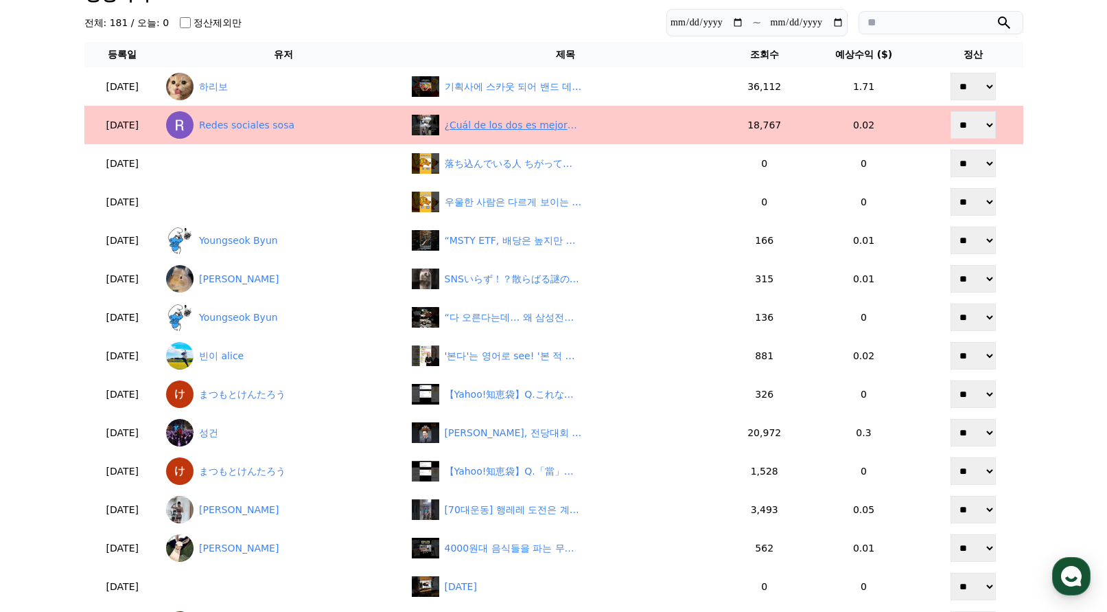
scroll to position [69, 0]
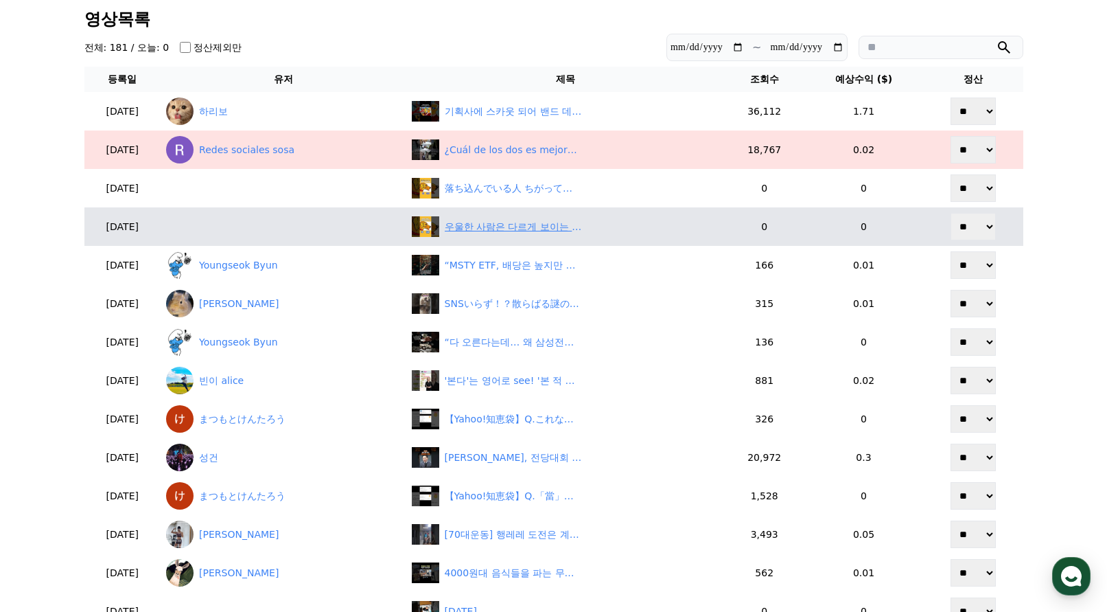
click at [510, 227] on div "우울한 사람은 다르게 보이는 그림" at bounding box center [513, 227] width 137 height 14
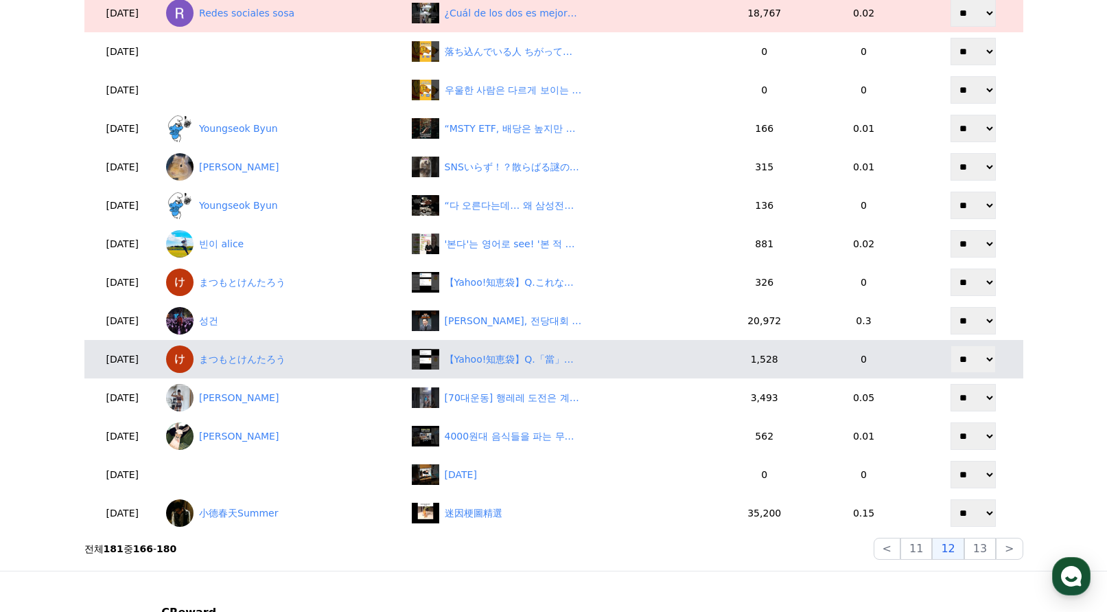
scroll to position [206, 0]
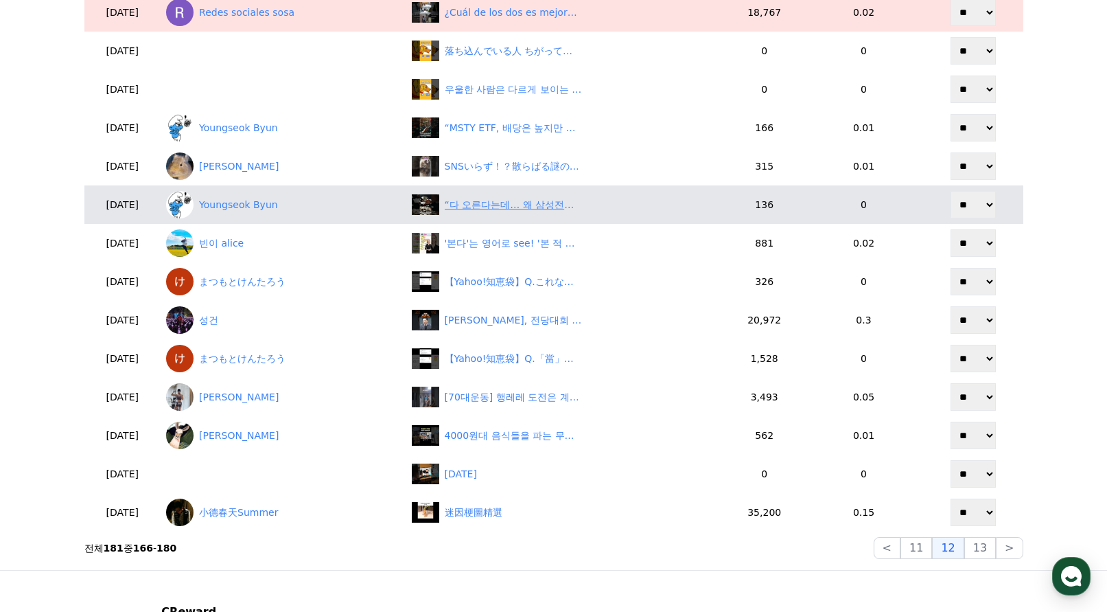
click at [513, 205] on div "“다 오른다는데… 왜 삼성전자만 떨어질까?”" at bounding box center [513, 205] width 137 height 14
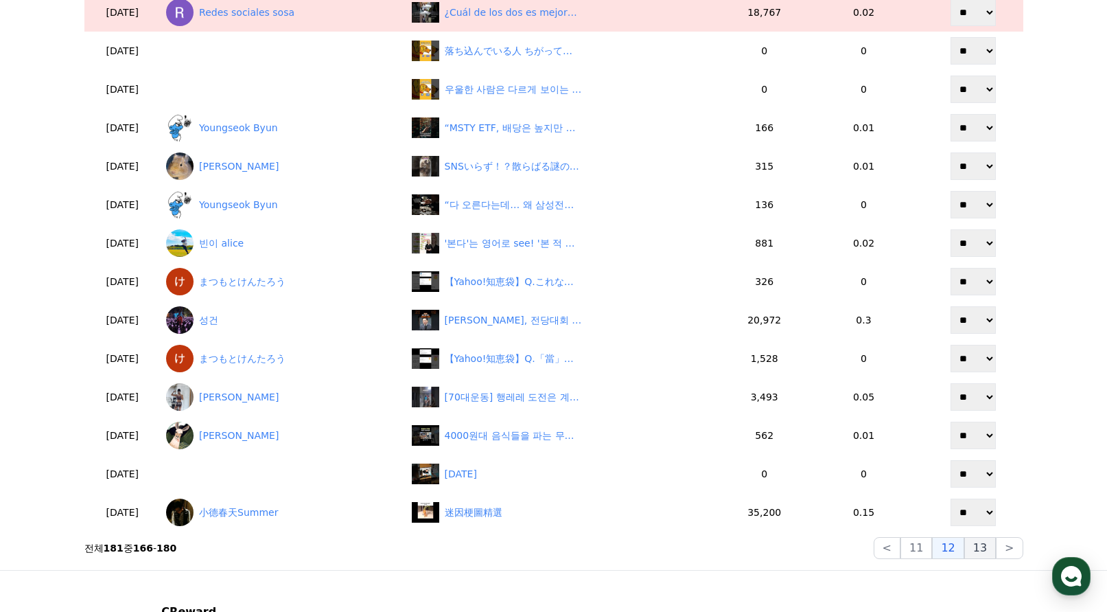
click at [969, 546] on button "13" at bounding box center [981, 548] width 32 height 22
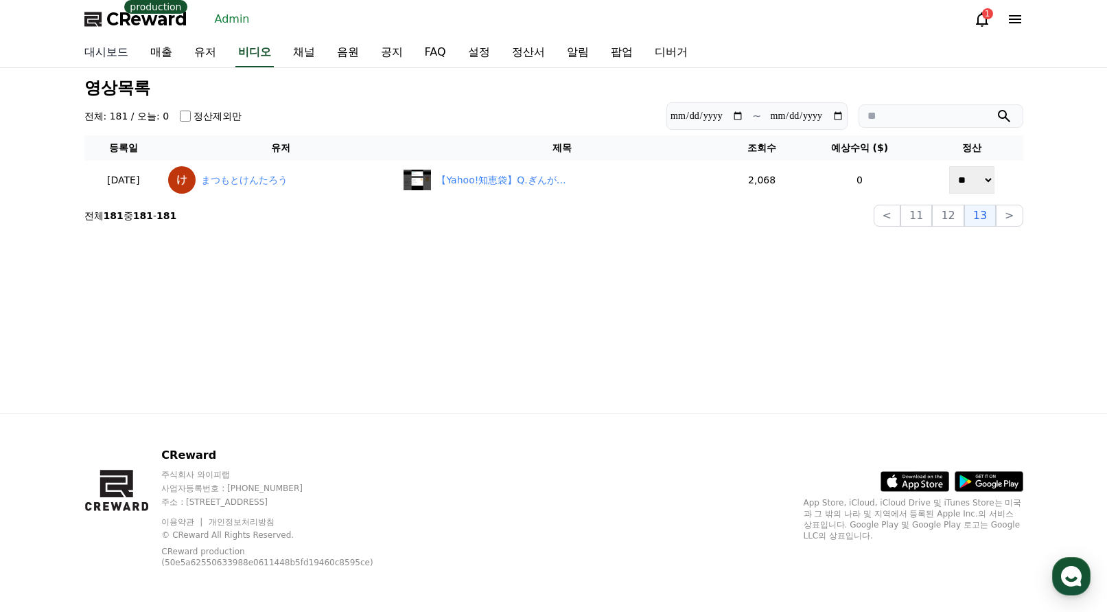
click at [115, 57] on link "대시보드" at bounding box center [106, 52] width 66 height 29
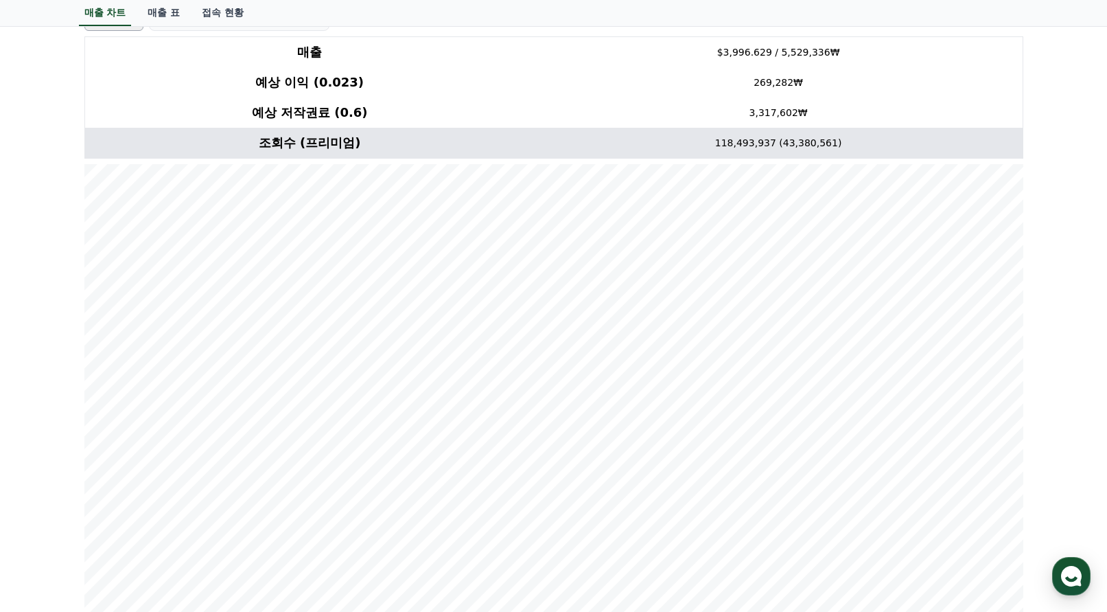
scroll to position [275, 0]
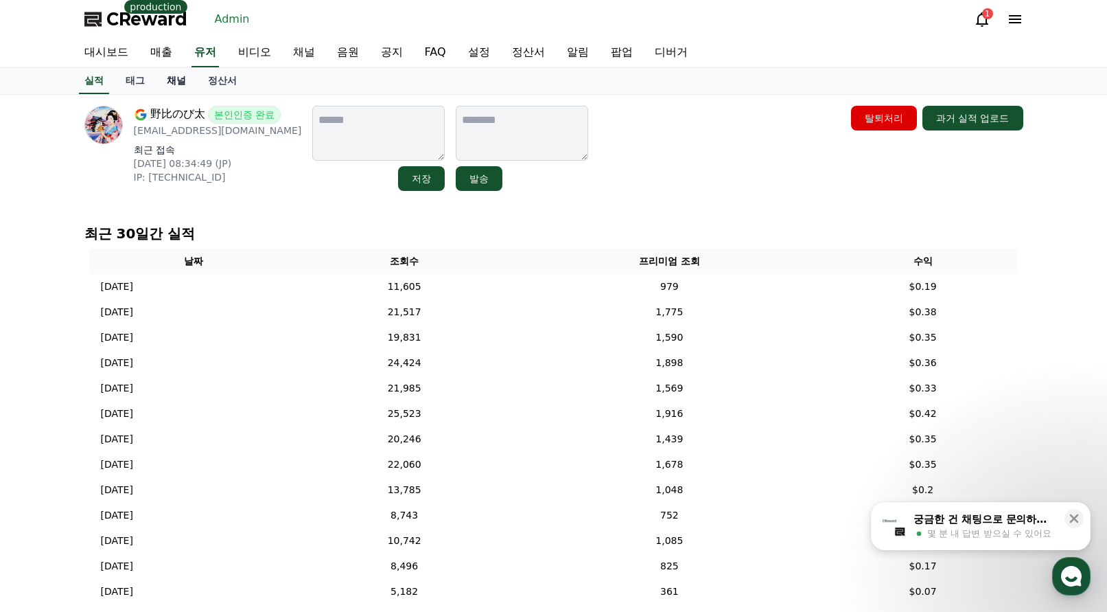
click at [176, 82] on link "채널" at bounding box center [176, 81] width 41 height 26
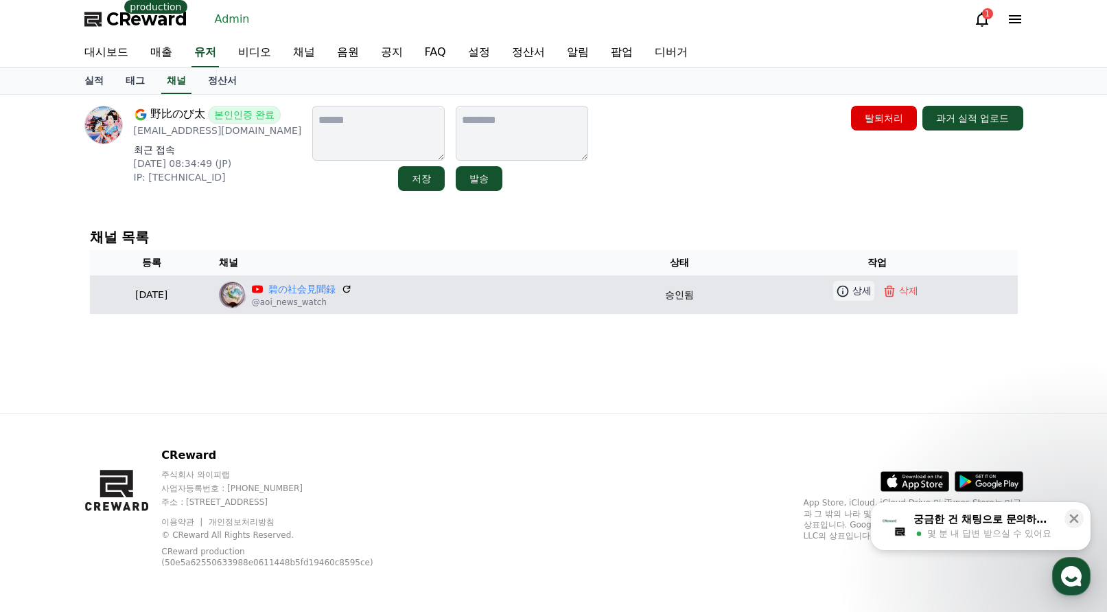
click at [850, 290] on icon at bounding box center [843, 291] width 14 height 14
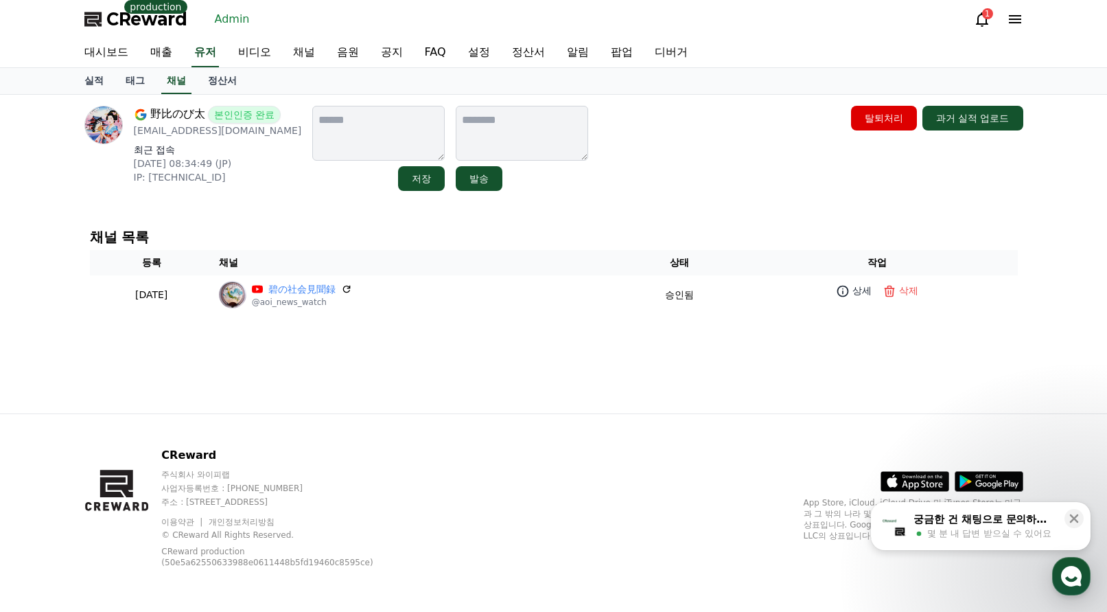
click at [688, 349] on div "野比のび太 본인인증 완료 a501014030@gmail.com 최근 접속 2025-07-22 08:34:49 (JP) IP: 202.59.17…" at bounding box center [553, 254] width 961 height 319
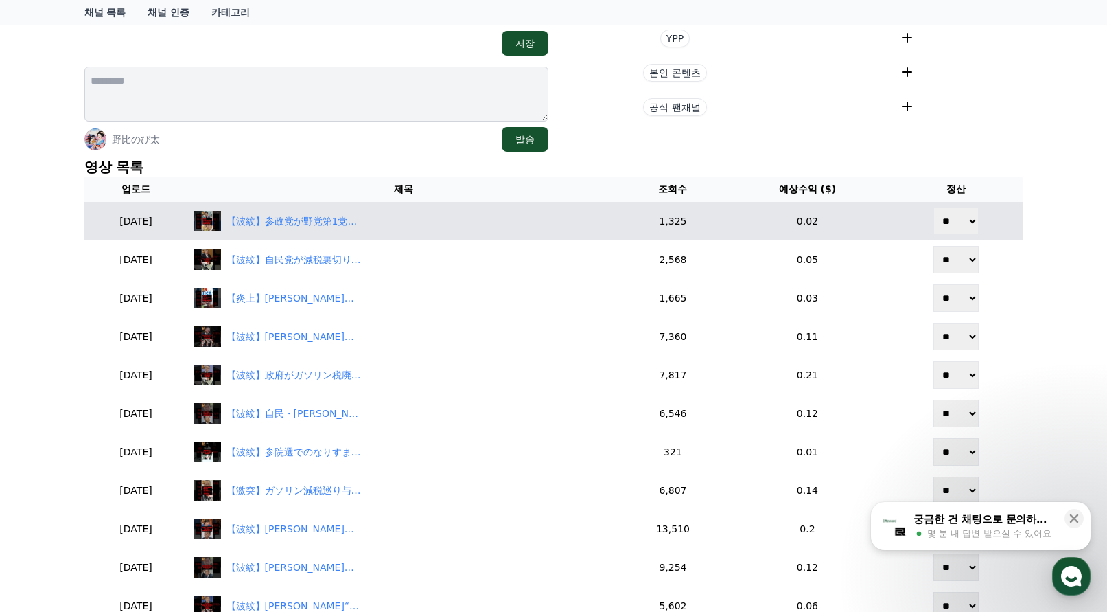
scroll to position [343, 0]
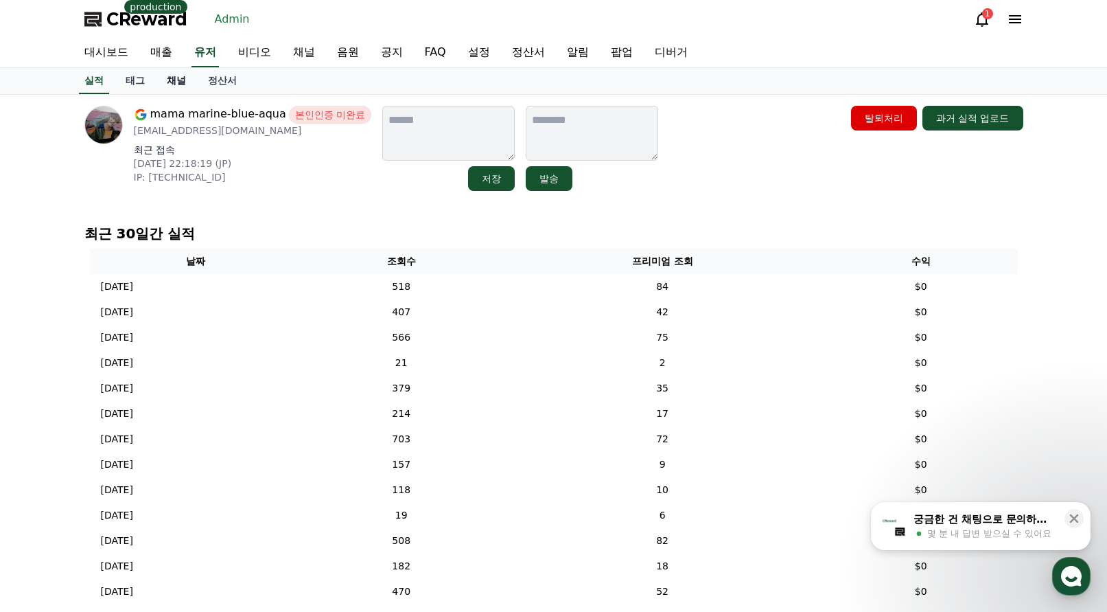
click at [178, 79] on link "채널" at bounding box center [176, 81] width 41 height 26
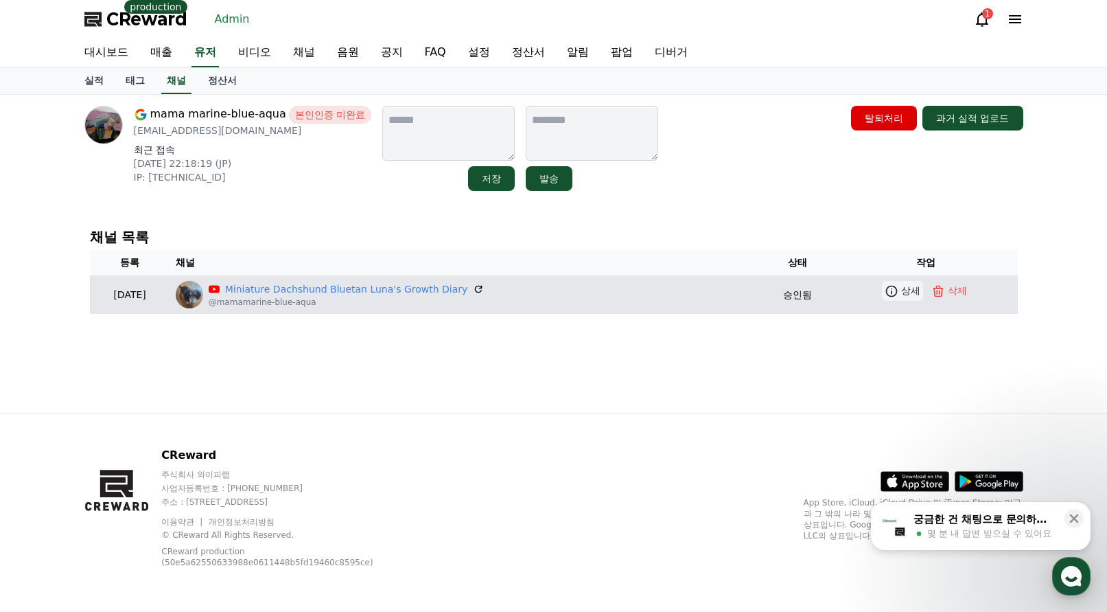
click at [882, 288] on link "상세" at bounding box center [902, 291] width 41 height 20
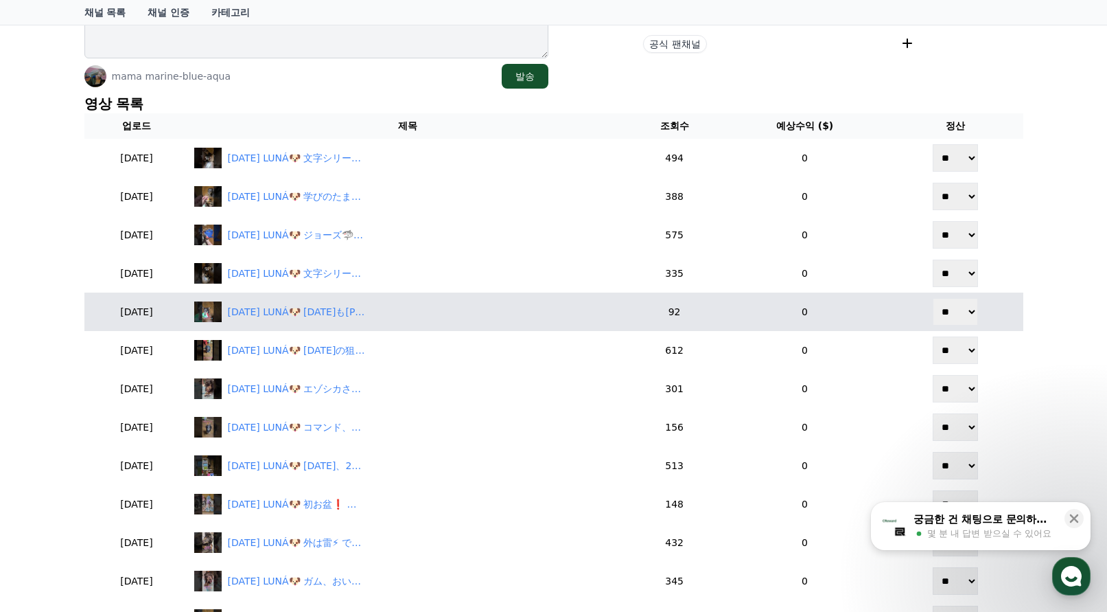
scroll to position [275, 0]
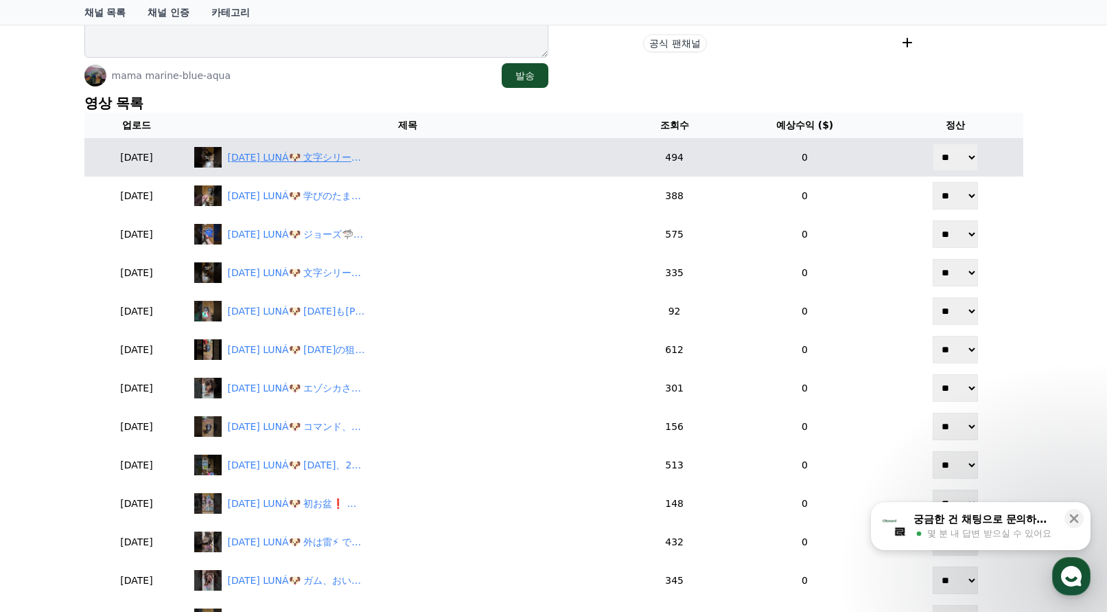
click at [347, 159] on div "[DATE] LUNÁ🐶 文字シリーズ 第四段 ❗ 今回はぁ、微妙な「L」ワンな🐶 #ミニチュアダックス #子犬のいる暮らし #ブルータン" at bounding box center [295, 157] width 137 height 14
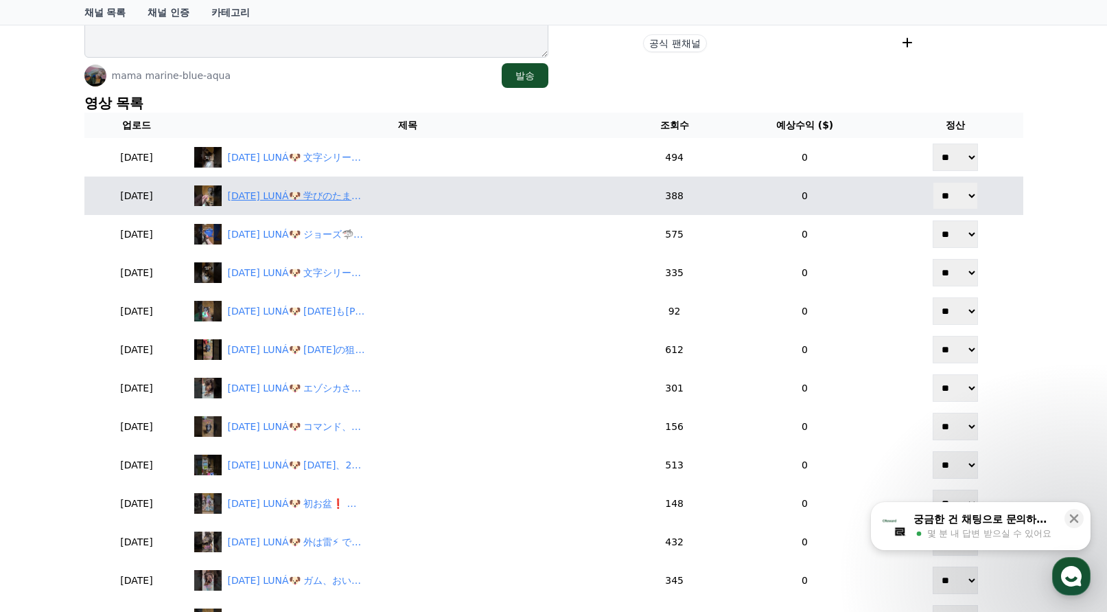
click at [334, 198] on div "[DATE] LUNÁ🐶 学びのたまご、破壊😱 何個、おもちゃを壊せば、気がすむのだろう💦 #ミニチュアダックス #子犬のいる暮らし #ブルータン" at bounding box center [295, 196] width 137 height 14
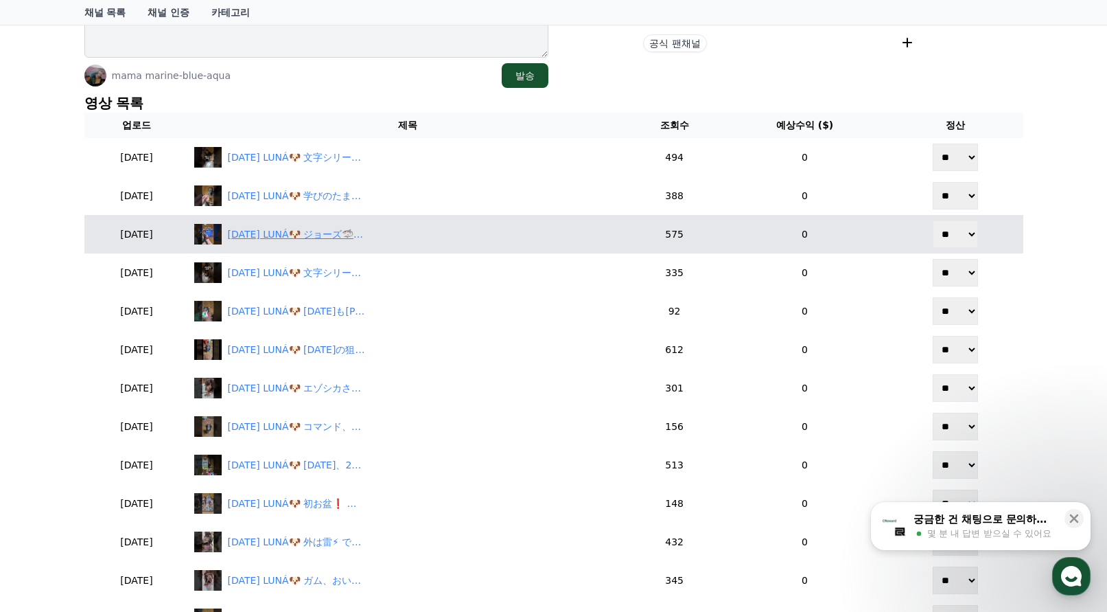
click at [290, 237] on div "2025年08月24日 LUNÁ🐶 ジョーズ🦈出現❗ #ミニチュアダックス #子犬のいる暮らし #ブルータン" at bounding box center [295, 234] width 137 height 14
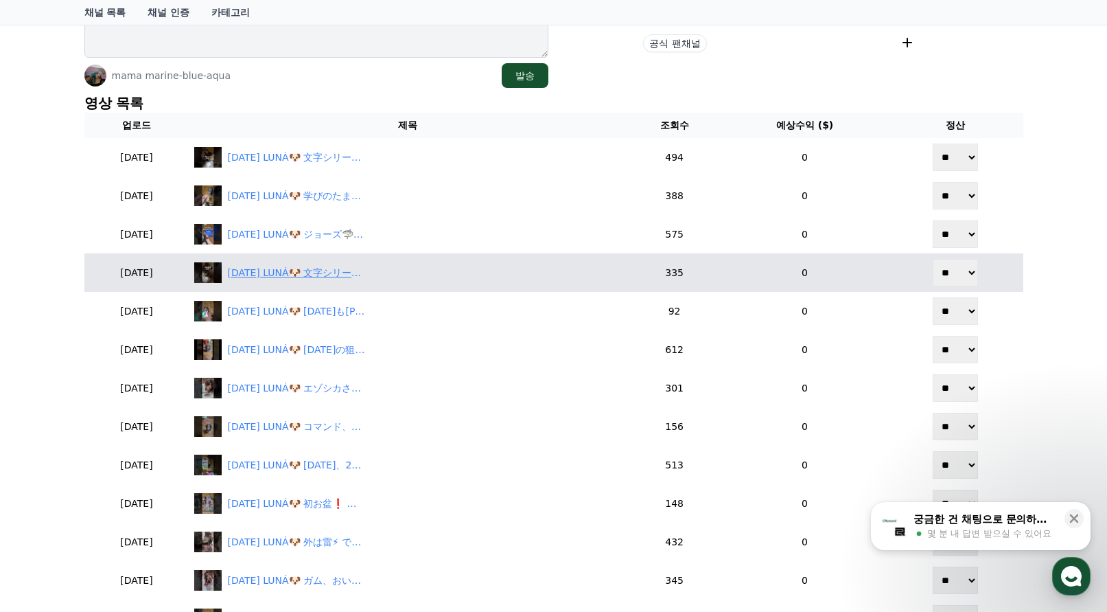
click at [338, 270] on div "2025年08月22日 LUNÁ🐶 文字シリーズ 第三段 ❗ 今回はぁ、「C」ワンな🐶 #ミニチュアダックス #子犬のいる暮らし #ブルータン" at bounding box center [295, 273] width 137 height 14
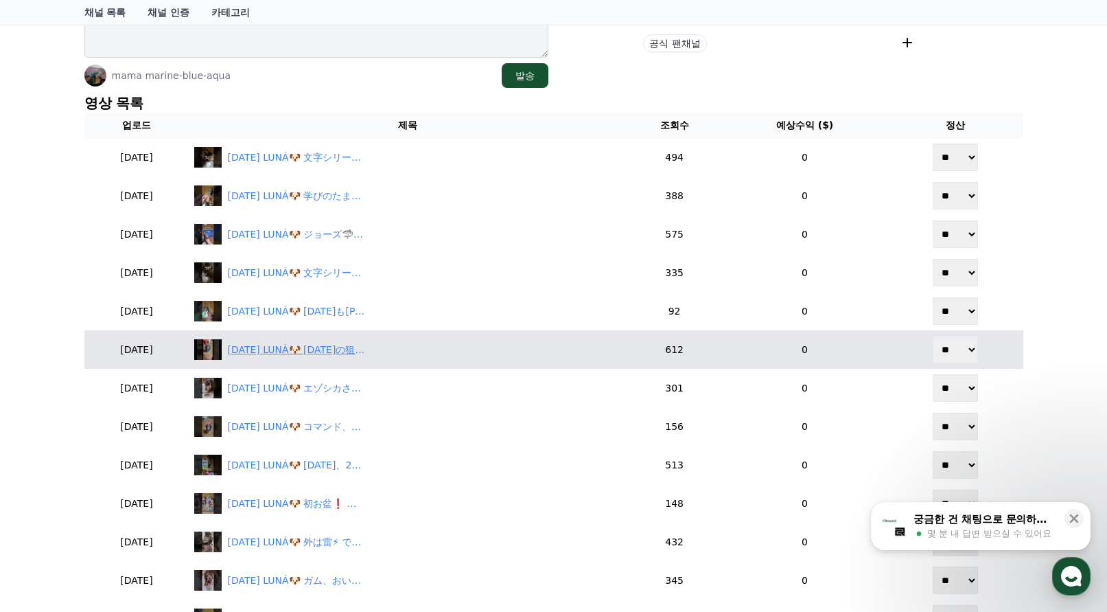
click at [316, 348] on div "2025年08月20日 LUNÁ🐶 今日の狙いは、ひんやりマット❗ #ミニチュアダックス #子犬のいる暮らし #ブルータン" at bounding box center [295, 350] width 137 height 14
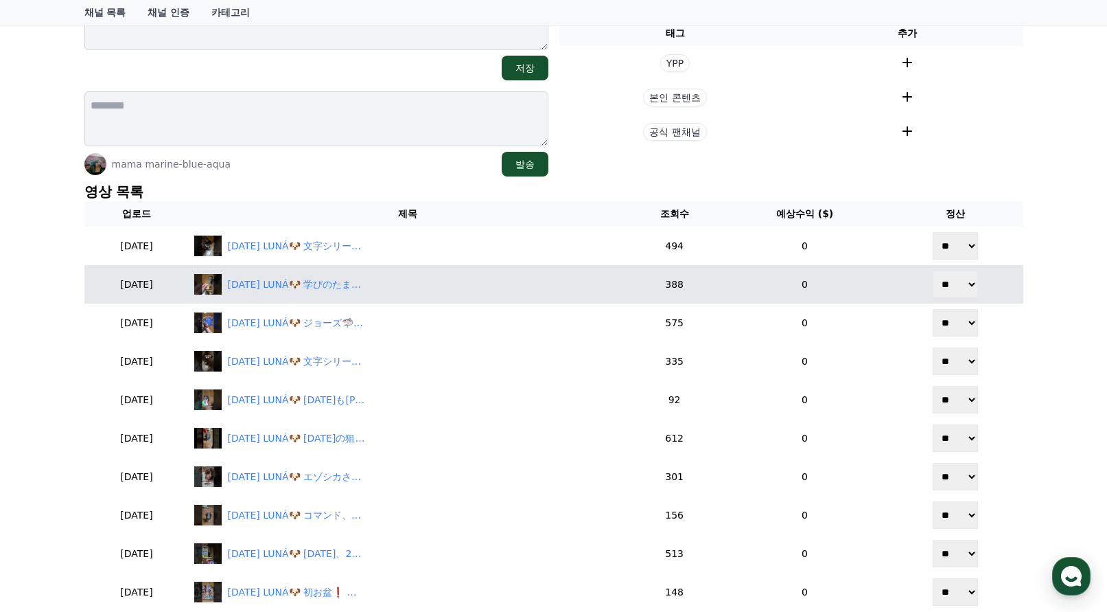
scroll to position [183, 0]
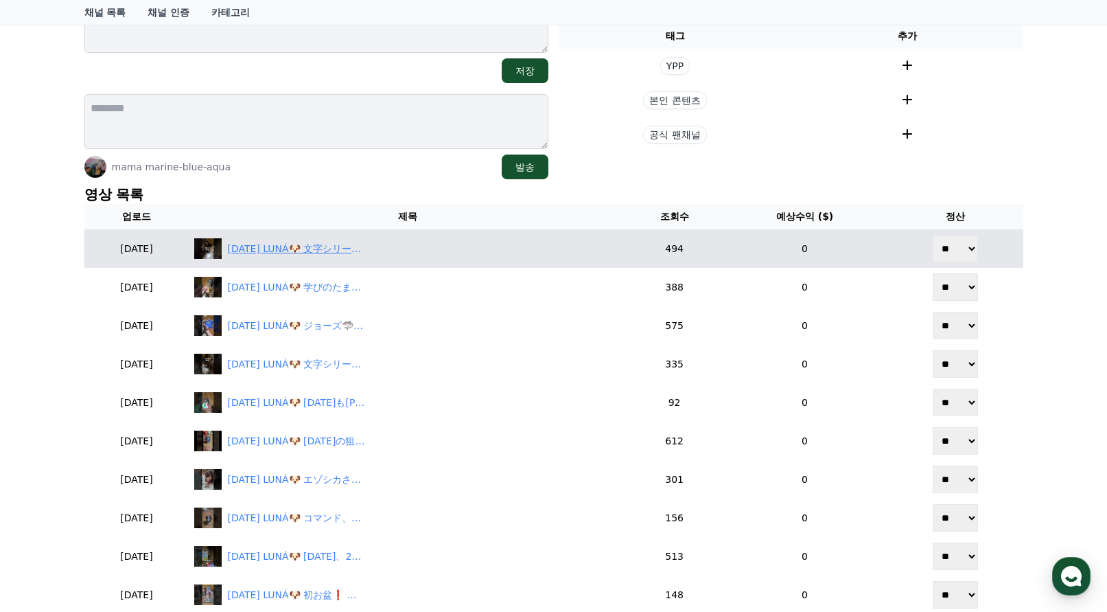
click at [302, 251] on div "2025年08月26日 LUNÁ🐶 文字シリーズ 第四段 ❗ 今回はぁ、微妙な「L」ワンな🐶 #ミニチュアダックス #子犬のいる暮らし #ブルータン" at bounding box center [295, 249] width 137 height 14
drag, startPoint x: 969, startPoint y: 244, endPoint x: 966, endPoint y: 255, distance: 11.3
click at [969, 244] on select "** **" at bounding box center [955, 248] width 45 height 27
select select "********"
click at [935, 235] on select "** **" at bounding box center [955, 248] width 45 height 27
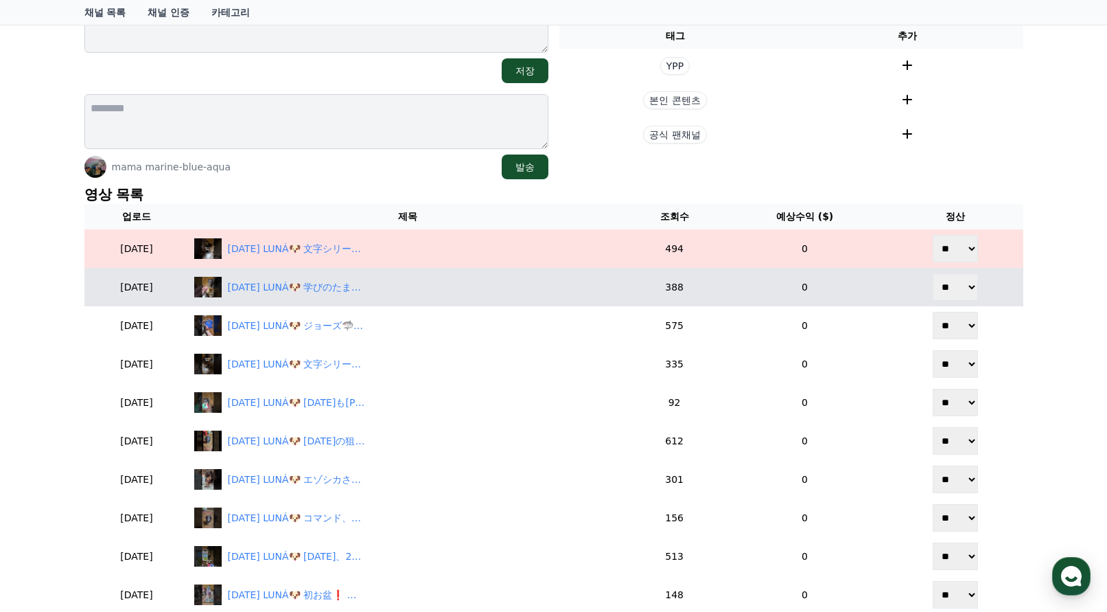
click at [965, 287] on select "** **" at bounding box center [955, 286] width 45 height 27
select select "********"
click at [935, 273] on select "** **" at bounding box center [955, 286] width 45 height 27
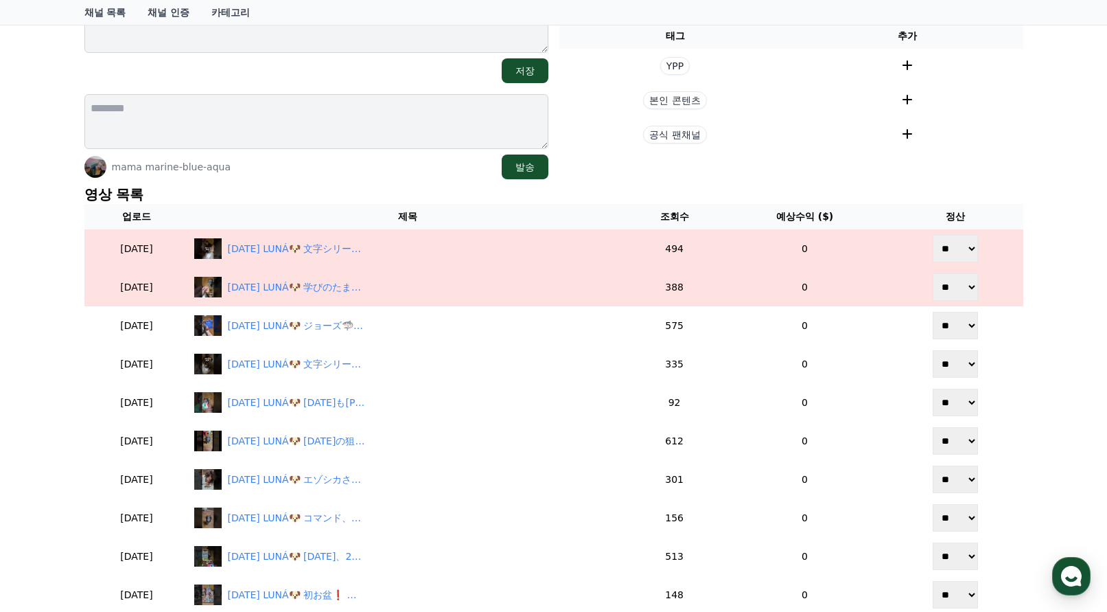
click at [1017, 203] on p "영상 목록" at bounding box center [553, 194] width 939 height 19
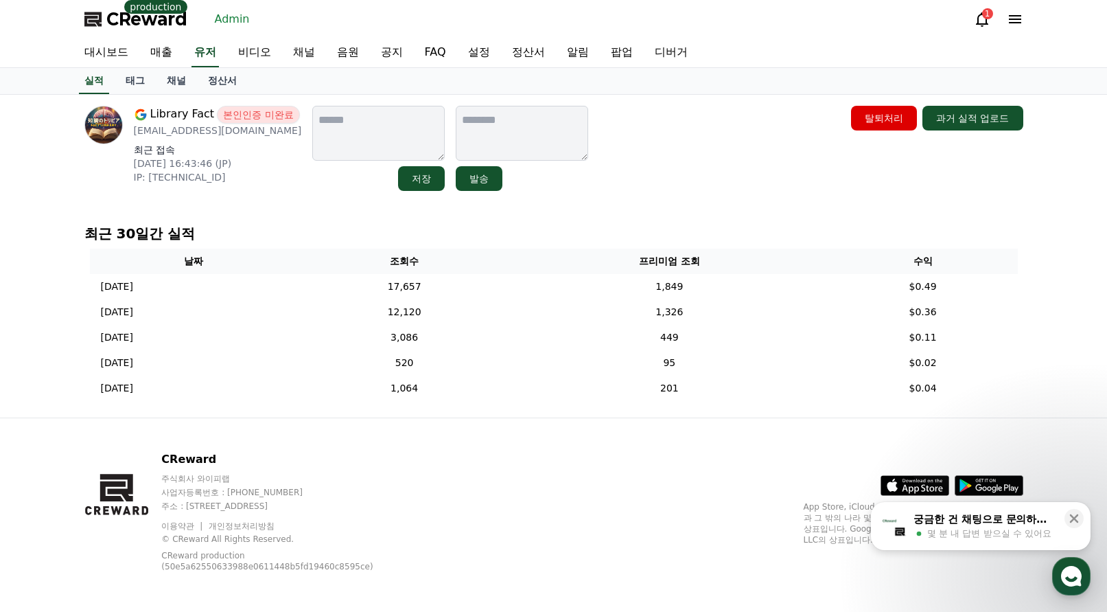
click at [601, 464] on div "CReward 주식회사 와이피랩 사업자등록번호 : 655-81-03655 주소 : 경기도 김포시 양촌읍 양곡로 495, 3층 305-비이16호…" at bounding box center [553, 517] width 961 height 198
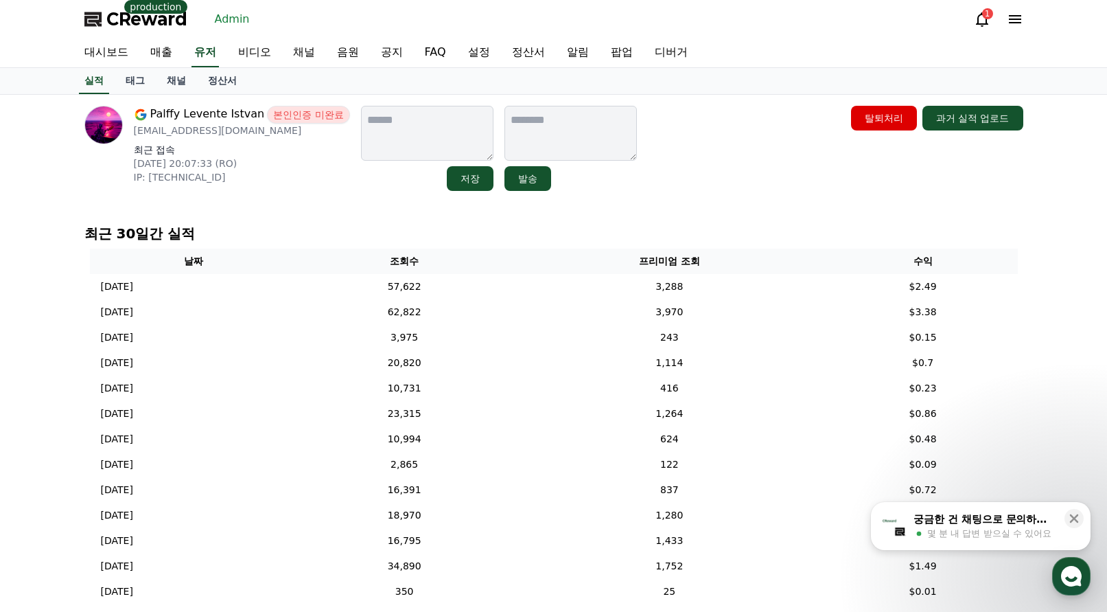
click at [177, 95] on div "Palffy Levente Istvan 본인인증 미완료 [EMAIL_ADDRESS][DOMAIN_NAME] 최근 접속 [DATE] 20:07:…" at bounding box center [553, 358] width 961 height 526
click at [173, 81] on link "채널" at bounding box center [176, 81] width 41 height 26
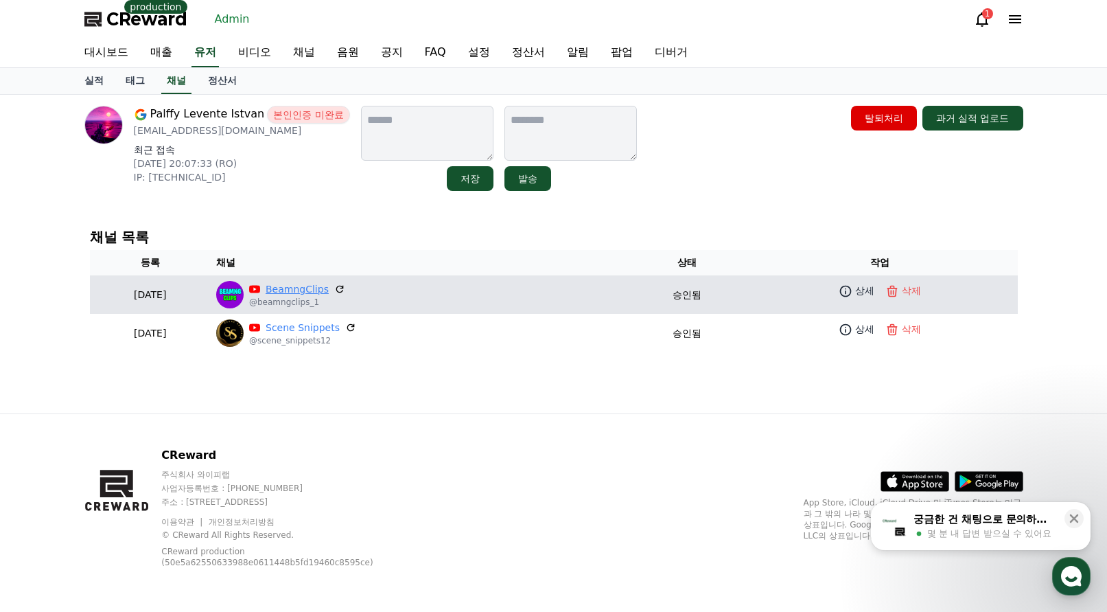
click at [329, 288] on link "BeamngClips" at bounding box center [297, 289] width 63 height 14
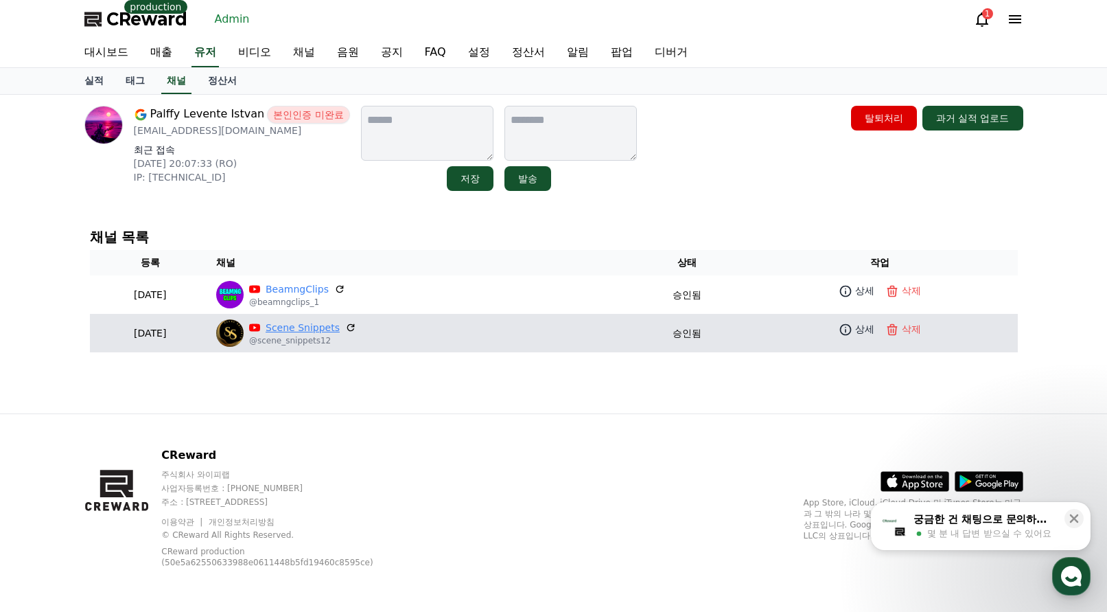
click at [340, 327] on link "Scene Snippets" at bounding box center [303, 328] width 74 height 14
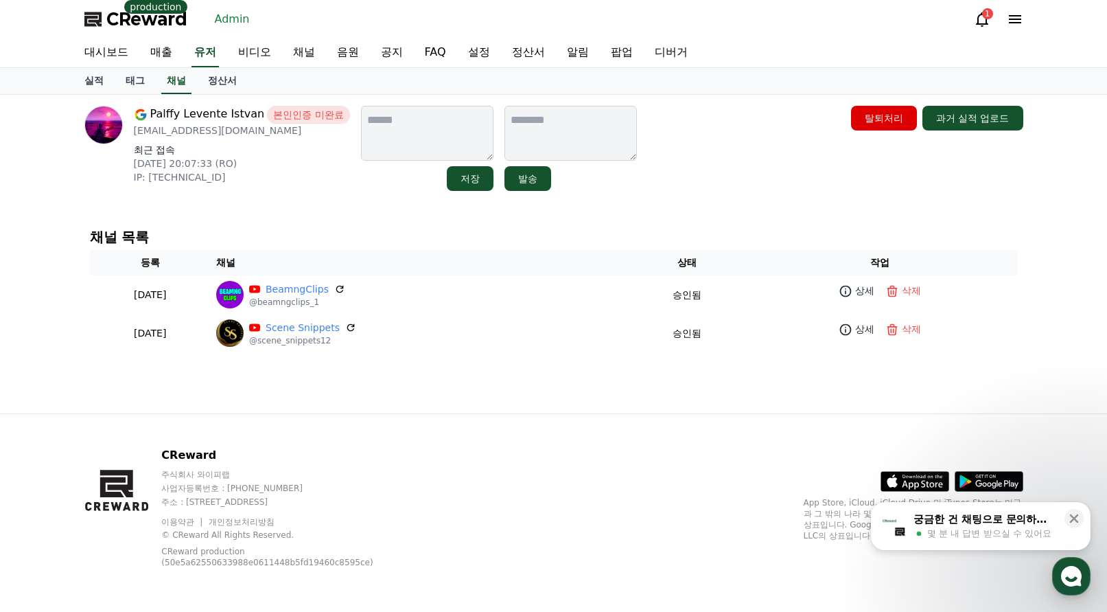
click at [651, 185] on div "Palffy Levente Istvan 본인인증 미완료 palffyleventeistvan@gmail.com 최근 접속 2025-08-13 2…" at bounding box center [553, 148] width 939 height 85
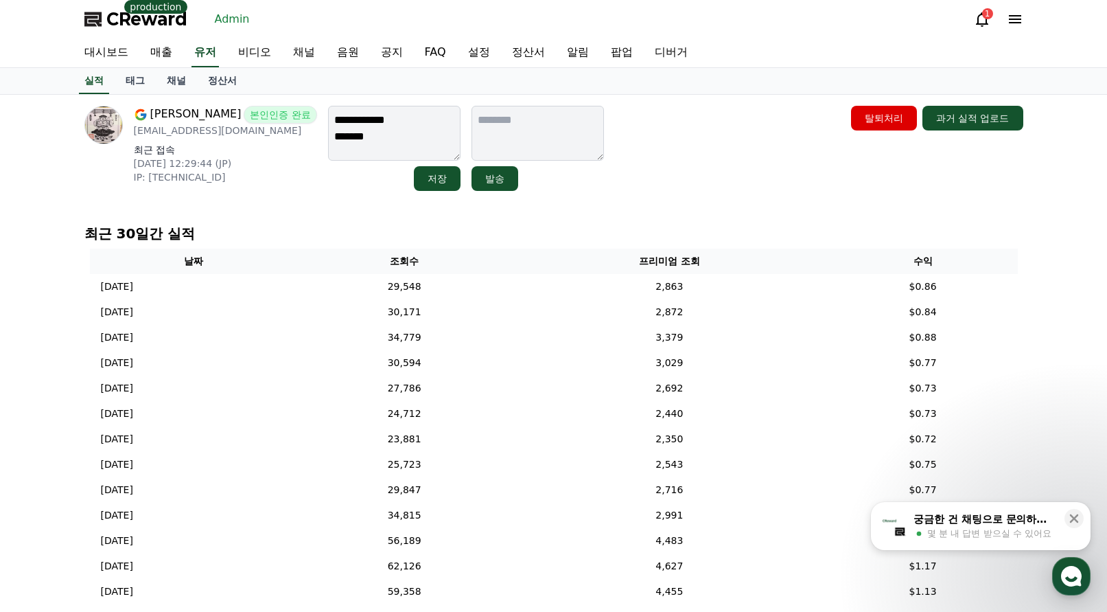
click at [349, 229] on p "최근 30일간 실적" at bounding box center [553, 233] width 939 height 19
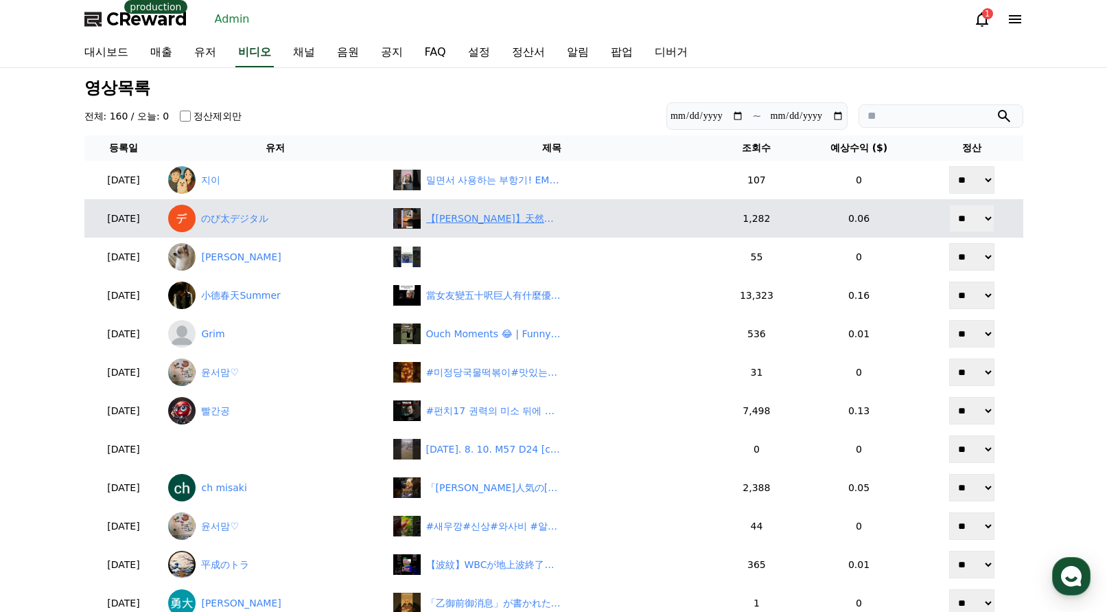
click at [540, 222] on div "【青原桃香】天然すぎて思わずオヤジギャグを言ってしまい言い訳で声が大きくなってしまう美人すぎるお天気キャスター煽原ももぴん【ウェザーニュースLiVE切り抜き】…" at bounding box center [494, 218] width 137 height 14
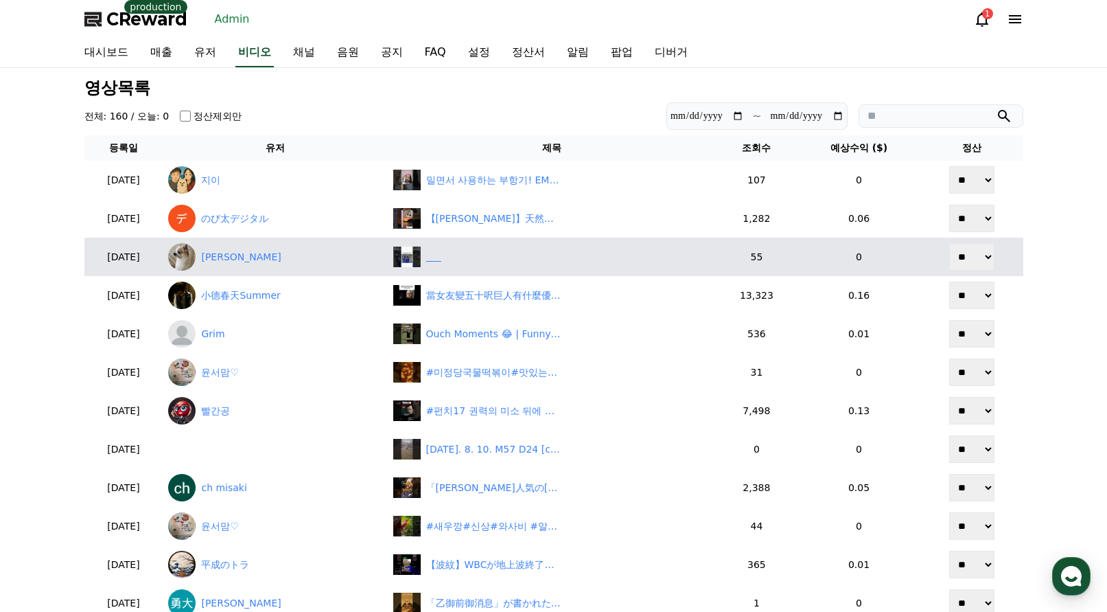
click at [525, 256] on div "‎ ‎ ‎ ‎ ‎ ‎" at bounding box center [552, 256] width 318 height 21
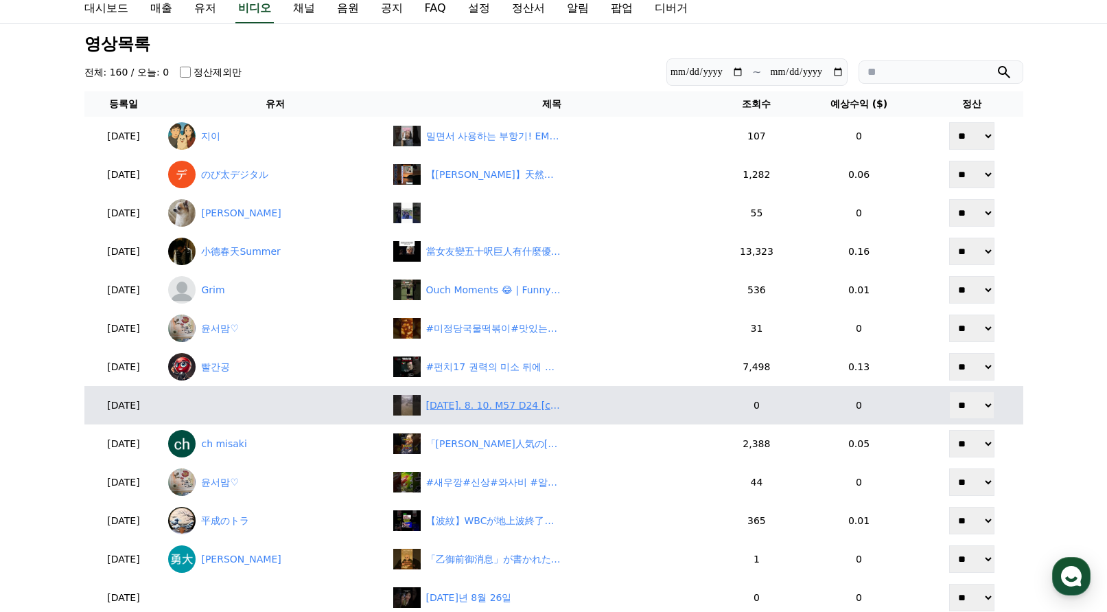
scroll to position [69, 0]
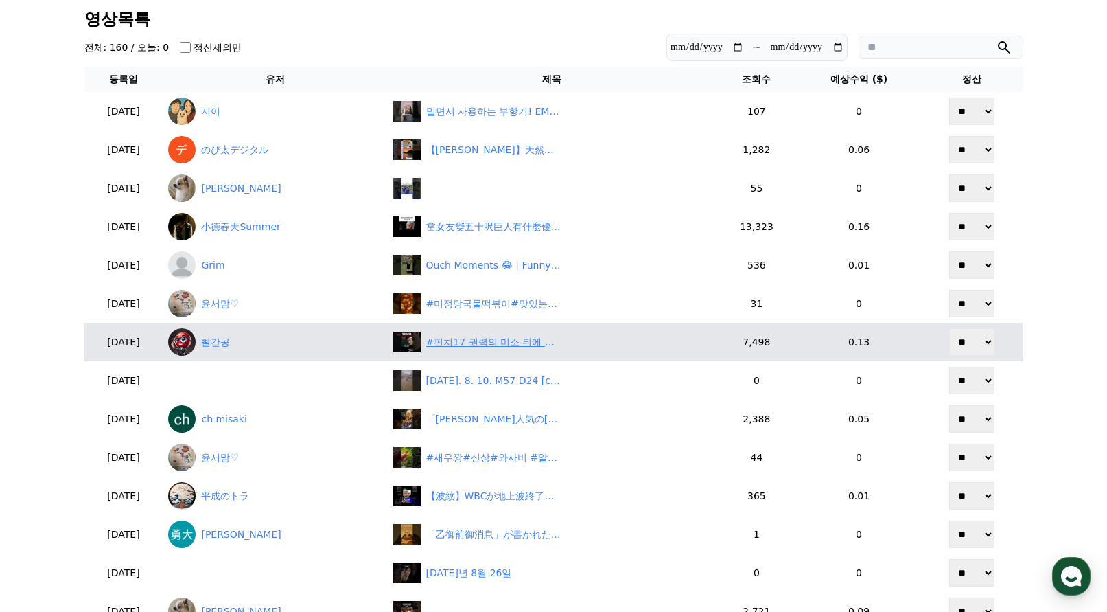
click at [546, 350] on div "#펀치17 권력의 미소 뒤에 숨은 서로간의 솔직한 진심 그리고 거짓" at bounding box center [552, 342] width 318 height 21
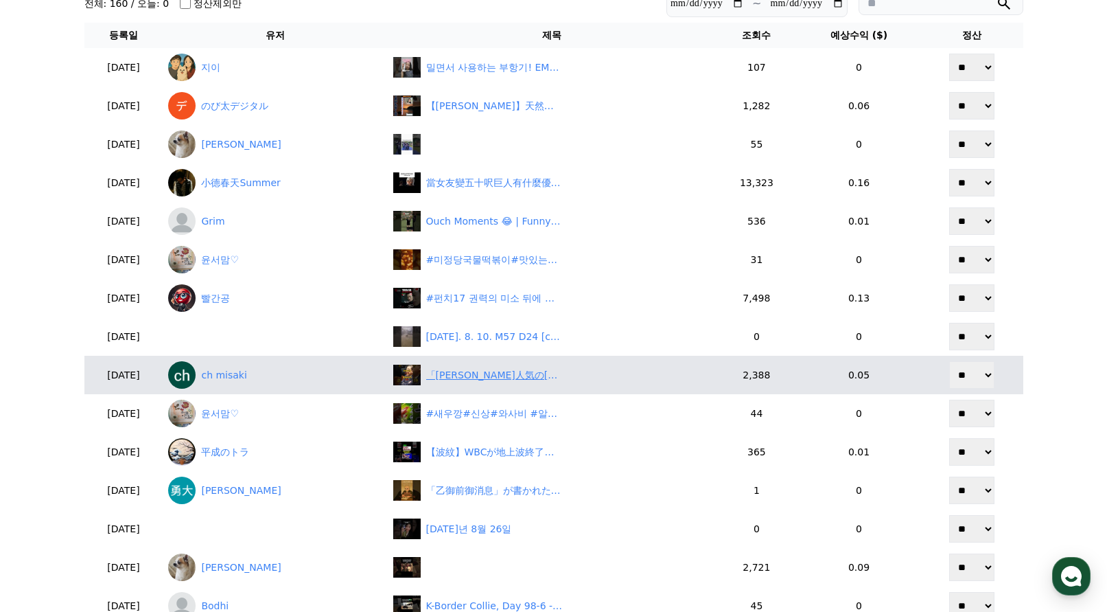
scroll to position [137, 0]
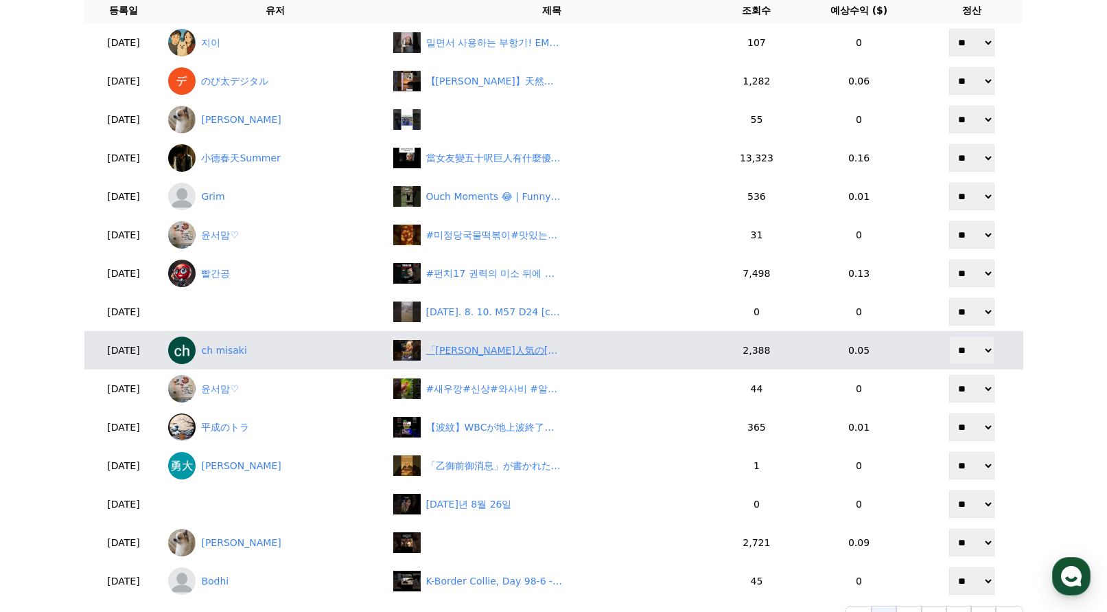
click at [553, 349] on div "「石破人気の真実…若者は1.7％、政治は“高齢者のもの”？」" at bounding box center [494, 350] width 137 height 14
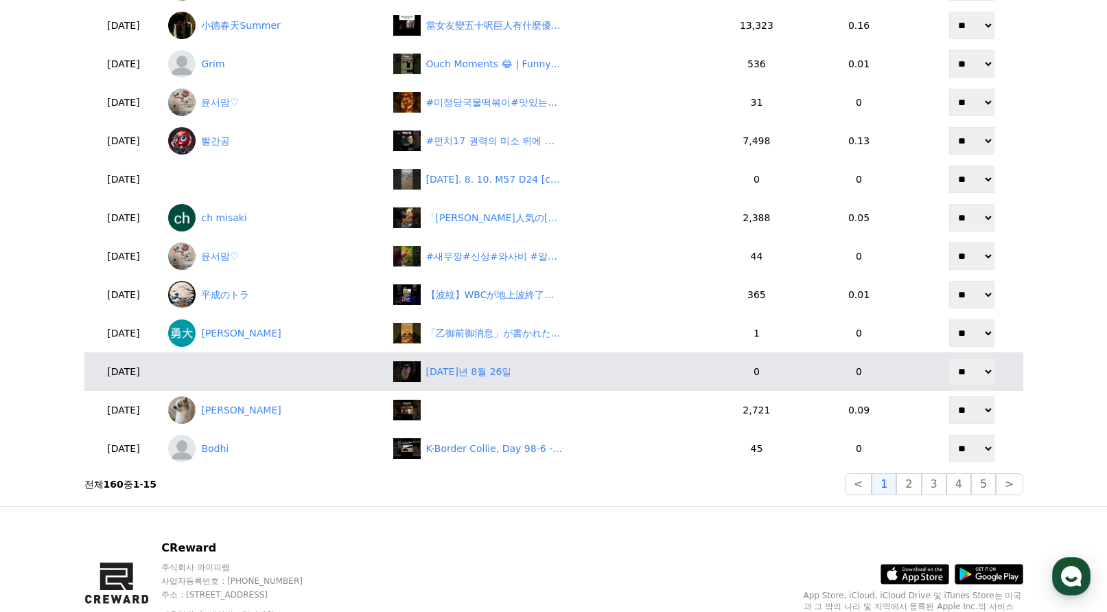
scroll to position [275, 0]
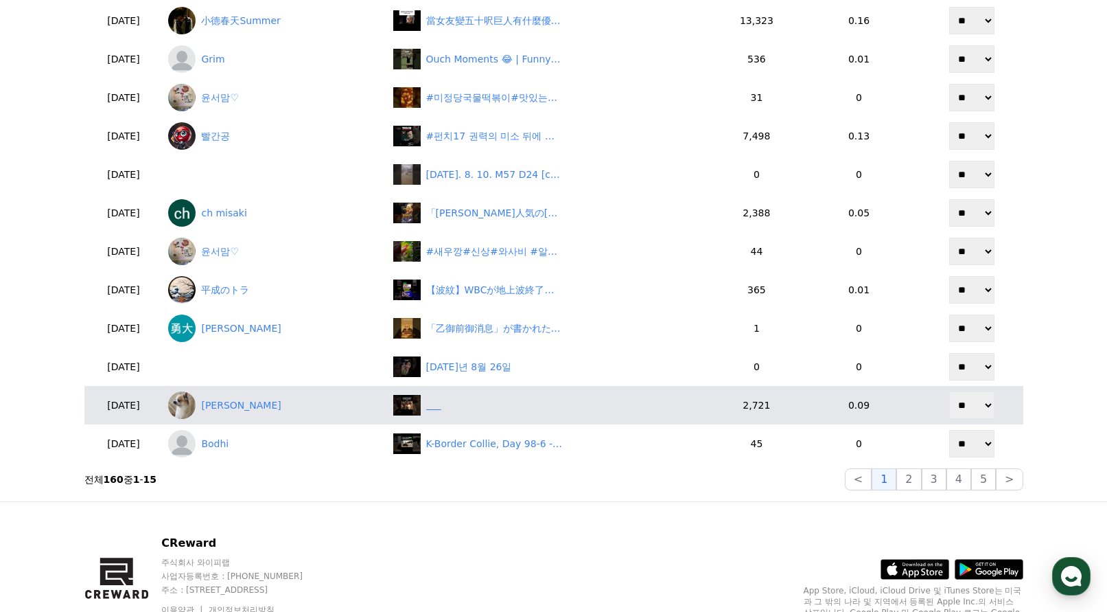
click at [529, 404] on div "‎ ‎ ‎ ‎ ‎ ‎" at bounding box center [552, 405] width 318 height 21
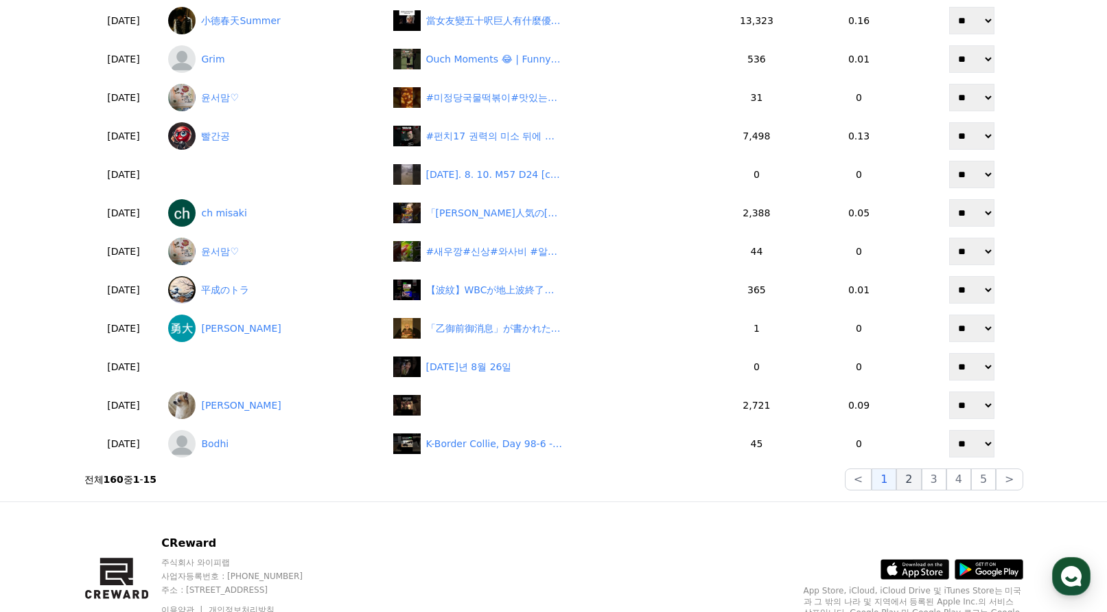
click at [922, 485] on button "2" at bounding box center [934, 479] width 25 height 22
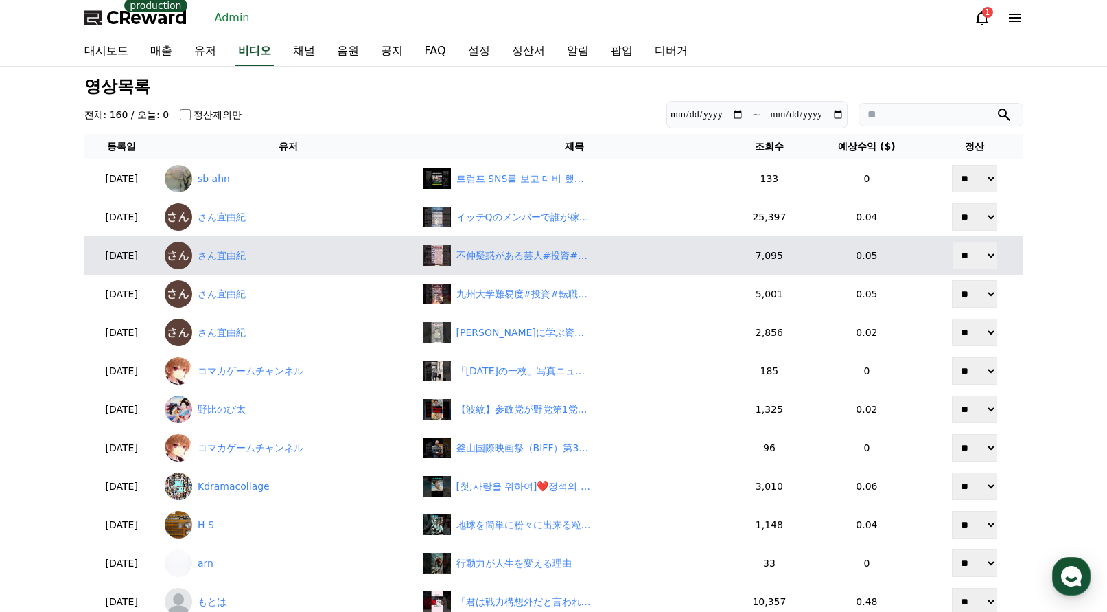
scroll to position [0, 0]
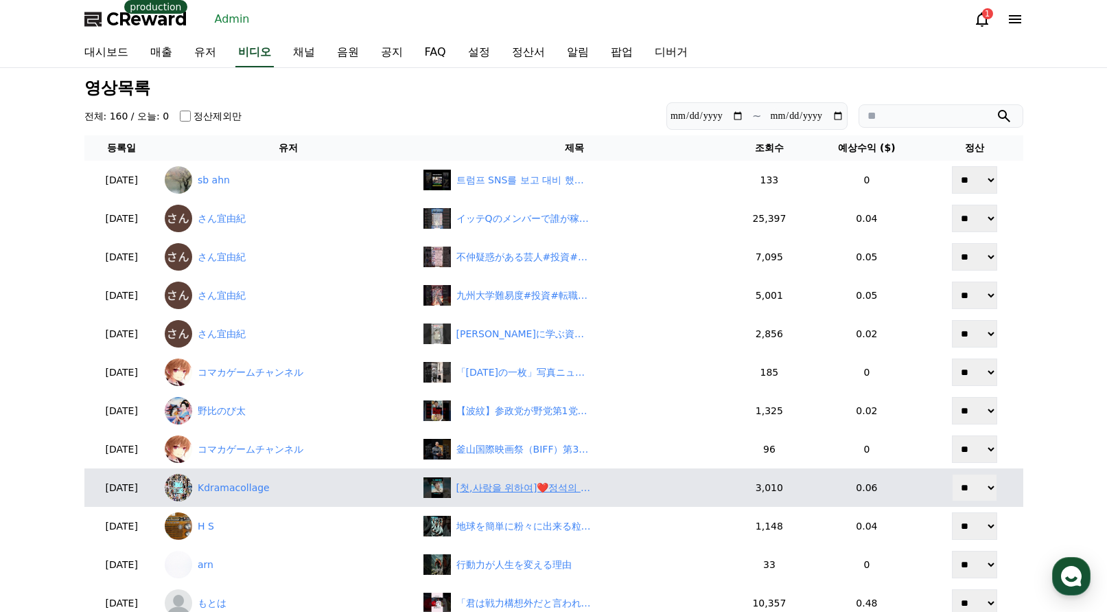
click at [549, 483] on div "[첫,사랑을 위하여]❤️정석의 고백, #첫사랑을위하여,#드라마,#예고,#리뷰,#염정아,#박해준,#월화드라마,#가족드라마,#듀스,#드라마추천,#…" at bounding box center [525, 488] width 137 height 14
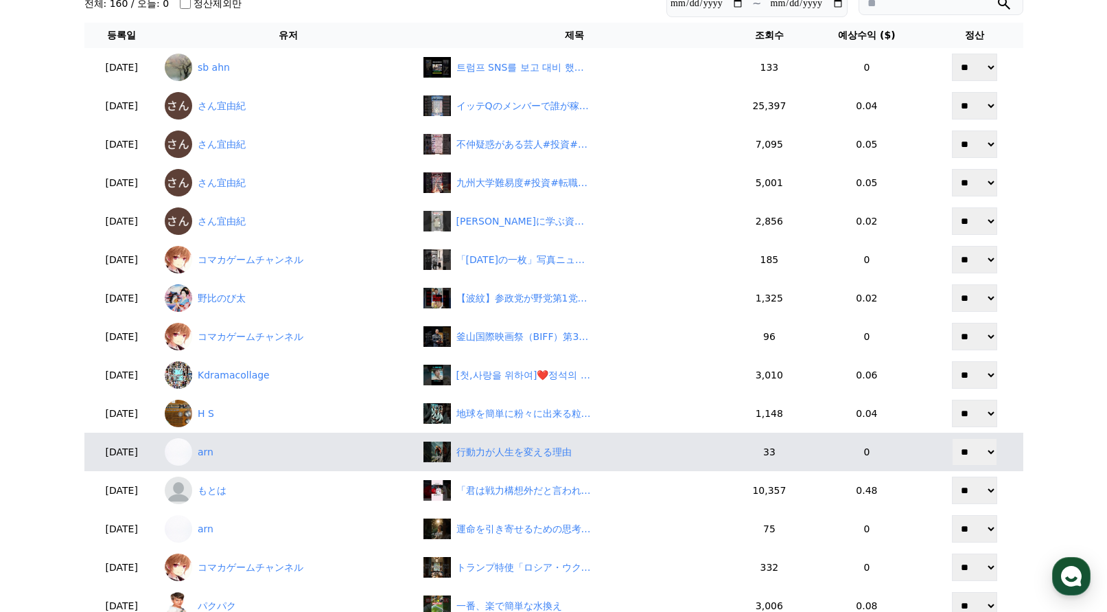
scroll to position [137, 0]
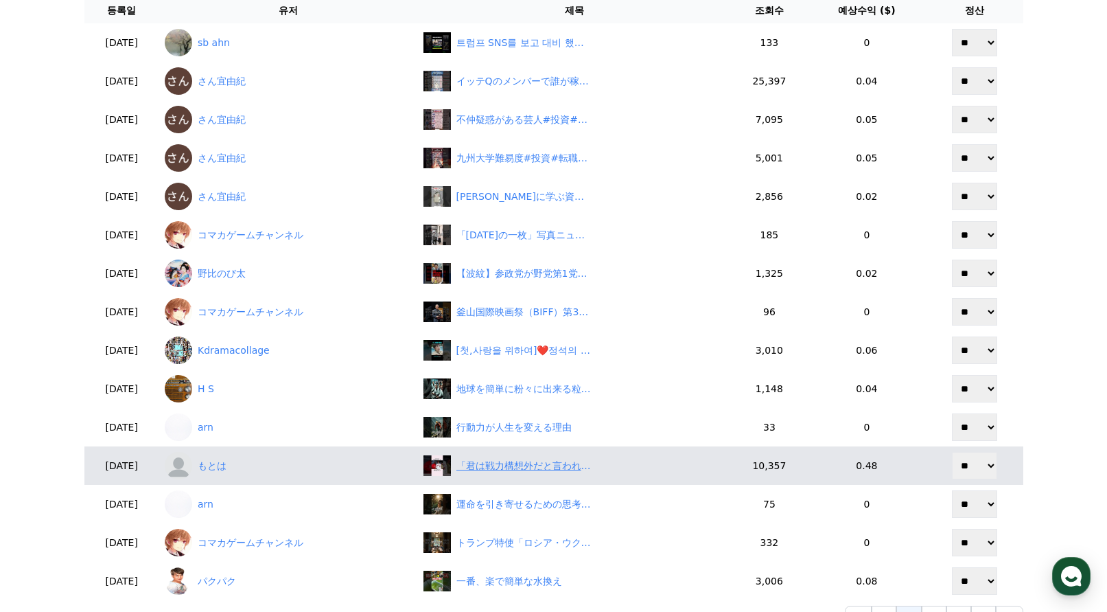
click at [557, 462] on div "「君は戦力構想外だと言われた」松井秀喜に関する雑学 #松井秀喜 #メジャーリーグ #ヤンキース #イチロー" at bounding box center [525, 466] width 137 height 14
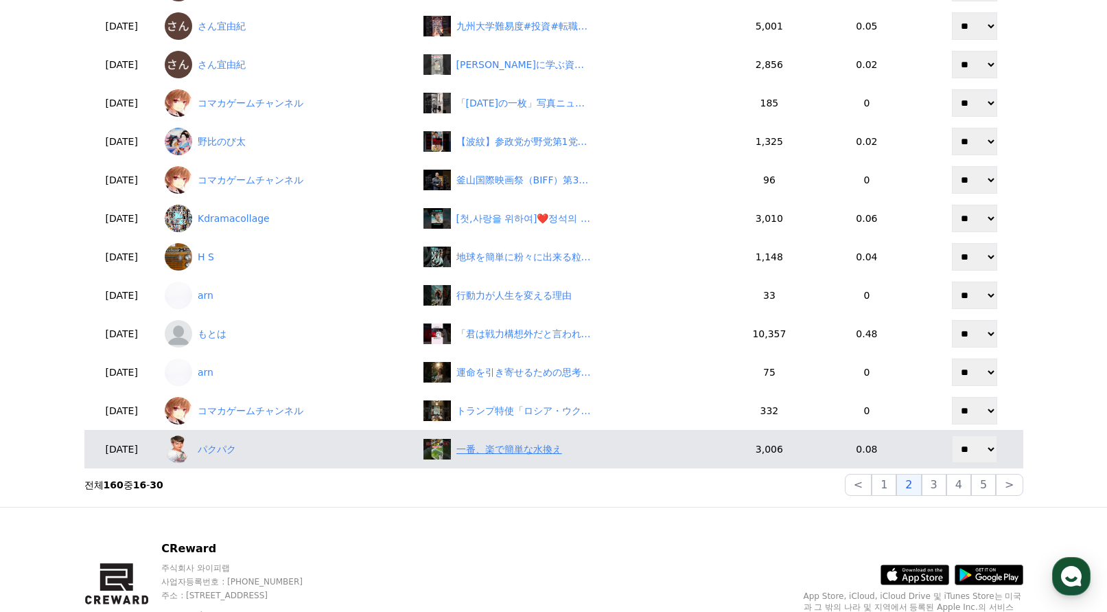
scroll to position [275, 0]
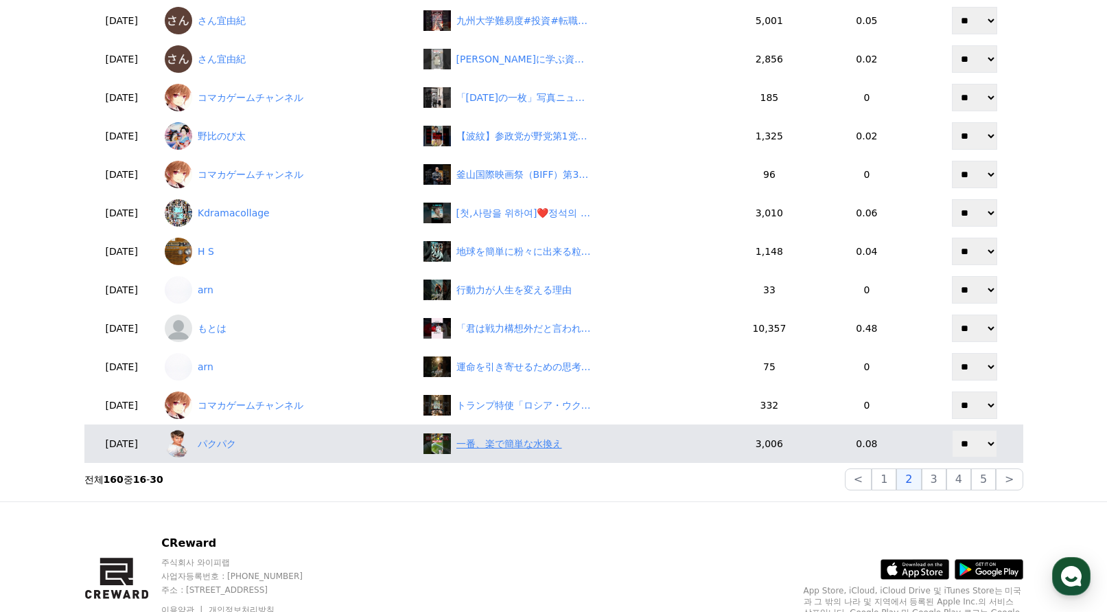
click at [562, 443] on div "一番、楽で簡単な水換え" at bounding box center [510, 444] width 106 height 14
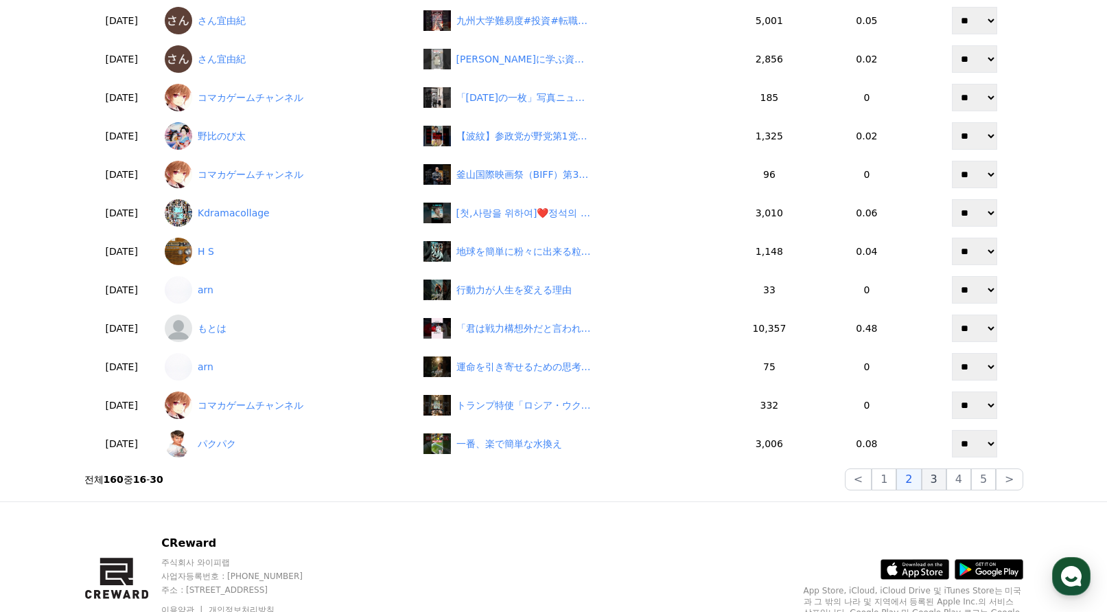
click at [971, 481] on button "3" at bounding box center [983, 479] width 25 height 22
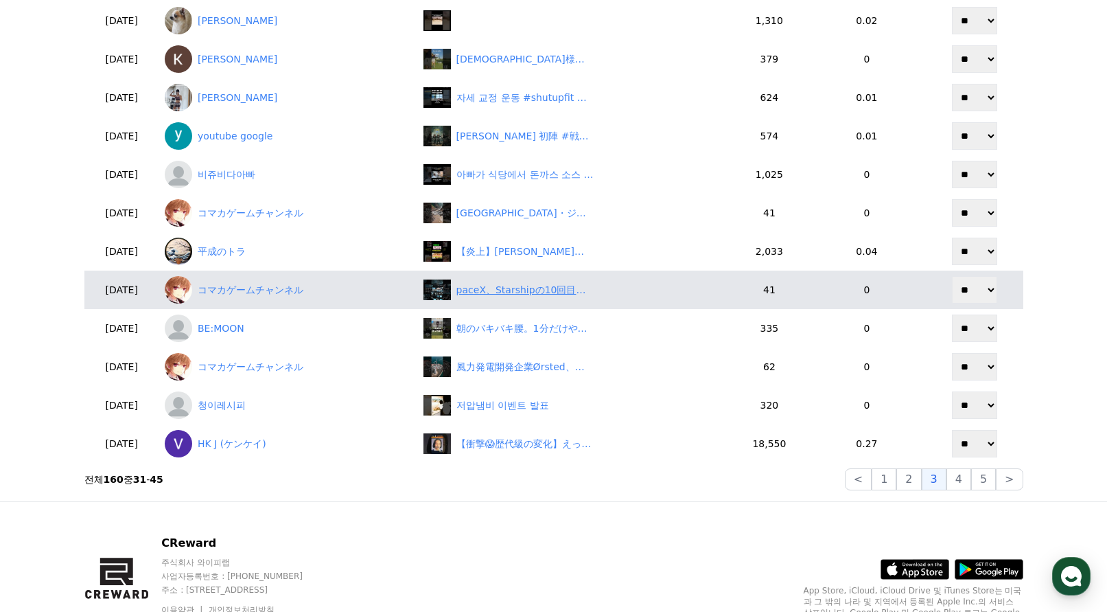
scroll to position [69, 0]
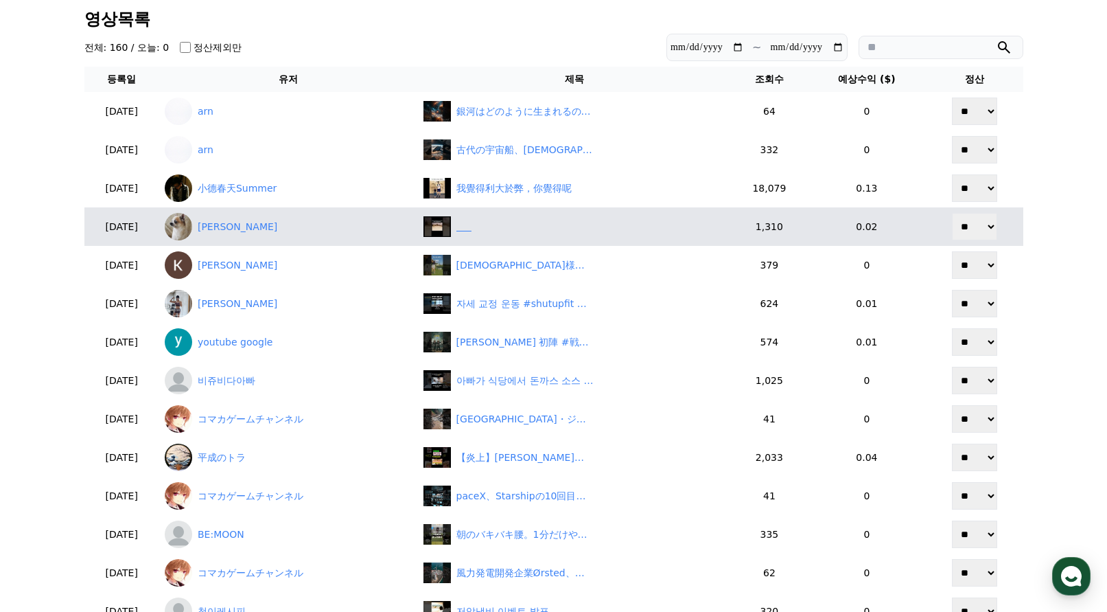
click at [550, 235] on div "‎ ‎ ‎ ‎ ‎ ‎" at bounding box center [575, 226] width 302 height 21
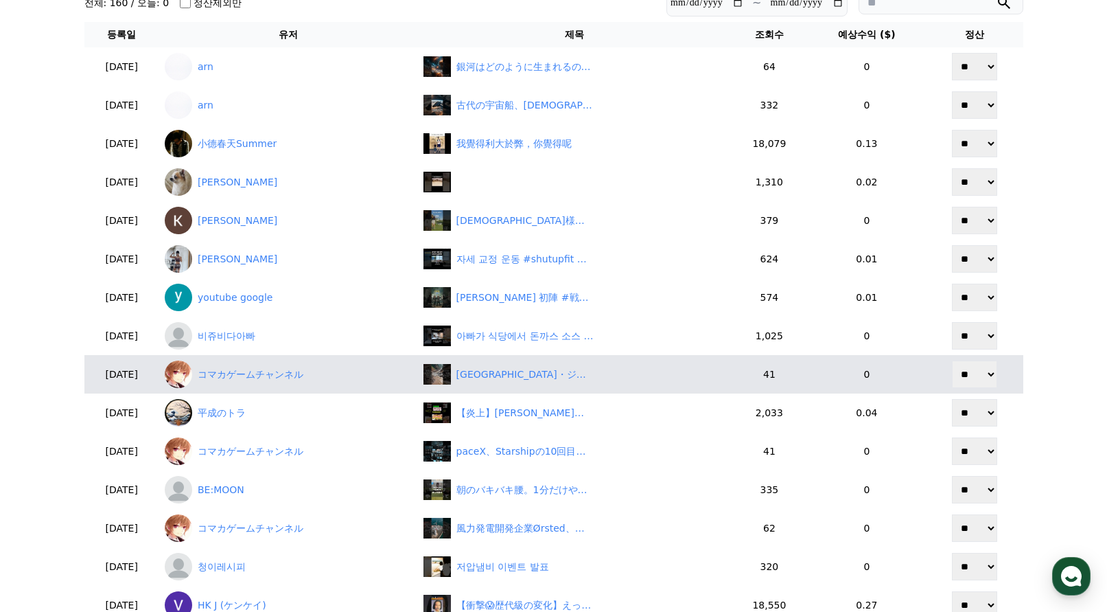
scroll to position [137, 0]
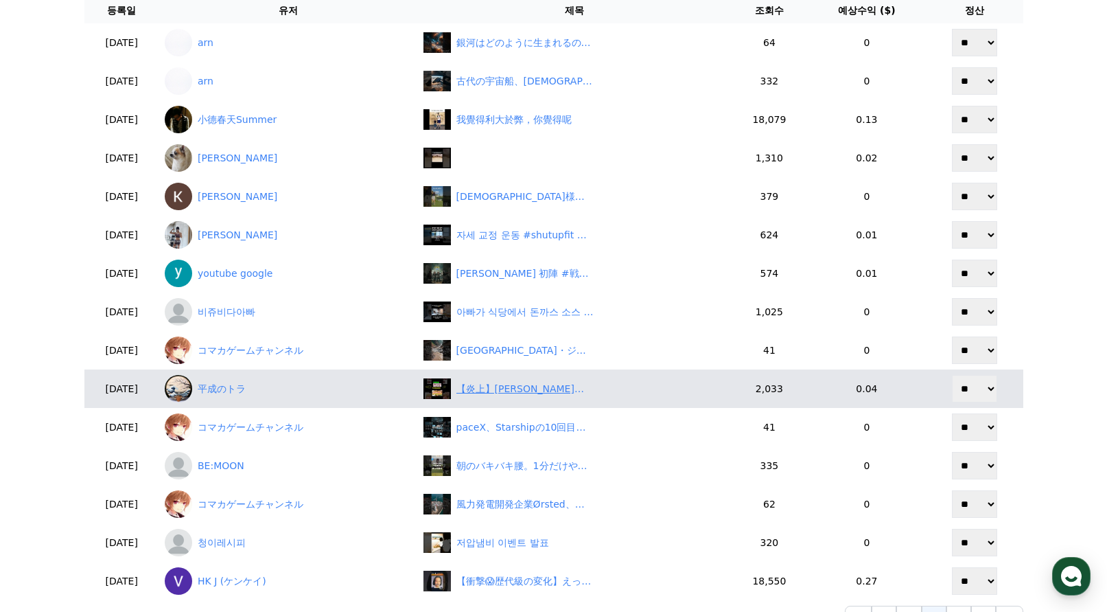
click at [501, 389] on div "【炎上】JICAのホームタウン計画に“移民疑惑”！「国民騙しの既成事実化か？」とネット騒然　#shorts" at bounding box center [525, 389] width 137 height 14
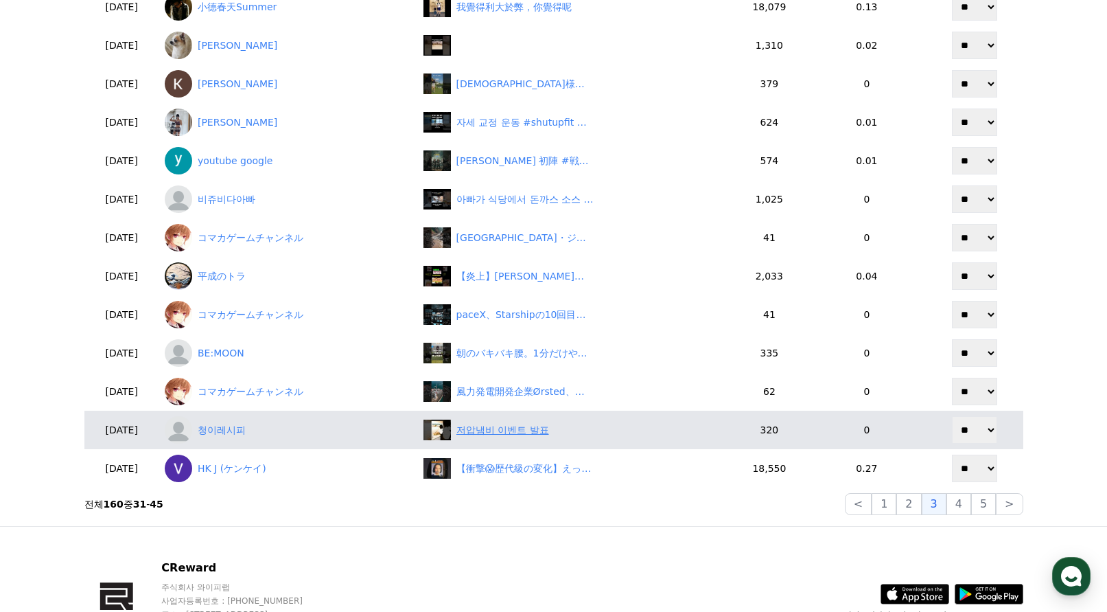
scroll to position [275, 0]
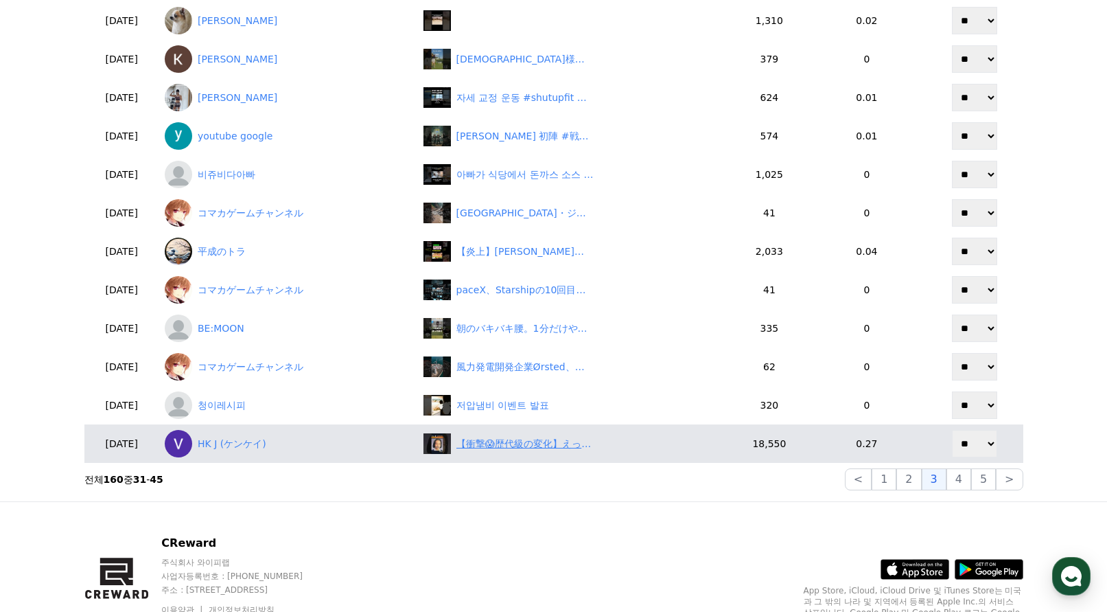
click at [540, 443] on div "【衝撃😱歴代級の変化】えっ、誰？！顔が激変した韓国芸能人5人｜話題爆発ビフォーアフター第11弾✨" at bounding box center [525, 444] width 137 height 14
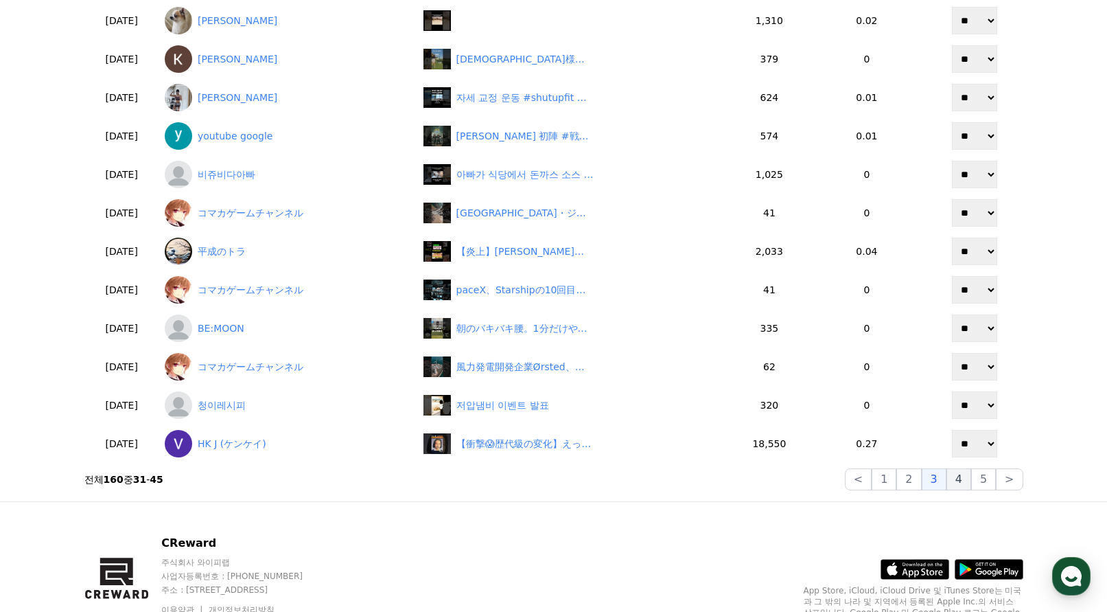
click at [961, 477] on button "4" at bounding box center [959, 479] width 25 height 22
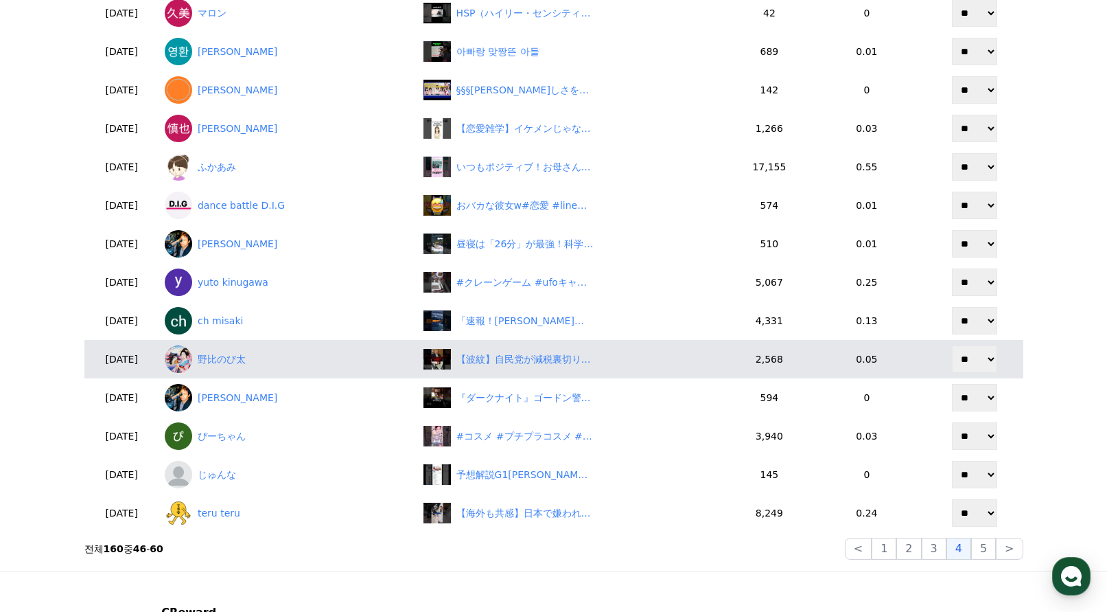
scroll to position [206, 0]
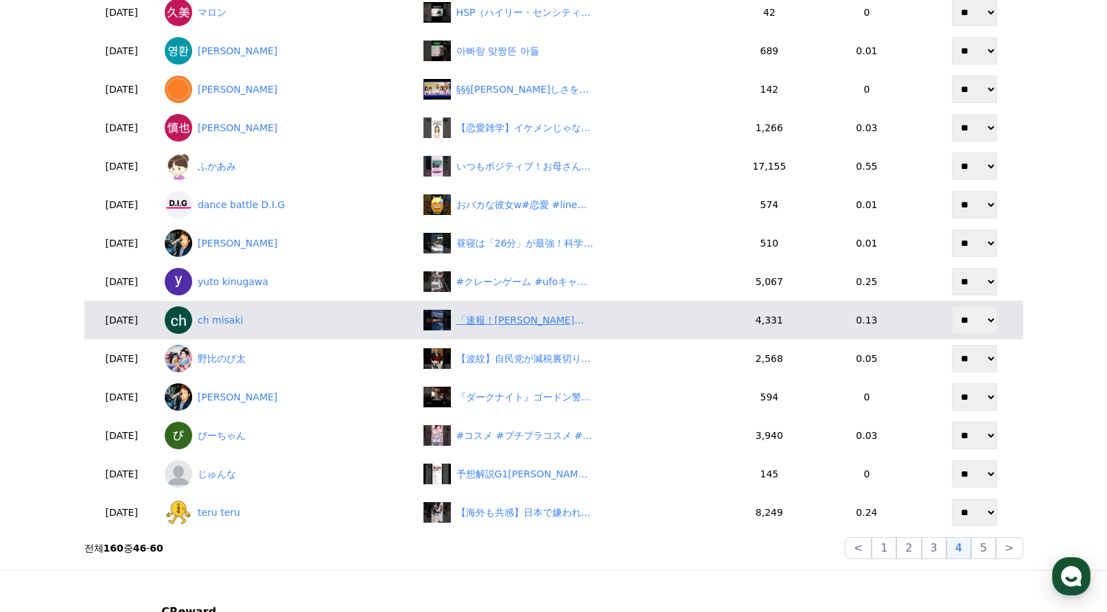
click at [530, 317] on div "「速報！石破首相“若者に見放される”支持率わずか1.7％！」" at bounding box center [525, 320] width 137 height 14
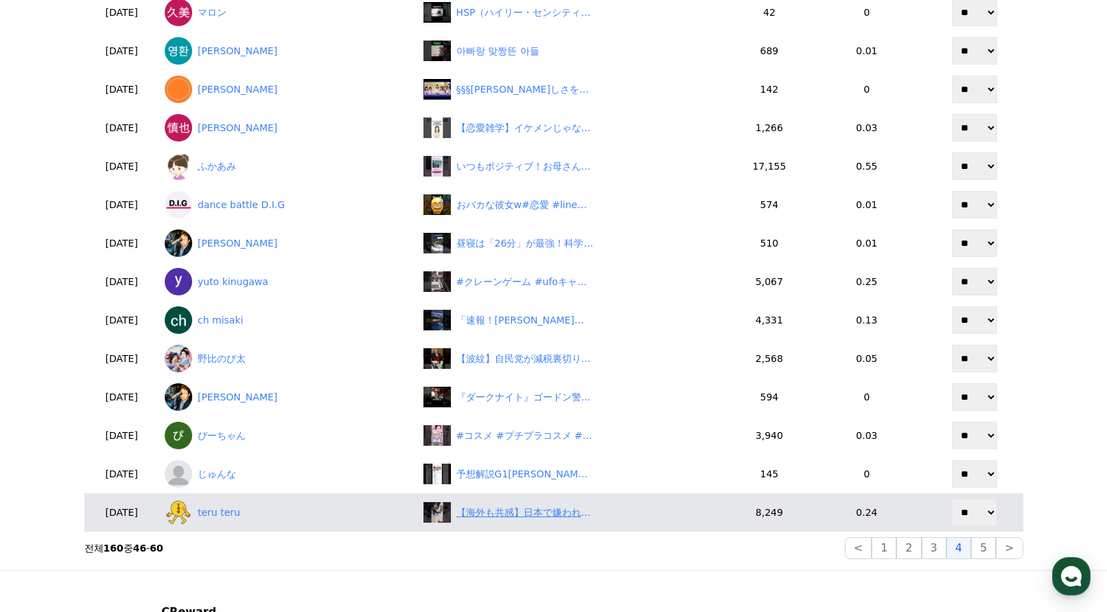
click at [555, 516] on div "【海外も共感】日本で嫌われる観光客のヤバい実態" at bounding box center [525, 512] width 137 height 14
click at [262, 512] on link "teru teru" at bounding box center [289, 511] width 248 height 27
click at [494, 518] on div "【海外も共感】日本で嫌われる観光客のヤバい実態" at bounding box center [525, 512] width 137 height 14
click at [250, 507] on link "teru teru" at bounding box center [289, 511] width 248 height 27
click at [266, 520] on link "teru teru" at bounding box center [289, 511] width 248 height 27
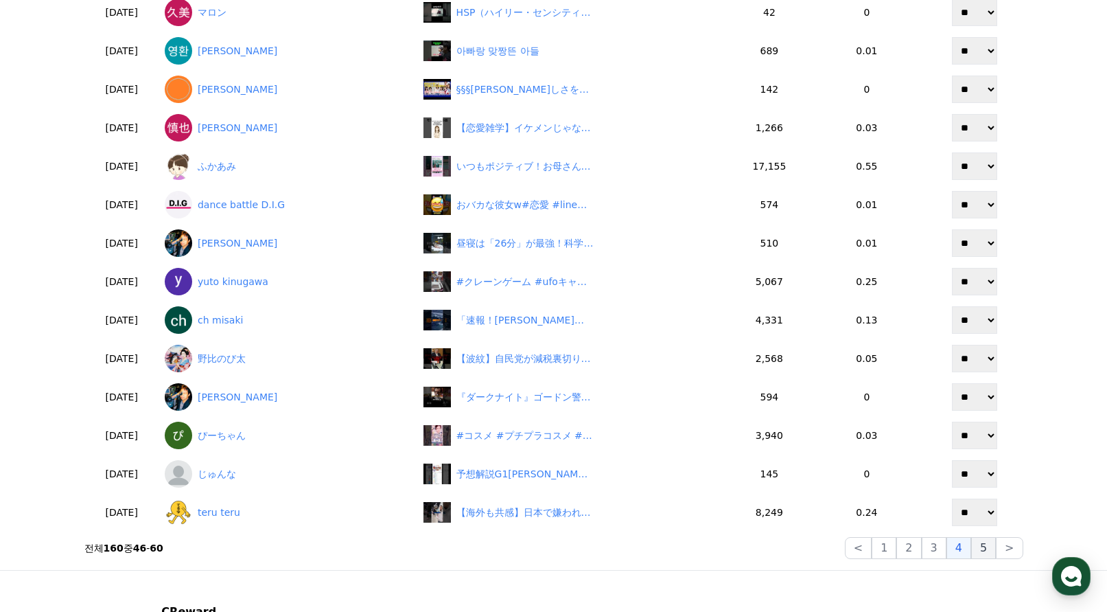
click at [987, 550] on button "5" at bounding box center [983, 548] width 25 height 22
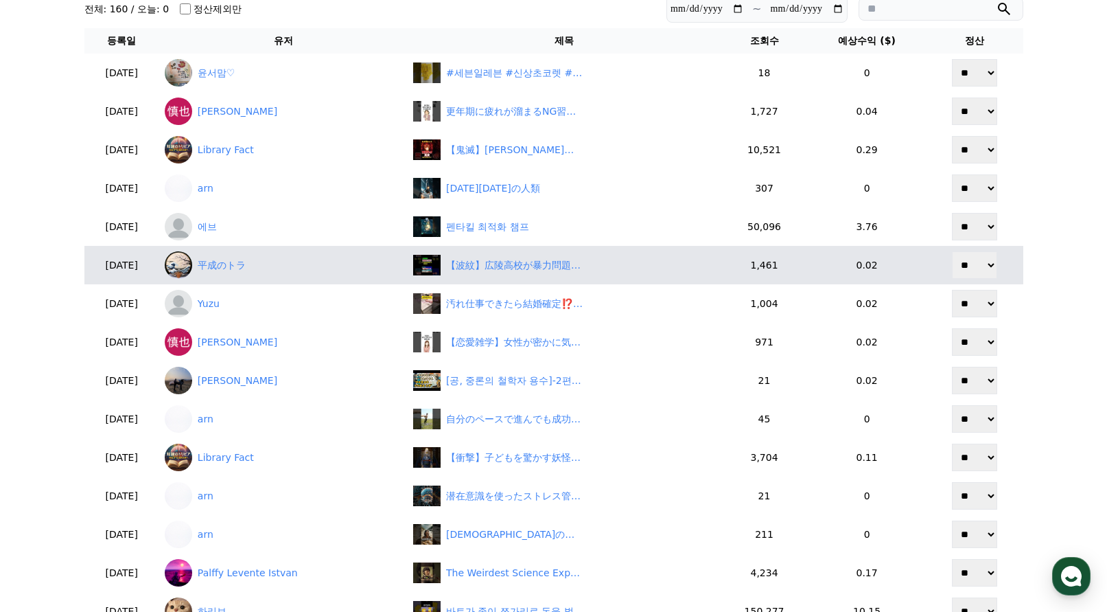
scroll to position [0, 0]
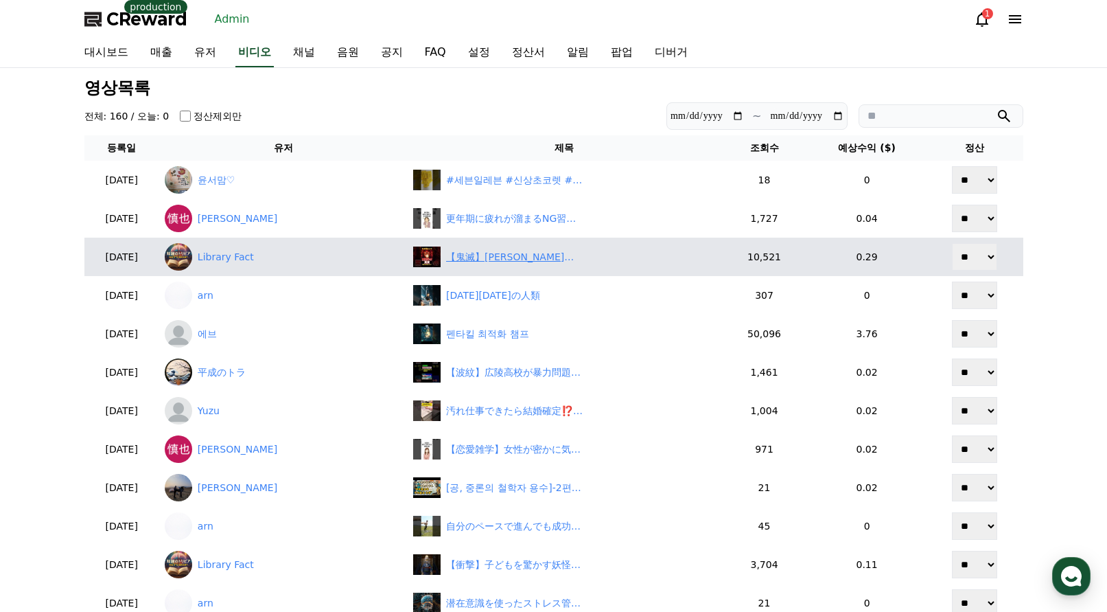
click at [516, 264] on div "【鬼滅】黒死牟の六つ目はなぜ？継国縁壱との関係がヤバい　#鬼滅の刃 #アニメ #漫画" at bounding box center [514, 257] width 137 height 14
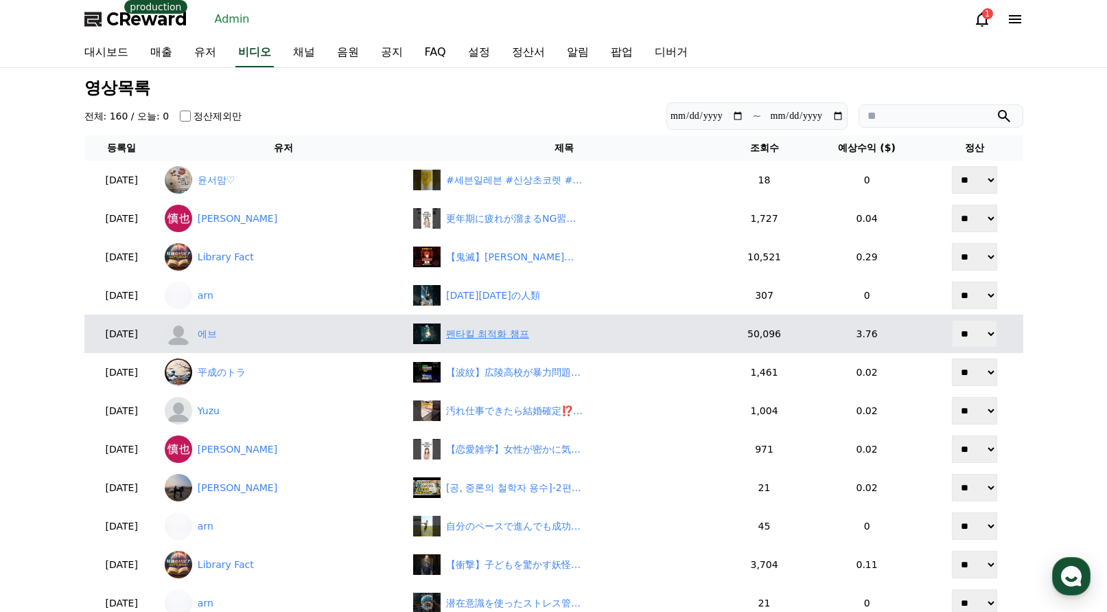
scroll to position [69, 0]
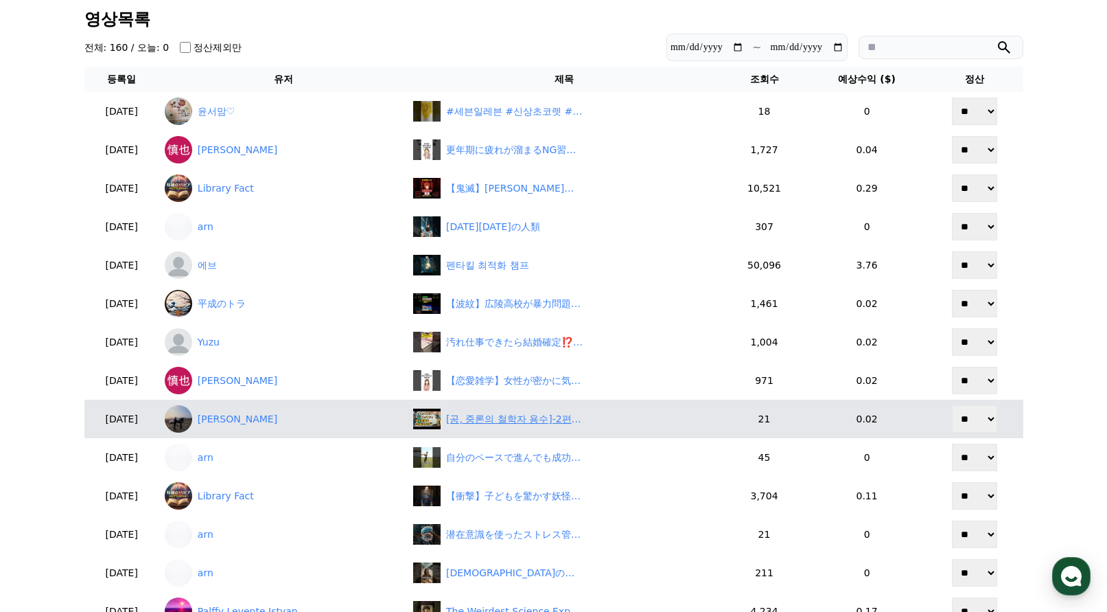
click at [518, 409] on div "[공, 중론의 철학자 용수]-2편. [중론]의 탄생, "대승불교와 부파불교 논쟁"" at bounding box center [564, 418] width 302 height 21
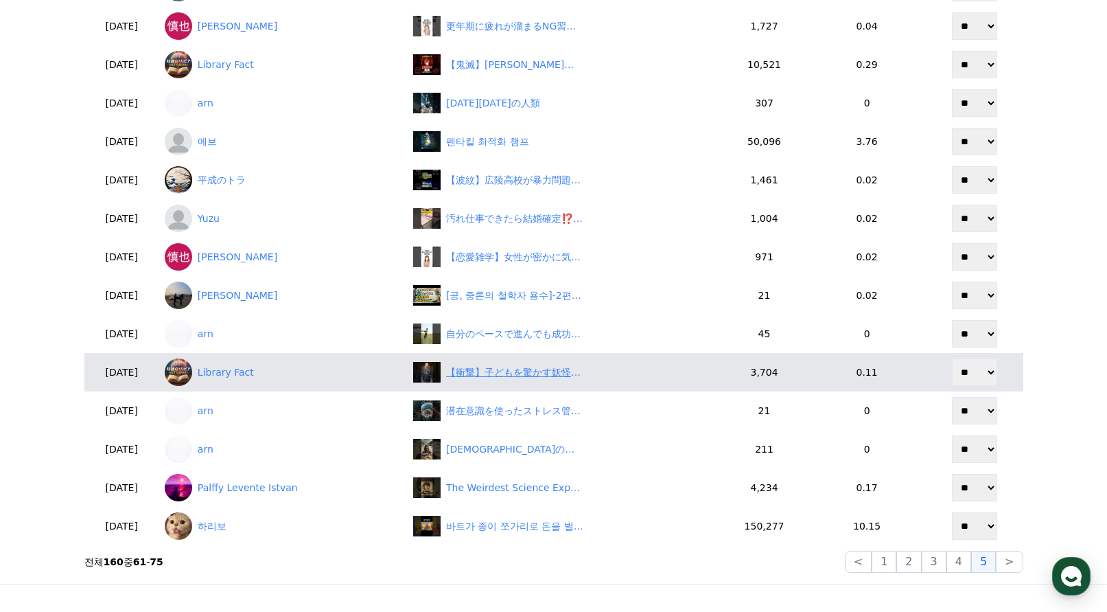
scroll to position [206, 0]
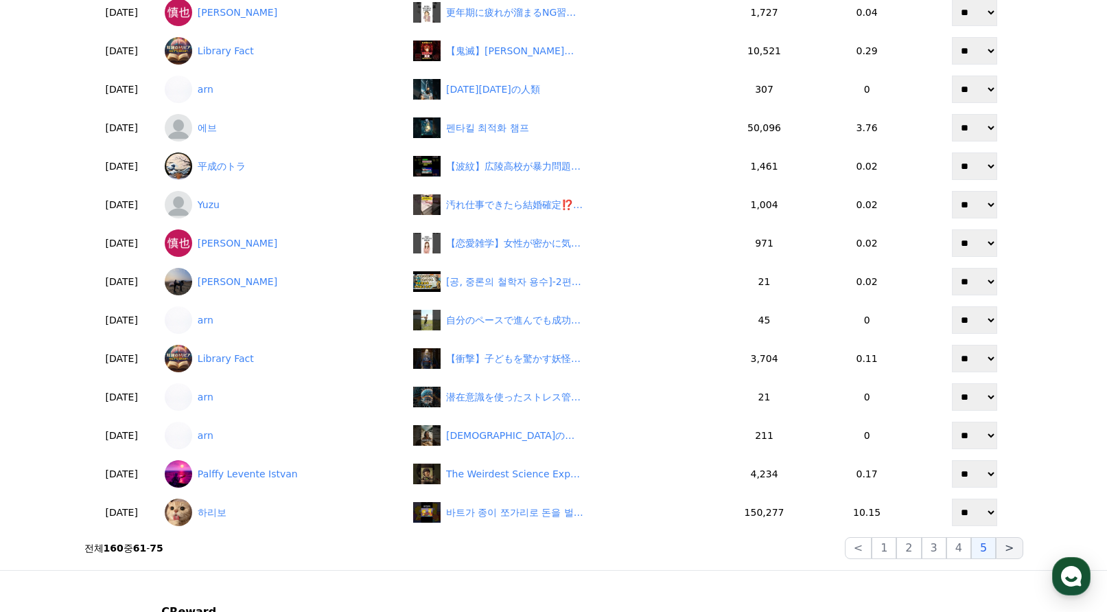
click at [1006, 551] on button ">" at bounding box center [1009, 548] width 27 height 22
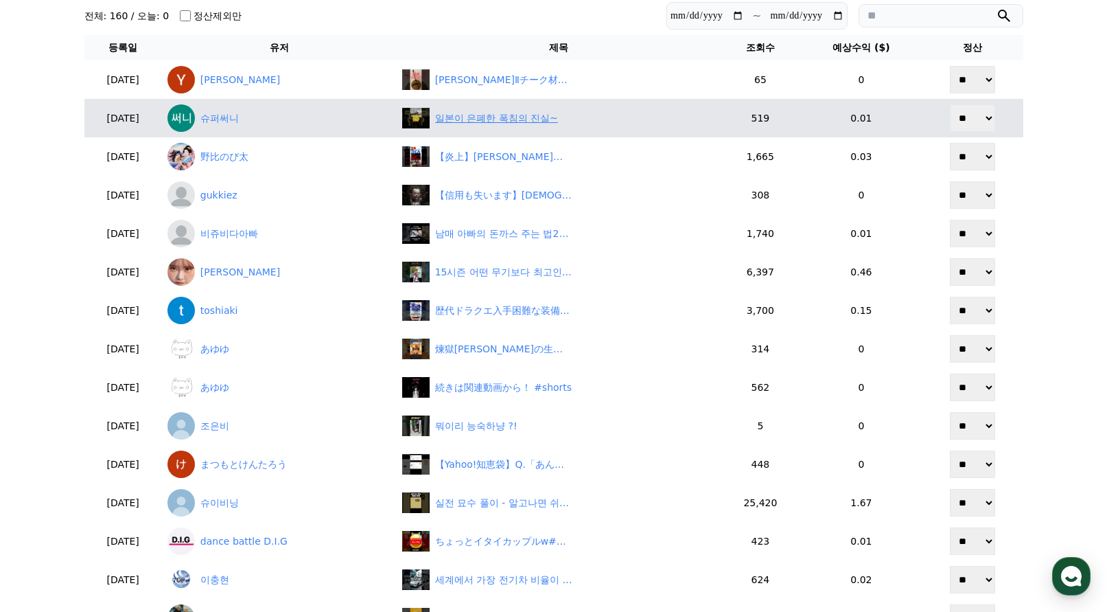
scroll to position [0, 0]
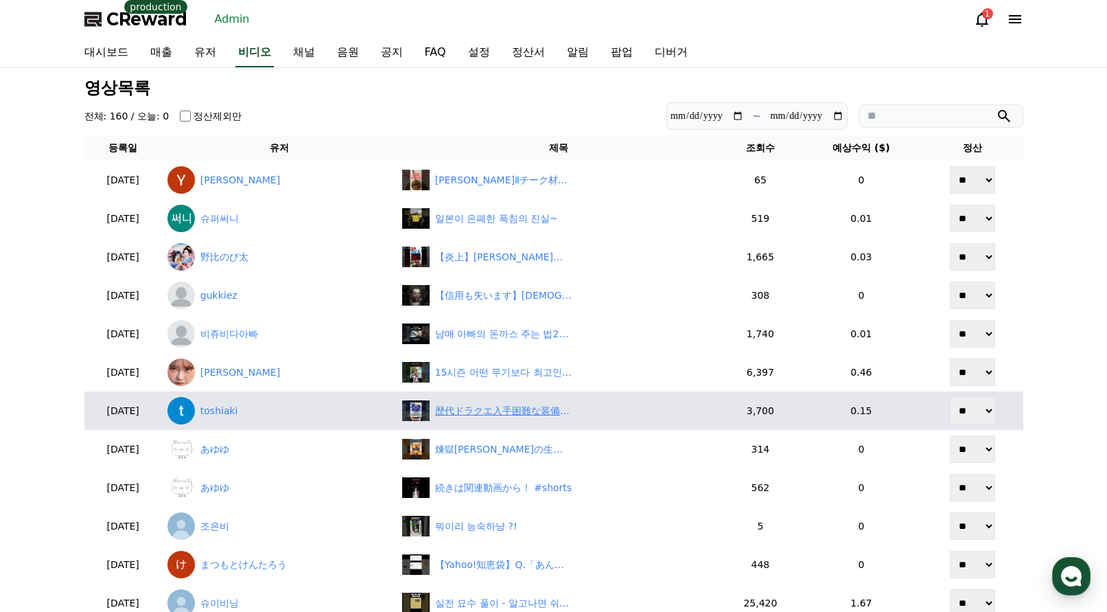
click at [486, 413] on div "歴代ドラクエ入手困難な装備5選 #ドラクエ4 #ドラクエ7 #ドラクエ2 #dq4 #dq7 #dq2 #アイテム #装備 #ふしぎなぼうし #しあわせのぼう…" at bounding box center [503, 411] width 137 height 14
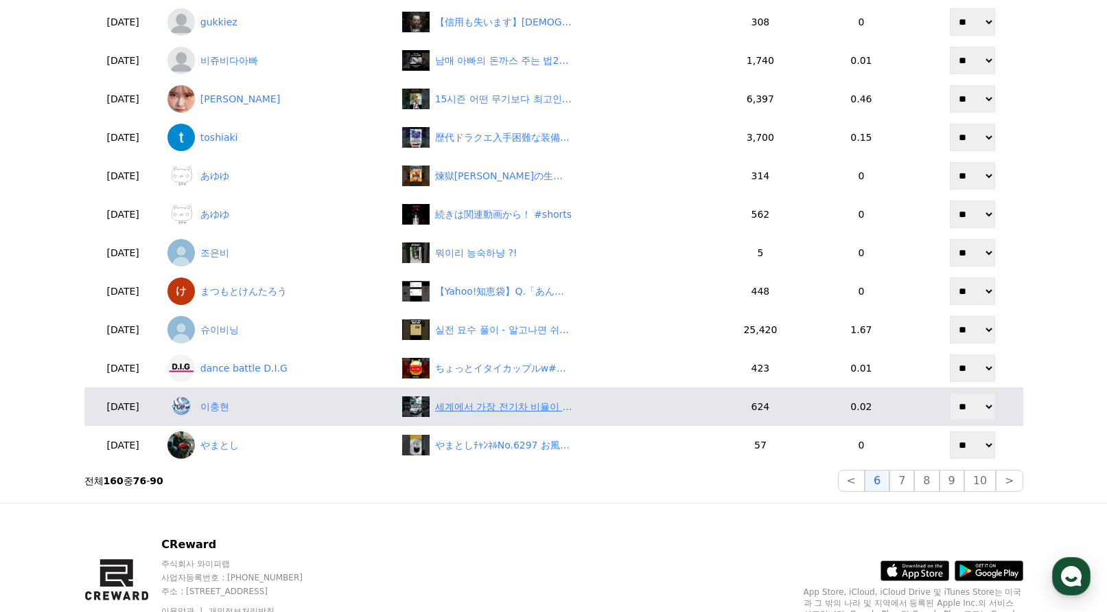
scroll to position [275, 0]
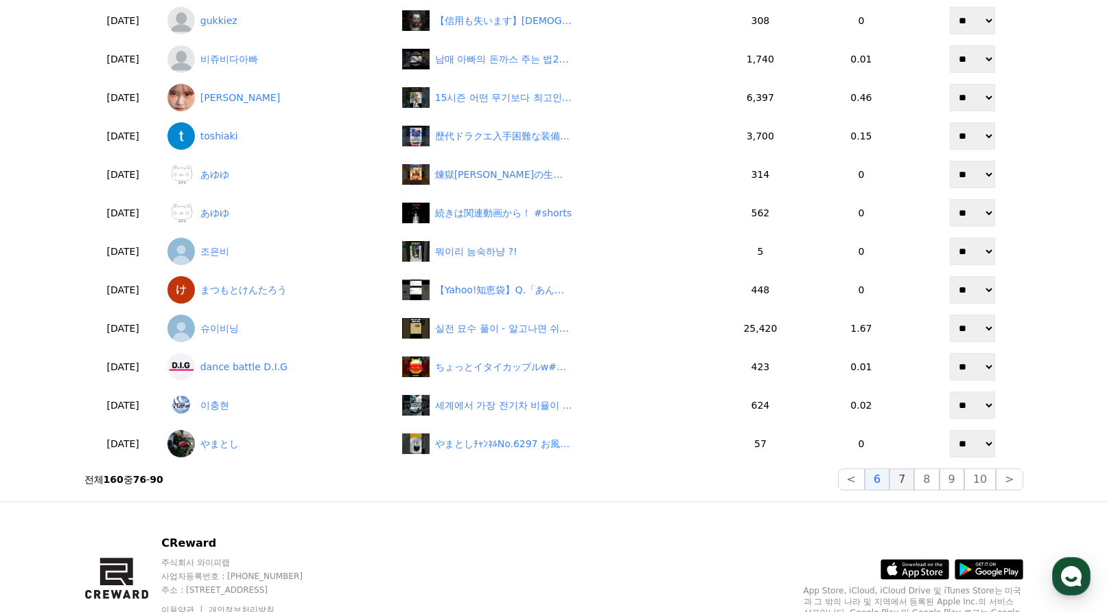
click at [914, 476] on button "7" at bounding box center [926, 479] width 25 height 22
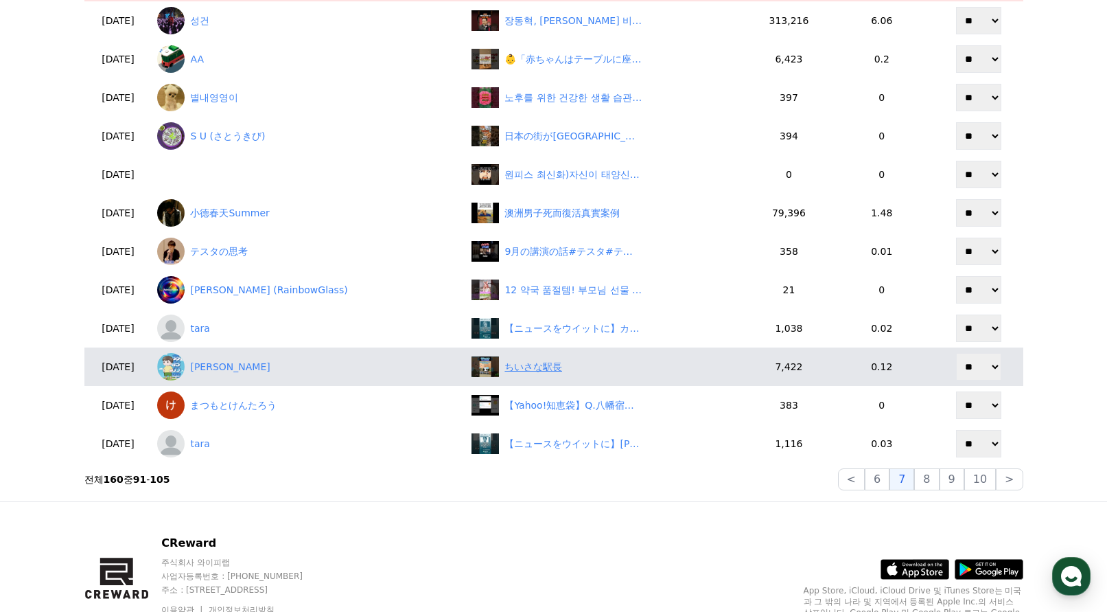
click at [533, 371] on div "ちいさな駅長" at bounding box center [534, 367] width 58 height 14
click at [228, 364] on link "あおの空" at bounding box center [308, 366] width 303 height 27
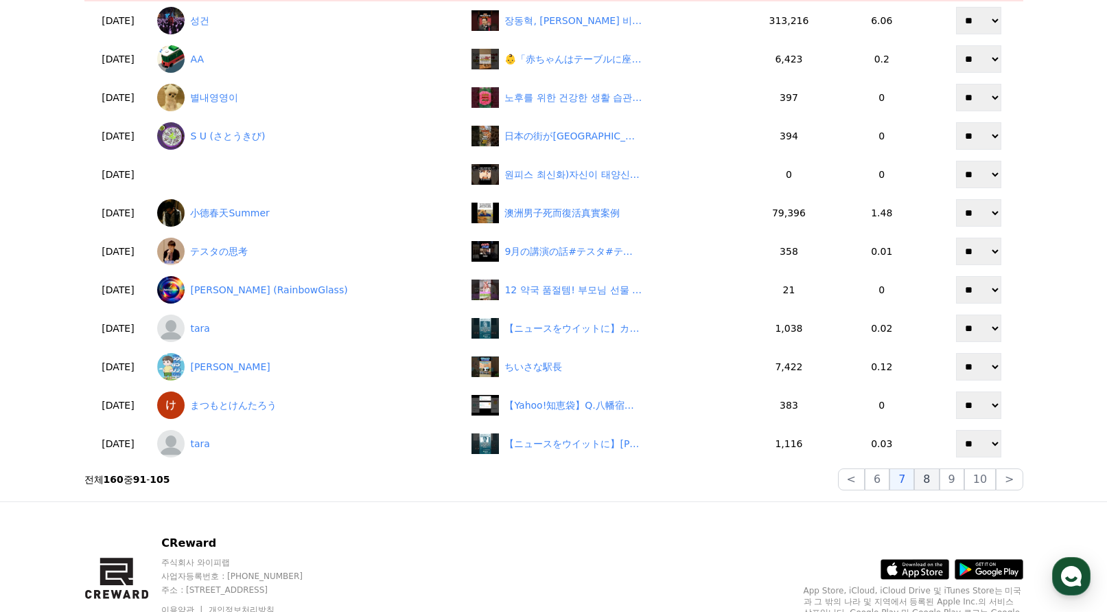
click at [965, 475] on button "8" at bounding box center [981, 479] width 32 height 22
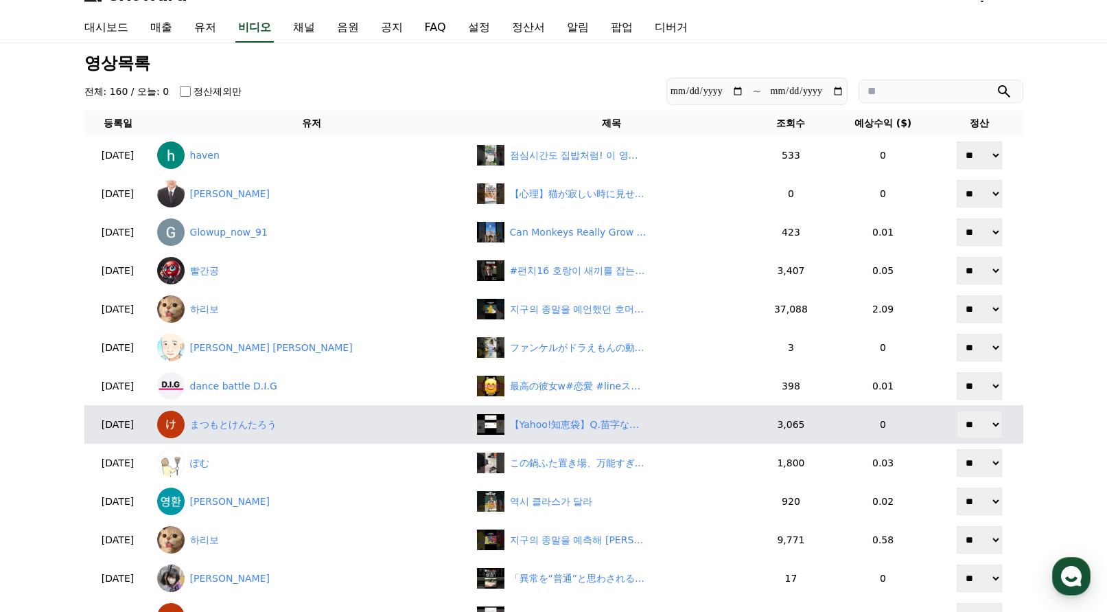
scroll to position [0, 0]
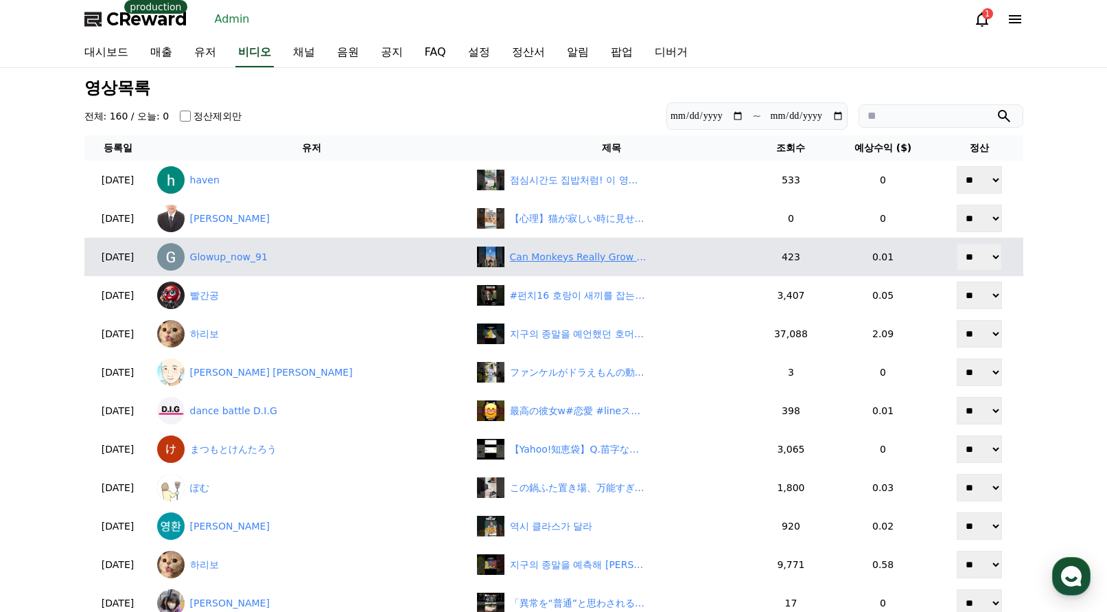
click at [529, 257] on div "Can Monkeys Really Grow on Trees? 🐒🌳 #viral #trend #money" at bounding box center [578, 257] width 137 height 14
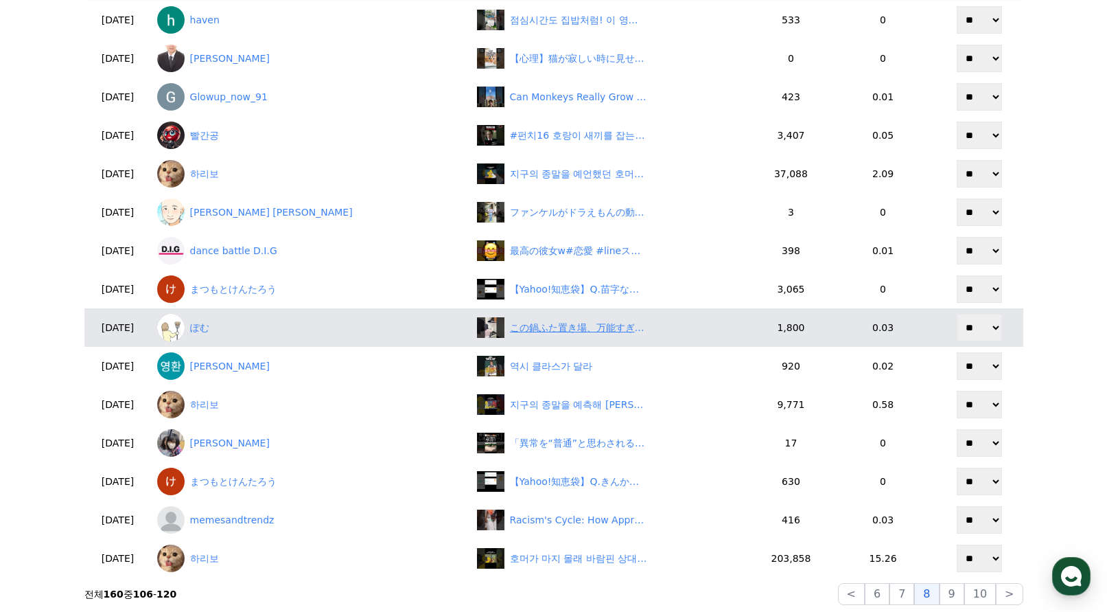
scroll to position [137, 0]
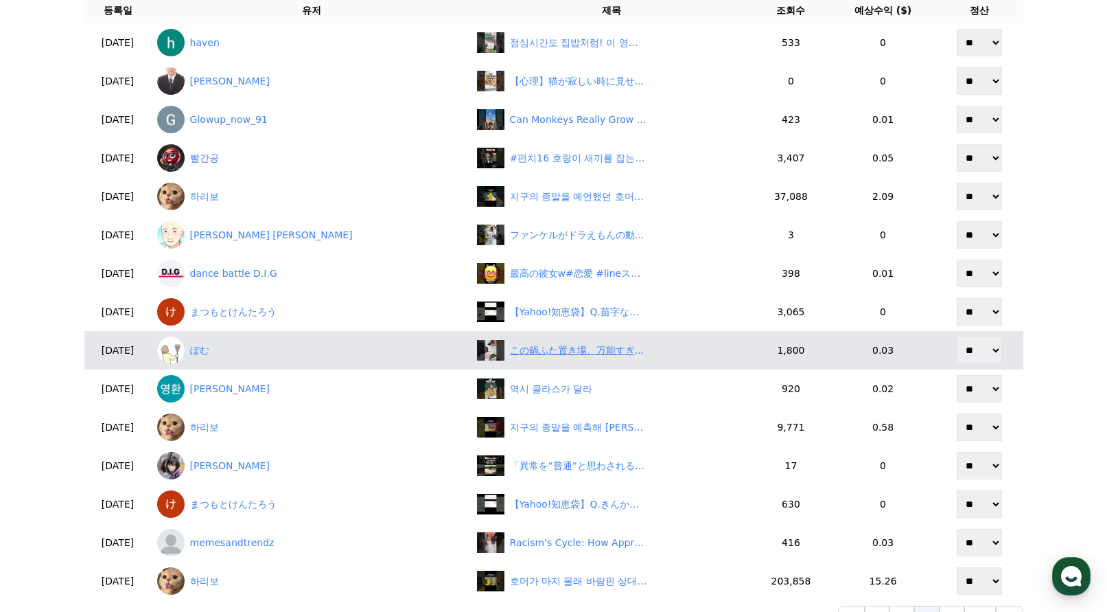
click at [516, 351] on div "この鍋ふた置き場、万能すぎた🫢 #築古賃貸 #汚部屋 #汚部屋脱出 #汚部屋脱出計画 #ふたり暮らし #片付け苦手 #暮らしを整える" at bounding box center [578, 350] width 137 height 14
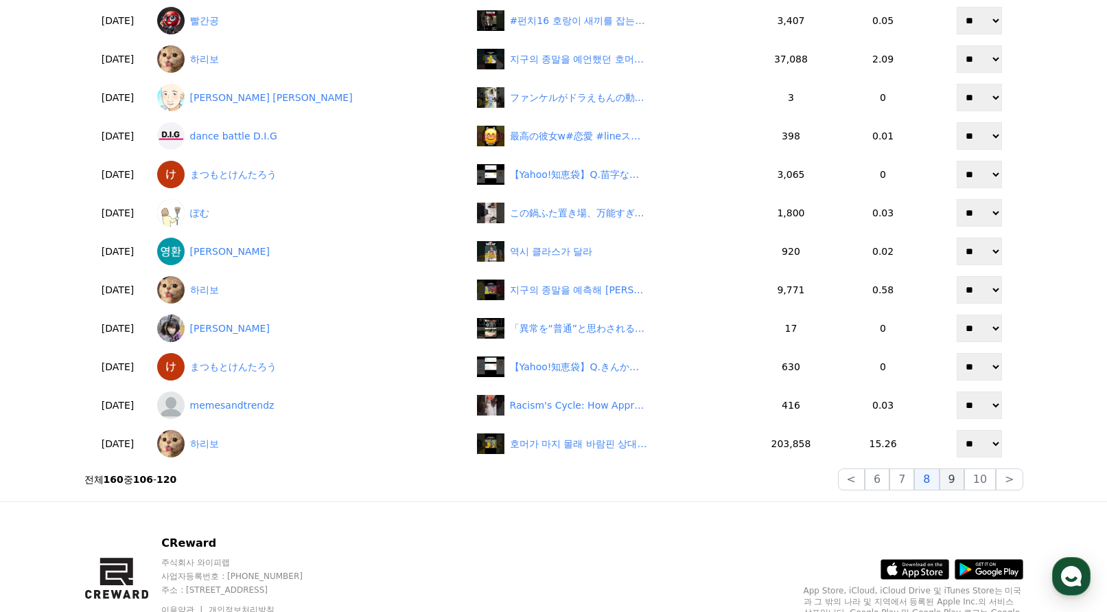
click at [947, 481] on button "9" at bounding box center [952, 479] width 25 height 22
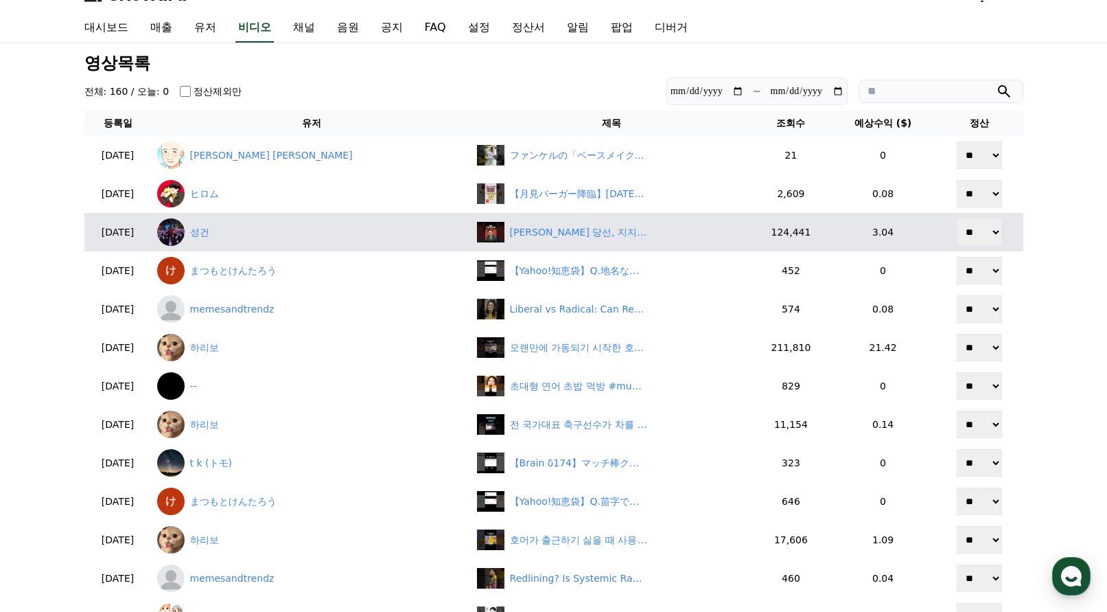
scroll to position [0, 0]
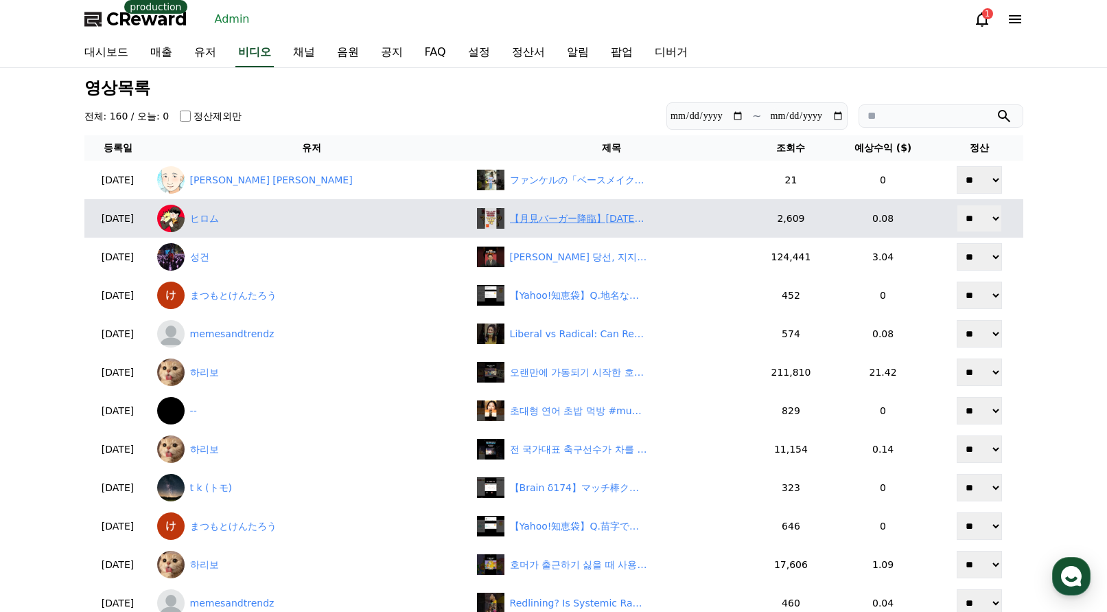
click at [510, 223] on div "【月見バーガー降臨】9月3日に発売開始のマクドの神商品7選！！#マクド #月見バーガー #マクド月見バーガー" at bounding box center [578, 218] width 137 height 14
click at [248, 211] on link "ヒロム" at bounding box center [311, 218] width 309 height 27
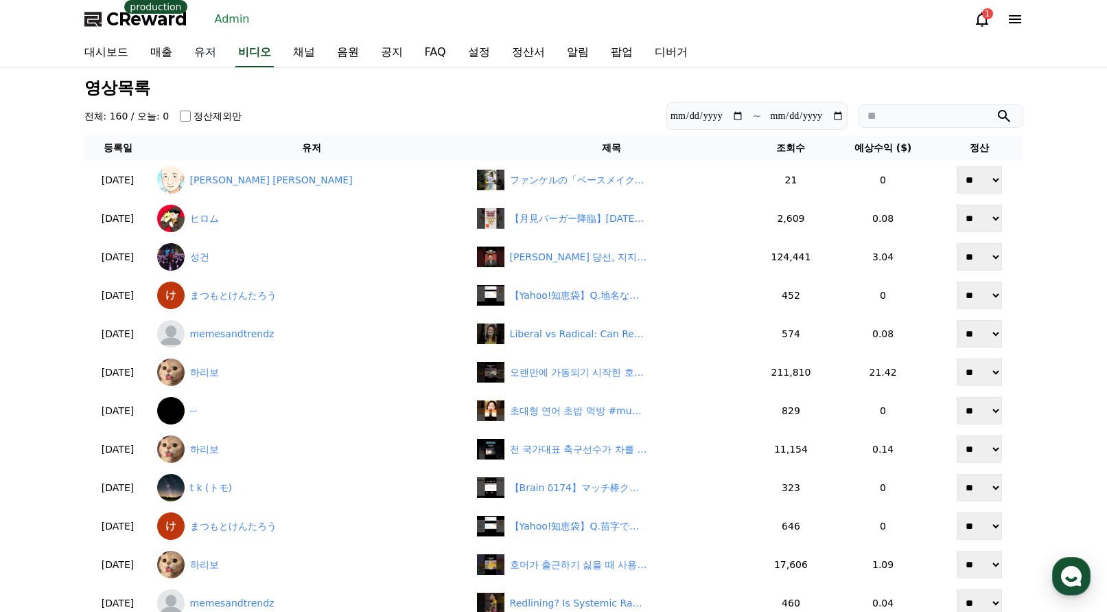
click at [216, 56] on link "유저" at bounding box center [205, 52] width 44 height 29
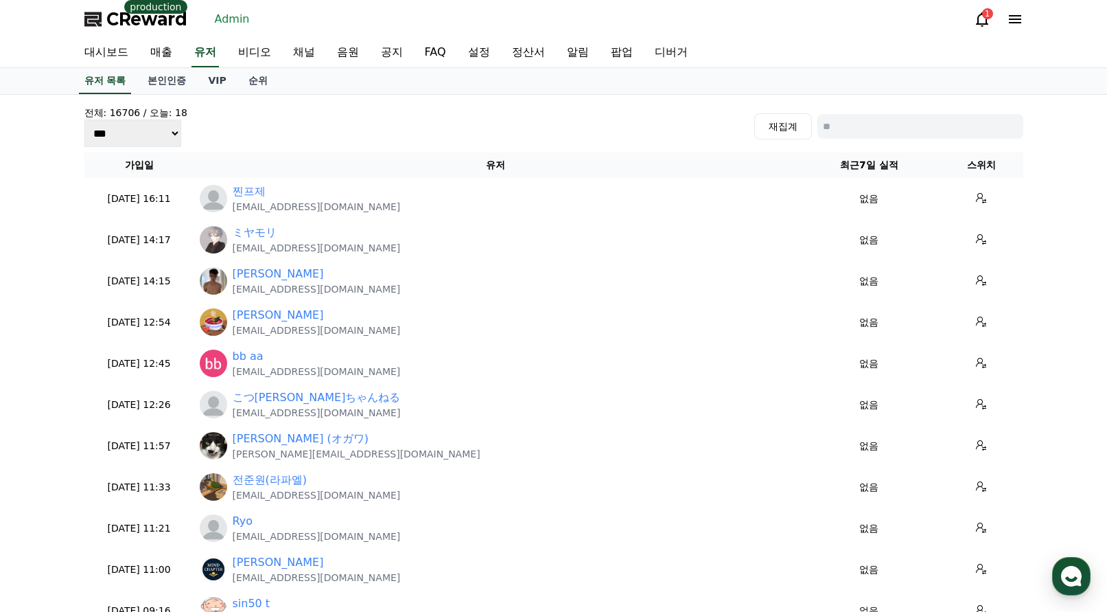
click at [866, 126] on input at bounding box center [921, 126] width 206 height 25
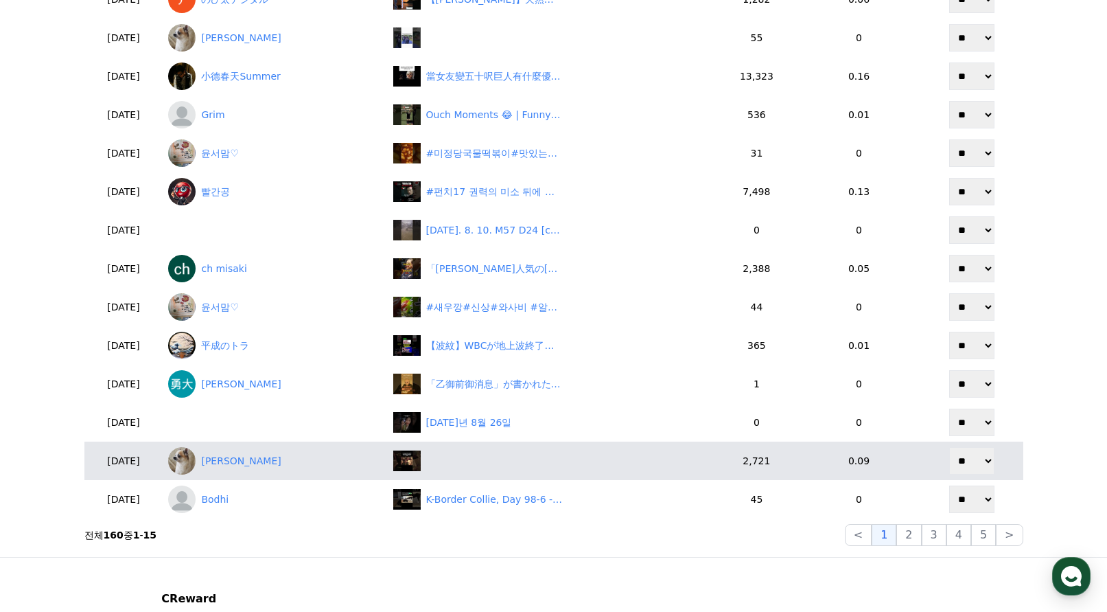
scroll to position [362, 0]
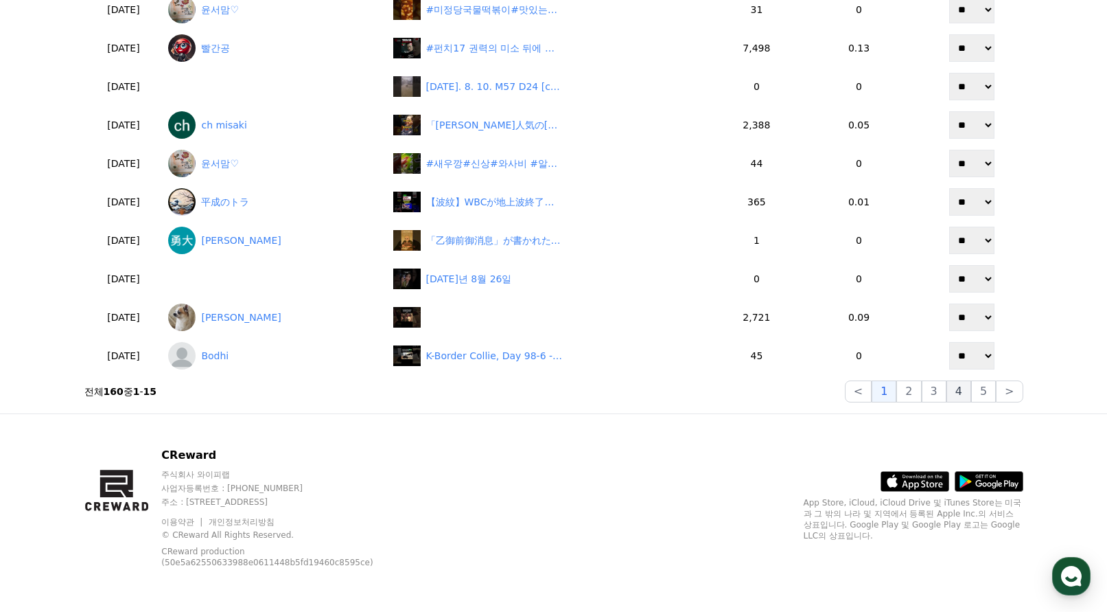
click at [967, 396] on button "4" at bounding box center [959, 391] width 25 height 22
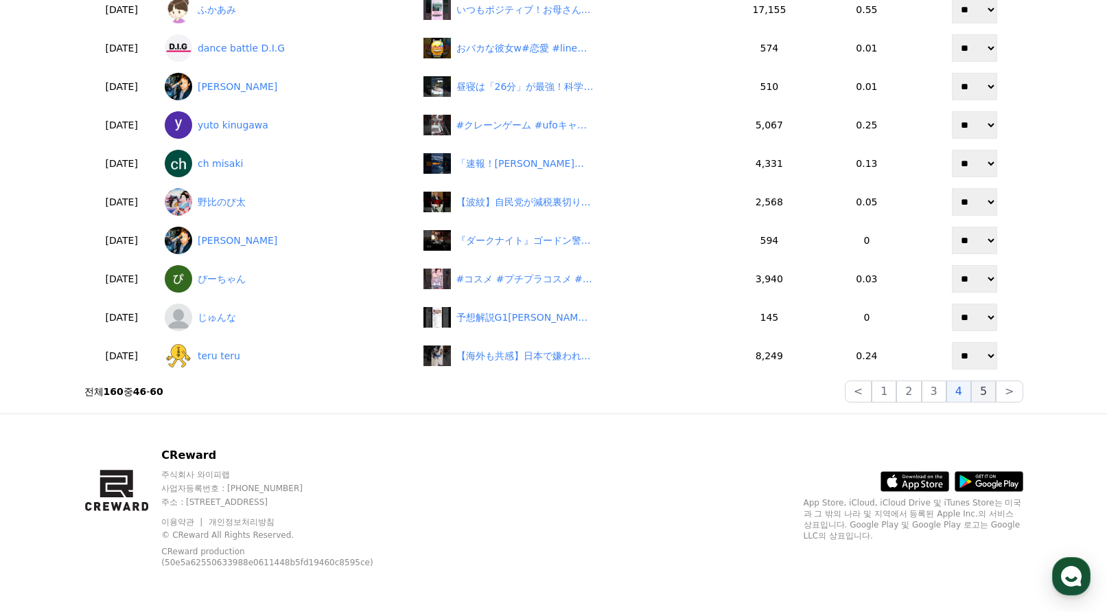
click at [990, 391] on button "5" at bounding box center [983, 391] width 25 height 22
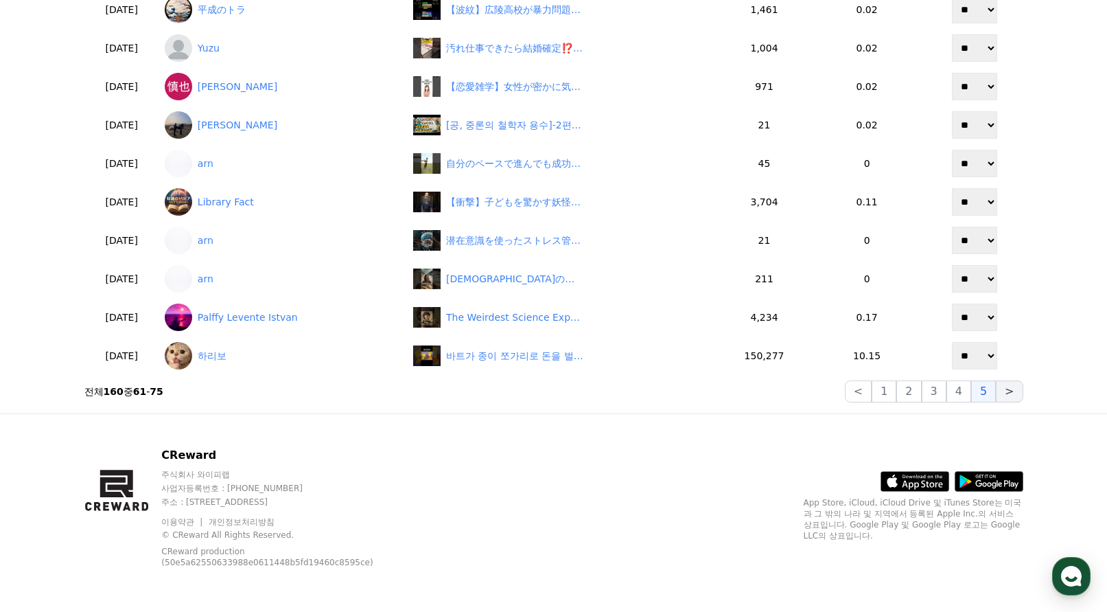
click at [1013, 396] on button ">" at bounding box center [1009, 391] width 27 height 22
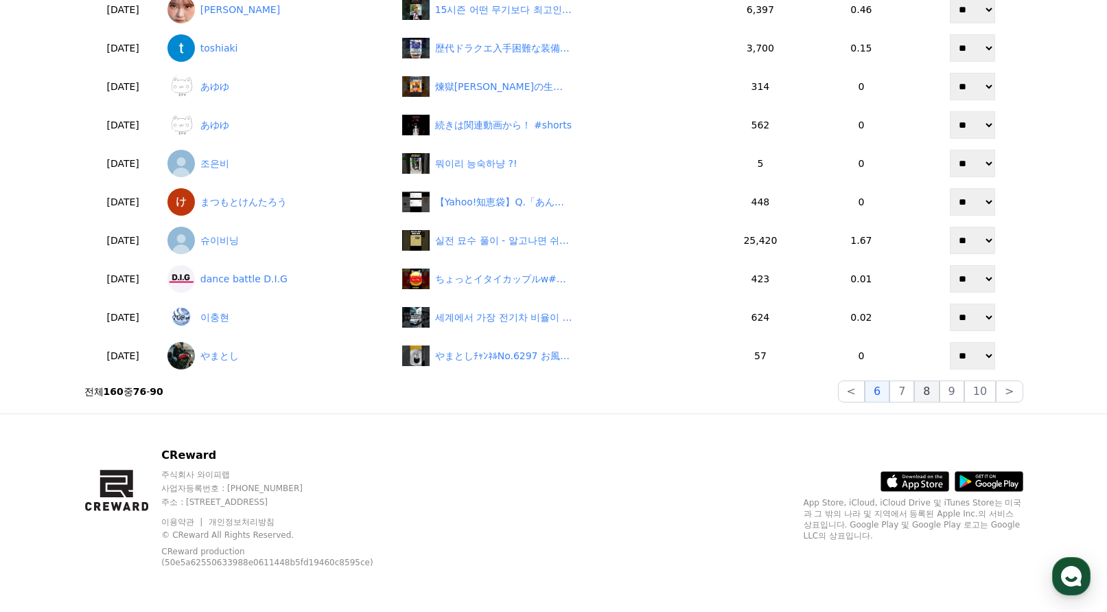
click at [965, 389] on button "8" at bounding box center [981, 391] width 32 height 22
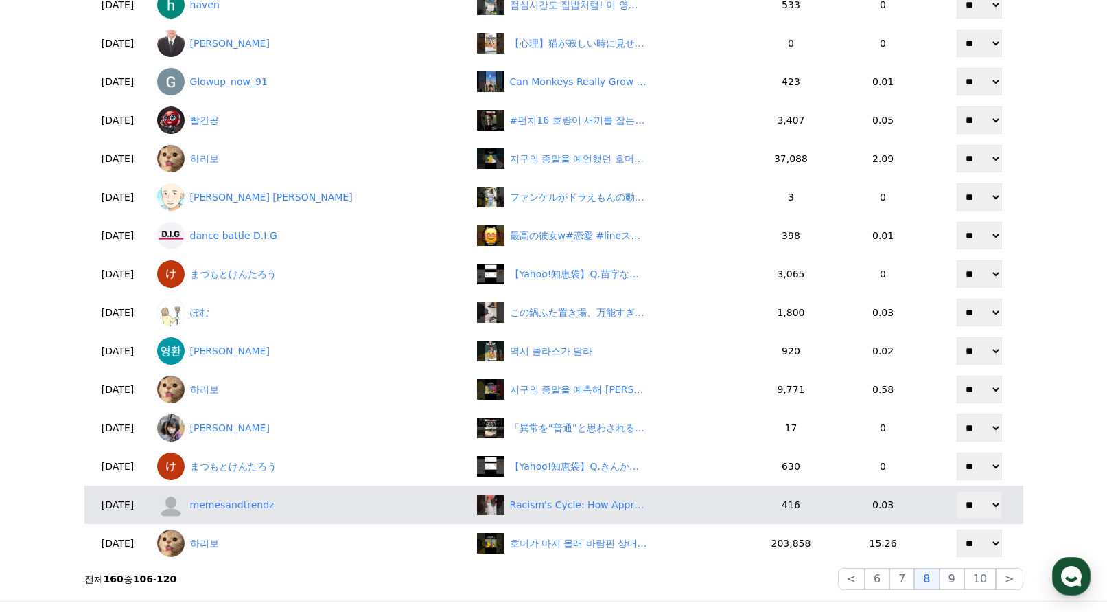
scroll to position [225, 0]
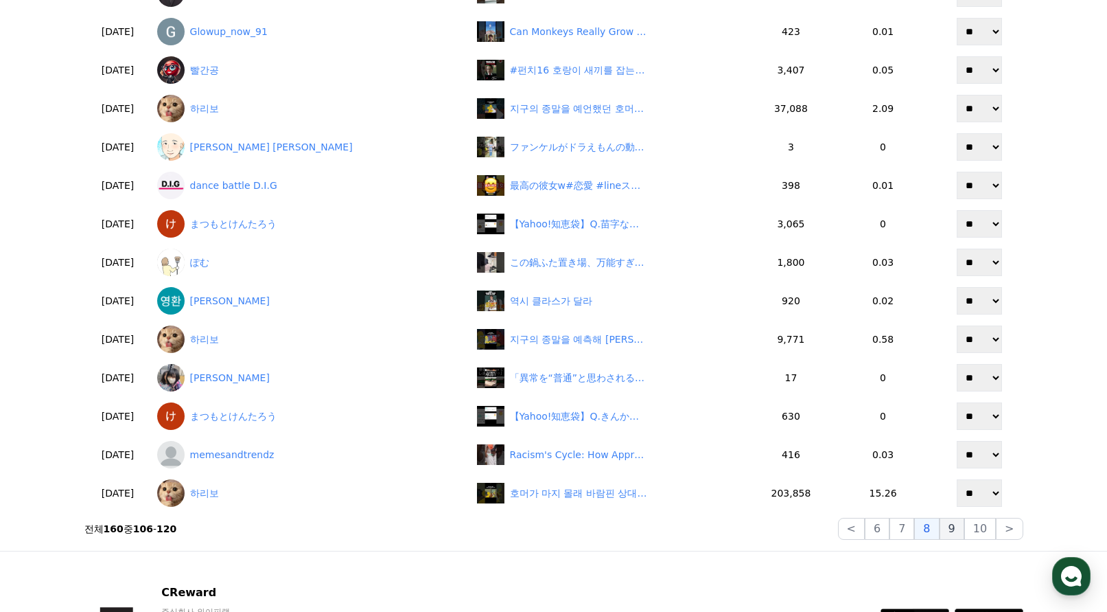
click at [959, 532] on button "9" at bounding box center [952, 529] width 25 height 22
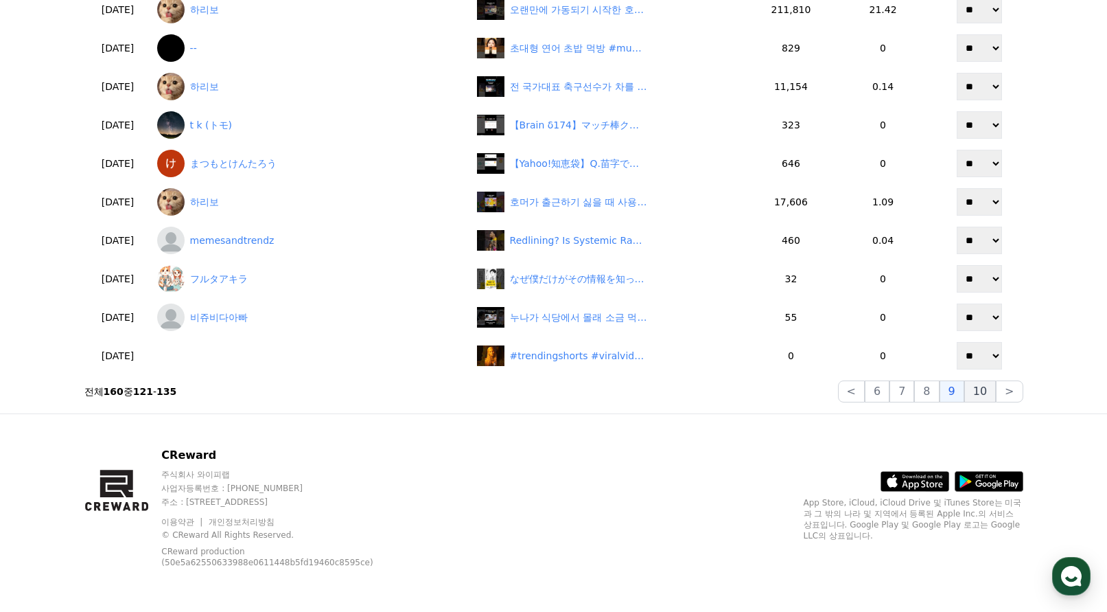
click at [986, 390] on button "10" at bounding box center [981, 391] width 32 height 22
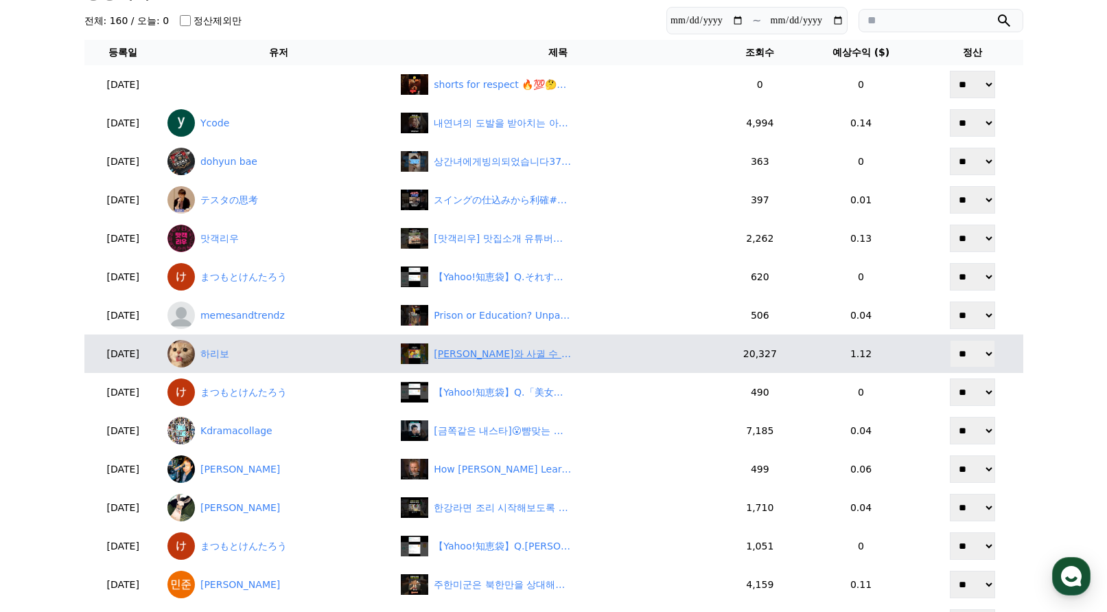
scroll to position [88, 0]
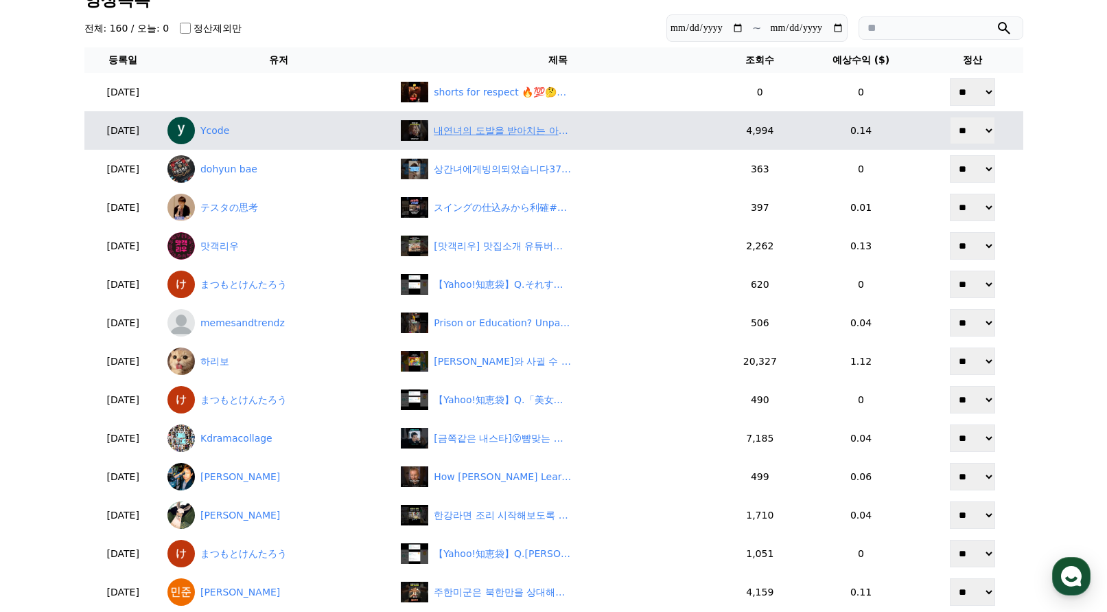
click at [499, 132] on div "내연녀의 도발을 받아치는 아내의 한방 | 상간녀에게 빙의 되었습니다 #숏차 #shortcha #상간녀에게빙의되었습니다 #kdrama #숏드라마" at bounding box center [502, 131] width 137 height 14
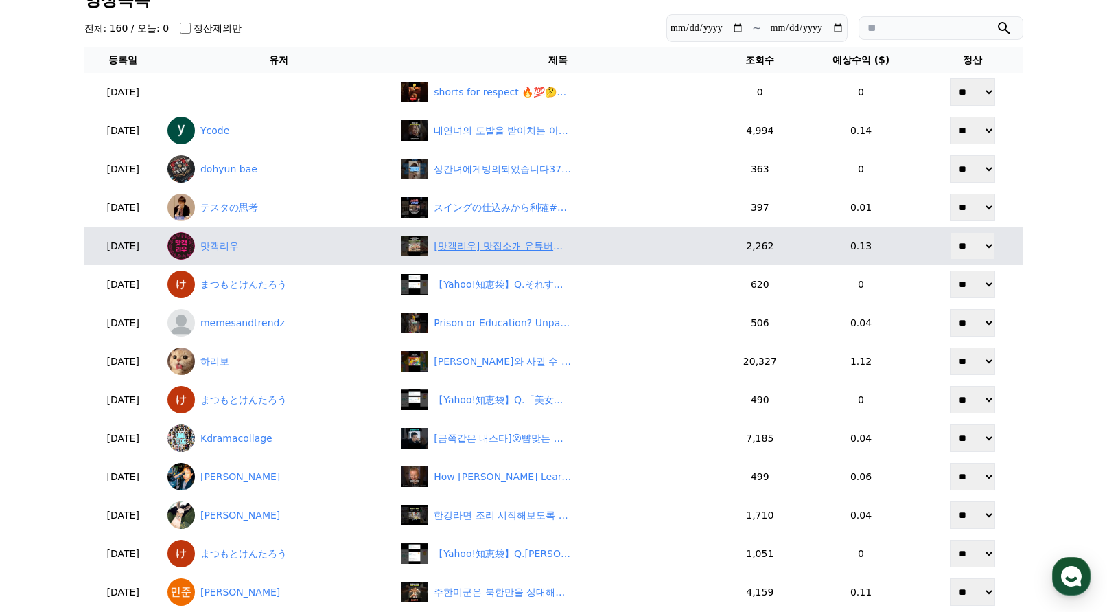
click at [529, 253] on div "[맛객리우] 맛집소개 유튜버가 🏕️캠핑장 가면 쓰는 꿀팁☀️ #shorts" at bounding box center [558, 245] width 314 height 21
click at [295, 245] on link "맛객리우" at bounding box center [279, 245] width 222 height 27
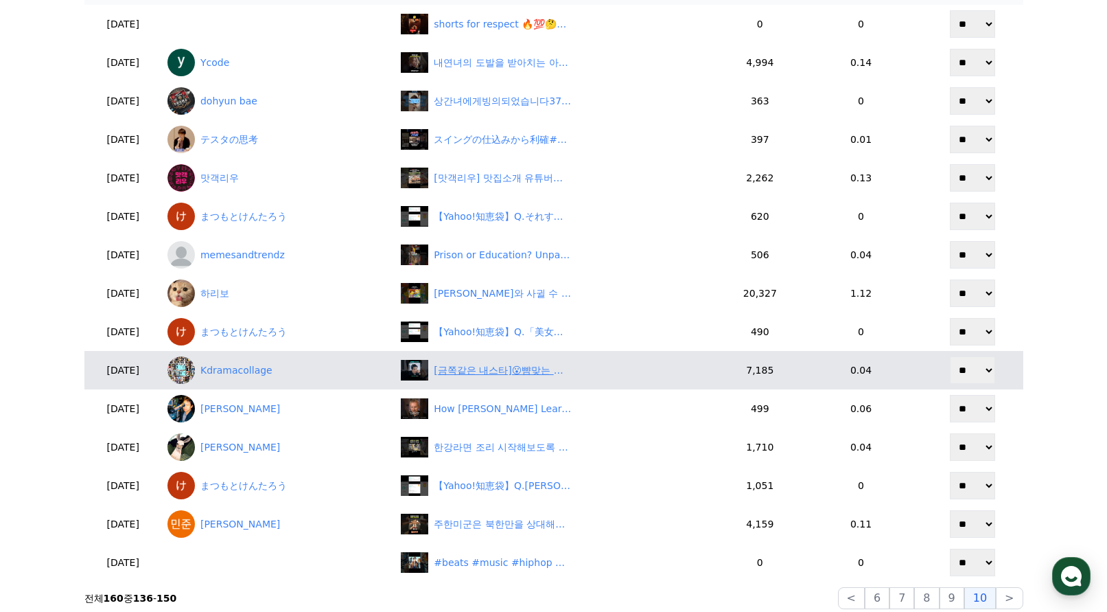
scroll to position [157, 0]
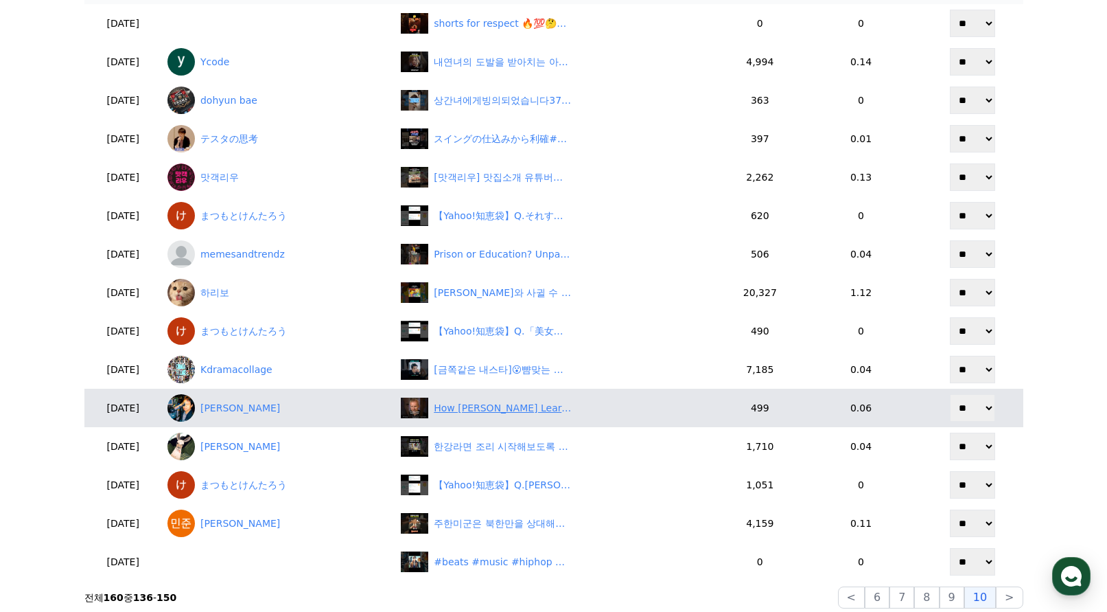
click at [498, 416] on div "How James Cameron Learned Directing! Surprising Path to Becoming a Filmmaker. #…" at bounding box center [558, 407] width 314 height 21
click at [281, 405] on link "Yusaku Mizoguchi" at bounding box center [279, 407] width 222 height 27
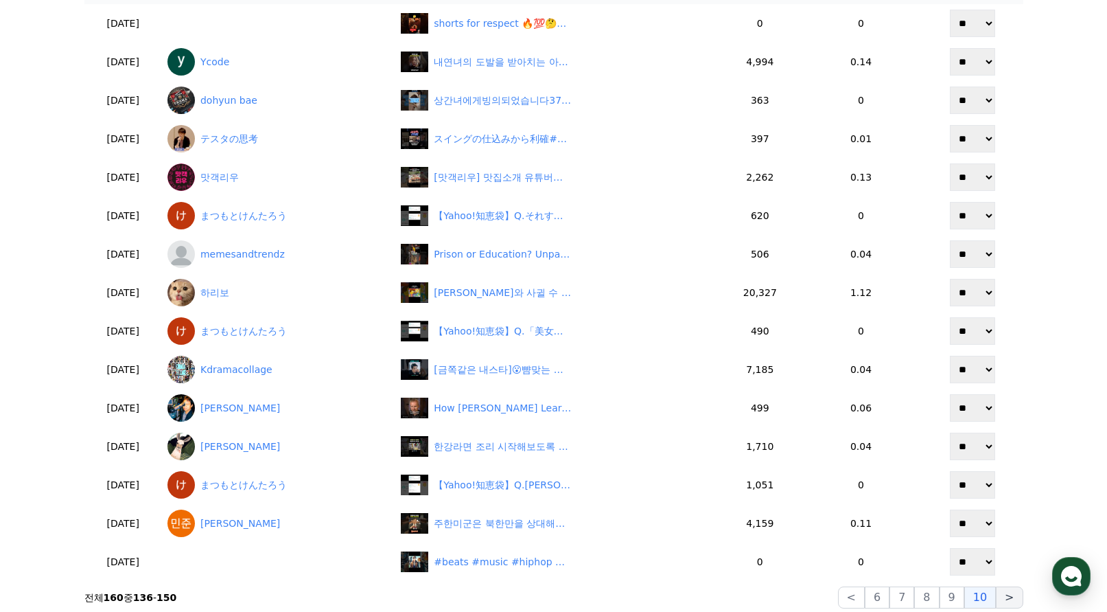
click at [1012, 598] on button ">" at bounding box center [1009, 597] width 27 height 22
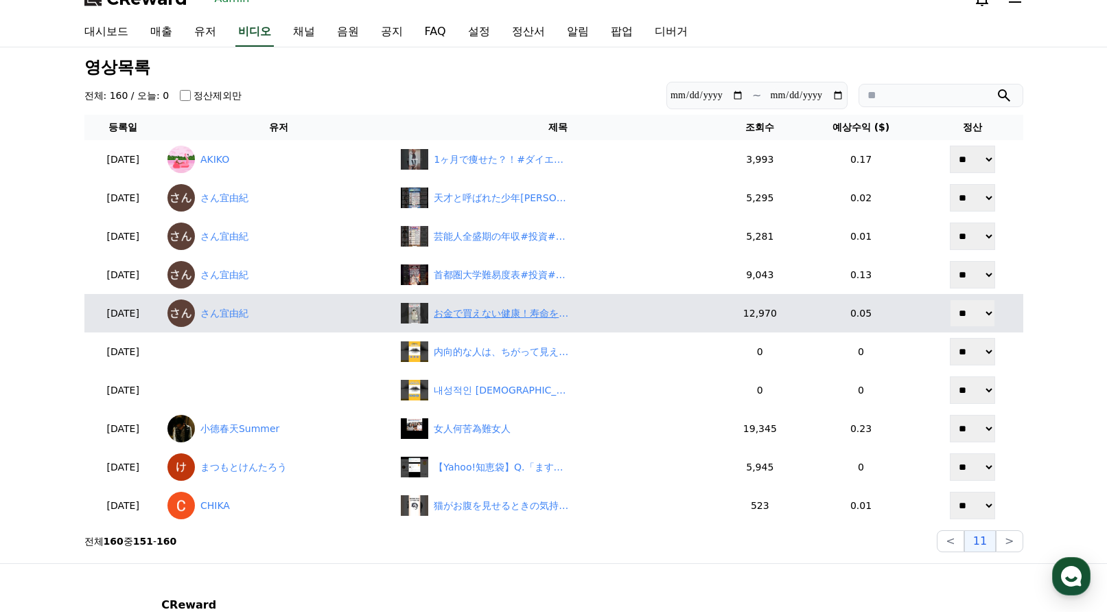
scroll to position [19, 0]
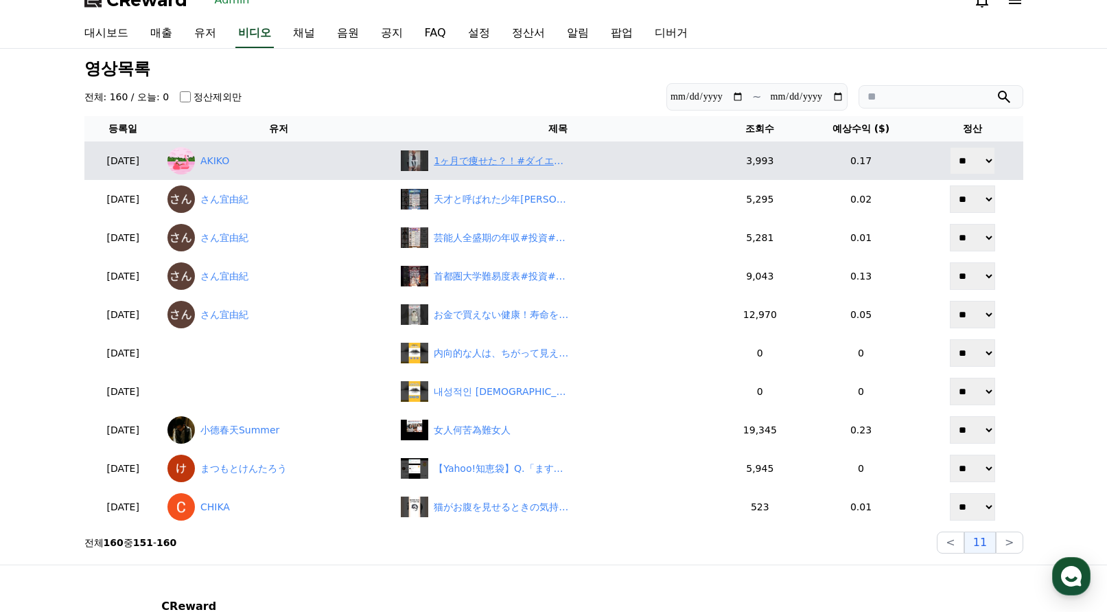
click at [491, 154] on div "1ヶ月で痩せた？！#ダイエット #ダイエットママ #産後ダイエット #全身痩せ#ステッパー" at bounding box center [502, 161] width 137 height 14
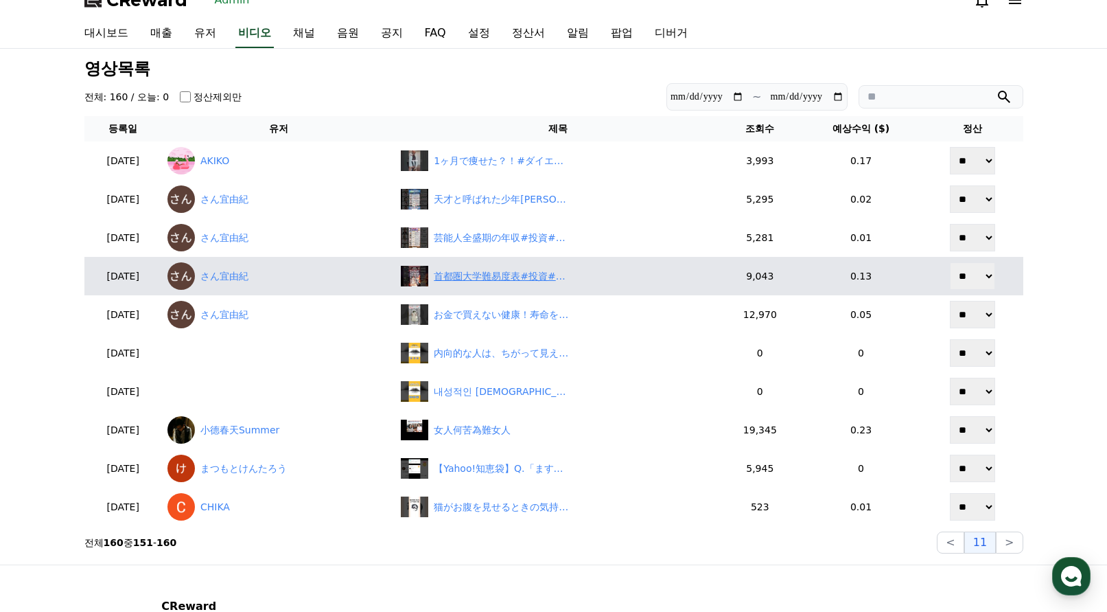
drag, startPoint x: 492, startPoint y: 303, endPoint x: 492, endPoint y: 284, distance: 18.5
click at [492, 301] on td "お金で買えない健康！寿命をちぢめるNG行動#投資#転職#貯金" at bounding box center [557, 314] width 325 height 38
click at [494, 272] on div "首都圏大学難易度表#投資#転職#貯金" at bounding box center [502, 276] width 137 height 14
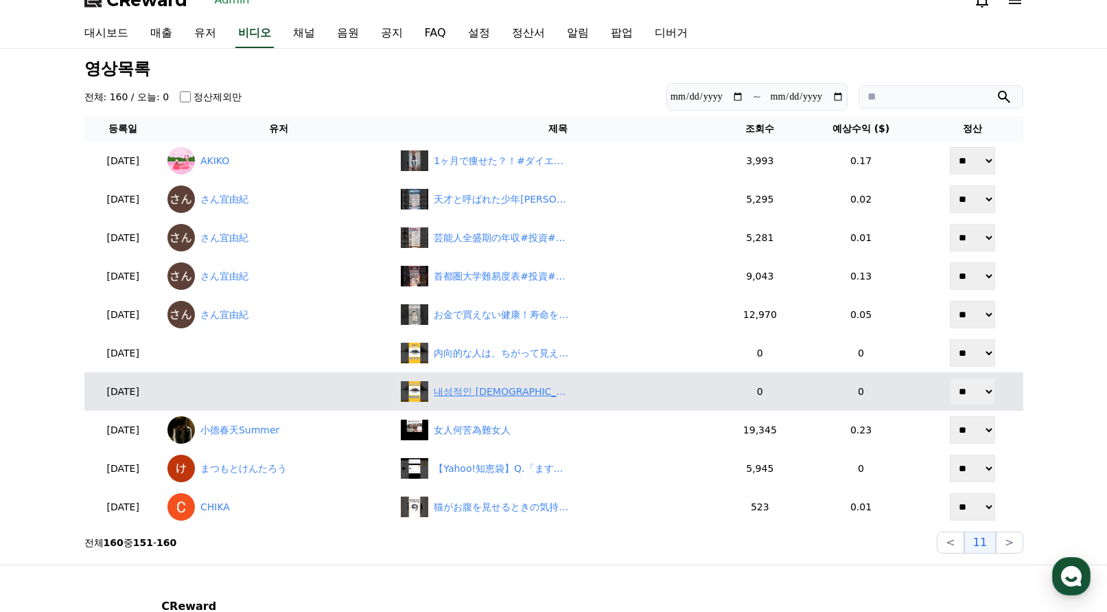
click at [541, 399] on div "내성적인 사람은 다르게 보이는 그림" at bounding box center [558, 391] width 314 height 21
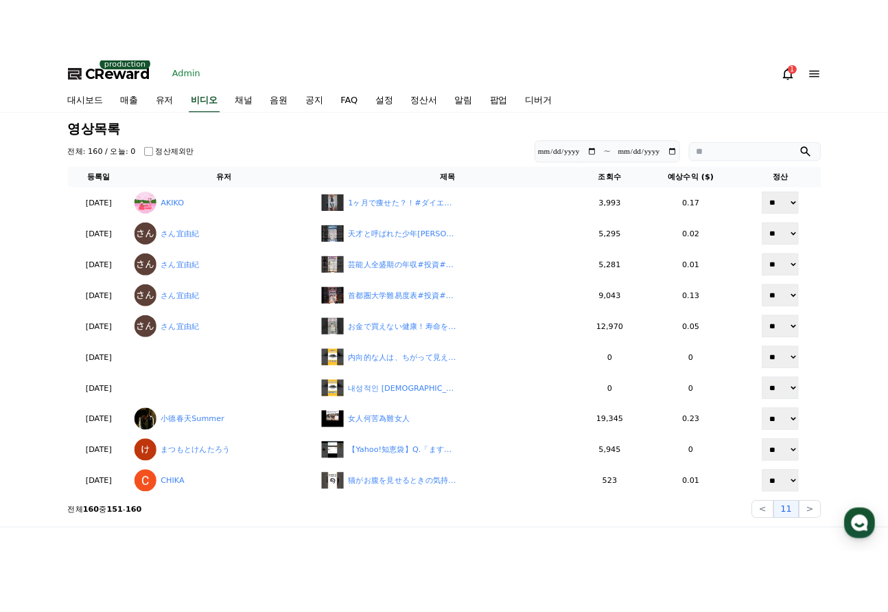
scroll to position [0, 0]
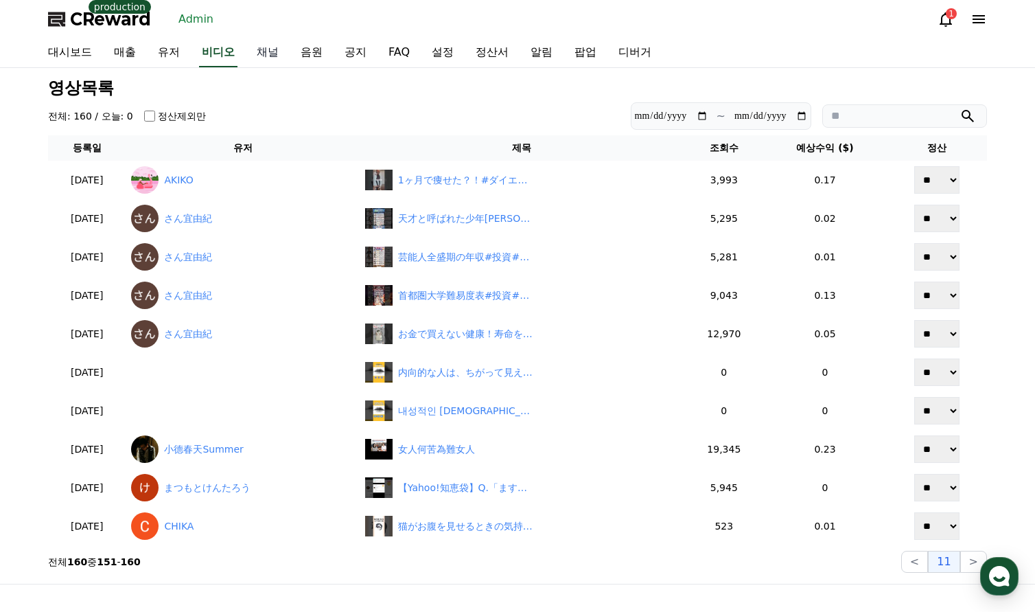
click at [266, 54] on link "채널" at bounding box center [268, 52] width 44 height 29
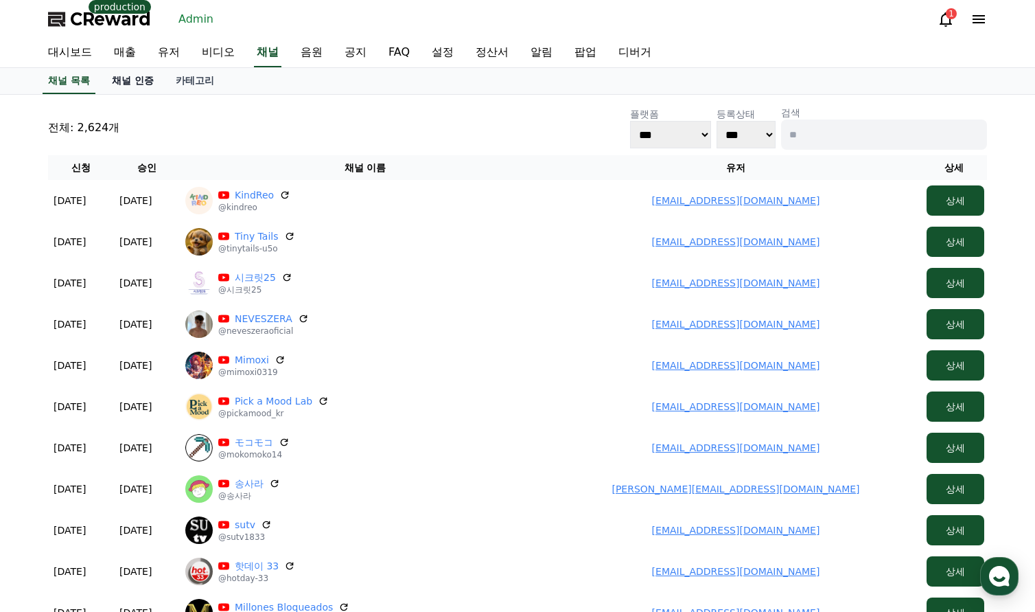
click at [132, 86] on link "채널 인증" at bounding box center [133, 81] width 64 height 26
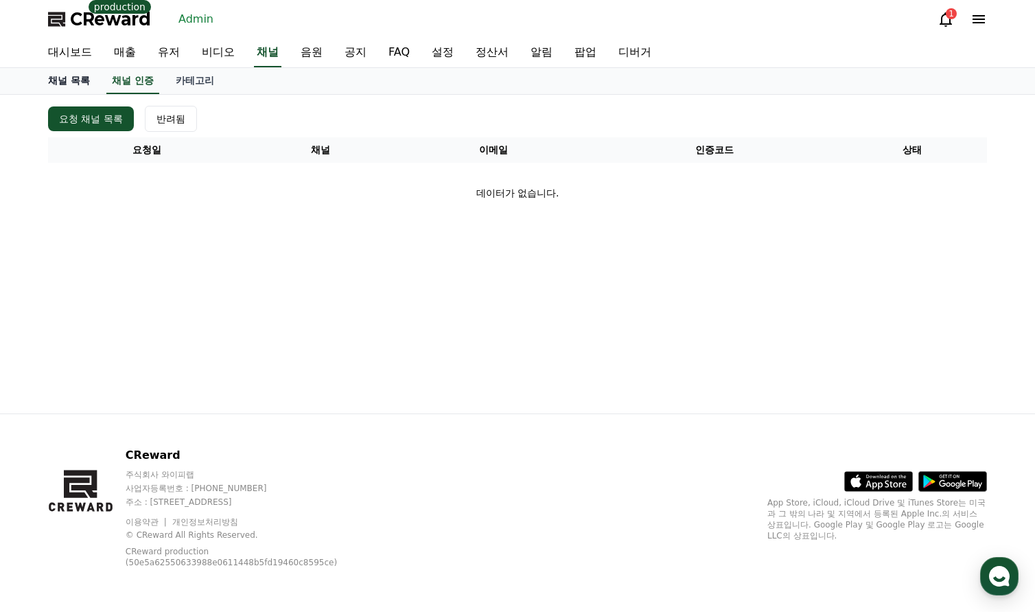
click at [69, 78] on link "채널 목록" at bounding box center [69, 81] width 64 height 26
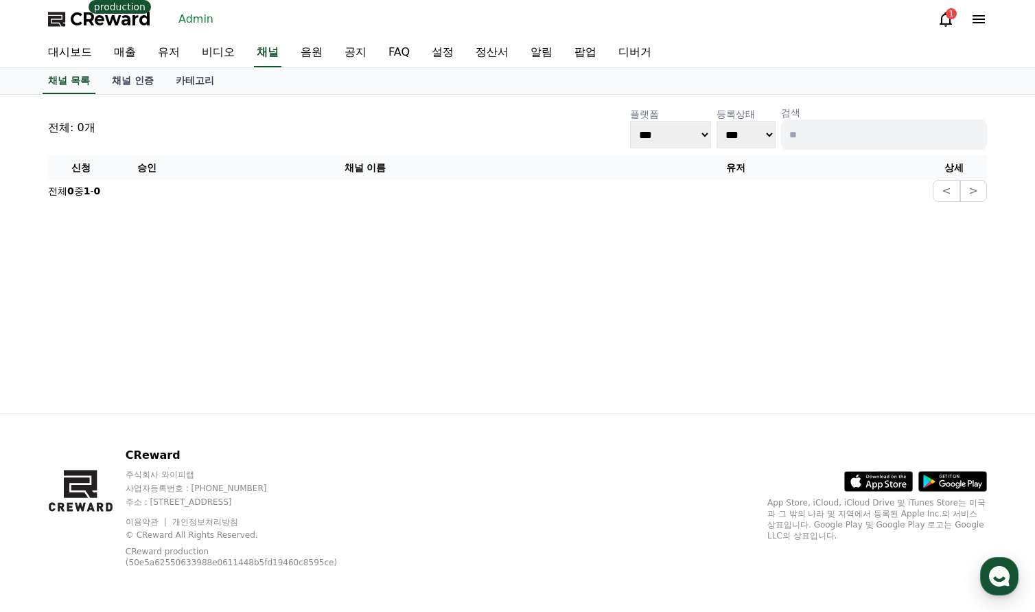
click at [288, 61] on div "대시보드 매출 유저 비디오 채널 음원 공지 FAQ 설정 정산서 알림 팝업 디버거" at bounding box center [517, 52] width 961 height 29
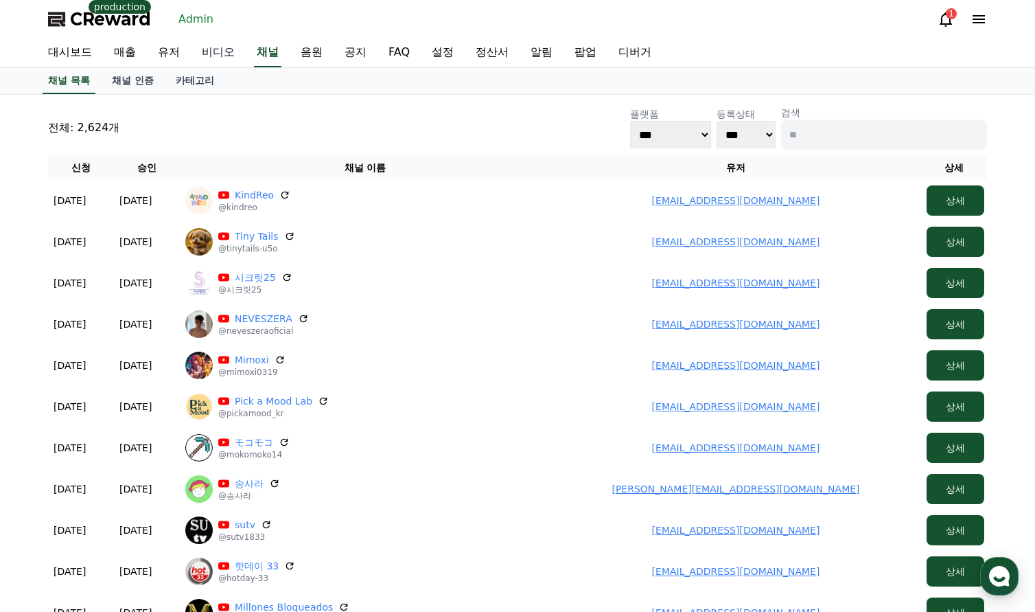
click at [198, 53] on link "비디오" at bounding box center [218, 52] width 55 height 29
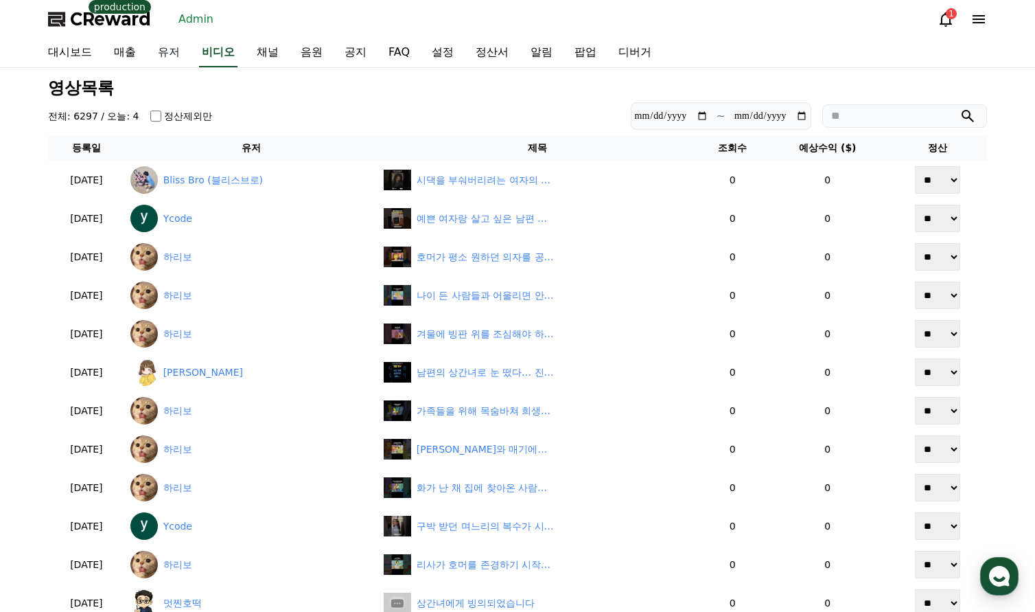
click at [165, 49] on link "유저" at bounding box center [169, 52] width 44 height 29
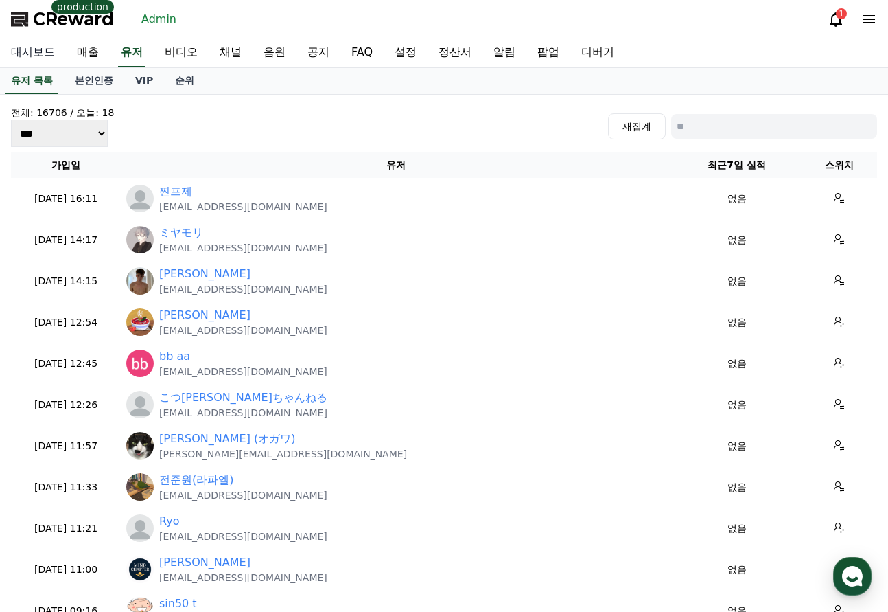
click at [33, 54] on link "대시보드" at bounding box center [33, 52] width 66 height 29
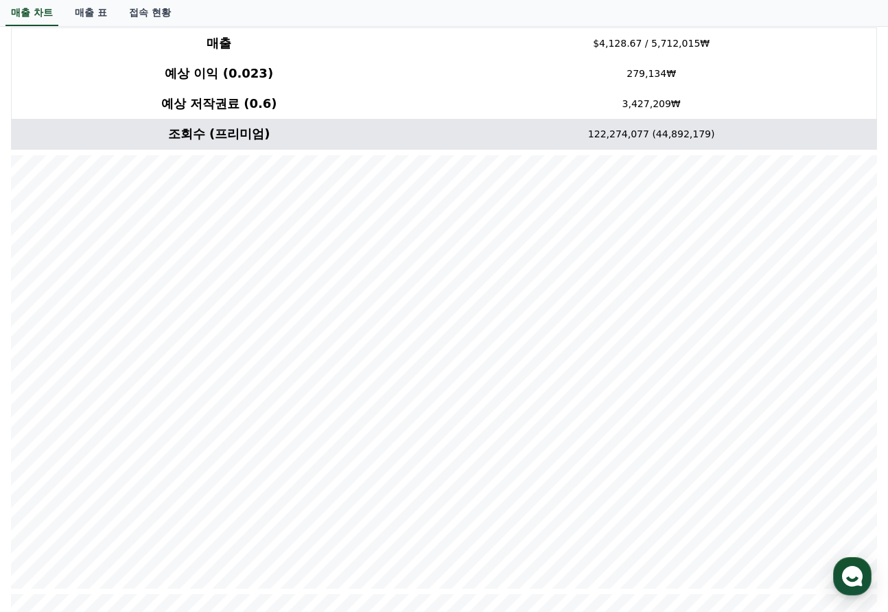
scroll to position [206, 0]
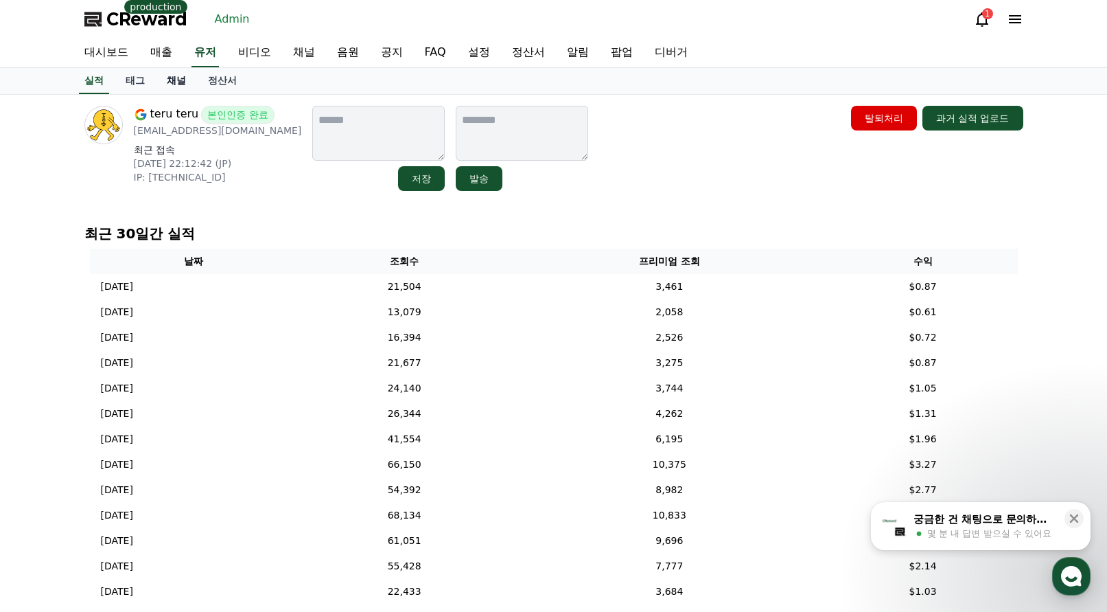
click at [168, 81] on link "채널" at bounding box center [176, 81] width 41 height 26
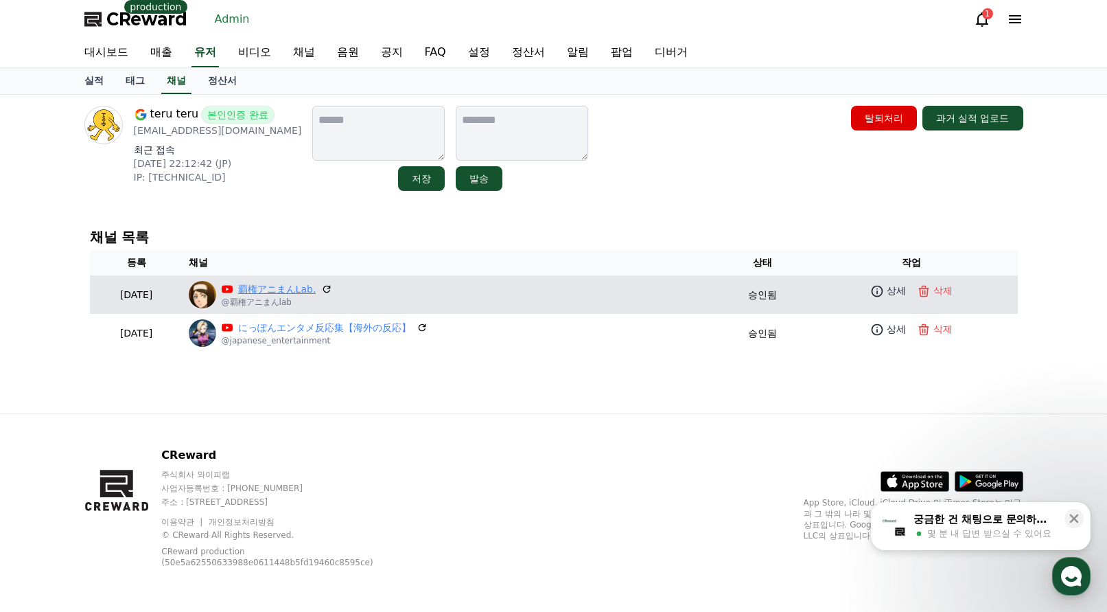
click at [316, 286] on link "覇権アニまんLab." at bounding box center [277, 289] width 78 height 14
click at [316, 291] on link "覇権アニまんLab." at bounding box center [277, 289] width 78 height 14
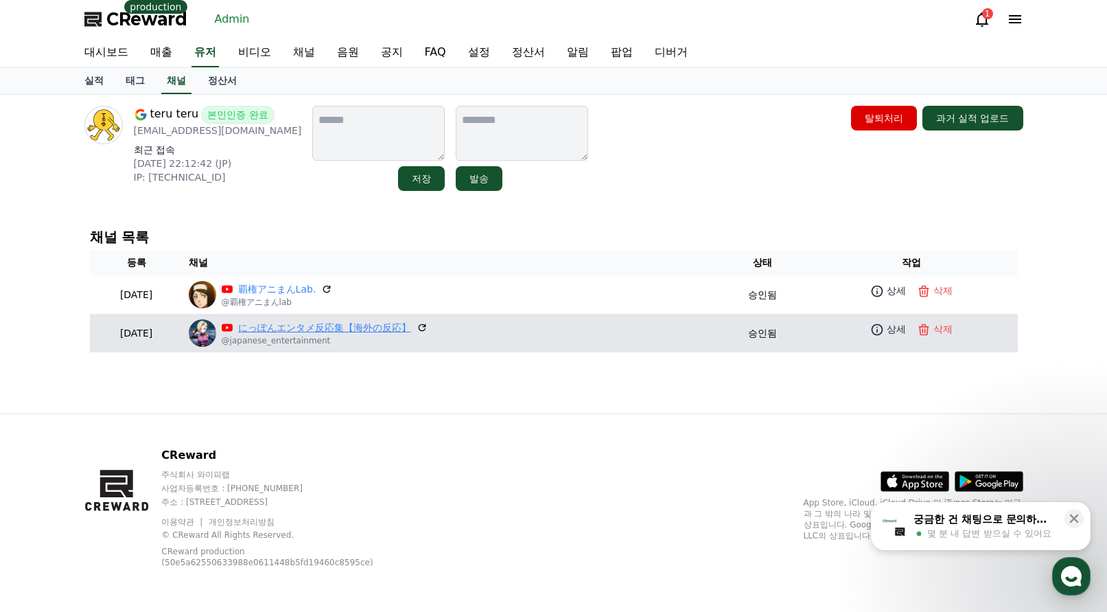
click at [358, 321] on link "にっぽんエンタメ反応集【海外の反応】" at bounding box center [324, 328] width 173 height 14
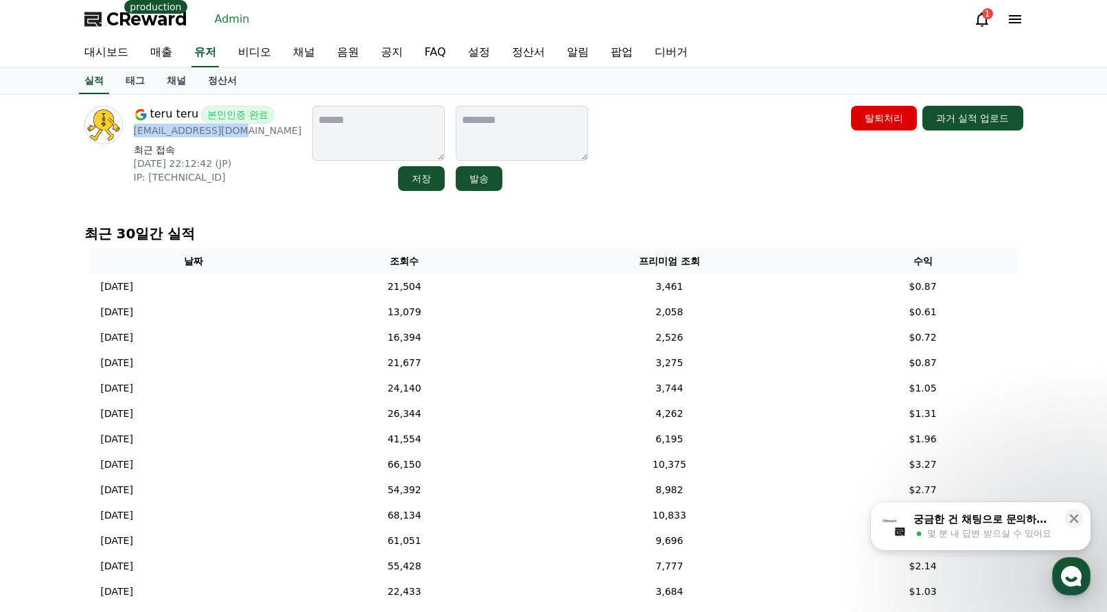
drag, startPoint x: 250, startPoint y: 136, endPoint x: 132, endPoint y: 137, distance: 118.1
click at [132, 137] on div "teru teru 본인인증 완료 [EMAIL_ADDRESS][DOMAIN_NAME] 최근 접속 [DATE] 22:12:42 (JP) IP: […" at bounding box center [193, 148] width 218 height 85
copy p "[EMAIL_ADDRESS][DOMAIN_NAME]"
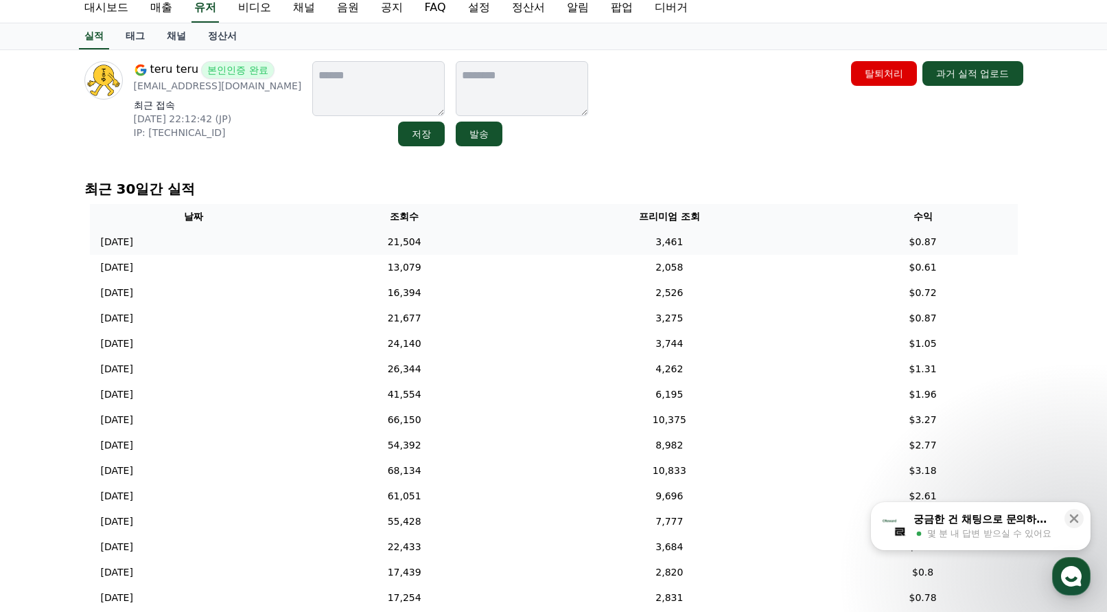
scroll to position [69, 0]
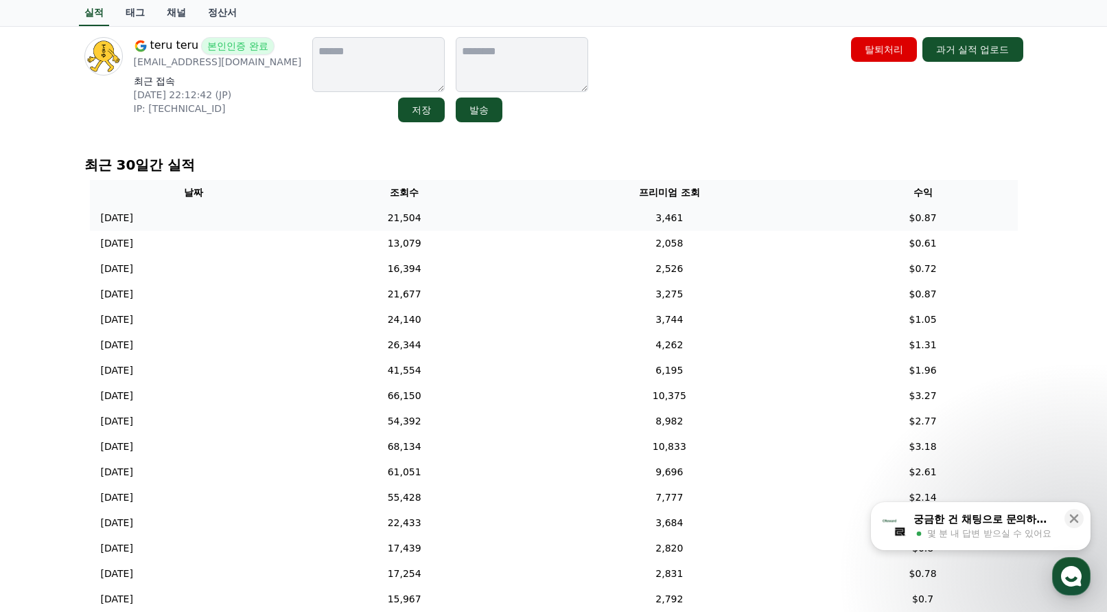
click at [680, 209] on td "3,461" at bounding box center [670, 217] width 318 height 25
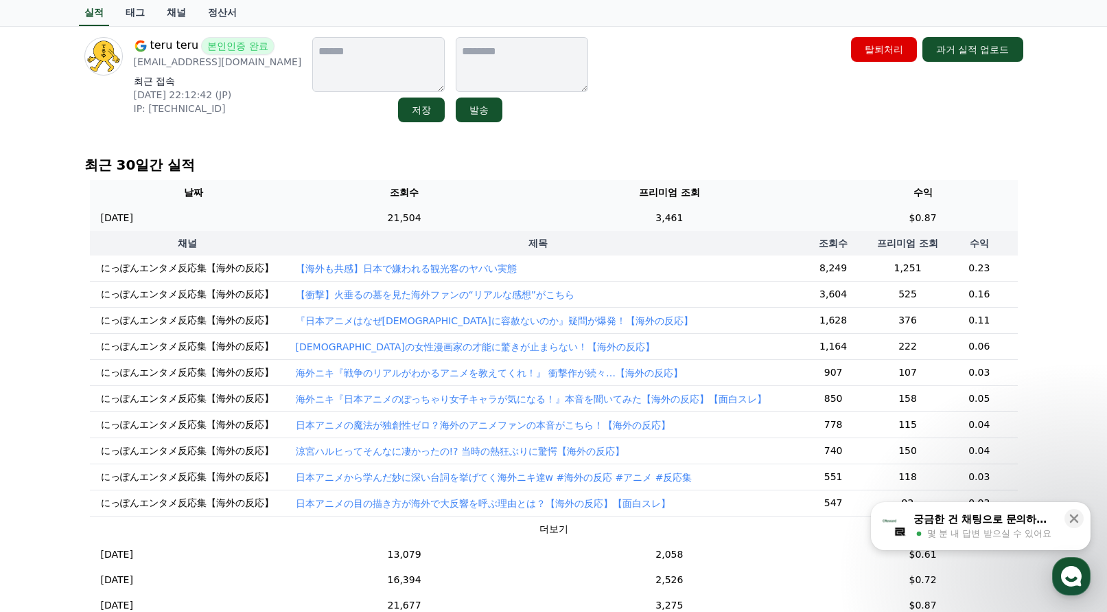
click at [678, 215] on td "3,461" at bounding box center [670, 217] width 318 height 25
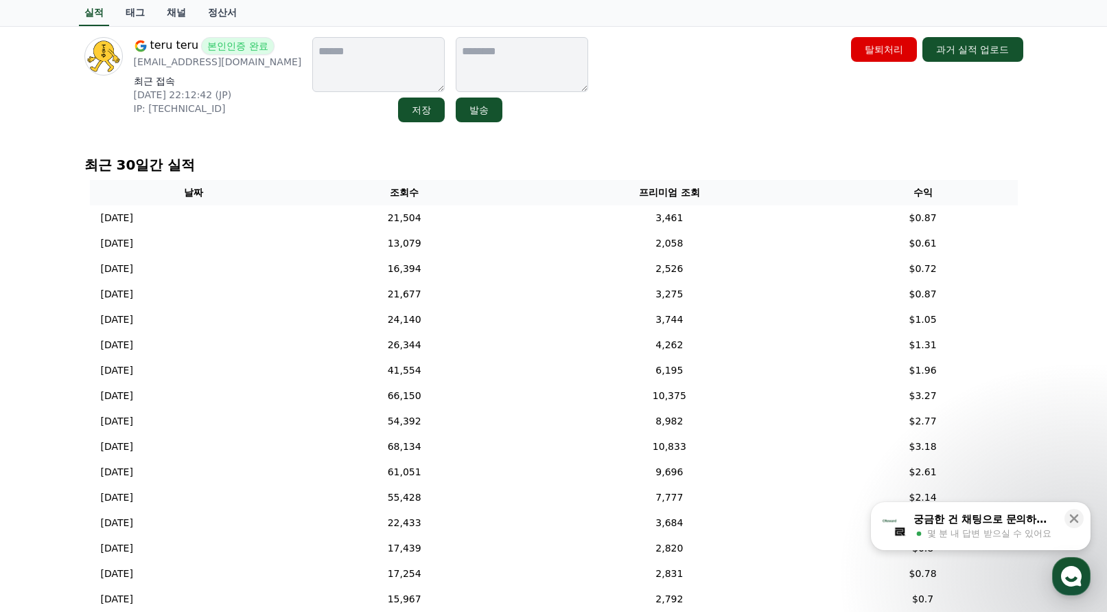
click at [715, 163] on p "최근 30일간 실적" at bounding box center [553, 164] width 939 height 19
click at [689, 137] on div "teru teru 본인인증 완료 teru76682@gmail.com 최근 접속 2025-08-25 22:12:42 (JP) IP: 2400:2…" at bounding box center [553, 420] width 961 height 788
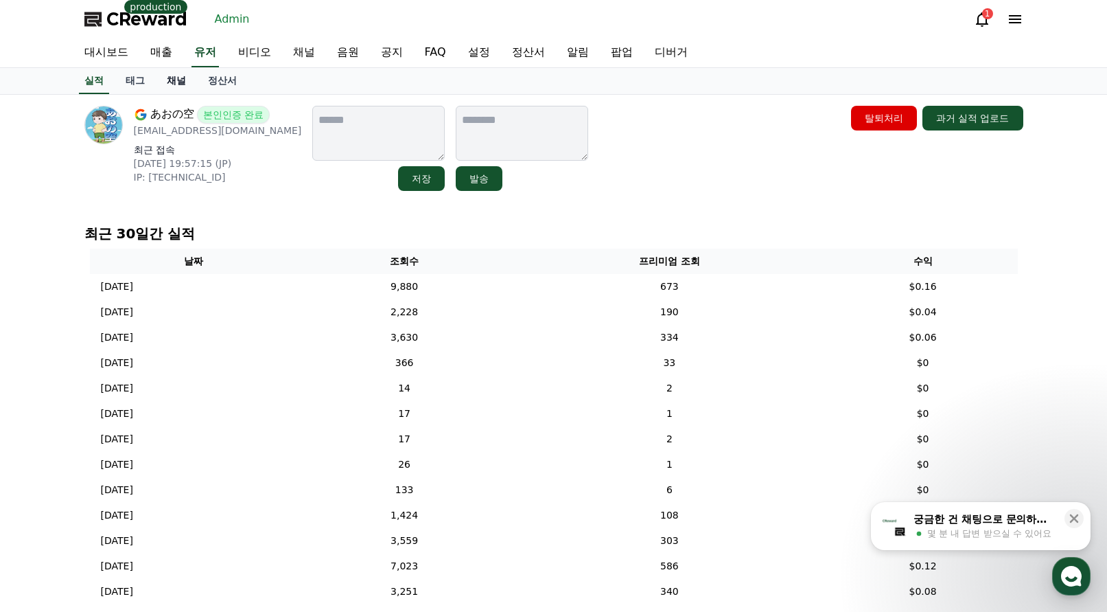
click at [174, 85] on link "채널" at bounding box center [176, 81] width 41 height 26
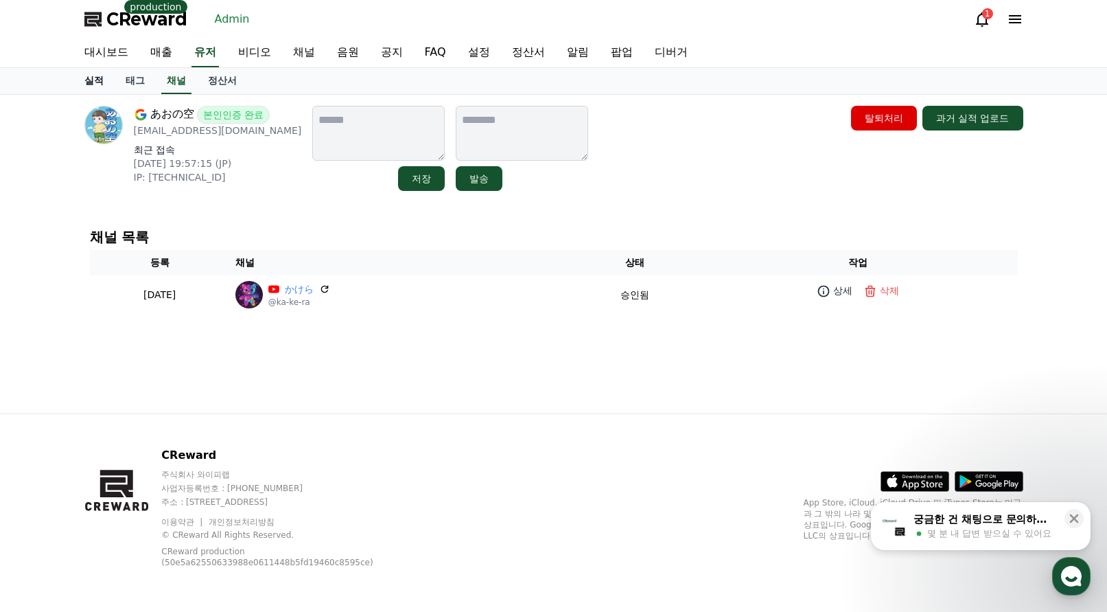
click at [92, 80] on link "실적" at bounding box center [93, 81] width 41 height 26
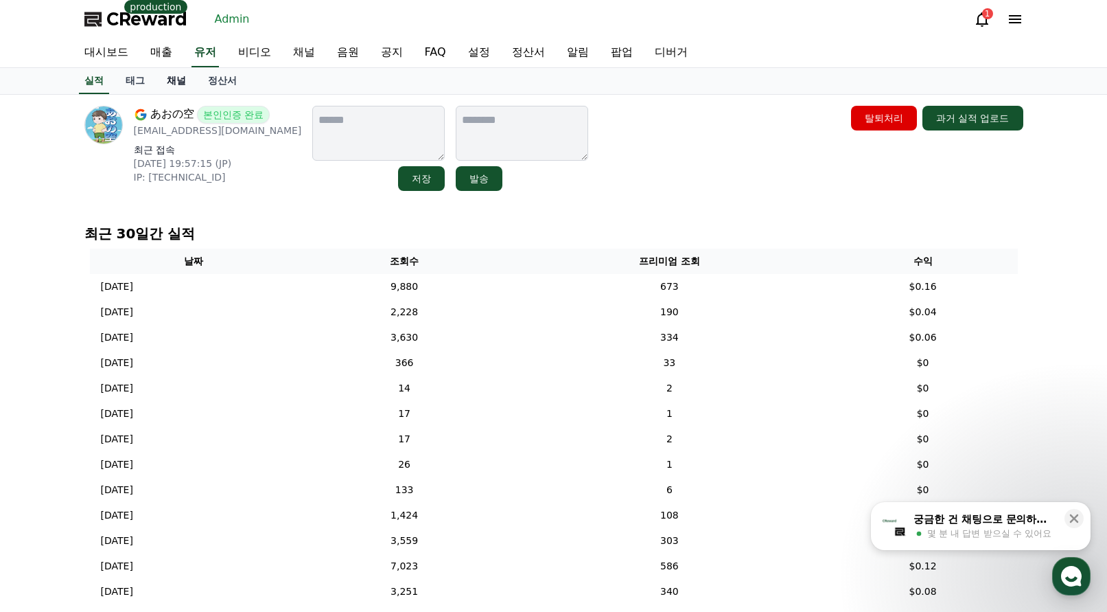
click at [180, 82] on link "채널" at bounding box center [176, 81] width 41 height 26
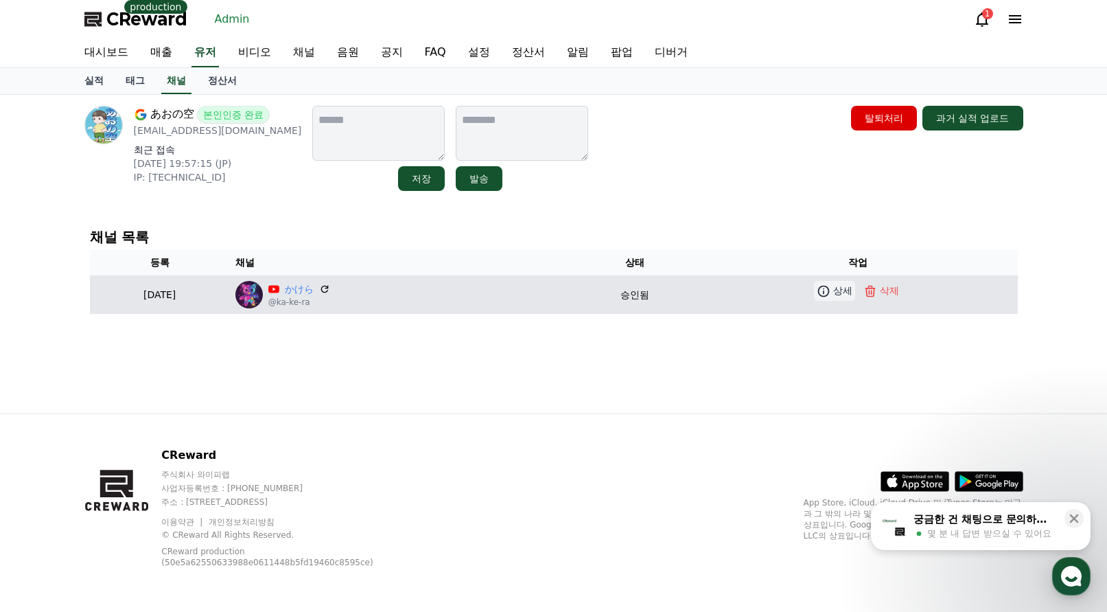
click at [831, 295] on icon at bounding box center [824, 291] width 14 height 14
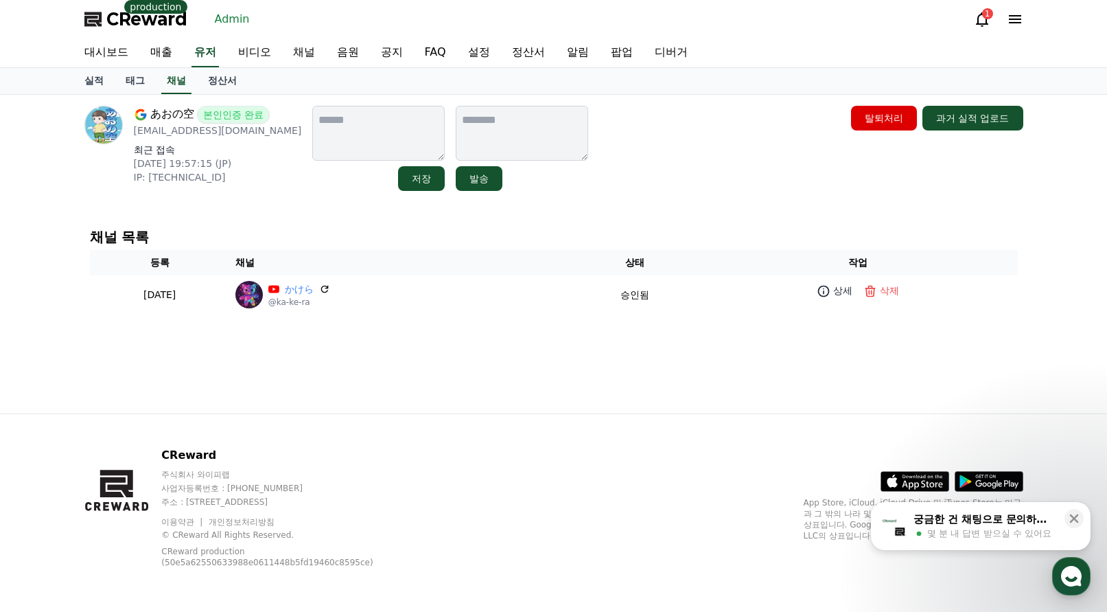
click at [574, 357] on div "あおの空 본인인증 완료 aonosora_0521@yahoo.co.jp 최근 접속 2025-07-20 19:57:15 (JP) IP: 2001:…" at bounding box center [553, 254] width 961 height 319
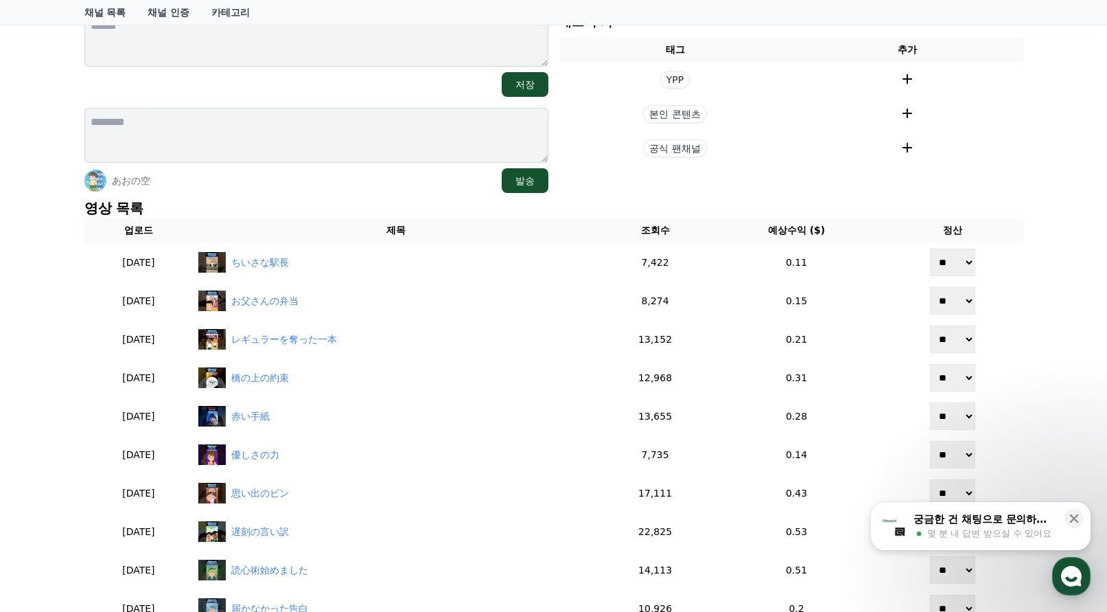
click at [374, 198] on p "영상 목록" at bounding box center [553, 207] width 939 height 19
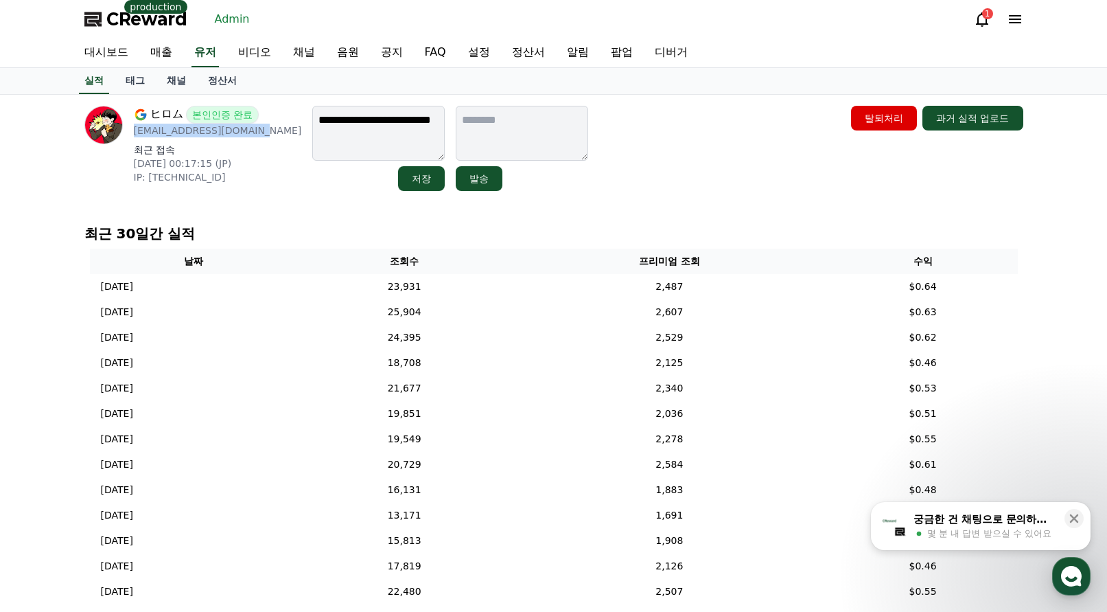
drag, startPoint x: 261, startPoint y: 138, endPoint x: 132, endPoint y: 132, distance: 129.2
click at [132, 132] on div "ヒロム 본인인증 완료 macaomacao118@gmail.com 최근 접속 2025-08-14 00:17:15 (JP) IP: 180.58.7…" at bounding box center [193, 148] width 218 height 85
copy p "[EMAIL_ADDRESS][DOMAIN_NAME]"
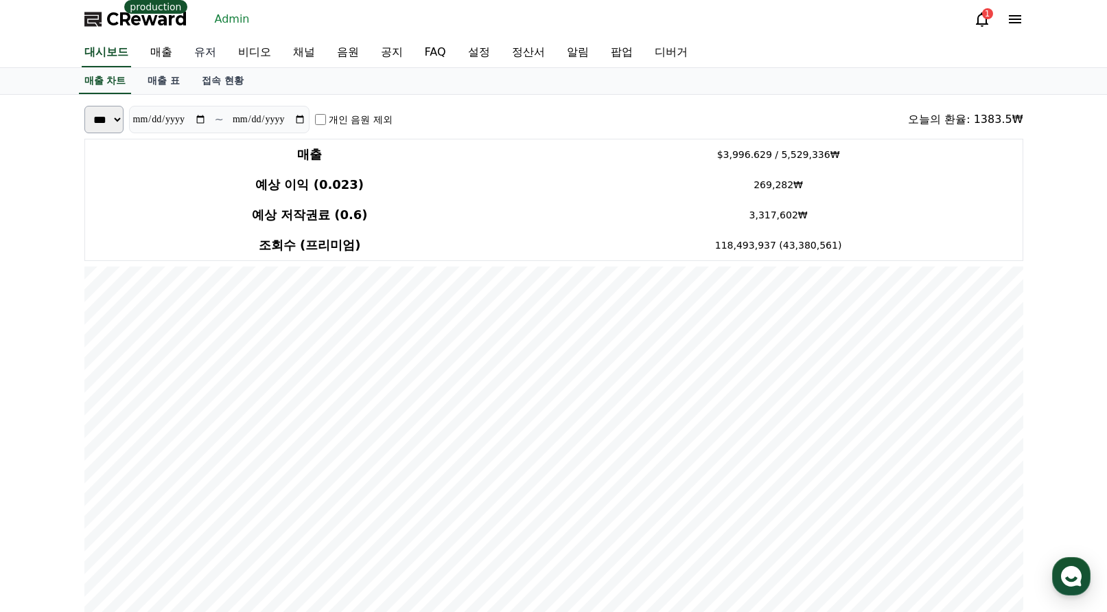
click at [220, 46] on link "유저" at bounding box center [205, 52] width 44 height 29
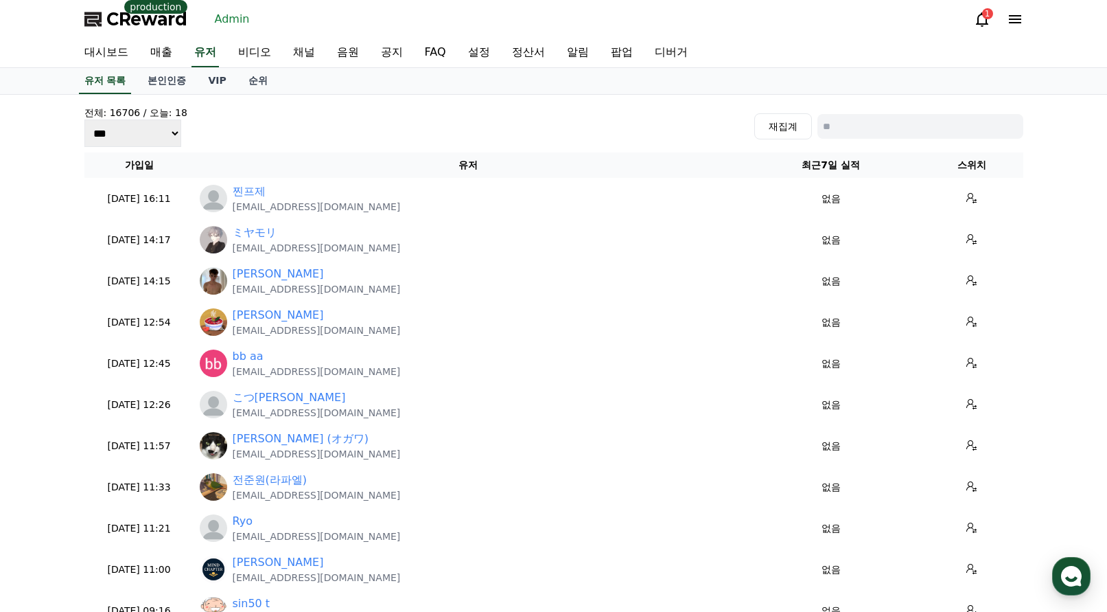
click at [873, 131] on input at bounding box center [921, 126] width 206 height 25
paste input "**********"
type input "**********"
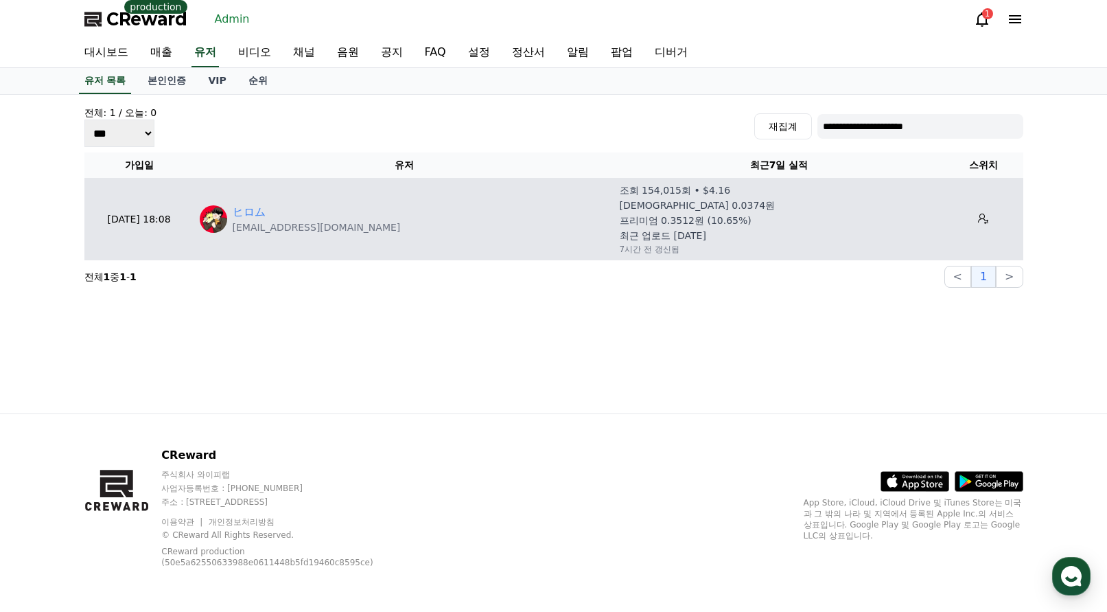
click at [973, 235] on td at bounding box center [984, 219] width 79 height 82
click at [973, 228] on button at bounding box center [984, 219] width 22 height 22
